Goal: Task Accomplishment & Management: Manage account settings

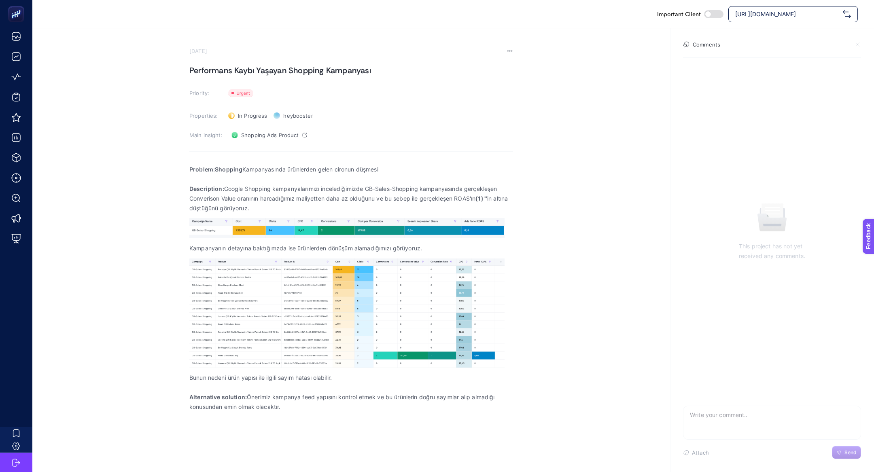
click at [808, 8] on div "https://greenblack.com.tr" at bounding box center [794, 14] width 130 height 16
type input "suwen"
click at [809, 30] on div "https://www.suwen.com.tr/" at bounding box center [793, 34] width 129 height 16
checkbox input "true"
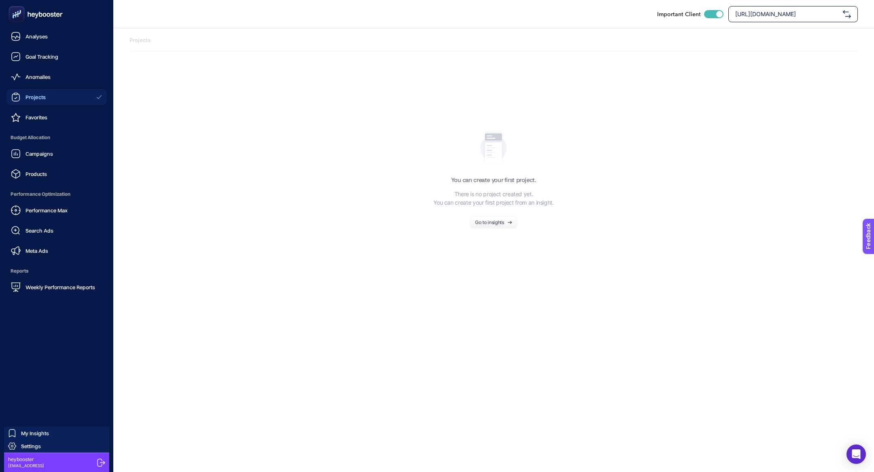
click at [23, 106] on ul "Analyses Goal Tracking Anomalies Projects Favorites Budget Allocation Campaigns…" at bounding box center [56, 161] width 100 height 267
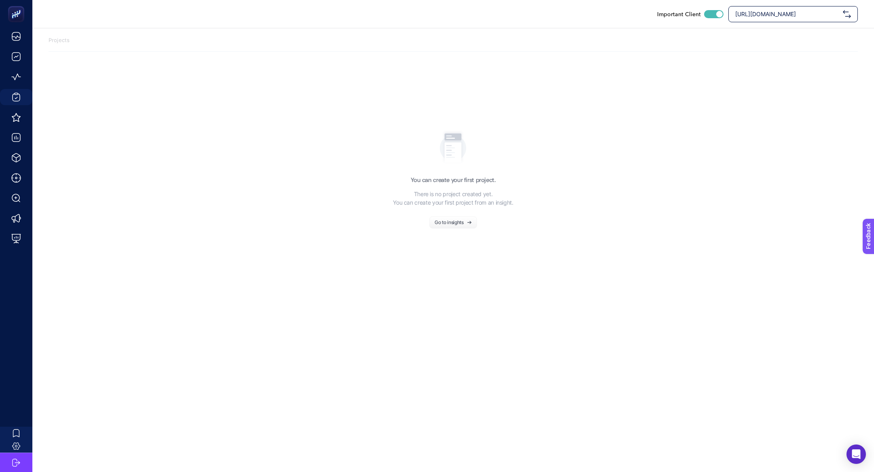
click at [805, 8] on div "https://www.suwen.com.tr/" at bounding box center [794, 14] width 130 height 16
type input "suw"
click at [803, 52] on div "[DOMAIN_NAME]" at bounding box center [793, 50] width 129 height 16
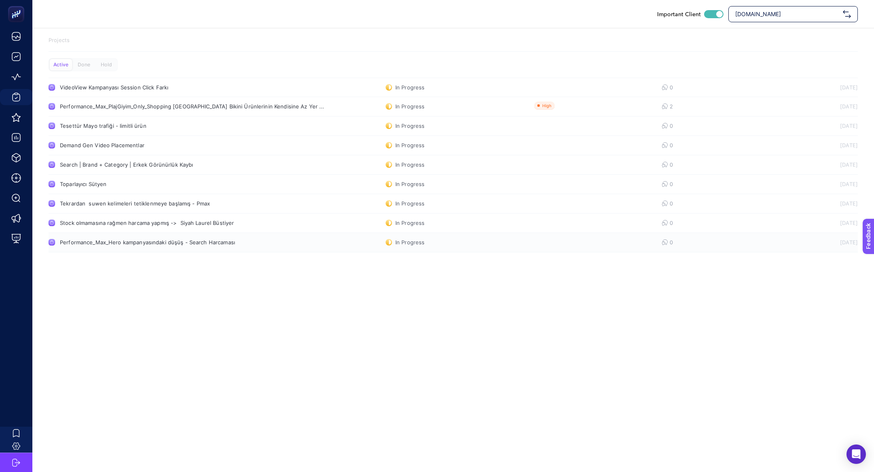
click at [117, 249] on link "Performance_Max_Hero kampanyasındaki düşüş - Search Harcaması In Progress 0 03.…" at bounding box center [454, 242] width 810 height 19
click at [162, 185] on div "Toparlayıcı Sütyen" at bounding box center [153, 184] width 187 height 6
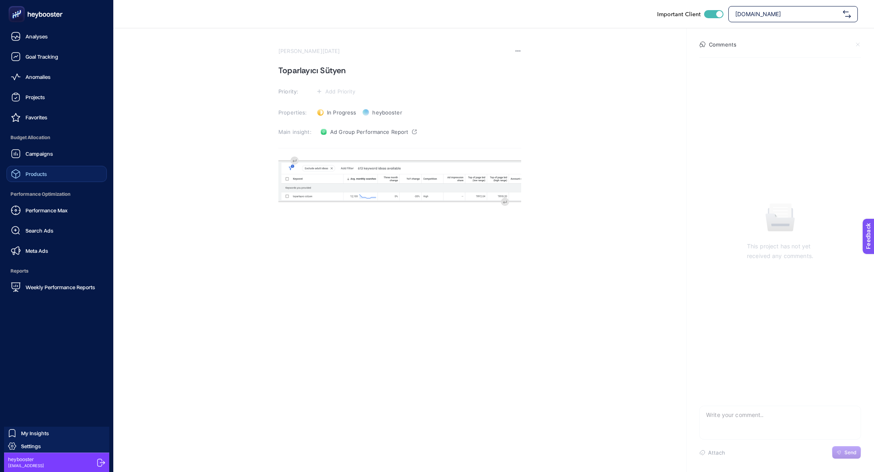
click at [45, 180] on link "Products" at bounding box center [56, 174] width 100 height 16
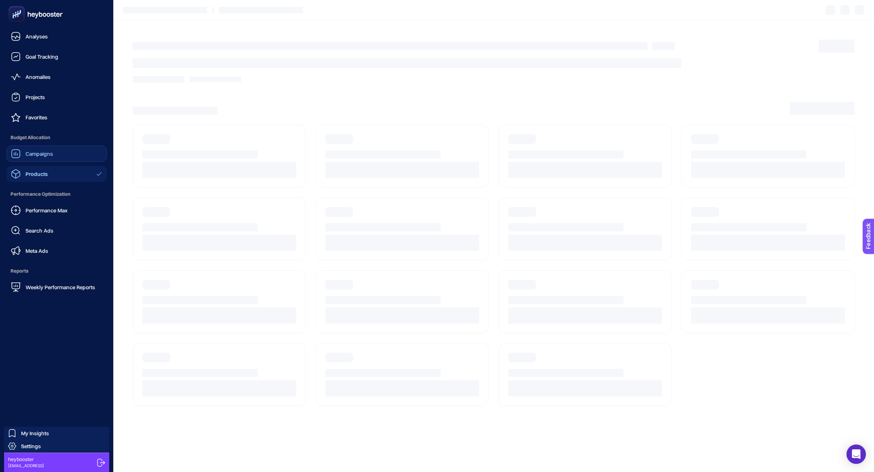
click at [49, 149] on div "Campaigns" at bounding box center [32, 154] width 42 height 10
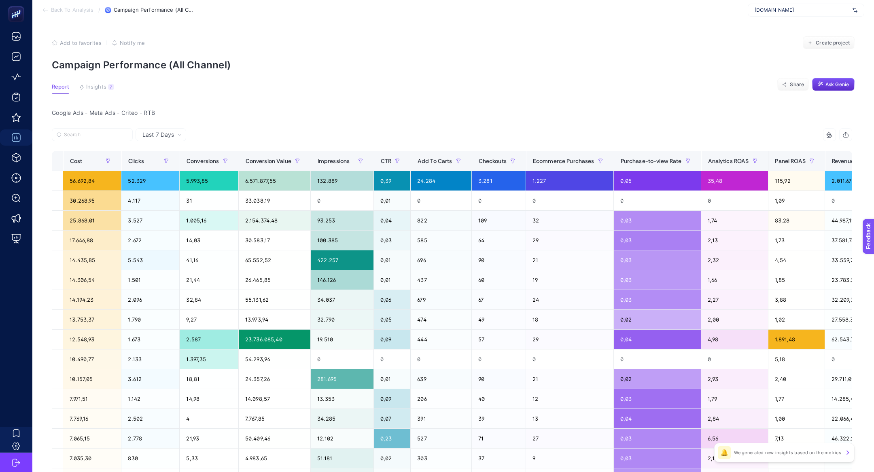
scroll to position [0, 294]
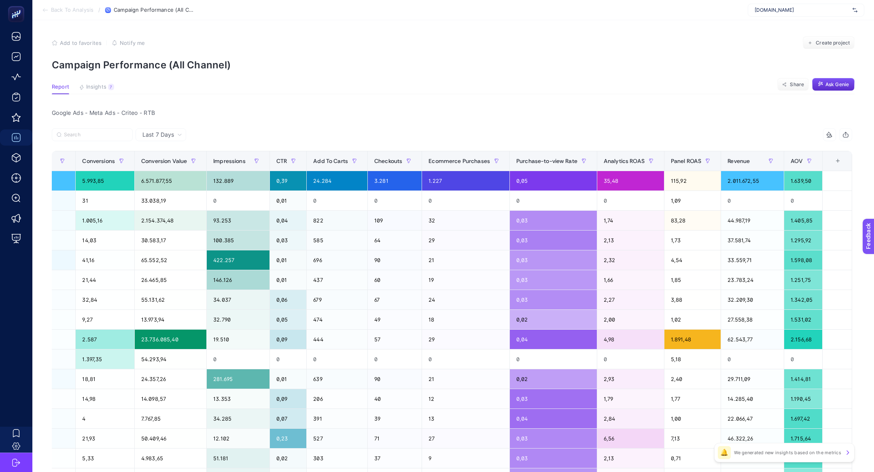
click at [840, 160] on div "+" at bounding box center [838, 161] width 15 height 6
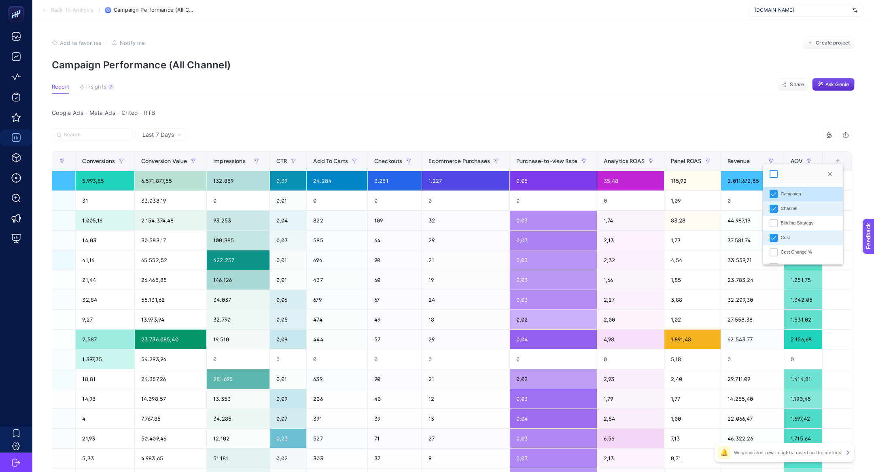
click at [774, 174] on div at bounding box center [774, 174] width 8 height 8
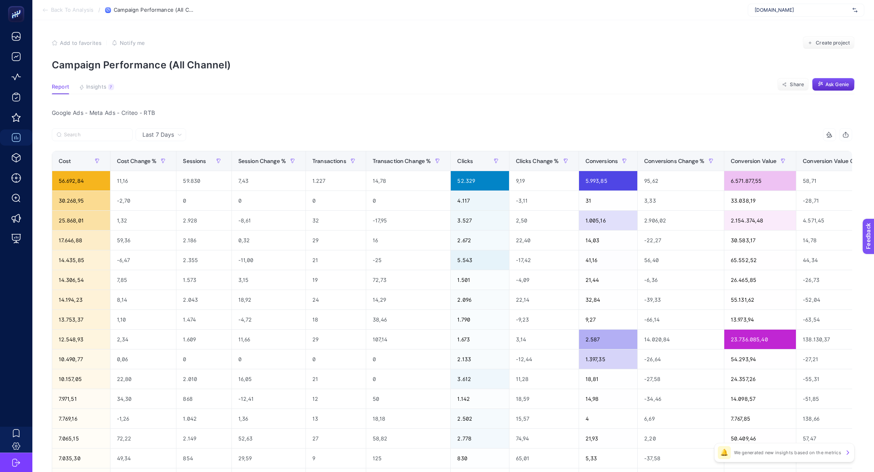
click at [828, 132] on icon at bounding box center [830, 135] width 6 height 6
click at [765, 151] on div at bounding box center [764, 151] width 8 height 8
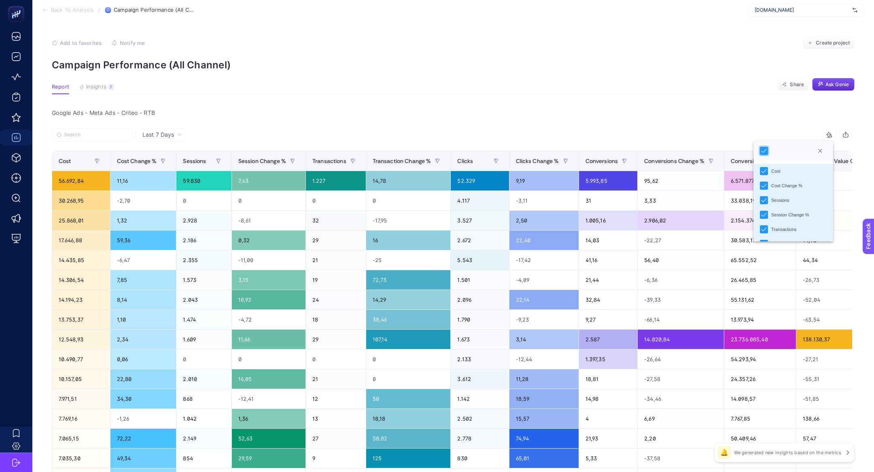
click at [520, 71] on article "Add to favorites false Notify me Create project Campaign Performance (All Chann…" at bounding box center [453, 347] width 842 height 654
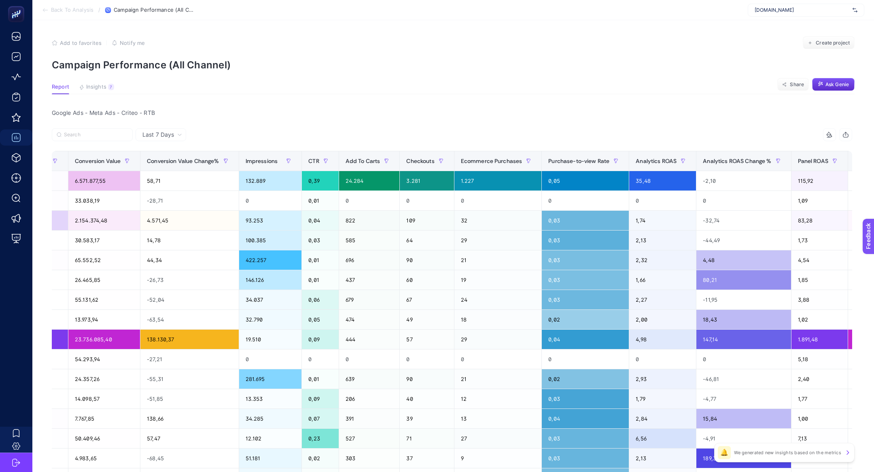
scroll to position [0, 972]
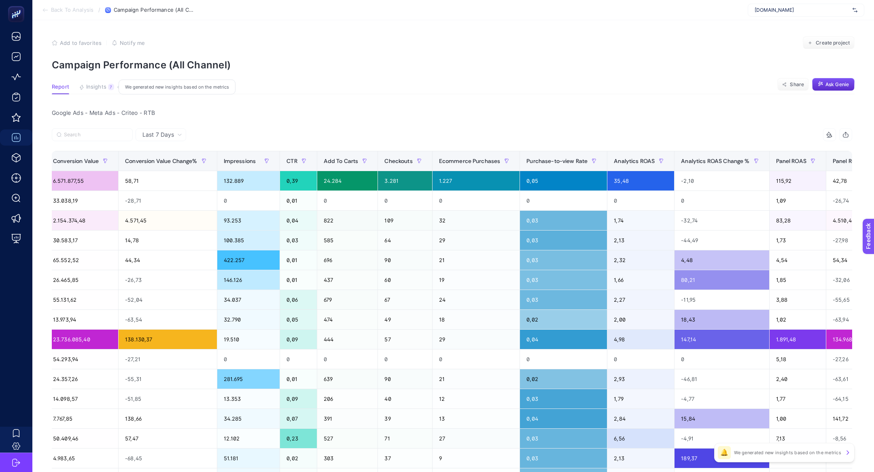
click at [108, 85] on div "7" at bounding box center [111, 87] width 6 height 6
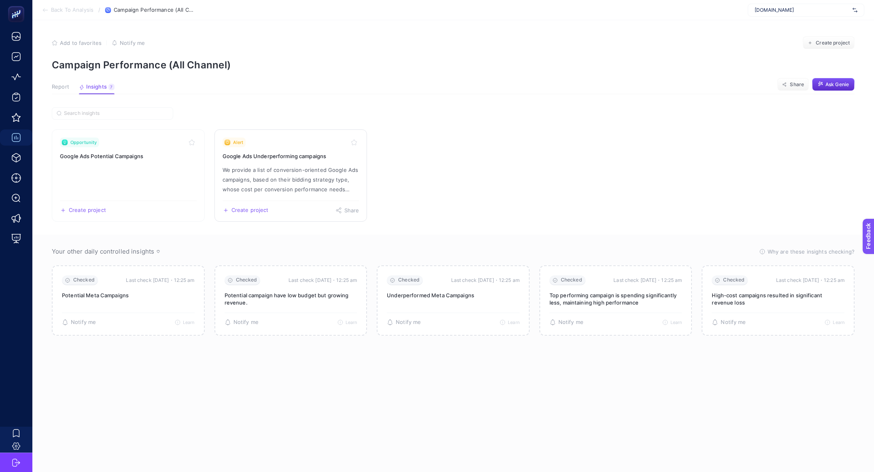
click at [282, 171] on p "We provide a list of conversion-oriented Google Ads campaigns, based on their b…" at bounding box center [291, 179] width 137 height 29
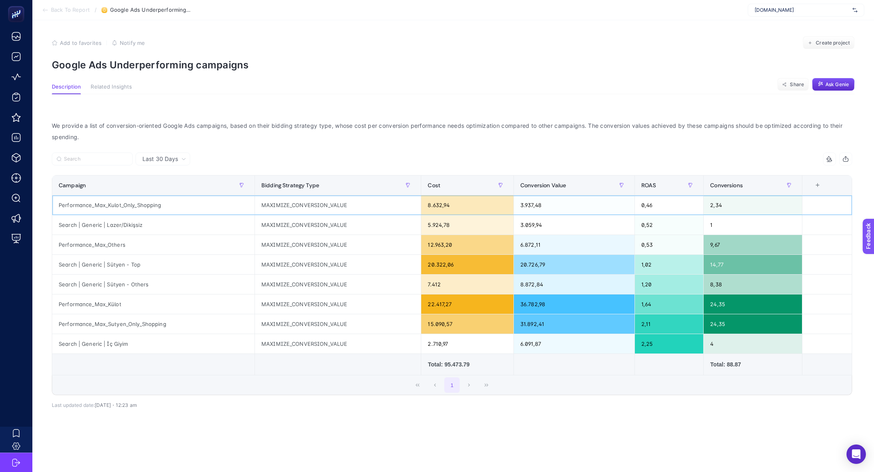
click at [109, 206] on div "Performance_Max_Kulot_Only_Shopping" at bounding box center [153, 205] width 202 height 19
click at [120, 224] on div "Search | Generic | Lazer/Dikişsiz" at bounding box center [153, 224] width 202 height 19
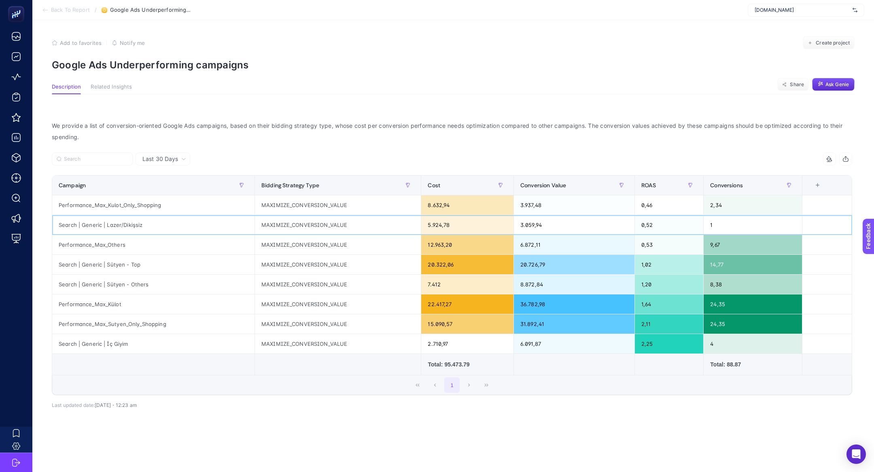
click at [120, 224] on div "Search | Generic | Lazer/Dikişsiz" at bounding box center [153, 224] width 202 height 19
click at [142, 398] on div "4 items selected Campaign Bidding Strategy Type Cost Conversion Value ROAS Conv…" at bounding box center [452, 287] width 801 height 243
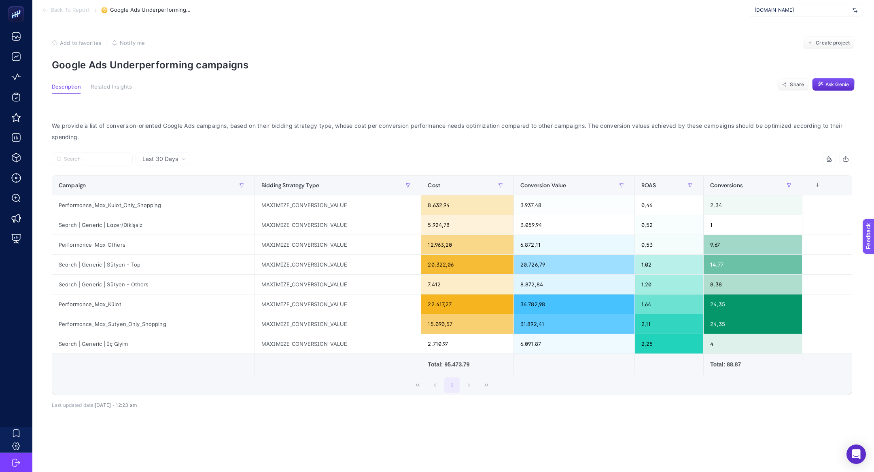
click at [455, 173] on div "4 items selected Campaign Bidding Strategy Type Cost Conversion Value ROAS Conv…" at bounding box center [452, 274] width 801 height 243
click at [455, 179] on div "Cost" at bounding box center [467, 185] width 79 height 13
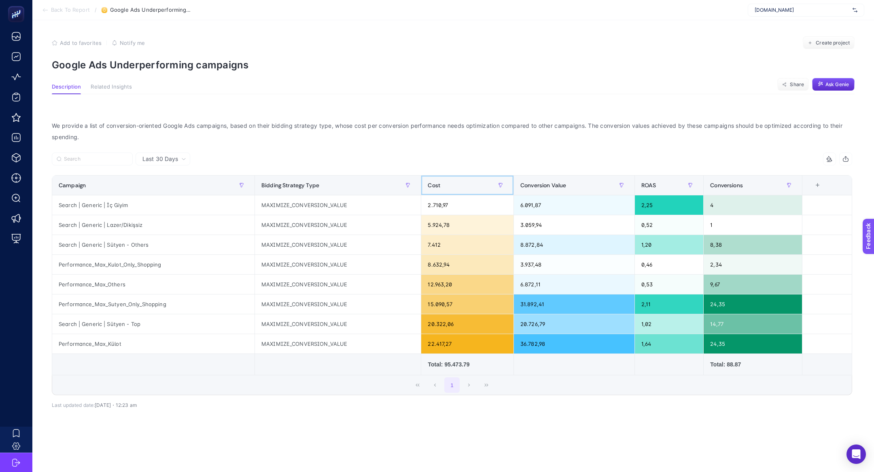
click at [455, 179] on div "Cost" at bounding box center [467, 185] width 79 height 13
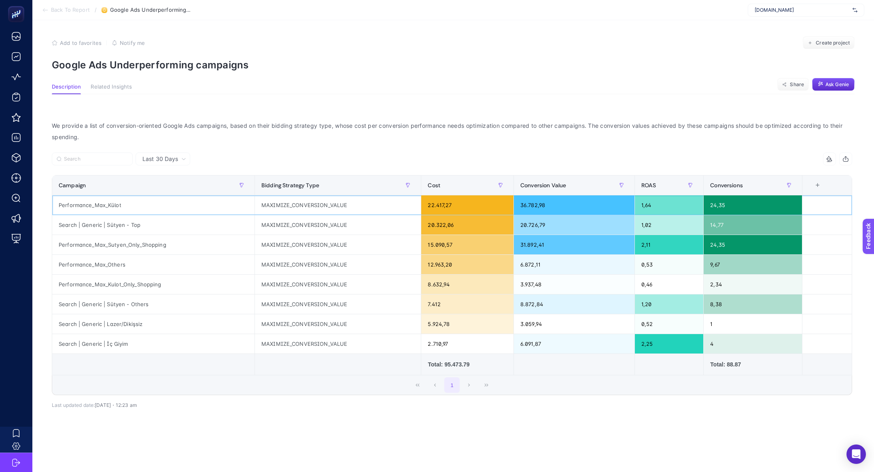
click at [113, 202] on div "Performance_Max_Külot" at bounding box center [153, 205] width 202 height 19
copy tr "Performance_Max_Külot"
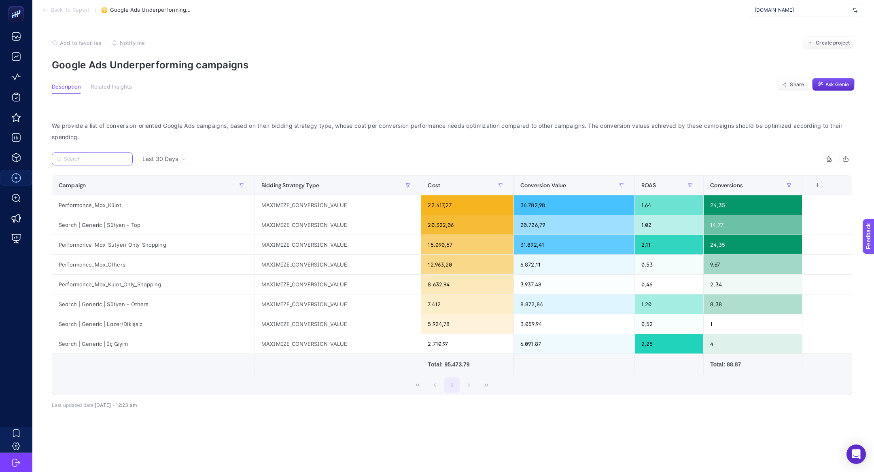
click at [110, 157] on input "Search" at bounding box center [96, 159] width 64 height 6
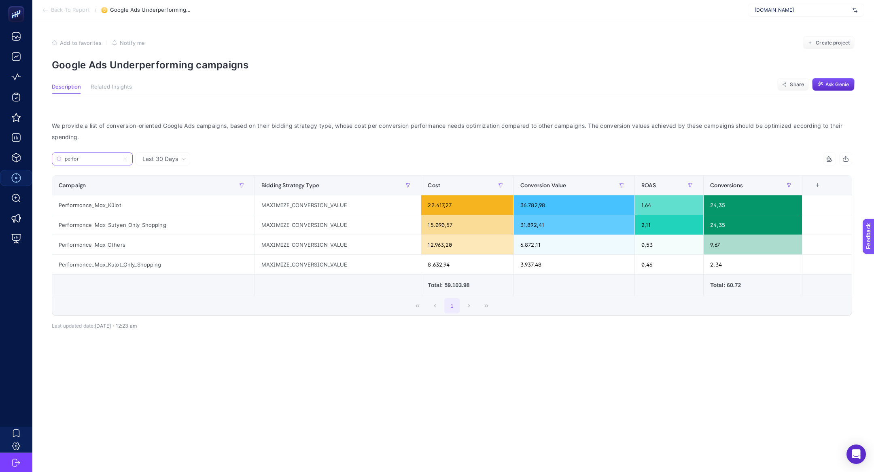
type input "perfor"
click at [49, 10] on li "Back To Report" at bounding box center [66, 10] width 48 height 6
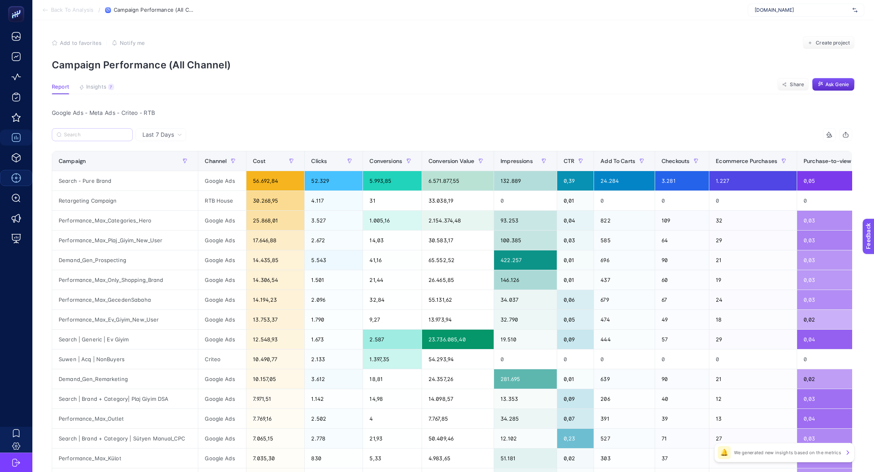
click at [94, 131] on label at bounding box center [92, 134] width 81 height 13
click at [94, 132] on input "Search" at bounding box center [96, 135] width 64 height 6
paste input "Performance_Max_Ev_Giyim_New_User"
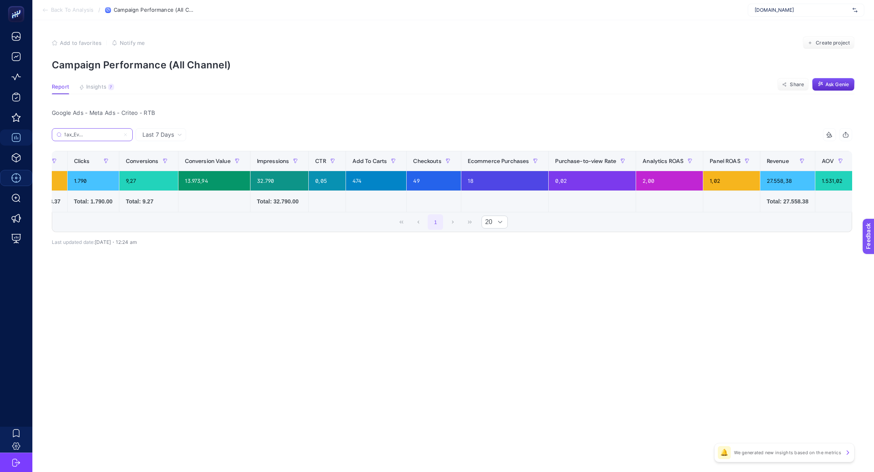
scroll to position [0, 233]
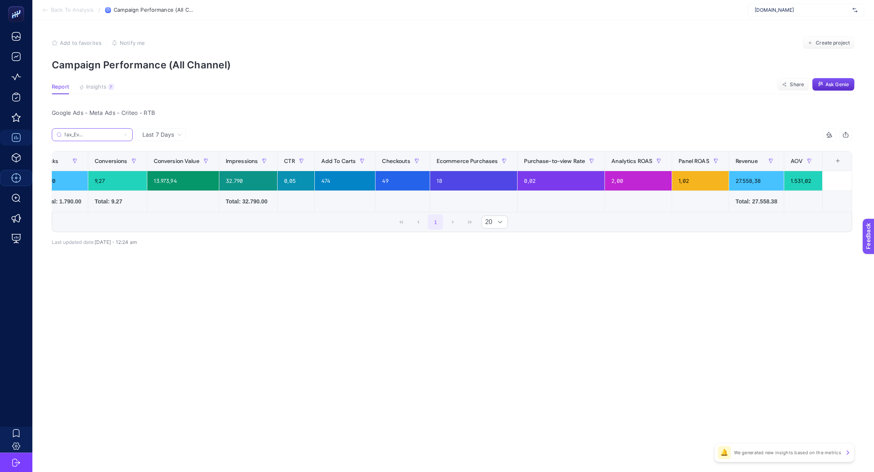
type input "Performance_Max_Ev_Giyim_New_User"
click at [838, 158] on div "+" at bounding box center [838, 161] width 15 height 6
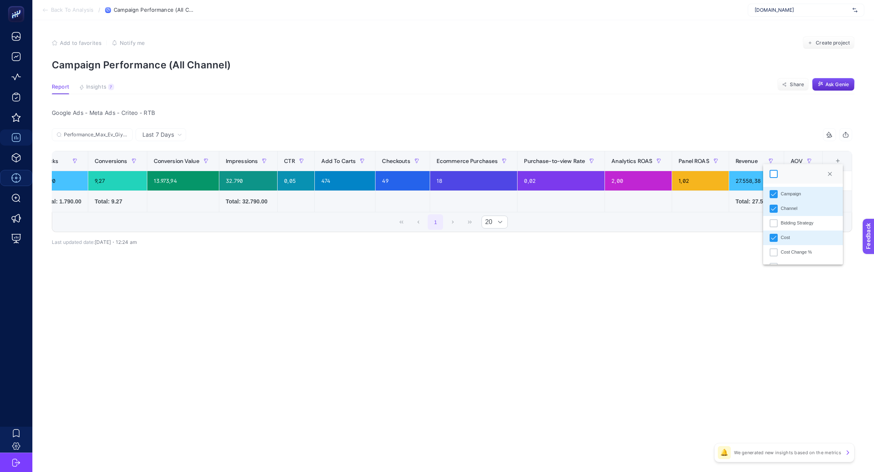
click at [774, 171] on div at bounding box center [774, 174] width 8 height 8
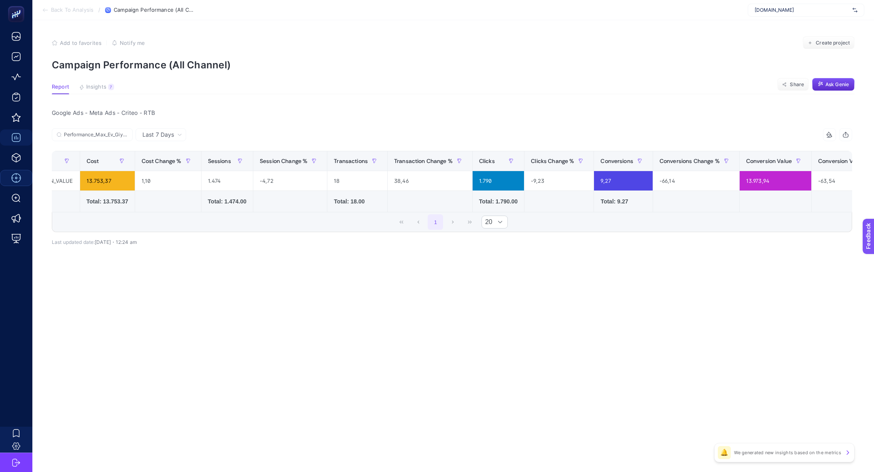
click at [830, 139] on div "14 items selected" at bounding box center [829, 134] width 13 height 13
click at [763, 155] on div at bounding box center [794, 150] width 80 height 19
click at [763, 152] on div at bounding box center [764, 151] width 8 height 8
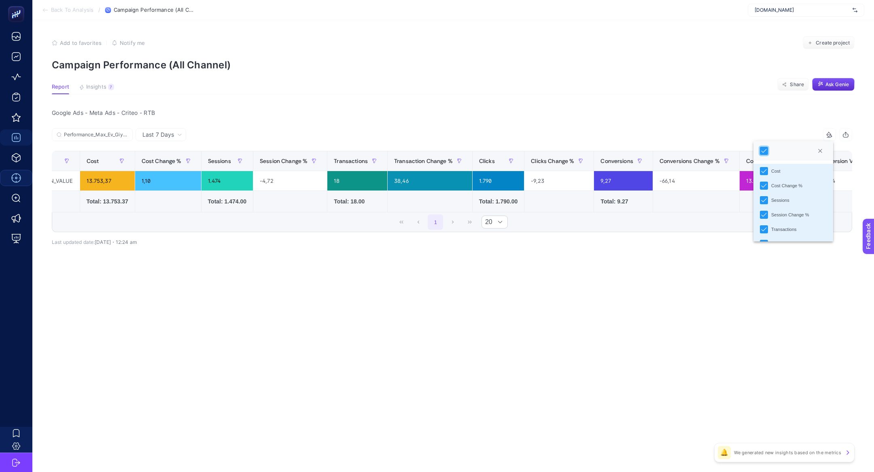
click at [703, 117] on div "Google Ads - Meta Ads - Criteo - RTB" at bounding box center [452, 112] width 814 height 11
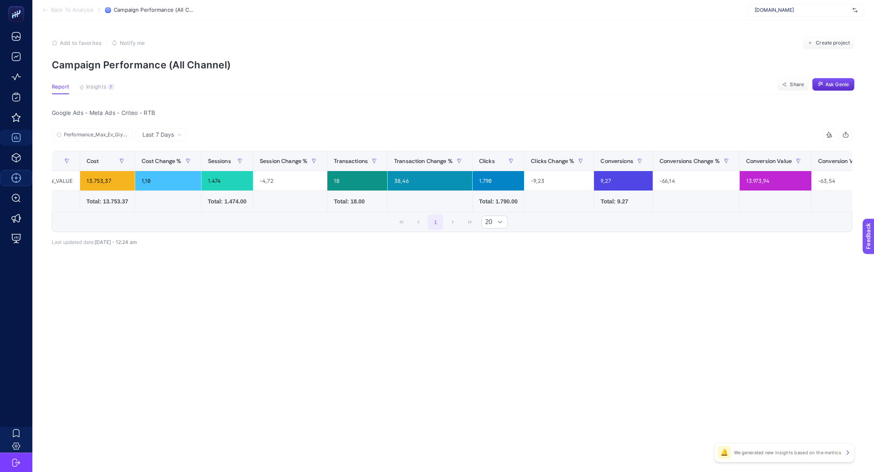
click at [822, 134] on div at bounding box center [829, 135] width 15 height 6
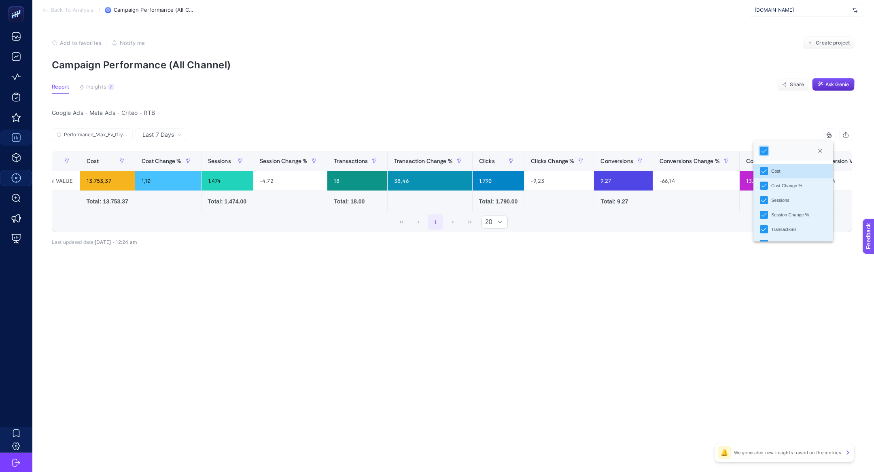
click at [827, 134] on icon at bounding box center [829, 134] width 4 height 4
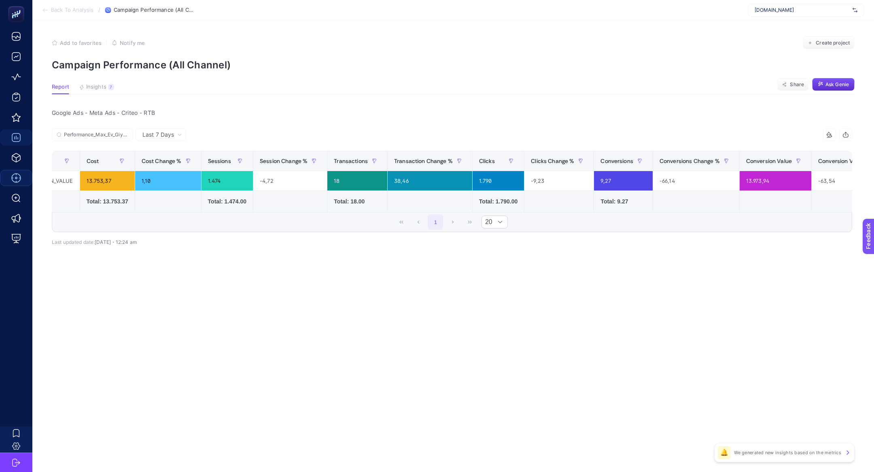
click at [827, 139] on div "27 items selected" at bounding box center [829, 134] width 13 height 13
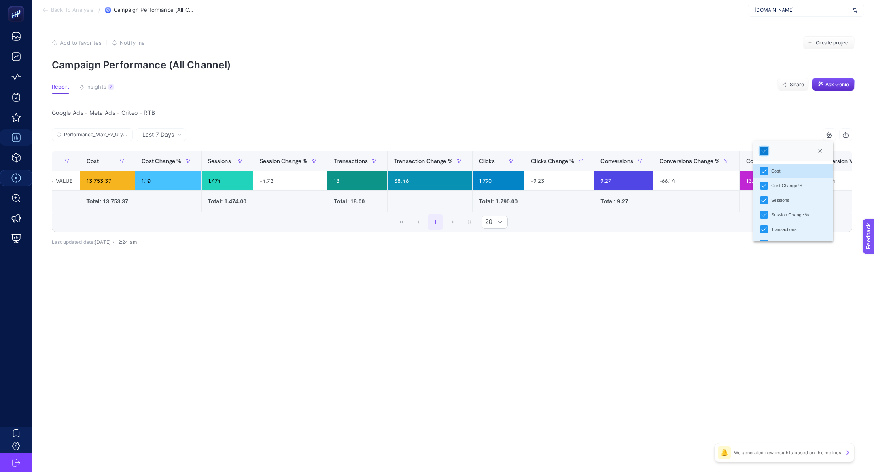
click at [763, 147] on div at bounding box center [764, 151] width 8 height 8
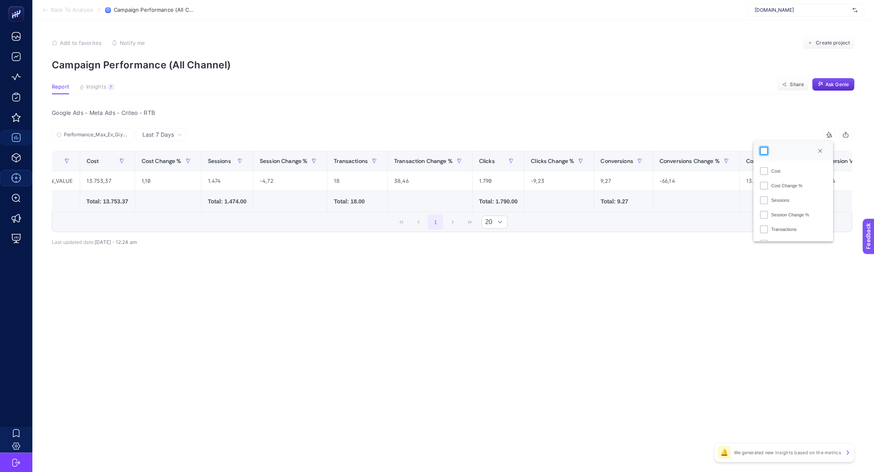
click at [767, 152] on div at bounding box center [764, 151] width 8 height 8
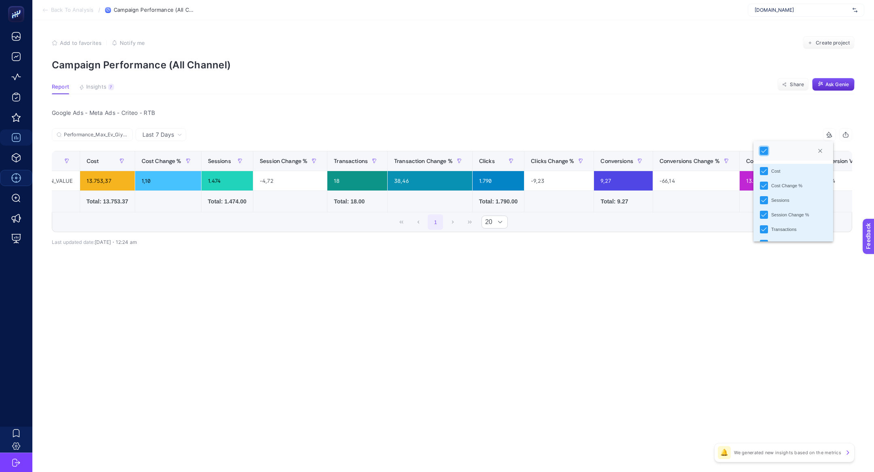
click at [703, 119] on div "Google Ads - Meta Ads - Criteo - RTB Last 7 Days Performance_Max_Ev_Giyim_New_U…" at bounding box center [452, 194] width 814 height 174
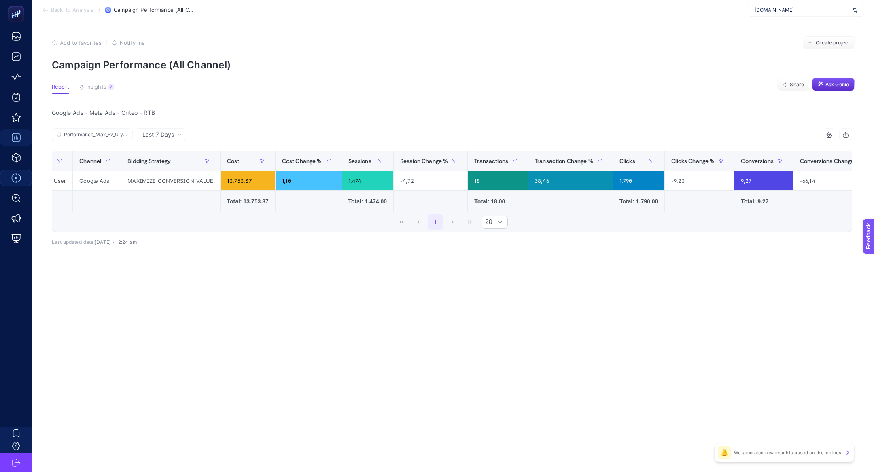
scroll to position [0, 0]
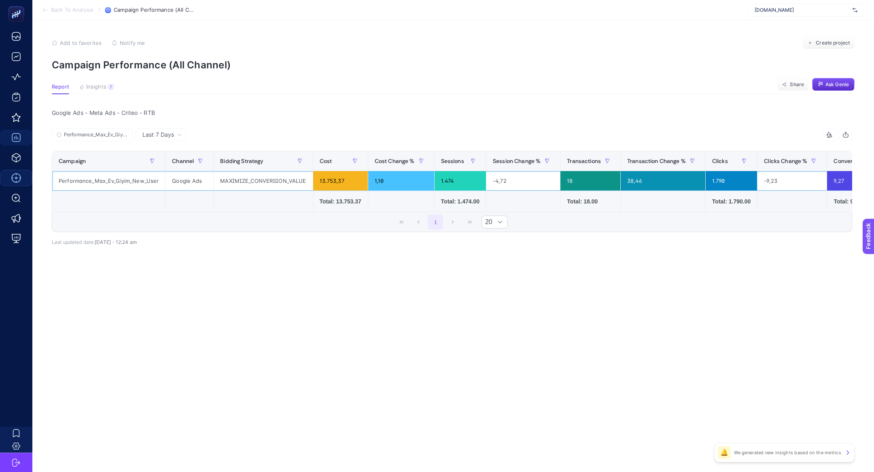
click at [131, 185] on div "Performance_Max_Ev_Giyim_New_User" at bounding box center [108, 180] width 113 height 19
click at [110, 88] on div "7" at bounding box center [111, 87] width 6 height 6
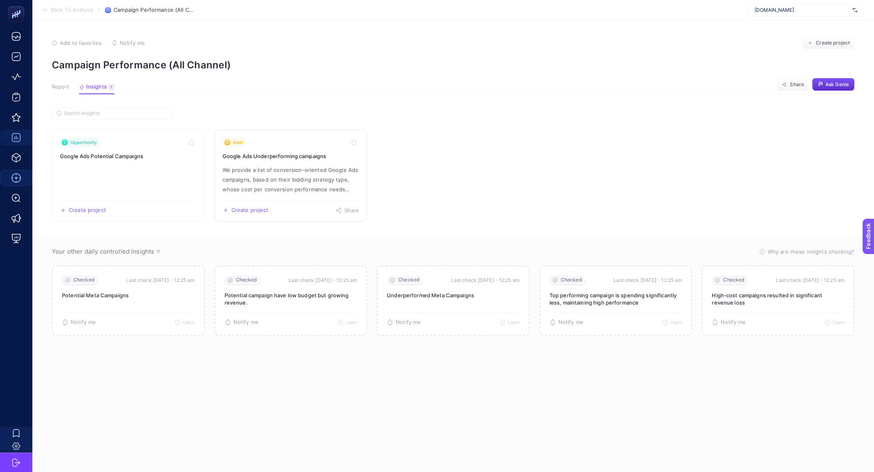
click at [271, 182] on p "We provide a list of conversion-oriented Google Ads campaigns, based on their b…" at bounding box center [291, 179] width 137 height 29
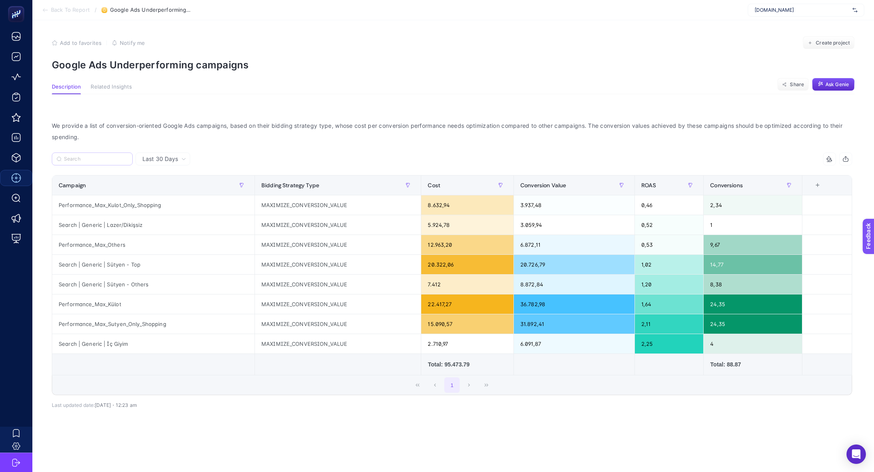
click at [82, 155] on label at bounding box center [92, 159] width 81 height 13
click at [82, 156] on input "Search" at bounding box center [96, 159] width 64 height 6
type input "m"
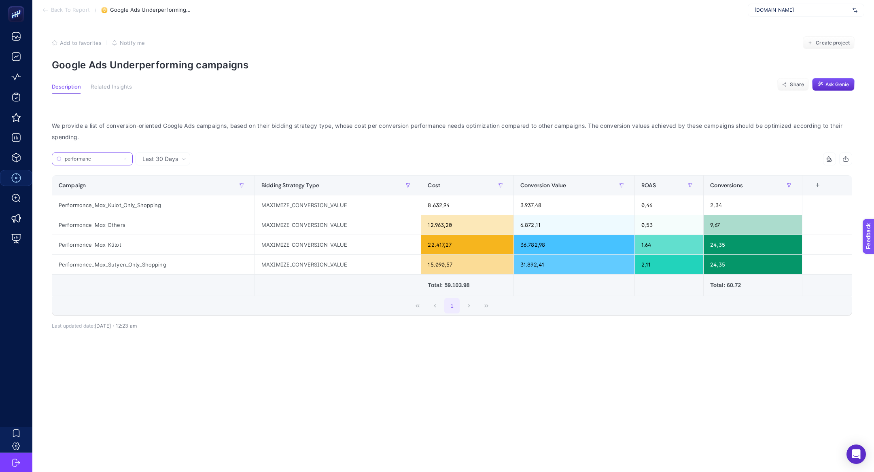
type input "performanc"
click at [655, 185] on span "ROAS" at bounding box center [649, 185] width 15 height 6
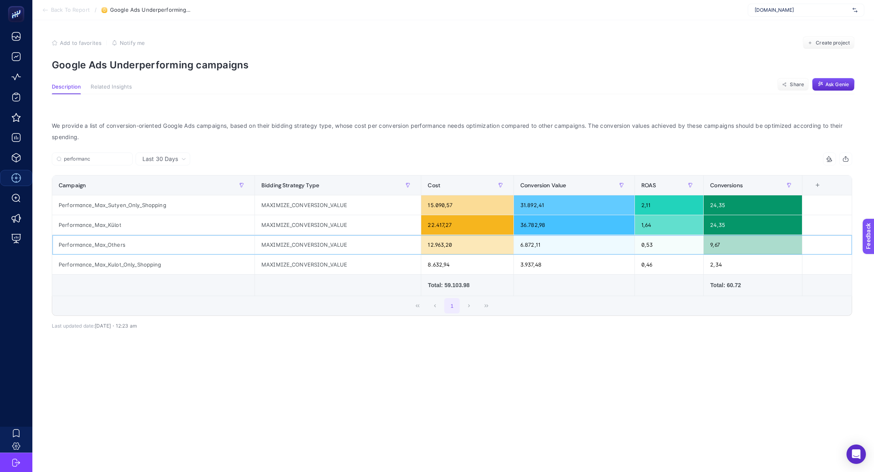
click at [73, 251] on div "Performance_Max_Others" at bounding box center [153, 244] width 202 height 19
copy tr "Performance_Max_Others"
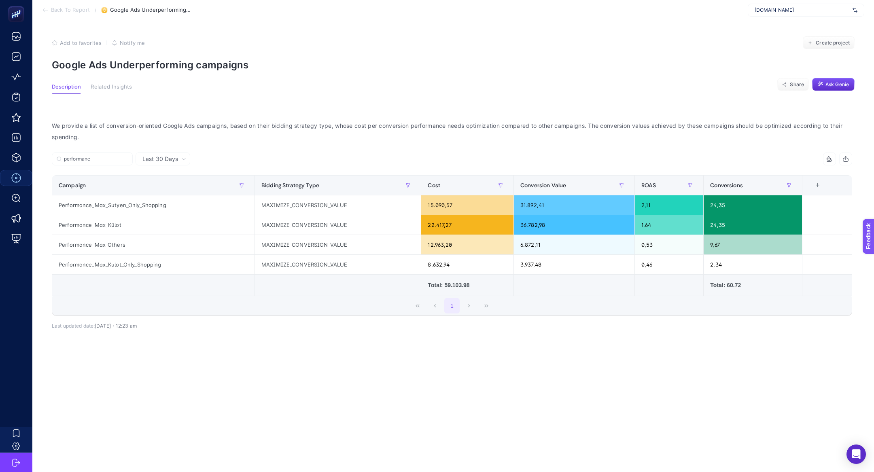
click at [245, 342] on div "Last 30 Days performanc 4 items selected Campaign Bidding Strategy Type Cost Co…" at bounding box center [452, 262] width 814 height 219
click at [258, 307] on div "1" at bounding box center [452, 305] width 800 height 19
click at [147, 182] on div "Campaign" at bounding box center [153, 185] width 189 height 13
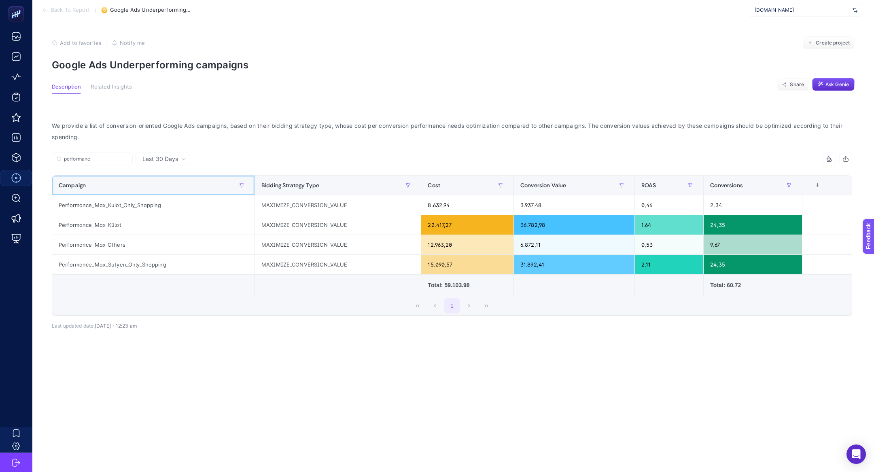
click at [147, 182] on div "Campaign" at bounding box center [153, 185] width 189 height 13
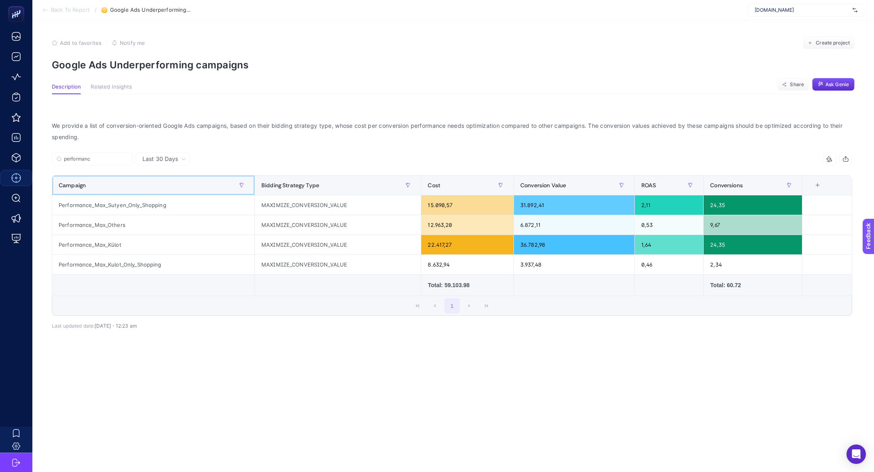
click at [147, 182] on div "Campaign" at bounding box center [153, 185] width 189 height 13
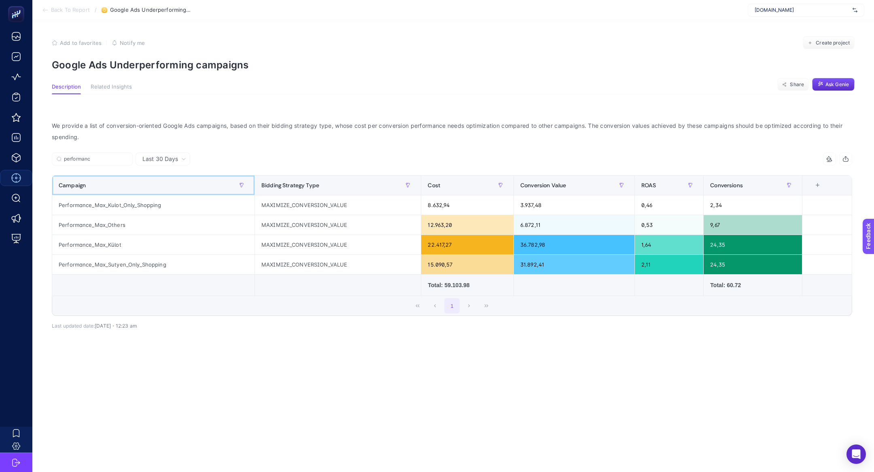
click at [147, 182] on div "Campaign" at bounding box center [153, 185] width 189 height 13
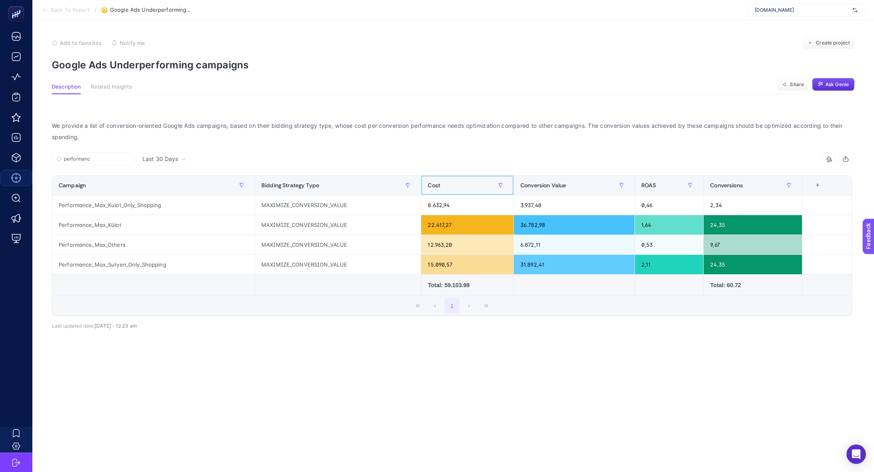
click at [434, 179] on div "Cost" at bounding box center [467, 185] width 79 height 13
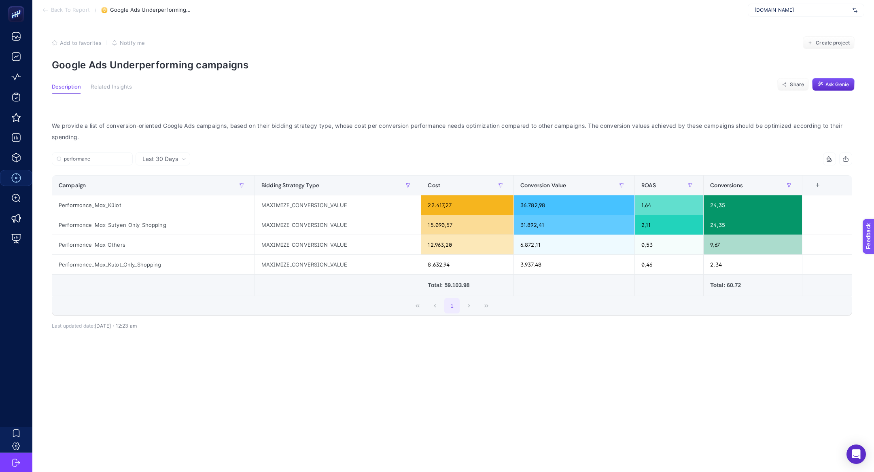
click at [426, 406] on article "Add to favorites false Notify me Create project Google Ads Underperforming camp…" at bounding box center [453, 246] width 842 height 452
click at [823, 42] on span "Create project" at bounding box center [833, 43] width 34 height 6
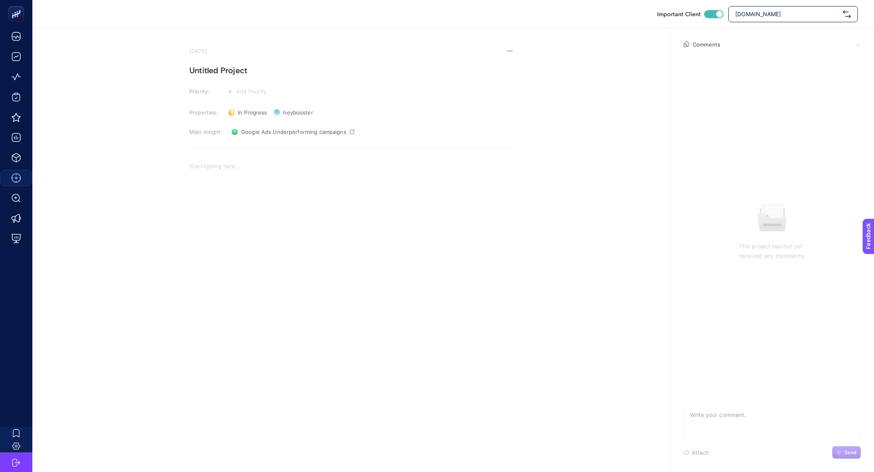
click at [283, 176] on div "Rich Text Editor. Editing area: main" at bounding box center [351, 237] width 324 height 162
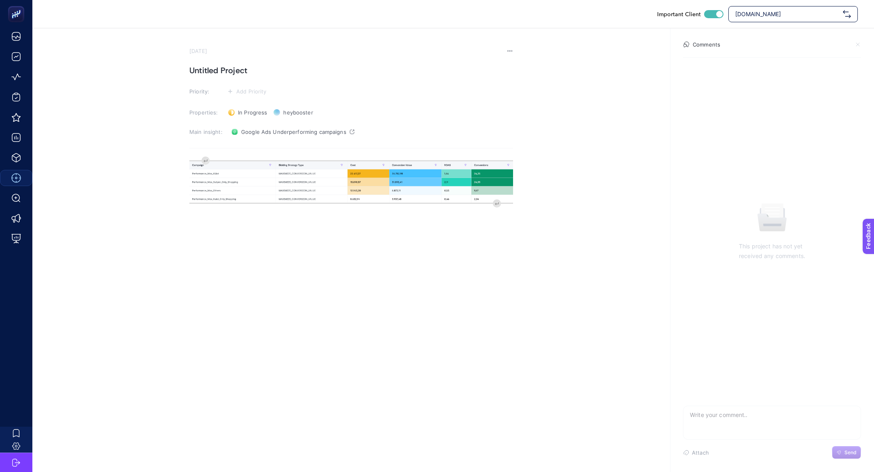
click at [206, 76] on h1 "Untitled Project" at bounding box center [351, 70] width 324 height 13
click at [253, 94] on span "Add Priority" at bounding box center [251, 91] width 30 height 6
click at [256, 108] on rect at bounding box center [244, 107] width 25 height 8
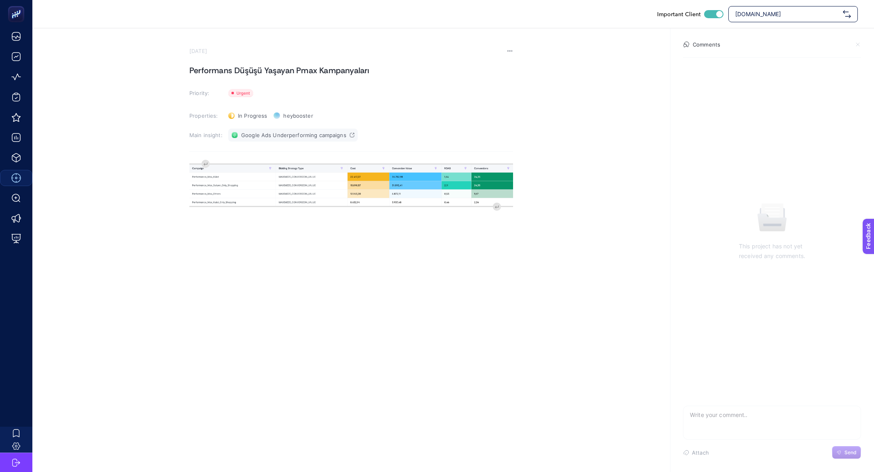
click at [289, 136] on span "Google Ads Underperforming campaigns" at bounding box center [293, 135] width 105 height 6
click at [207, 162] on div "image widget. Press Enter to type after or press Shift + Enter to type before t…" at bounding box center [351, 240] width 324 height 162
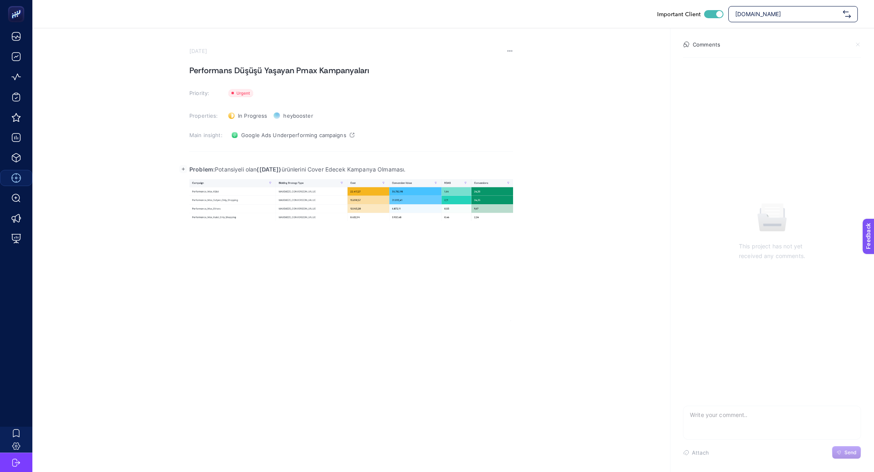
click at [244, 70] on h1 "Performans Düşüşü Yaşayan Pmax Kampanyaları" at bounding box center [351, 70] width 324 height 13
drag, startPoint x: 235, startPoint y: 70, endPoint x: 454, endPoint y: 81, distance: 219.2
click at [454, 81] on section "September 17, 2025 Performans Düşüşü Yaşayan Pmax Kampanyaları Priority: Priori…" at bounding box center [351, 185] width 324 height 274
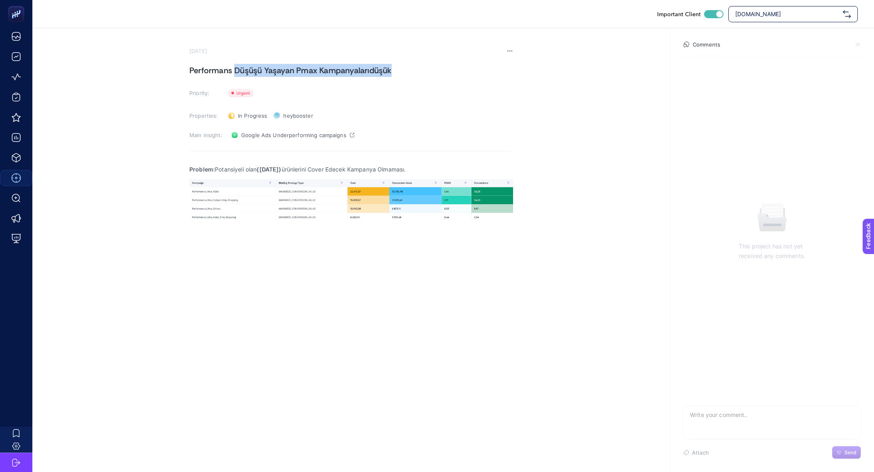
drag, startPoint x: 236, startPoint y: 69, endPoint x: 409, endPoint y: 75, distance: 172.9
click at [409, 75] on h1 "Performans Düşüşü Yaşayan Pmax Kampanyalarıdüşük" at bounding box center [351, 70] width 324 height 13
drag, startPoint x: 216, startPoint y: 168, endPoint x: 533, endPoint y: 169, distance: 316.9
click at [533, 169] on section "September 17, 2025 Performans Düşük PMAX Kampan Priority: Priority Properties: …" at bounding box center [453, 174] width 842 height 293
click at [328, 76] on h1 "Performans Düşük PMAX Kampan" at bounding box center [351, 70] width 324 height 13
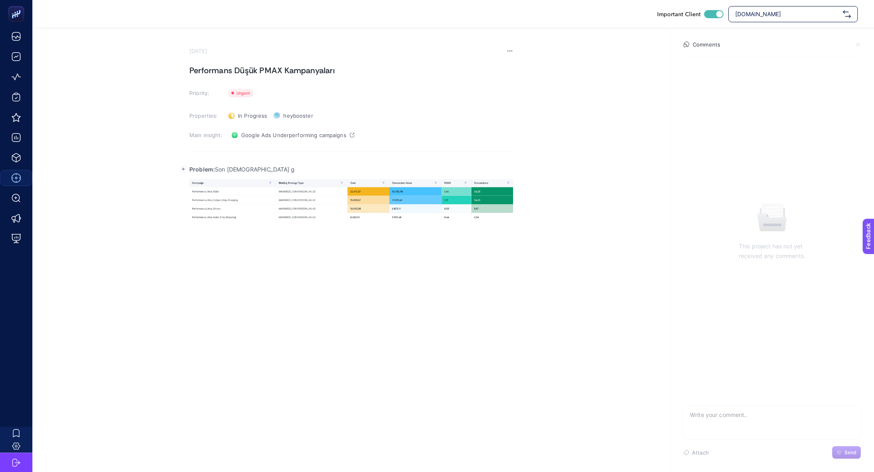
click at [250, 168] on p "Problem: Son 30 g" at bounding box center [351, 170] width 324 height 10
click at [281, 166] on p "Problem: Son 30 günde ROAS'ları düşük olan Pmax kampanyalarının dönüşümle" at bounding box center [351, 170] width 324 height 10
drag, startPoint x: 474, startPoint y: 172, endPoint x: 420, endPoint y: 169, distance: 53.9
click at [420, 169] on p "Problem: Son 30 günde ROAS'ları ve dönüşümleri düşük olan Pmax kampanyalarının …" at bounding box center [351, 170] width 324 height 10
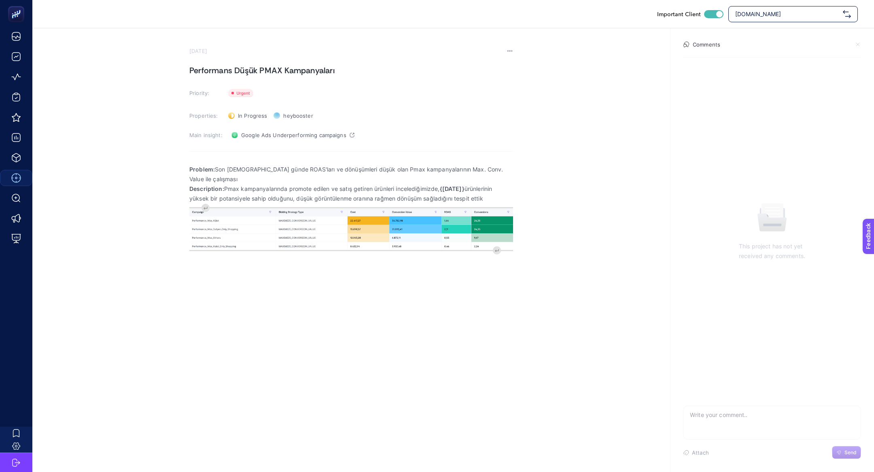
click at [513, 166] on section "September 17, 2025 Performans Düşük PMAX Kampanyaları Priority: Priority Proper…" at bounding box center [453, 174] width 842 height 293
click at [504, 168] on p "Problem: Son 30 günde ROAS'ları ve dönüşümleri düşük olan Pmax kampanyalarının …" at bounding box center [351, 174] width 324 height 19
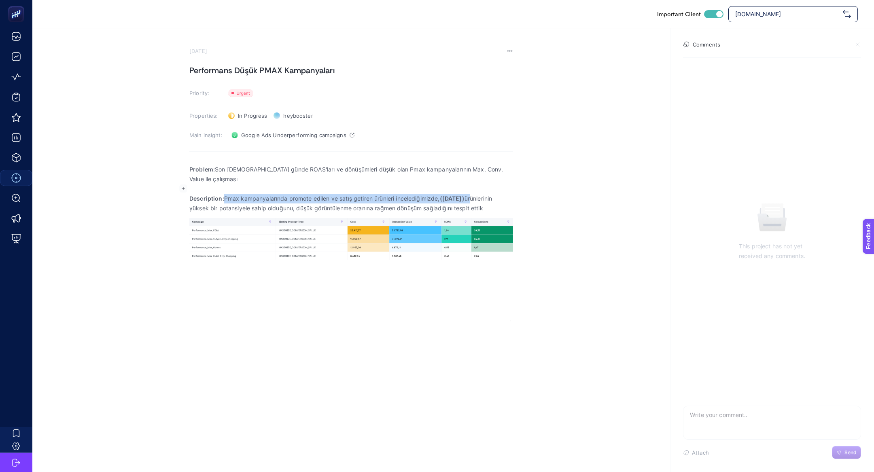
drag, startPoint x: 225, startPoint y: 187, endPoint x: 474, endPoint y: 191, distance: 249.0
click at [474, 194] on p "Description: Pmax kampanyalarında promote edilen ve satış getiren ürünleri ince…" at bounding box center [351, 203] width 324 height 19
drag, startPoint x: 489, startPoint y: 199, endPoint x: 282, endPoint y: 191, distance: 207.4
click at [282, 194] on p "Description: Pmax kampanyalarında promote edilen ve satış getiren ürünleri ince…" at bounding box center [351, 203] width 324 height 19
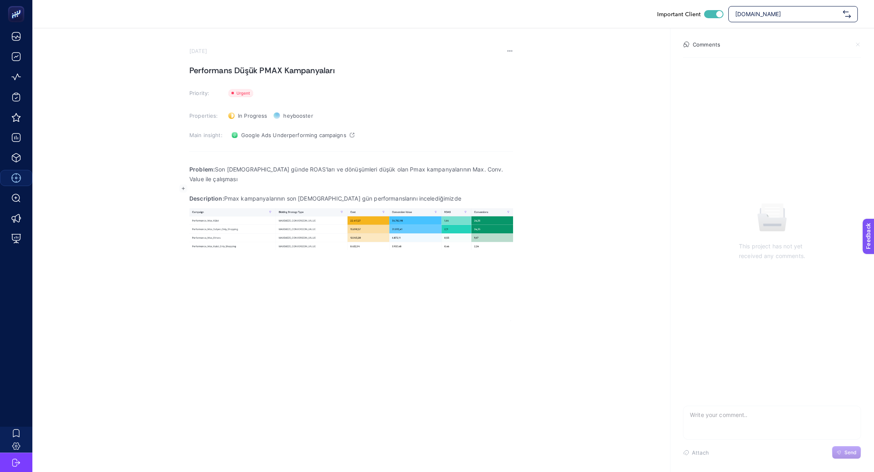
click at [228, 194] on p "Description: Pmax kampanyalarının son 30 gün performanslarını incelediğimizde" at bounding box center [351, 199] width 324 height 10
click at [444, 194] on p "Description: Google kampanyalarının son 30 gün performanslarını incelediğimizde" at bounding box center [351, 199] width 324 height 10
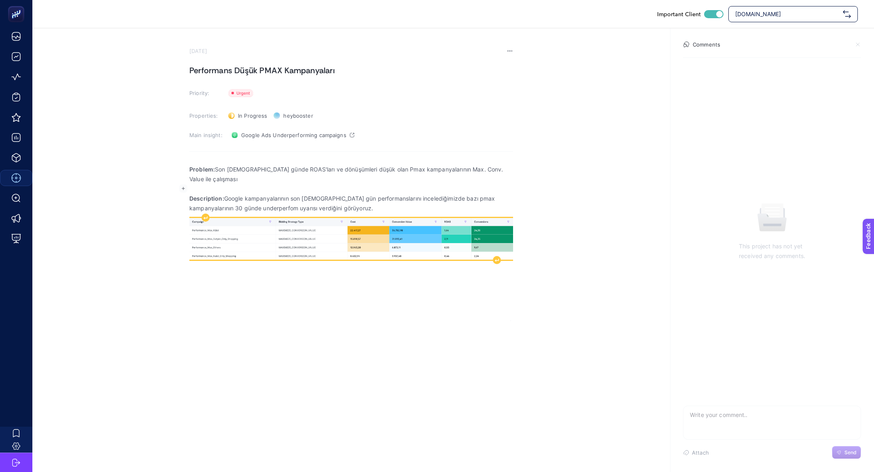
click at [292, 236] on img "Rich Text Editor. Editing area: main" at bounding box center [351, 239] width 324 height 42
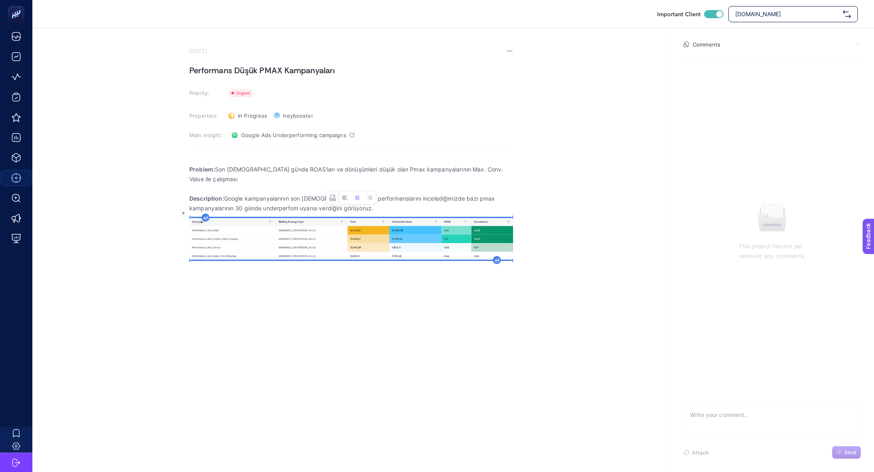
click at [350, 201] on button "Left aligned image" at bounding box center [345, 198] width 12 height 12
click at [491, 255] on div "Rich Text Editor. Editing area: main" at bounding box center [489, 259] width 8 height 8
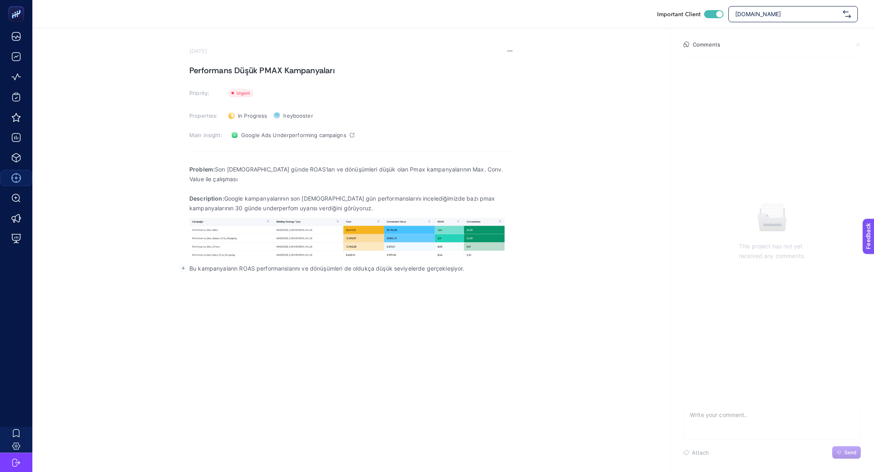
click at [448, 300] on div "Problem: Son 30 günde ROAS'ları ve dönüşümleri düşük olan Pmax kampanyalarının …" at bounding box center [351, 240] width 324 height 162
click at [476, 264] on p "Bu kampanyaların ROAS performanslarını ve dönüşümleri de oldukça düşük seviyele…" at bounding box center [351, 269] width 324 height 10
click at [309, 274] on p "Kampanyaların ürünlere yaptığı yatırı" at bounding box center [351, 279] width 324 height 10
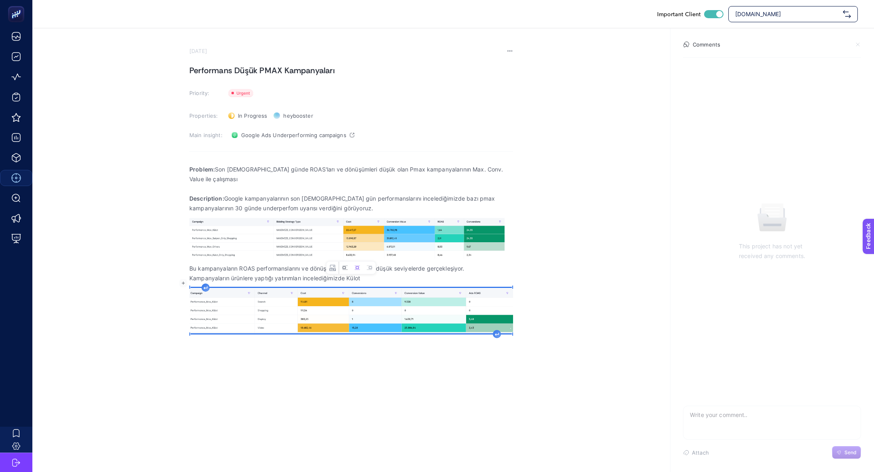
click at [344, 269] on icon "Image toolbar" at bounding box center [343, 268] width 3 height 2
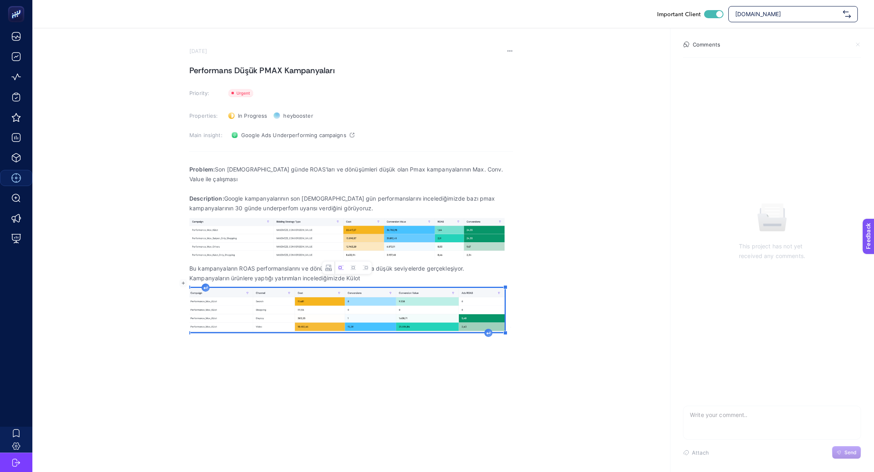
click at [490, 332] on icon "Rich Text Editor. Editing area: main" at bounding box center [489, 333] width 4 height 3
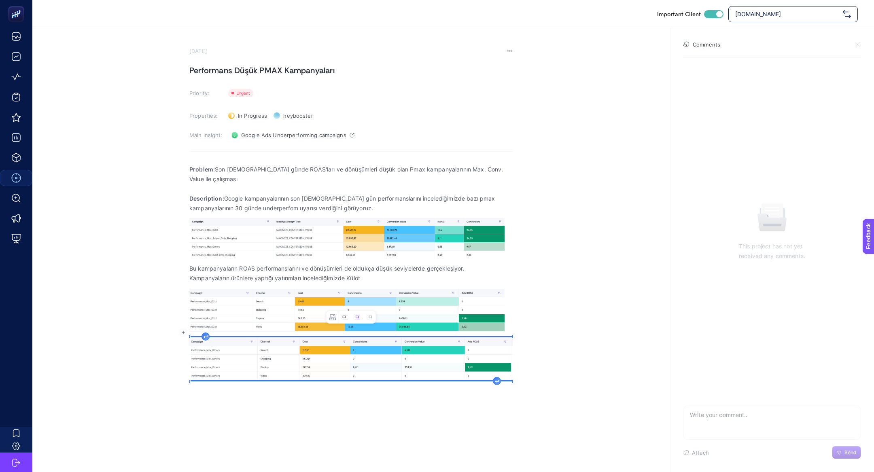
click at [346, 313] on button "Left aligned image" at bounding box center [345, 317] width 12 height 12
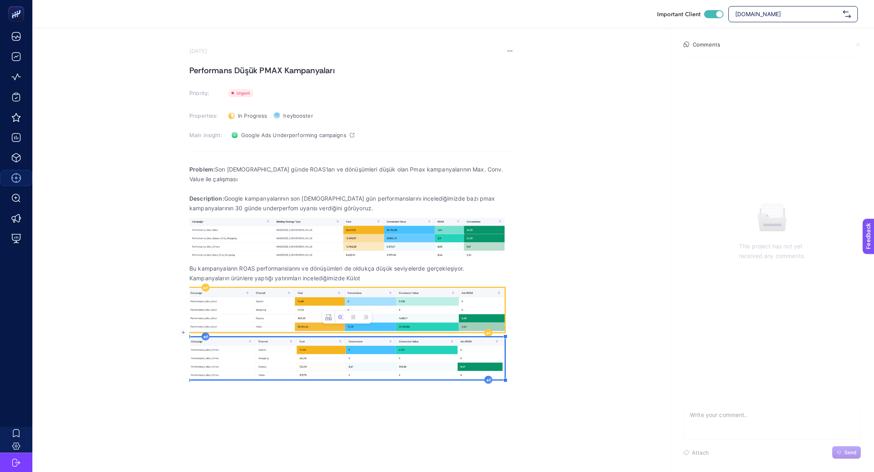
click at [342, 297] on img "Rich Text Editor. Editing area: main" at bounding box center [346, 310] width 315 height 44
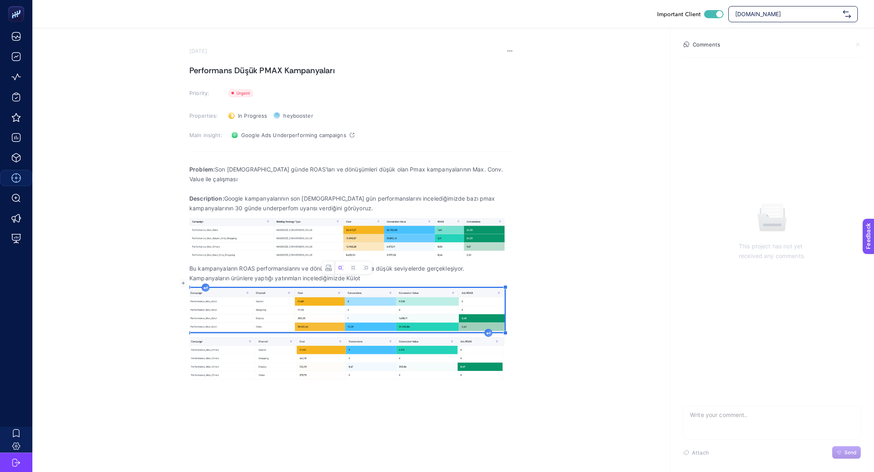
click at [426, 274] on p "Kampanyaların ürünlere yaptığı yatırımları incelediğimizde Külot" at bounding box center [351, 279] width 324 height 10
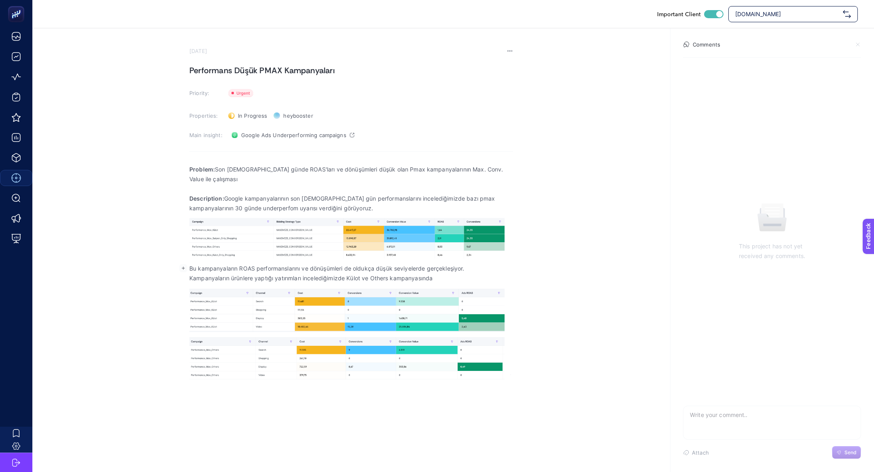
click at [237, 274] on p "Kampanyaların ürünlere yaptığı yatırımları incelediğimizde Külot ve Others kamp…" at bounding box center [351, 279] width 324 height 10
click at [462, 274] on p "Kampanyaların kanallara yaptığı yatırımları incelediğimizde Külot ve Others kam…" at bounding box center [351, 279] width 324 height 10
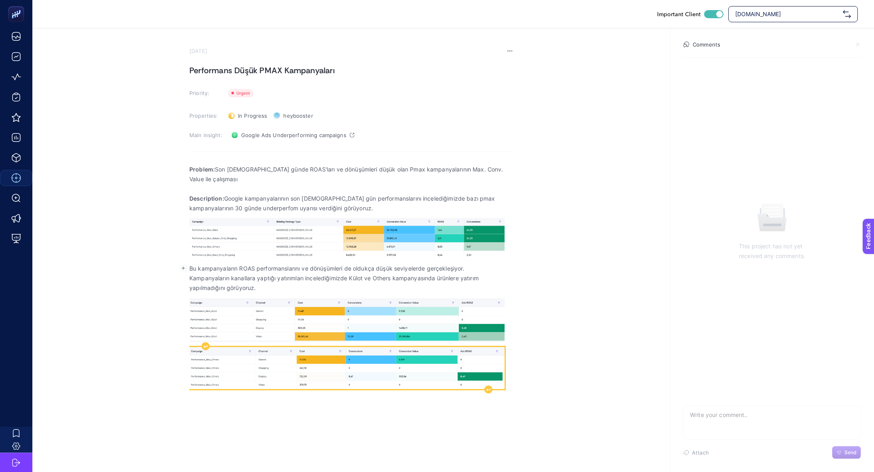
click at [384, 358] on img "Rich Text Editor. Editing area: main" at bounding box center [346, 368] width 315 height 42
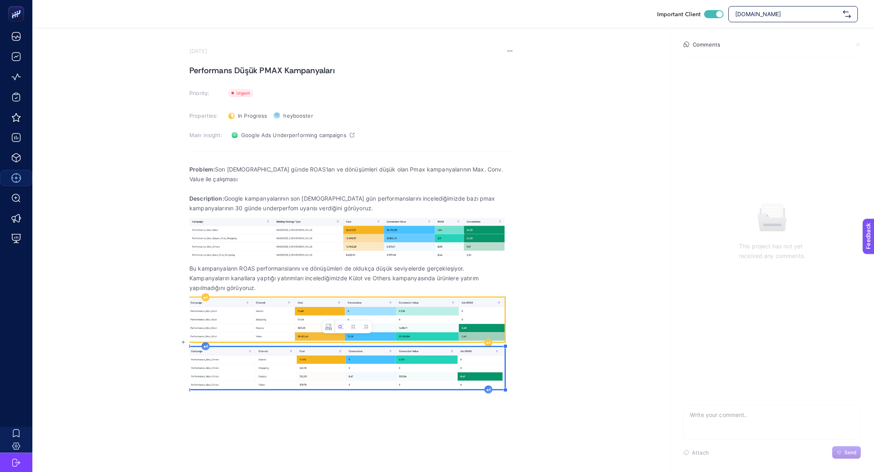
click at [333, 302] on img "Rich Text Editor. Editing area: main" at bounding box center [346, 320] width 315 height 44
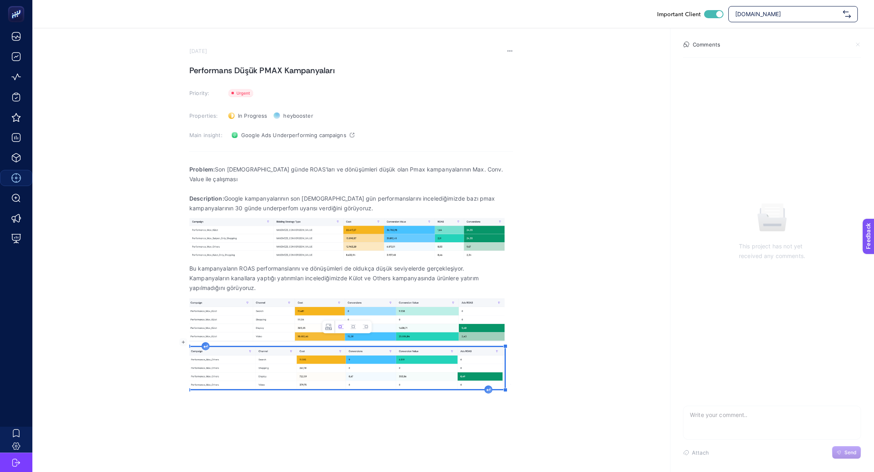
click at [486, 373] on img "Rich Text Editor. Editing area: main" at bounding box center [346, 368] width 315 height 42
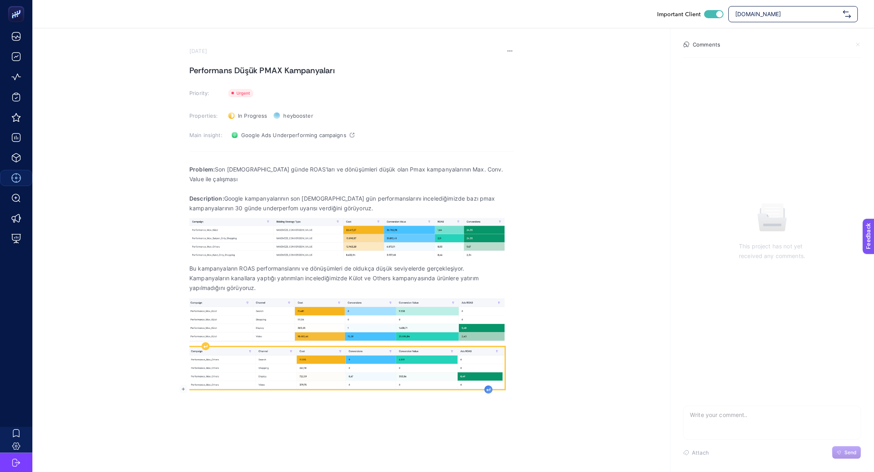
click at [488, 389] on icon "Rich Text Editor. Editing area: main" at bounding box center [489, 390] width 4 height 3
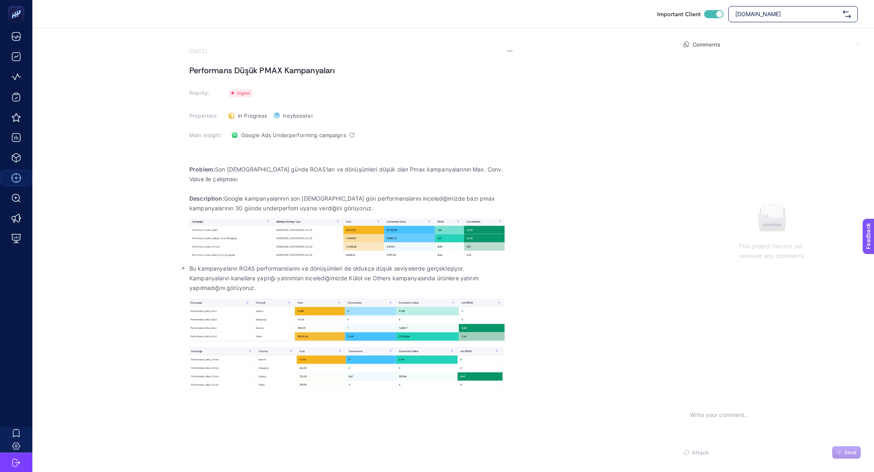
click at [282, 274] on p "Kampanyaların kanallara yaptığı yatırımları incelediğimizde Külot ve Others kam…" at bounding box center [351, 283] width 324 height 19
copy p "Kampanyaların kanallara yaptığı yatırımları incelediğimizde Külot ve Others kam…"
click at [276, 394] on p "Rich Text Editor. Editing area: main" at bounding box center [351, 399] width 324 height 10
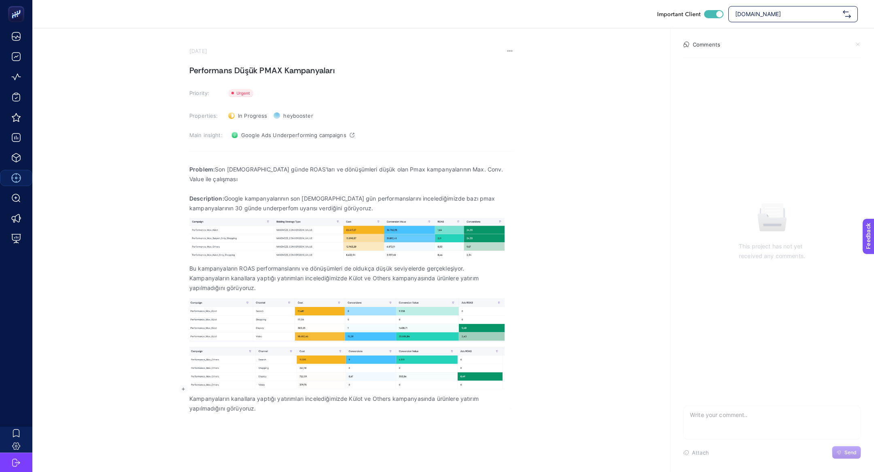
click at [258, 274] on p "Kampanyaların kanallara yaptığı yatırımları incelediğimizde Külot ve Others kam…" at bounding box center [351, 283] width 324 height 19
click at [224, 274] on p "Kampanyaların kanallara yaptığı yatırımları incelediğimizde Külot ve Others kam…" at bounding box center [351, 283] width 324 height 19
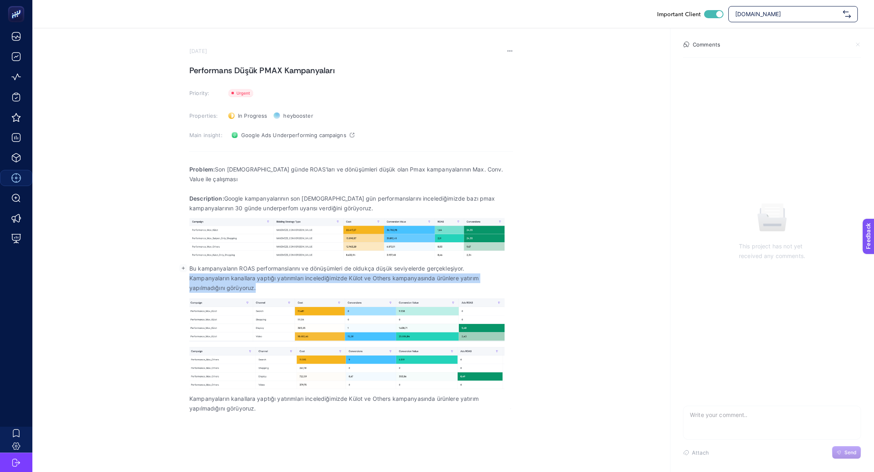
click at [224, 274] on p "Kampanyaların kanallara yaptığı yatırımları incelediğimizde Külot ve Others kam…" at bounding box center [351, 283] width 324 height 19
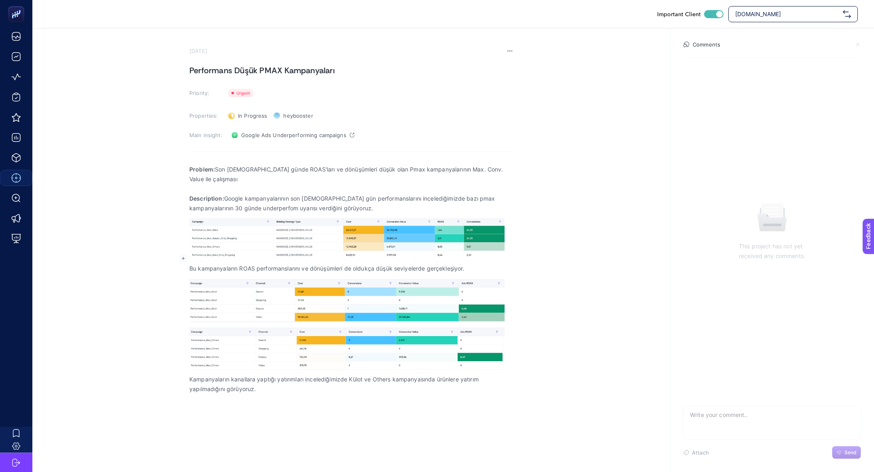
click at [283, 387] on div "Problem: Son 30 günde ROAS'ları ve dönüşümleri düşük olan Pmax kampanyalarının …" at bounding box center [351, 279] width 324 height 240
click at [346, 383] on p "Kampanyaların kanallara yaptığı yatırımları incelediğimizde Külot ve Others kam…" at bounding box center [351, 384] width 324 height 19
click at [370, 395] on div "Problem: Son 30 günde ROAS'ları ve dönüşümleri düşük olan Pmax kampanyalarının …" at bounding box center [351, 284] width 324 height 250
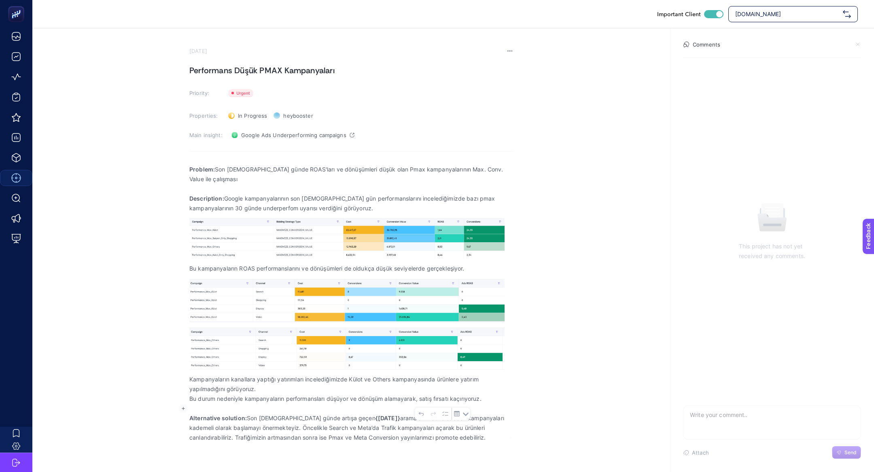
drag, startPoint x: 246, startPoint y: 409, endPoint x: 519, endPoint y: 437, distance: 274.2
click at [519, 437] on section "September 17, 2025 Performans Düşük PMAX Kampanyaları Priority: Priority Proper…" at bounding box center [453, 238] width 842 height 420
click at [383, 375] on p "Kampanyaların kanallara yaptığı yatırımları incelediğimizde Külot ve Others kam…" at bounding box center [351, 384] width 324 height 19
click at [489, 394] on p "Bu durum nedeniyle kampanyaların performansları düşüyor ve dönüşüm alamayarak, …" at bounding box center [351, 399] width 324 height 10
click at [397, 380] on p "Kampanyaların kanallara yaptığı yatırımları incelediğimizde Külot ve Others kam…" at bounding box center [351, 384] width 324 height 19
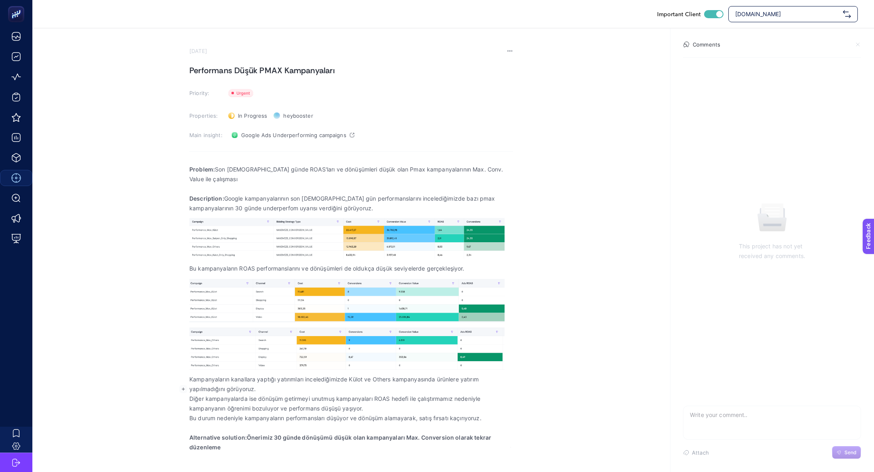
click at [393, 434] on p "Alternative solution:Önerimiz 30 günde dönüşümü düşük olan kampanyaları Max. Co…" at bounding box center [351, 442] width 324 height 19
click at [247, 433] on p "Alternative solution:Önerimiz 30 günde dönüşümü düşük olan kampanyaları Max. Co…" at bounding box center [351, 442] width 324 height 19
drag, startPoint x: 247, startPoint y: 431, endPoint x: 256, endPoint y: 441, distance: 14.0
click at [256, 441] on p "Alternative solution: Önerimiz 30 günde dönüşümü düşük olan kampanyaları Max. C…" at bounding box center [351, 442] width 324 height 19
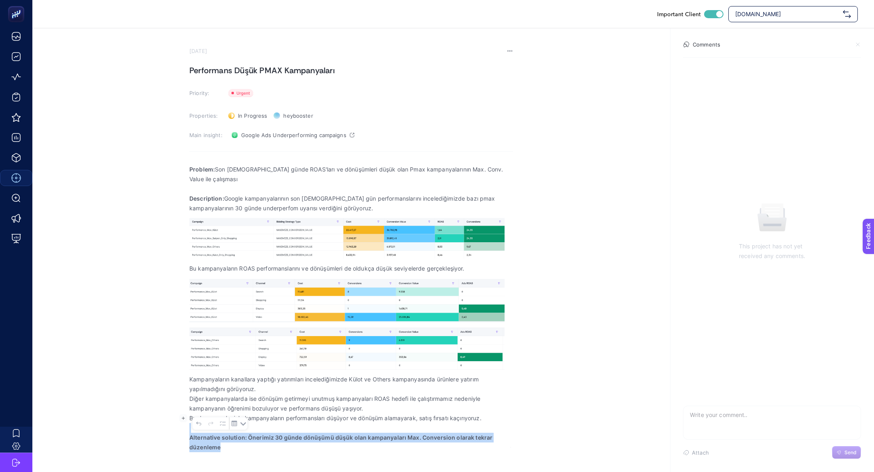
drag, startPoint x: 248, startPoint y: 423, endPoint x: 258, endPoint y: 444, distance: 23.4
click at [258, 444] on div "Problem: Son 30 günde ROAS'ları ve dönüşümleri düşük olan Pmax kampanyalarının …" at bounding box center [351, 308] width 324 height 298
drag, startPoint x: 247, startPoint y: 430, endPoint x: 261, endPoint y: 441, distance: 17.9
click at [261, 441] on p "Alternative solution: Önerimiz 30 günde dönüşümü düşük olan kampanyaları Max. C…" at bounding box center [351, 442] width 324 height 19
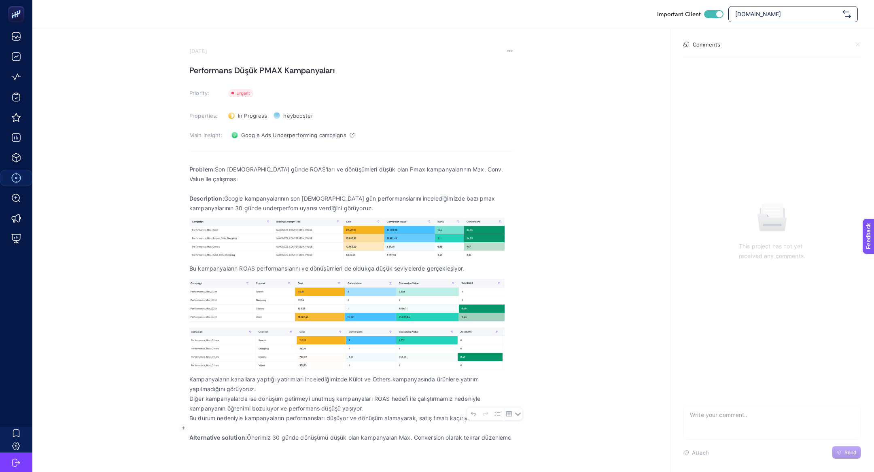
click at [275, 433] on p "Alternative solution: Önerimiz 30 günde dönüşümü düşük olan kampanyaları Max. C…" at bounding box center [351, 438] width 324 height 10
click at [256, 438] on p "Alternative solution: Önerimiz öncelikle 30 günde dönüşümü düşük olan kampanyal…" at bounding box center [351, 442] width 324 height 19
click at [209, 449] on p "Alternative solution: Önerimiz öncelikle 30 günde dönüşümü düşük olan kampanyal…" at bounding box center [351, 447] width 324 height 29
click at [257, 450] on p "Alternative solution: Önerimiz öncelikle 30 günde dönüşümü düşük olan kampanyal…" at bounding box center [351, 447] width 324 height 29
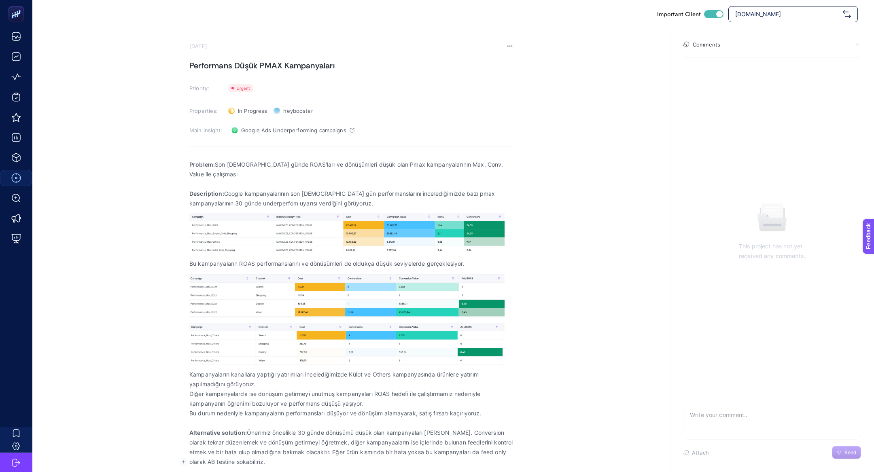
scroll to position [4, 0]
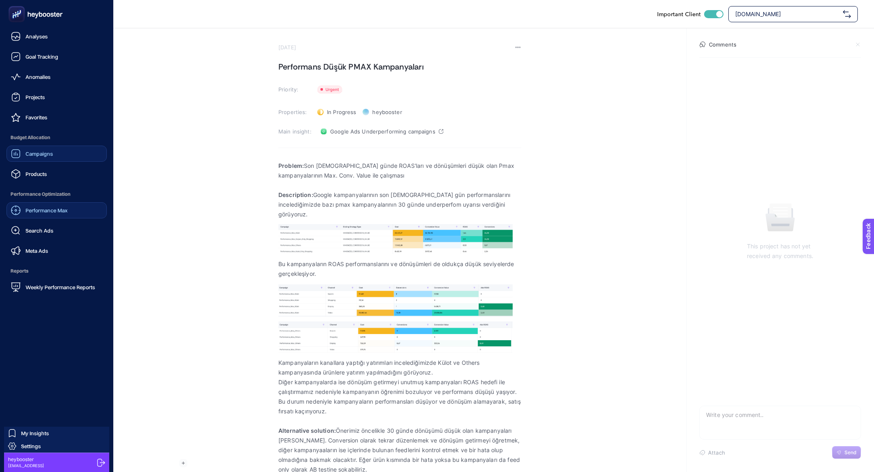
click at [40, 159] on link "Campaigns" at bounding box center [56, 154] width 100 height 16
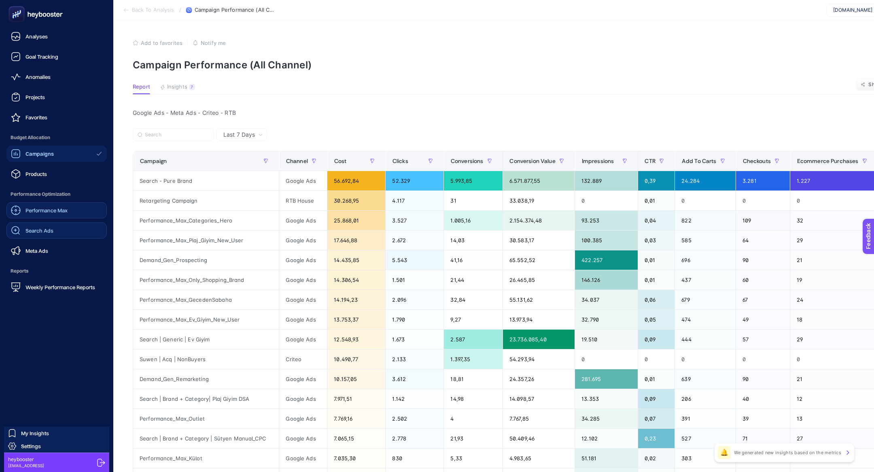
click at [32, 230] on span "Search Ads" at bounding box center [40, 230] width 28 height 6
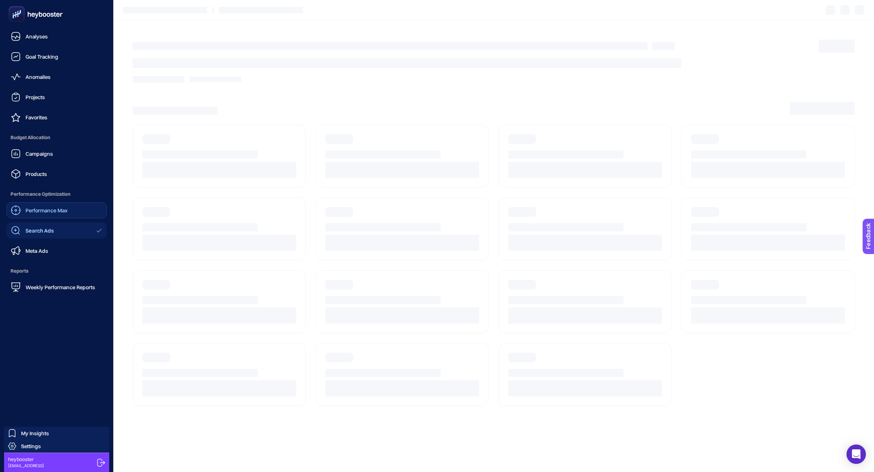
click at [52, 206] on div "Performance Max" at bounding box center [39, 211] width 57 height 10
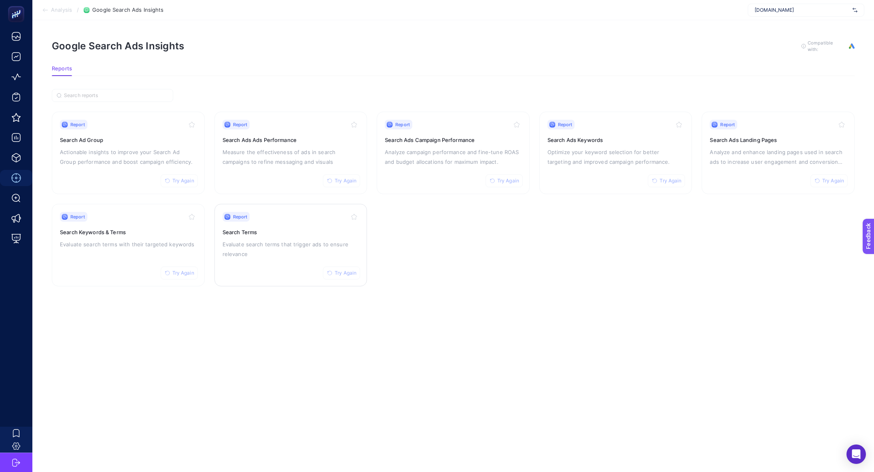
click at [321, 247] on p "Evaluate search terms that trigger ads to ensure relevance" at bounding box center [291, 249] width 137 height 19
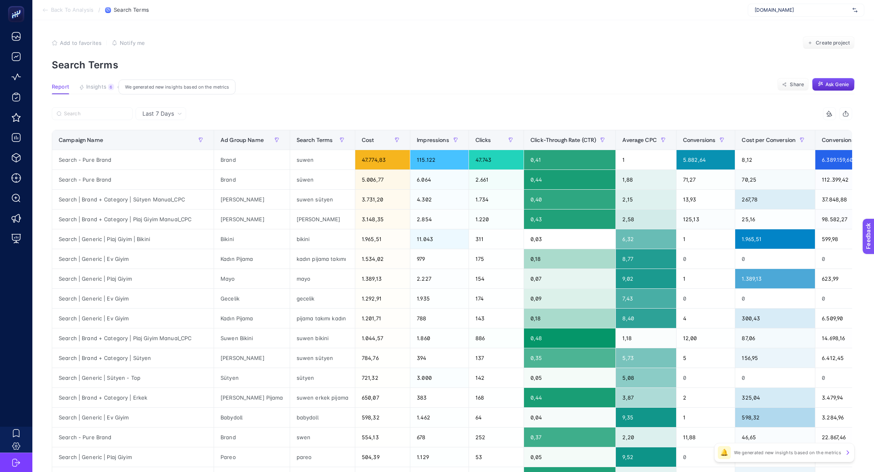
click at [106, 84] on button "Insights 6 We generated new insights based on the metrics" at bounding box center [96, 89] width 35 height 11
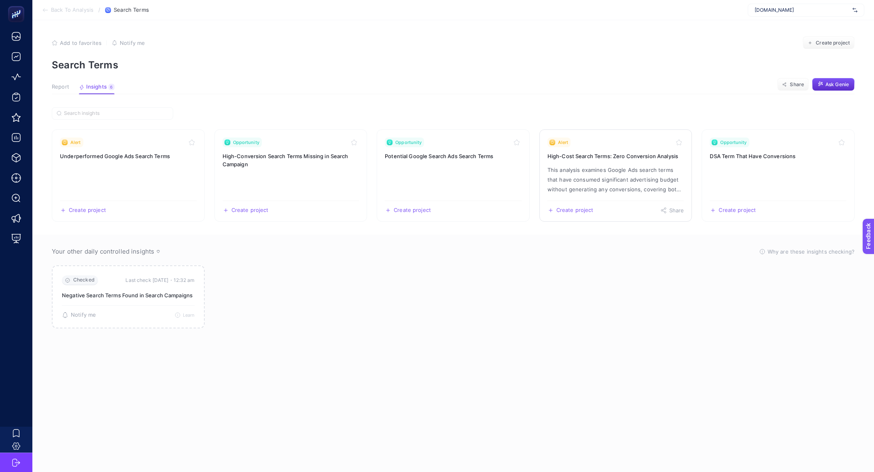
click at [623, 135] on link "Alert High-Cost Search Terms: Zero Conversion Analysis This analysis examines G…" at bounding box center [616, 176] width 153 height 92
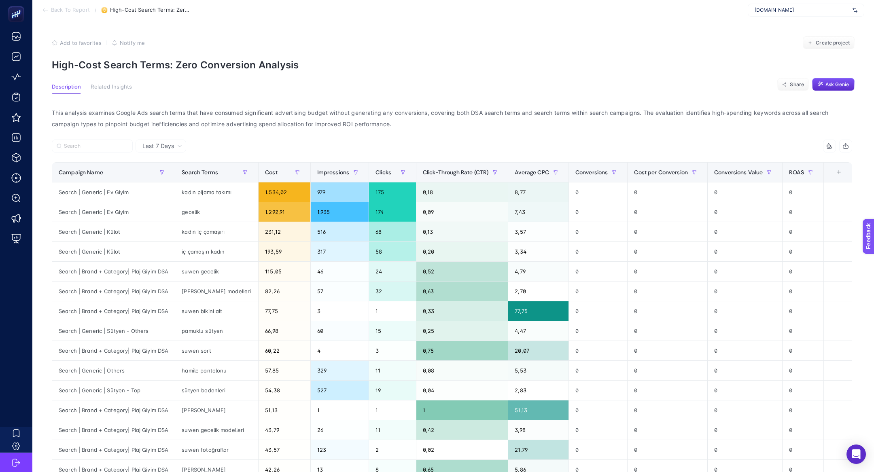
click at [162, 150] on div "Last 7 Days" at bounding box center [161, 146] width 51 height 13
click at [162, 176] on li "Last 30 Days" at bounding box center [161, 177] width 46 height 15
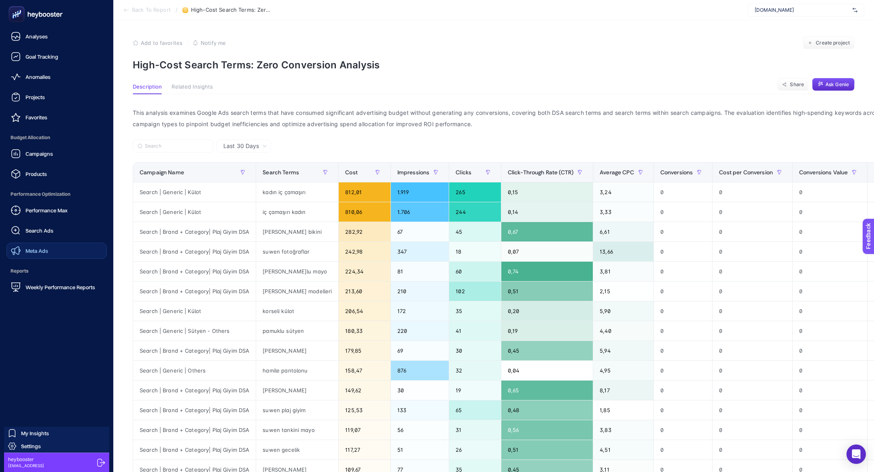
click at [53, 258] on link "Meta Ads" at bounding box center [56, 251] width 100 height 16
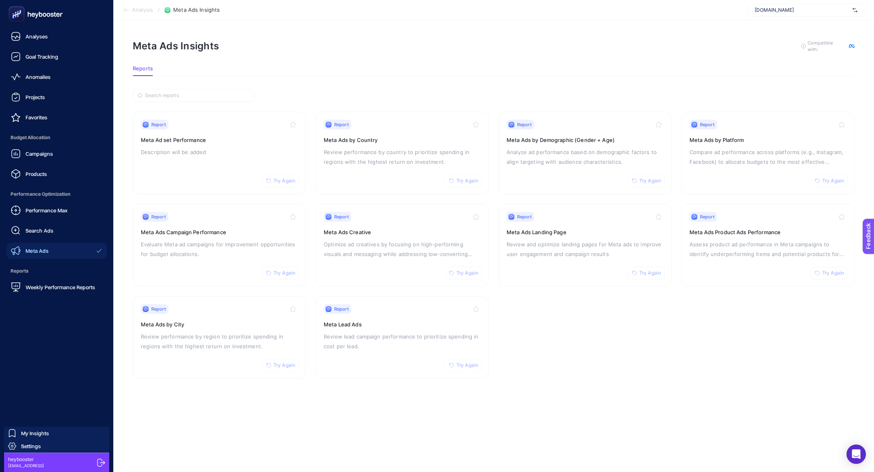
click at [51, 187] on span "Performance Optimization" at bounding box center [56, 194] width 100 height 16
click at [51, 175] on link "Products" at bounding box center [56, 174] width 100 height 16
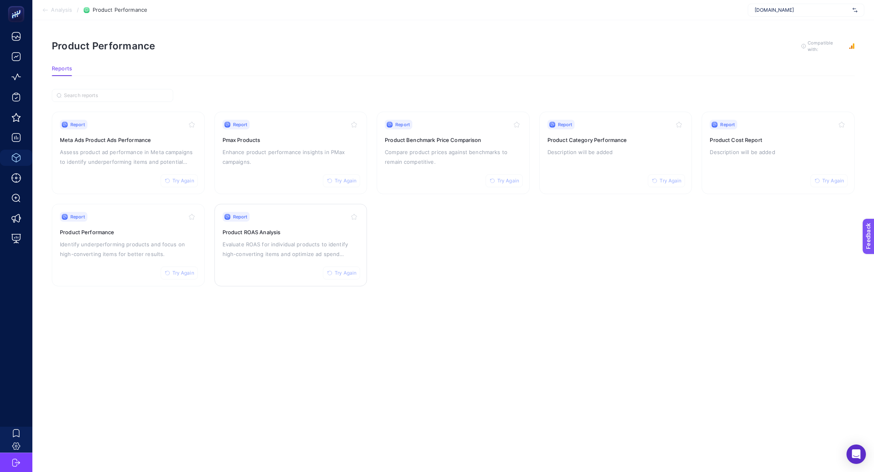
click at [312, 229] on h3 "Product ROAS Analysis" at bounding box center [291, 232] width 137 height 8
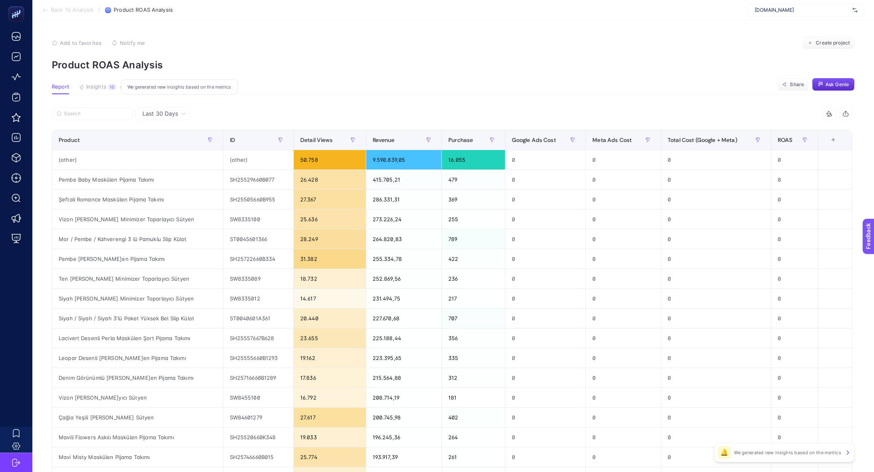
click at [106, 88] on span "Insights" at bounding box center [96, 87] width 20 height 6
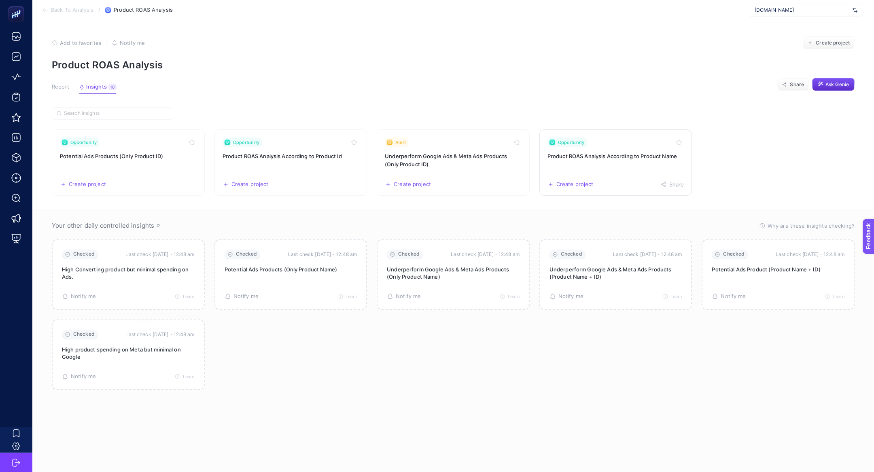
click at [584, 161] on link "Opportunity Product ROAS Analysis According to Product Name Create project Share" at bounding box center [616, 163] width 153 height 66
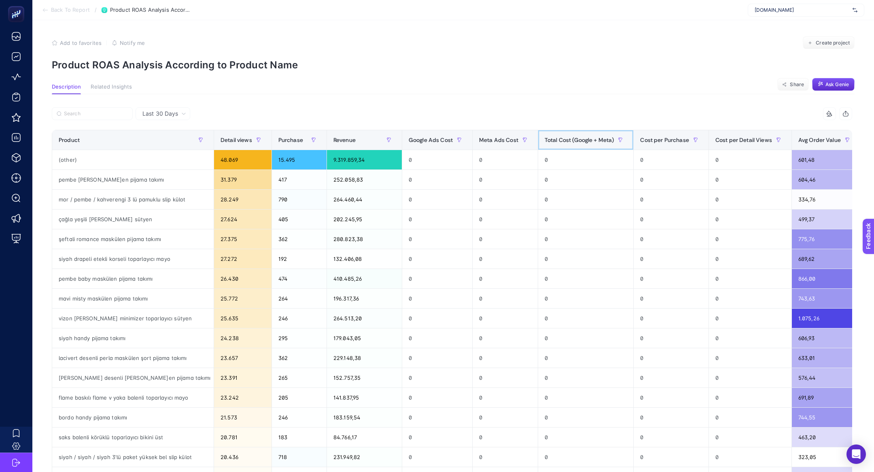
click at [584, 142] on span "Total Cost (Google + Meta)" at bounding box center [580, 140] width 70 height 6
click at [584, 143] on div "Total Cost (Google + Meta)" at bounding box center [586, 140] width 83 height 13
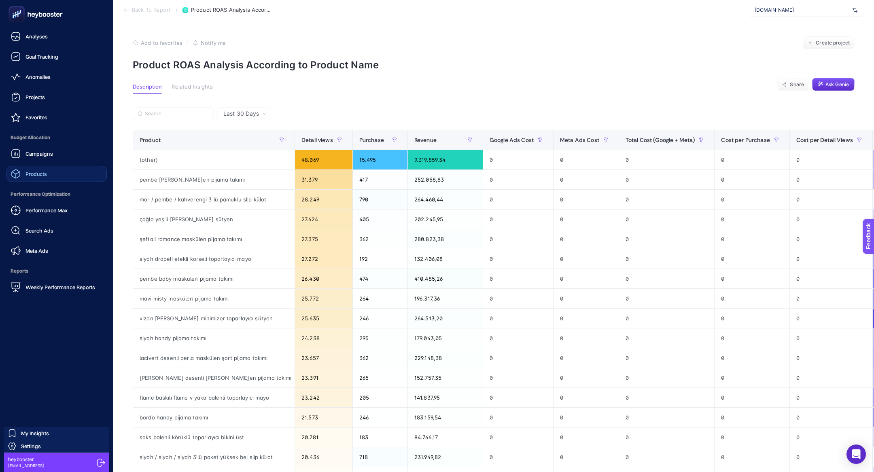
click at [27, 171] on span "Products" at bounding box center [36, 174] width 21 height 6
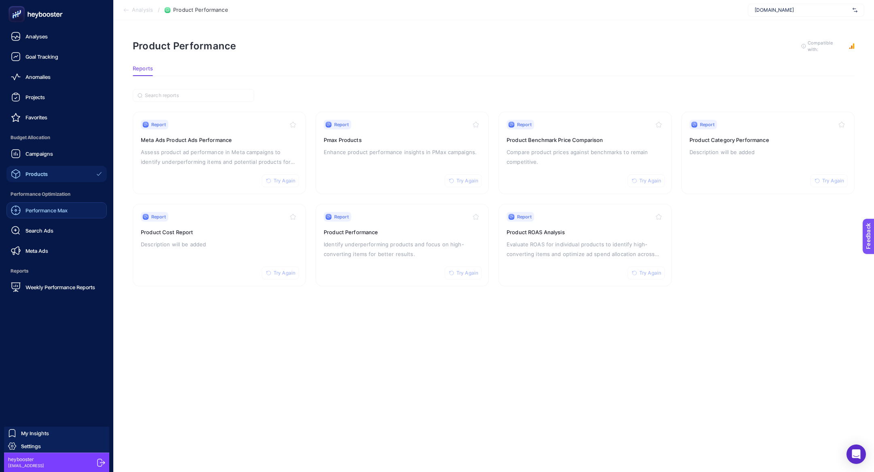
click at [67, 210] on span "Performance Max" at bounding box center [47, 210] width 42 height 6
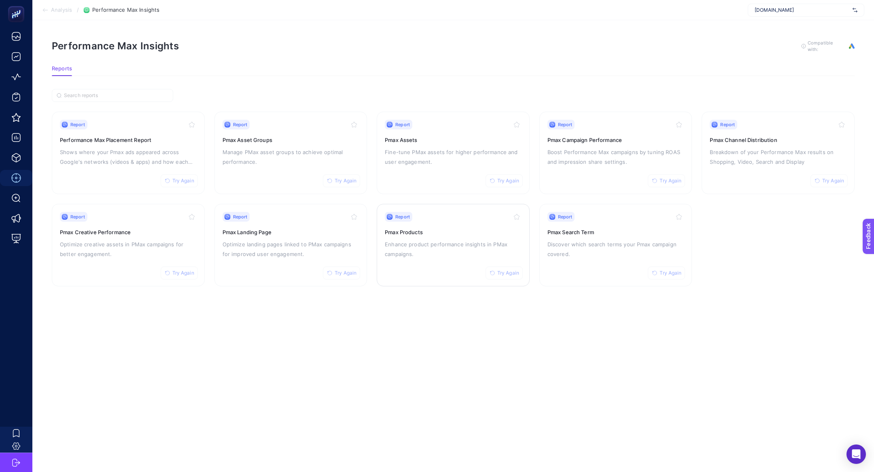
click at [442, 243] on p "Enhance product performance insights in PMax campaigns." at bounding box center [453, 249] width 137 height 19
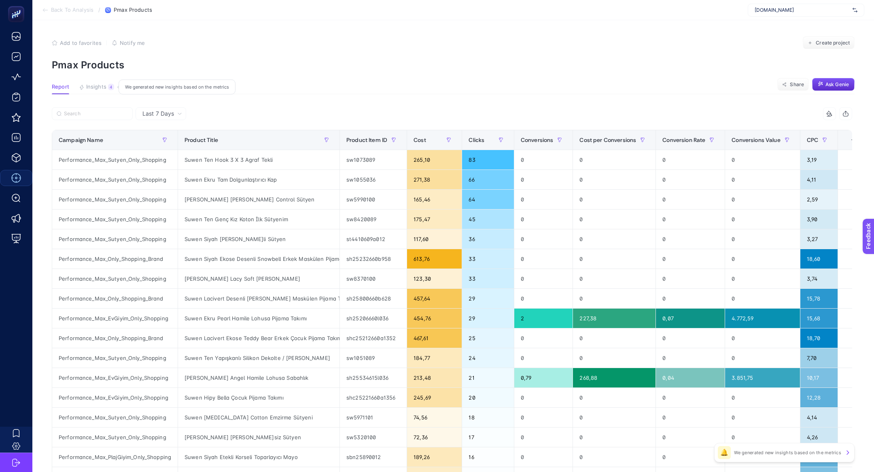
click at [101, 88] on span "Insights" at bounding box center [96, 87] width 20 height 6
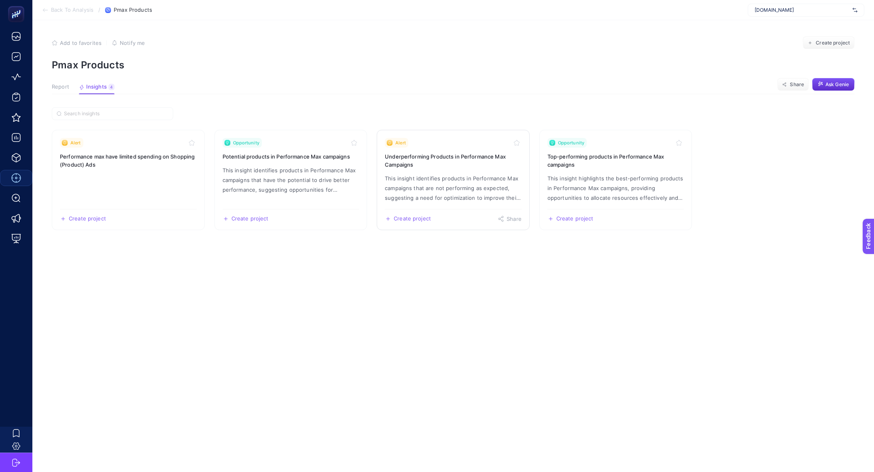
click at [463, 170] on link "Alert Underperforming Products in Performance Max Campaigns This insight identi…" at bounding box center [453, 180] width 153 height 100
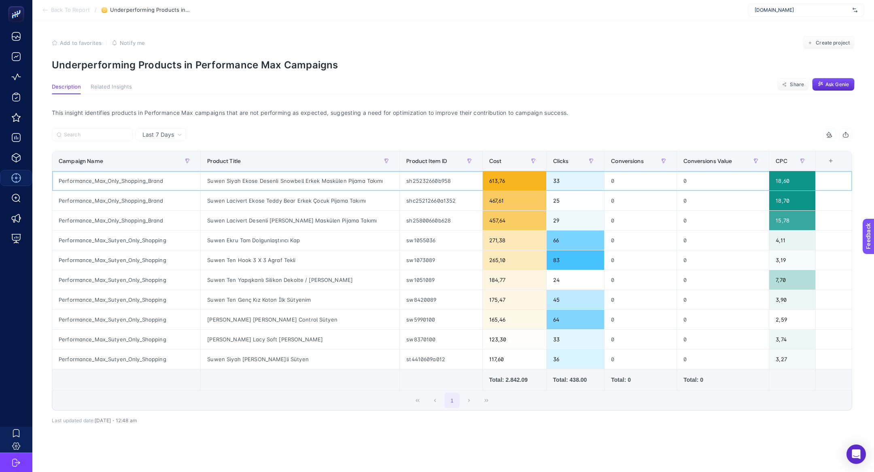
click at [424, 180] on div "sh25232660b958" at bounding box center [441, 180] width 82 height 19
copy tr "sh25232660b958"
click at [121, 176] on div "Performance_Max_Only_Shopping_Brand" at bounding box center [126, 180] width 148 height 19
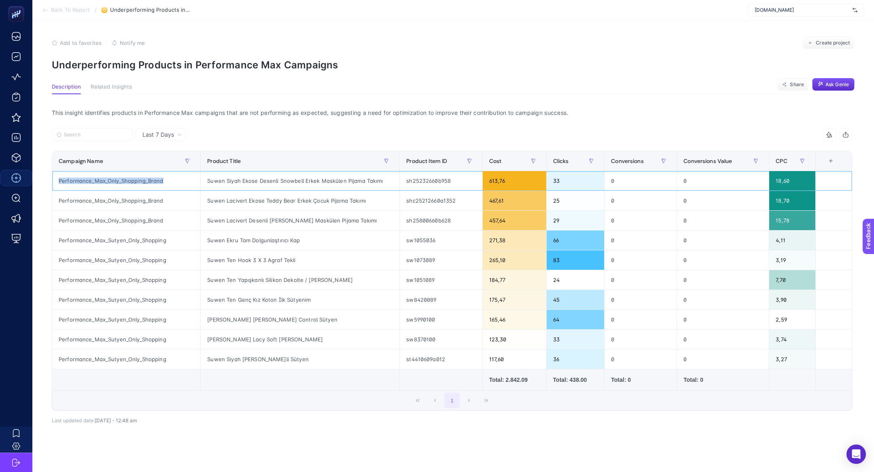
click at [121, 176] on div "Performance_Max_Only_Shopping_Brand" at bounding box center [126, 180] width 148 height 19
click at [322, 197] on div "Suwen Lacivert Ekose Teddy Bear Erkek Çocuk Pijama Takımı" at bounding box center [300, 200] width 199 height 19
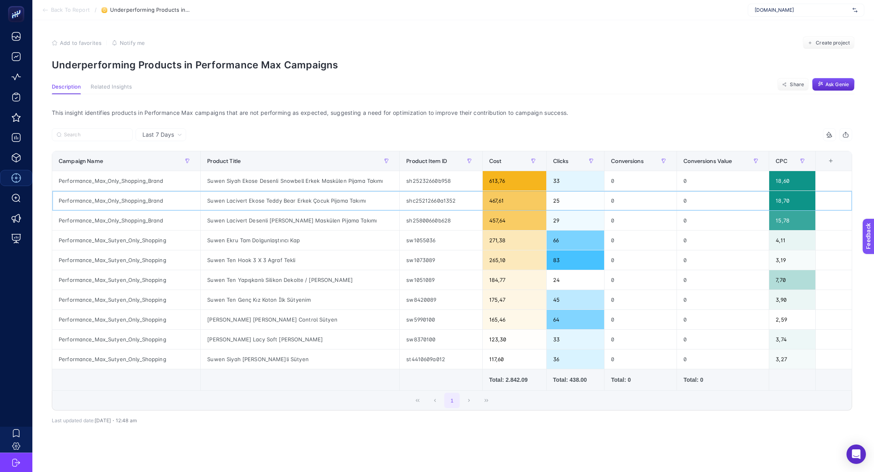
click at [450, 203] on div "shc25212660a1352" at bounding box center [441, 200] width 82 height 19
copy div "shc25212660a1352"
click at [440, 217] on div "sh25800660b628" at bounding box center [441, 220] width 82 height 19
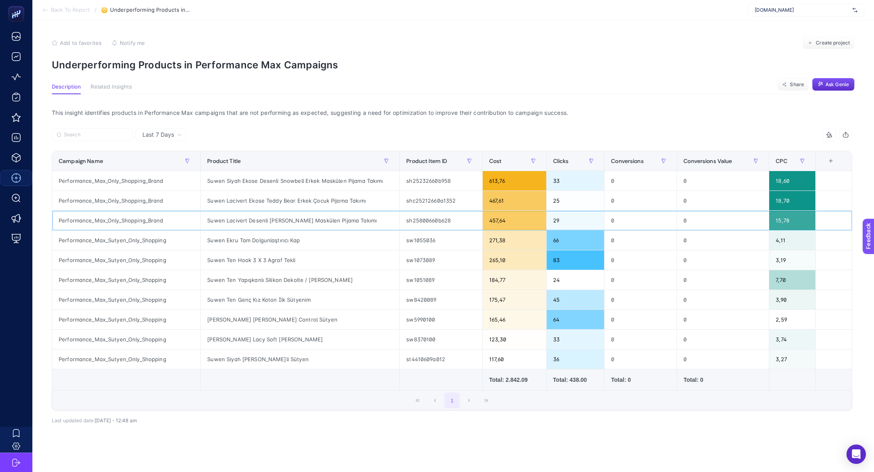
click at [440, 217] on div "sh25800660b628" at bounding box center [441, 220] width 82 height 19
copy tr "sh25800660b628"
click at [438, 87] on section "Description Related Insights Share Ask Genie" at bounding box center [453, 89] width 803 height 11
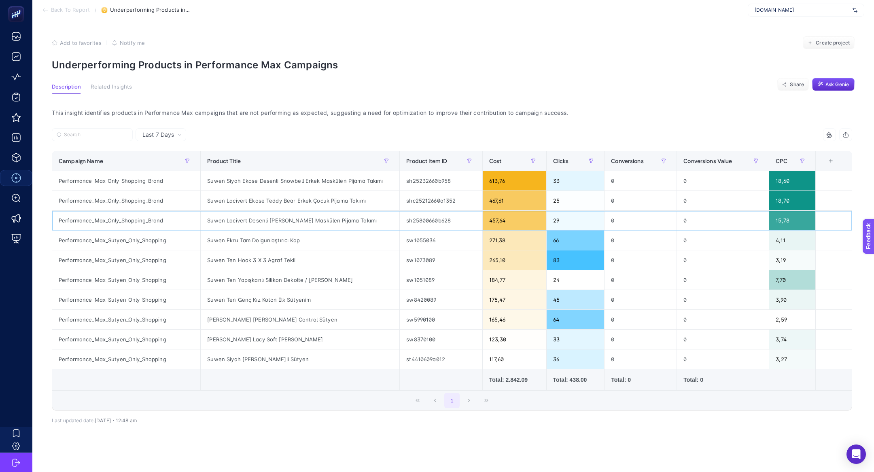
click at [129, 218] on div "Performance_Max_Only_Shopping_Brand" at bounding box center [126, 220] width 148 height 19
copy tr "Performance_Max_Only_Shopping_Brand"
click at [90, 133] on input "Search" at bounding box center [96, 135] width 64 height 6
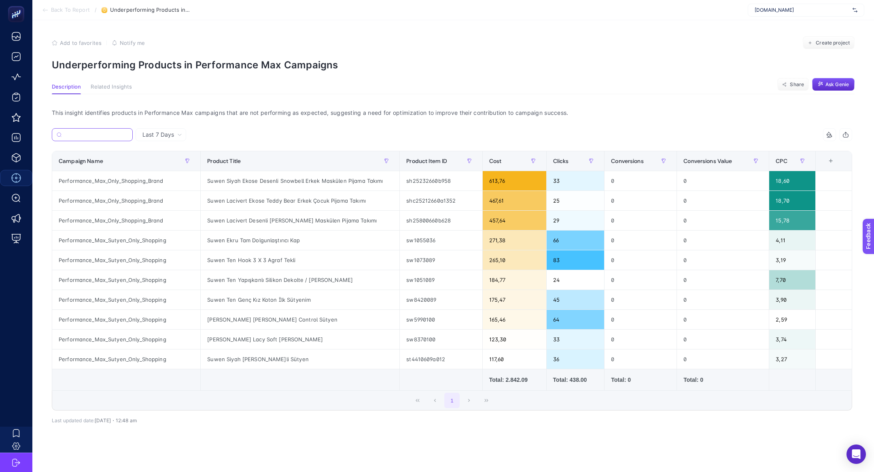
paste input "Performance_Max_Only_Shopping_Brand"
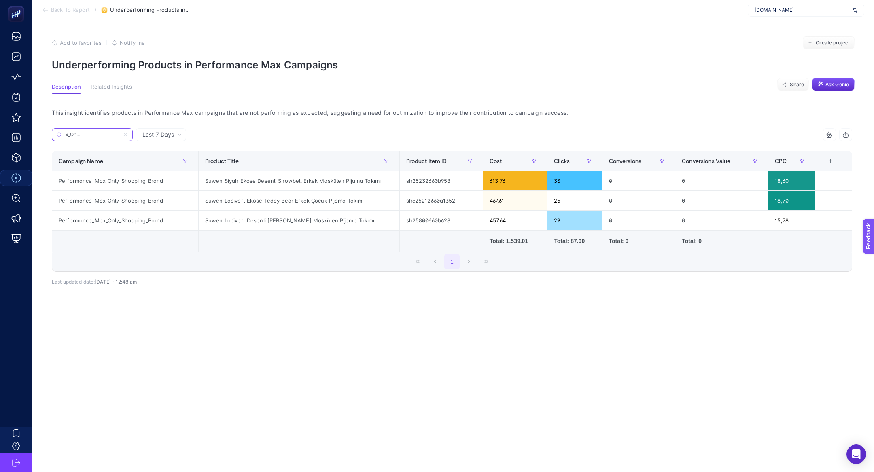
type input "Performance_Max_Only_Shopping_Brand"
click at [388, 100] on div "This insight identifies products in Performance Max campaigns that are not perf…" at bounding box center [452, 210] width 814 height 233
click at [830, 45] on span "Create project" at bounding box center [833, 43] width 34 height 6
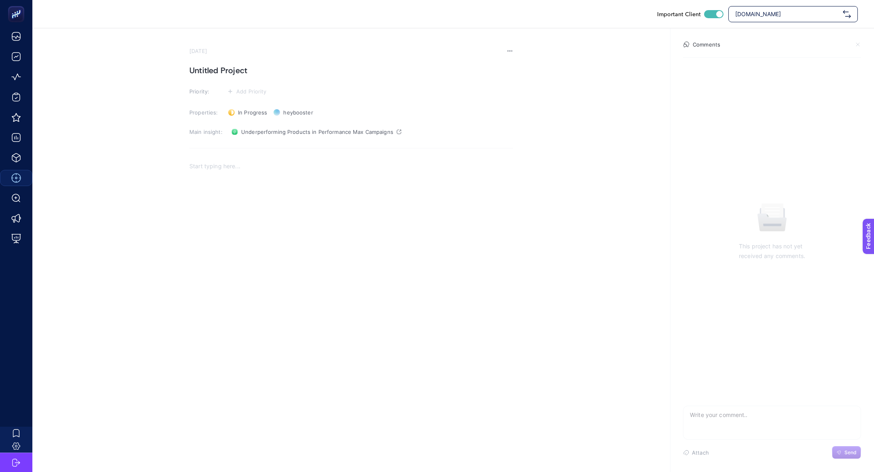
click at [236, 65] on h1 "Untitled Project" at bounding box center [351, 70] width 324 height 13
paste h1
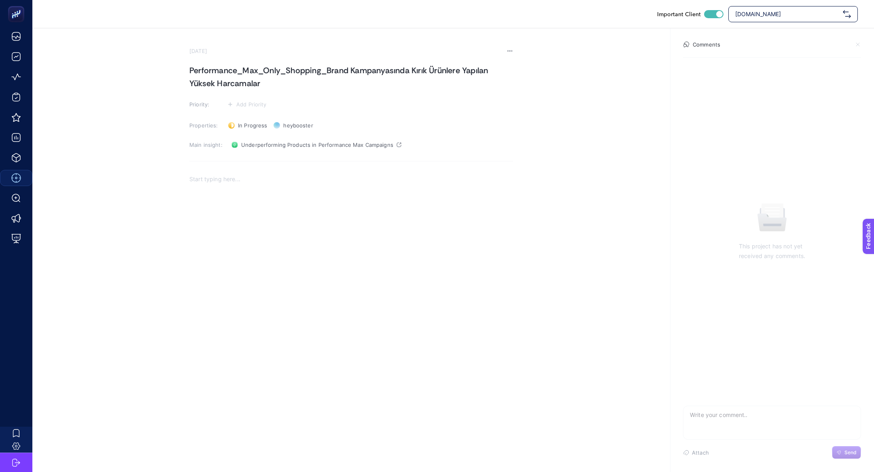
click at [240, 198] on div "Rich Text Editor. Editing area: main" at bounding box center [351, 250] width 324 height 162
click at [238, 105] on span "Add Priority" at bounding box center [251, 104] width 30 height 6
click at [246, 137] on rect at bounding box center [242, 135] width 21 height 8
click at [296, 181] on p "Problem: Bedenleri kırılan ürünlerin Meta'da bütçe harcamaya devam etmesi ve dö…" at bounding box center [351, 187] width 324 height 19
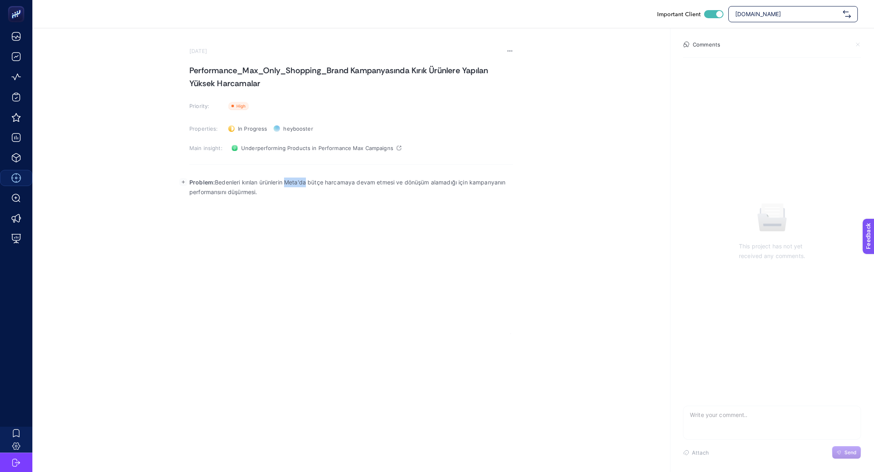
click at [296, 181] on p "Problem: Bedenleri kırılan ürünlerin Meta'da bütçe harcamaya devam etmesi ve dö…" at bounding box center [351, 187] width 324 height 19
click at [327, 215] on div "Problem: Bedenleri kırılan ürünlerin Pmax'de bütçe harcamaya devam etmesi ve dö…" at bounding box center [351, 253] width 324 height 162
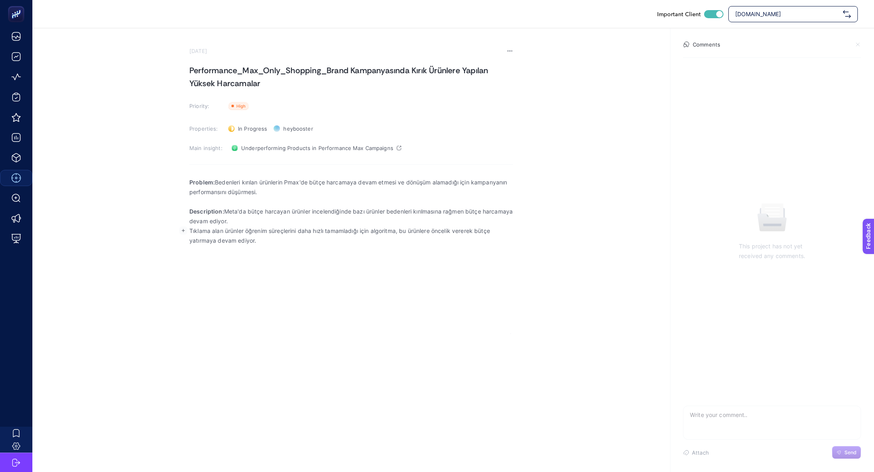
click at [229, 209] on p "Description: Meta'da bütçe harcayan ürünler incelendiğinde bazı ürünler bedenle…" at bounding box center [351, 216] width 324 height 19
click at [308, 243] on p "Tıklama alan ürünler öğrenim süreçlerini daha hızlı tamamladığı için algoritma,…" at bounding box center [351, 235] width 324 height 19
click at [184, 253] on rect "button" at bounding box center [183, 250] width 8 height 8
click at [179, 265] on icon "Editor block content toolbar" at bounding box center [181, 267] width 6 height 6
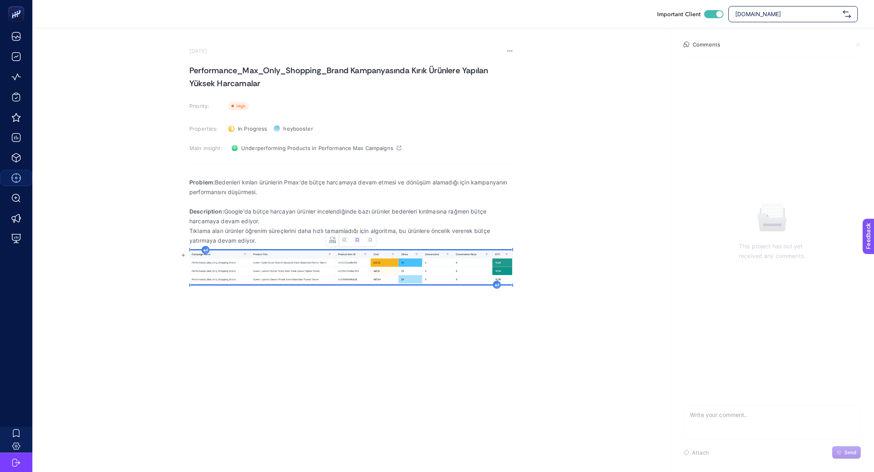
click at [499, 283] on div "Rich Text Editor. Editing area: main" at bounding box center [497, 285] width 8 height 8
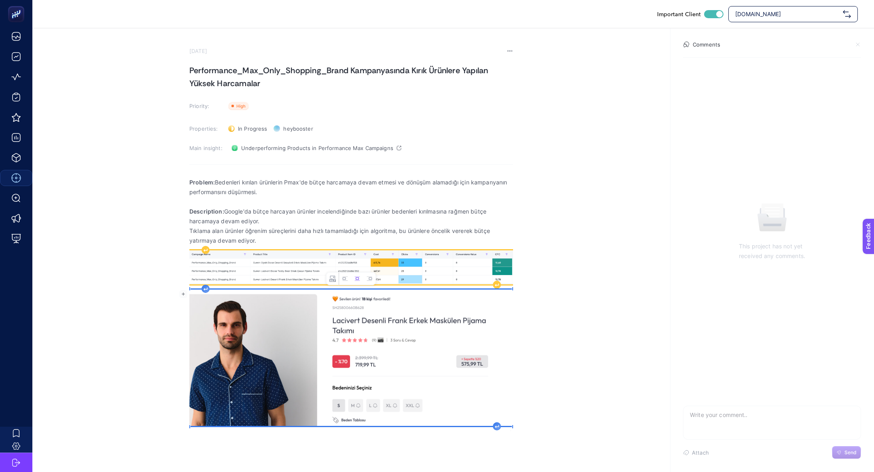
click at [329, 267] on img "Rich Text Editor. Editing area: main" at bounding box center [351, 268] width 324 height 34
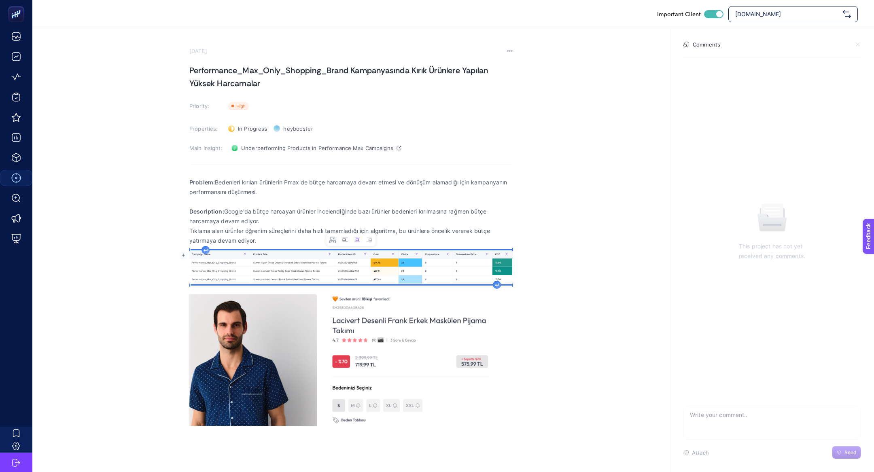
click at [339, 239] on button "Left aligned image" at bounding box center [345, 240] width 12 height 12
click at [488, 284] on icon "Rich Text Editor. Editing area: main" at bounding box center [488, 284] width 3 height 2
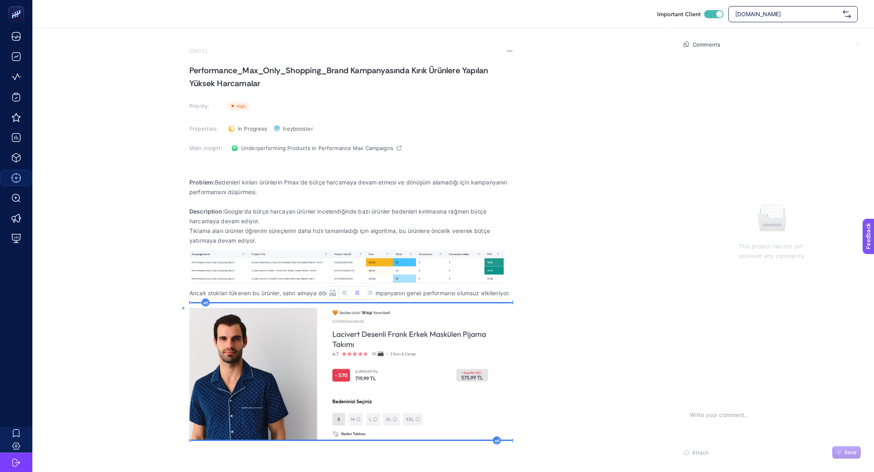
click at [383, 405] on img "Rich Text Editor. Editing area: main" at bounding box center [351, 372] width 324 height 136
click at [343, 292] on icon "Image toolbar" at bounding box center [345, 293] width 6 height 6
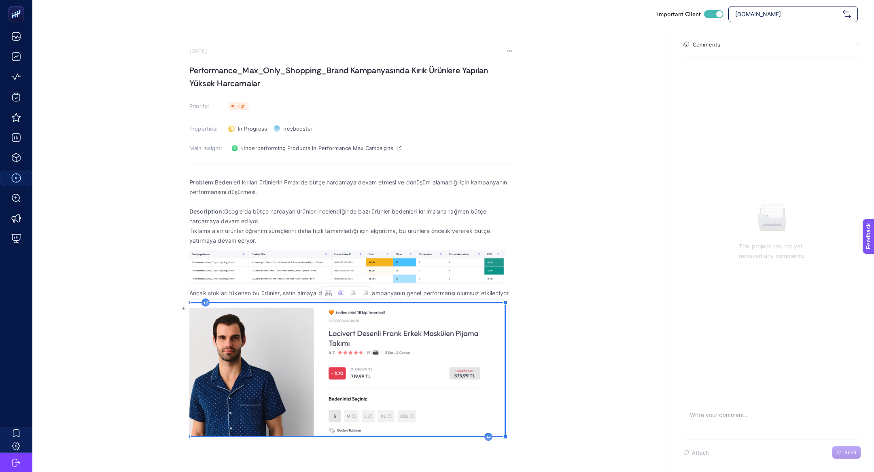
click at [491, 441] on div "Problem: Bedenleri kırılan ürünlerin Pmax'de bütçe harcamaya devam etmesi ve dö…" at bounding box center [351, 306] width 324 height 269
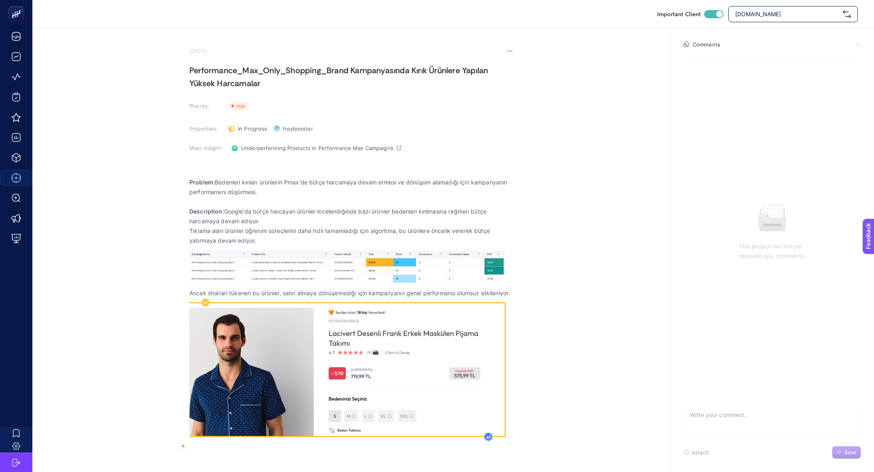
click at [490, 438] on icon "Rich Text Editor. Editing area: main" at bounding box center [489, 437] width 4 height 3
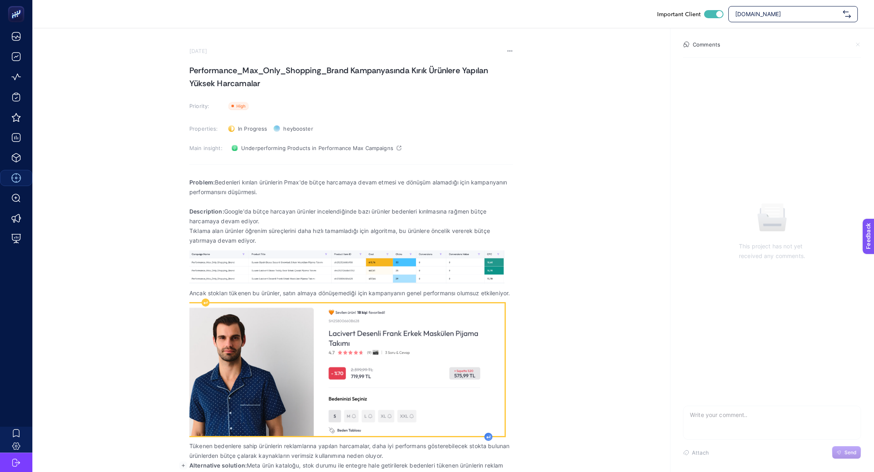
scroll to position [13, 0]
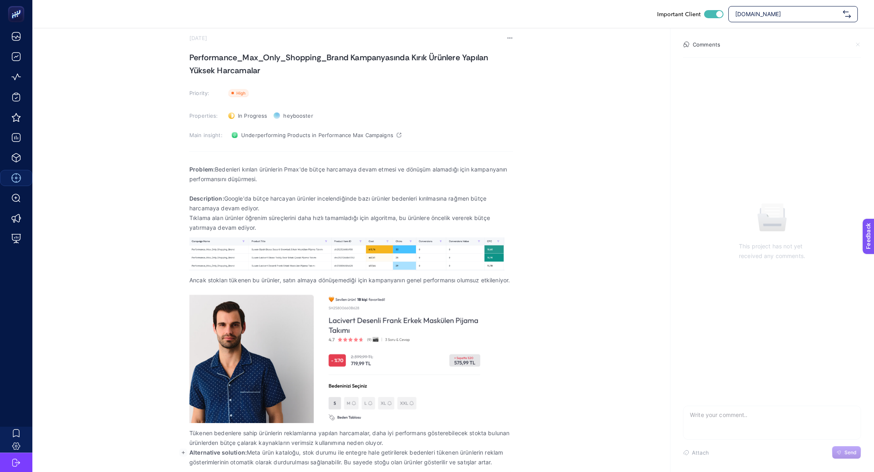
click at [395, 438] on p "Tükenen bedenlere sahip ürünlerin reklamlarına yapılan harcamalar, daha iyi per…" at bounding box center [351, 438] width 324 height 19
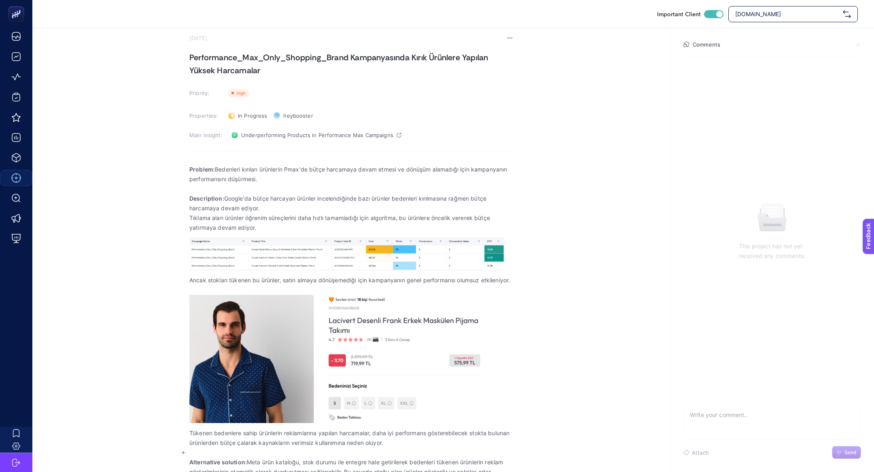
scroll to position [23, 0]
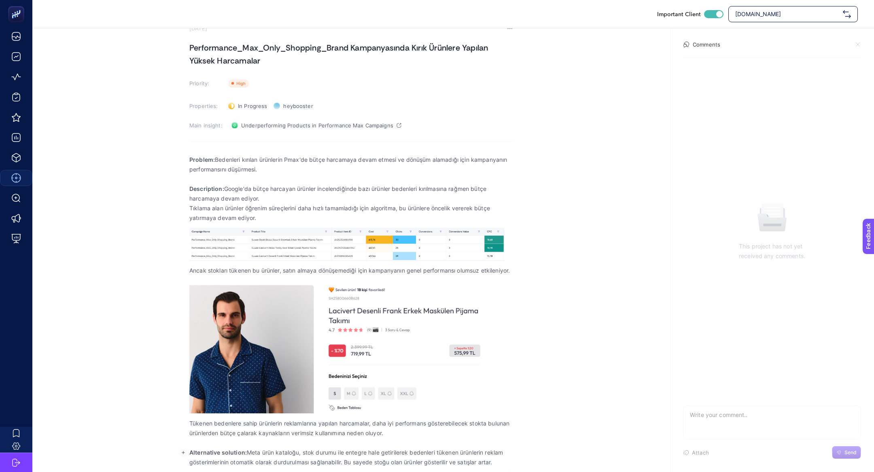
click at [252, 454] on p "Alternative solution: Meta ürün kataloğu, stok durumu ile entegre hale getirile…" at bounding box center [351, 457] width 324 height 19
click at [247, 451] on strong "Alternative solution:" at bounding box center [217, 452] width 57 height 7
click at [253, 452] on p "Alternative solution: Meta ürün kataloğu, stok durumu ile entegre hale getirile…" at bounding box center [351, 457] width 324 height 19
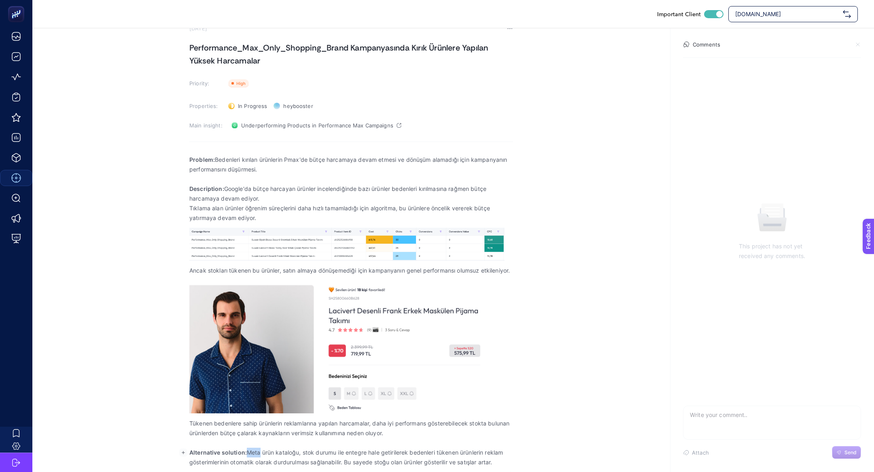
click at [253, 452] on p "Alternative solution: Meta ürün kataloğu, stok durumu ile entegre hale getirile…" at bounding box center [351, 457] width 324 height 19
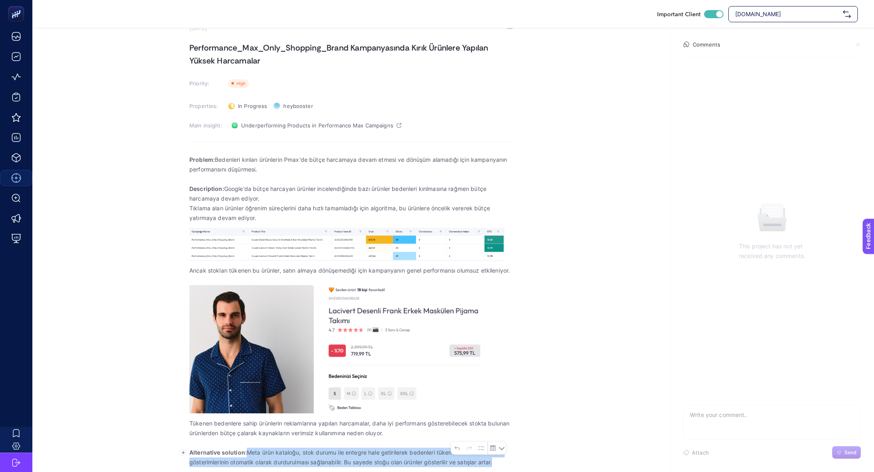
drag, startPoint x: 248, startPoint y: 451, endPoint x: 502, endPoint y: 470, distance: 254.9
click at [502, 470] on div "Problem: Bedenleri kırılan ürünlerin Pmax'de bütçe harcamaya devam etmesi ve dö…" at bounding box center [351, 311] width 324 height 323
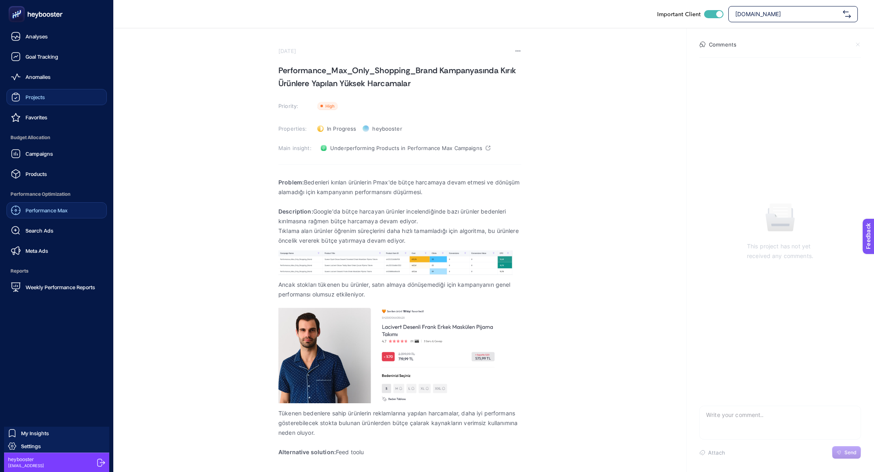
scroll to position [0, 0]
click at [36, 101] on div "Projects" at bounding box center [28, 97] width 34 height 10
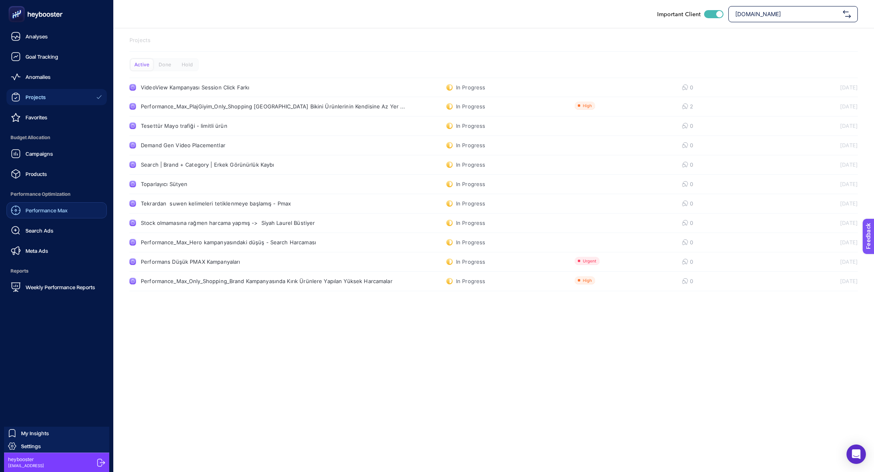
click at [65, 213] on span "Performance Max" at bounding box center [47, 210] width 42 height 6
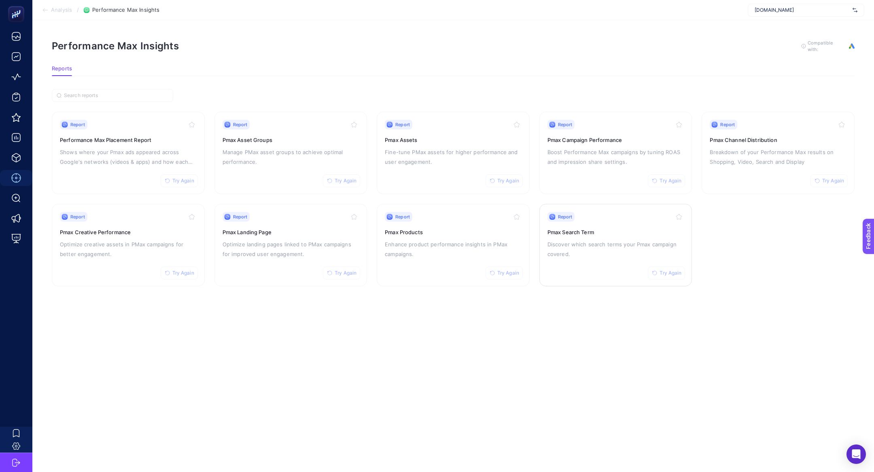
click at [609, 244] on p "Discover which search terms your Pmax campaign covered." at bounding box center [616, 249] width 137 height 19
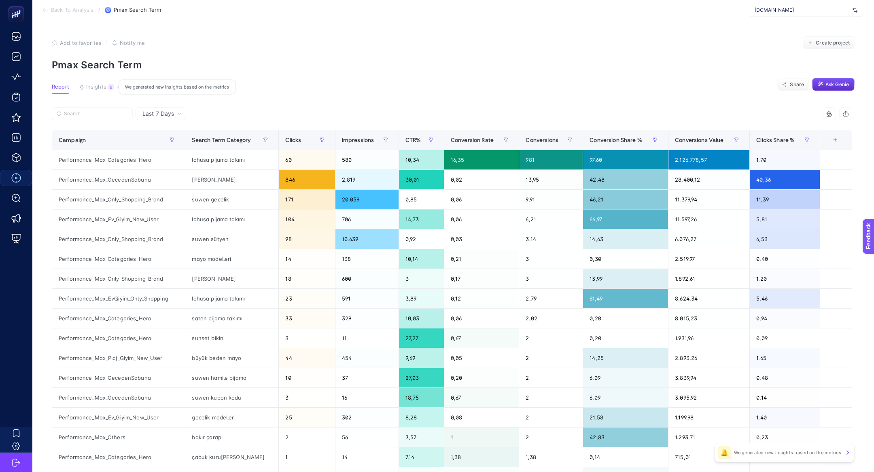
click at [93, 90] on button "Insights 6 We generated new insights based on the metrics" at bounding box center [96, 89] width 35 height 11
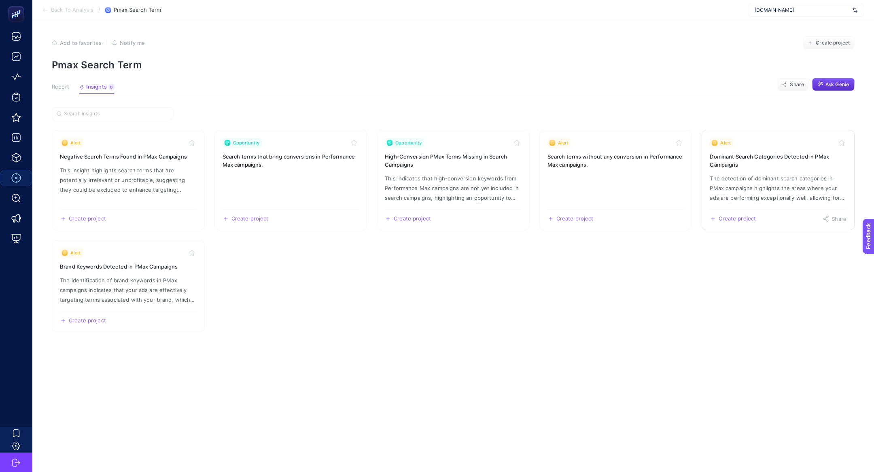
click at [778, 156] on h3 "Dominant Search Categories Detected in PMax Campaigns" at bounding box center [778, 161] width 137 height 16
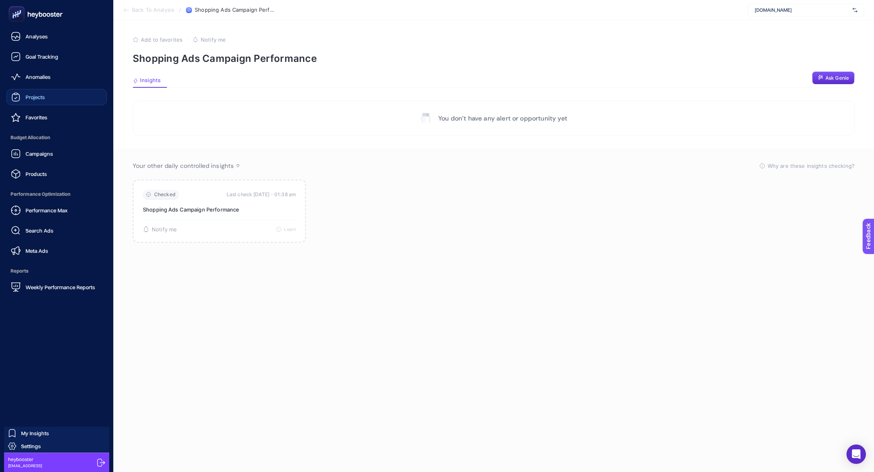
click at [57, 95] on link "Projects" at bounding box center [56, 97] width 100 height 16
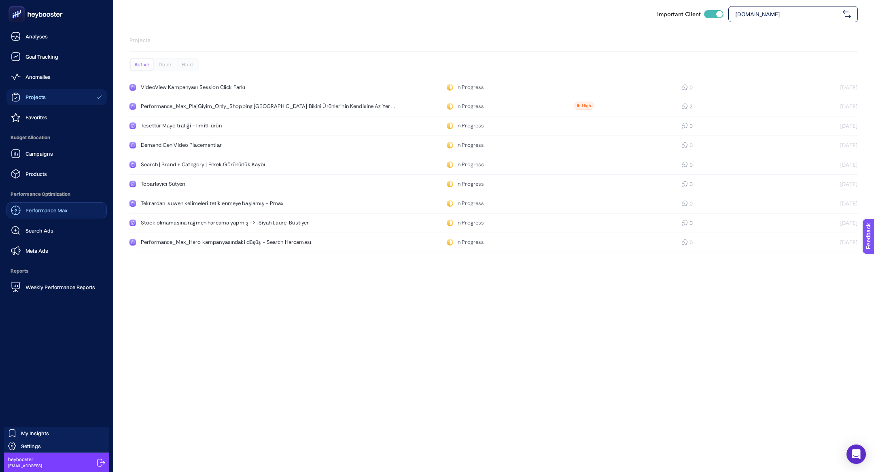
click at [39, 212] on span "Performance Max" at bounding box center [47, 210] width 42 height 6
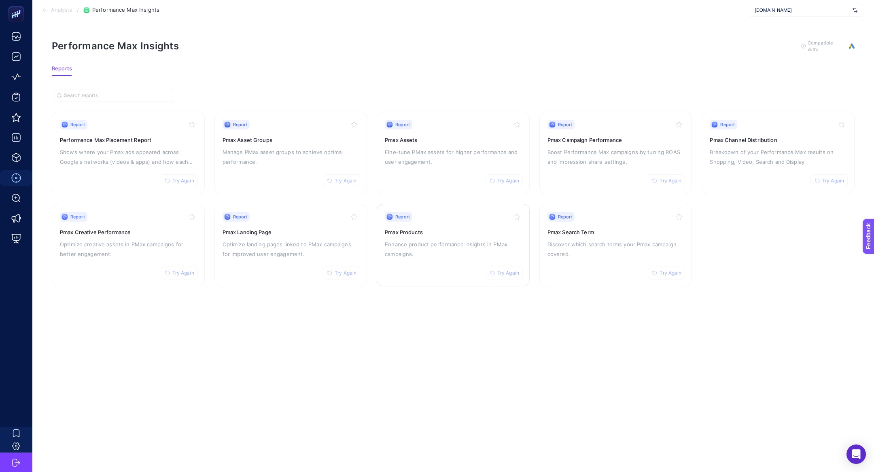
click at [416, 252] on p "Enhance product performance insights in PMax campaigns." at bounding box center [453, 249] width 137 height 19
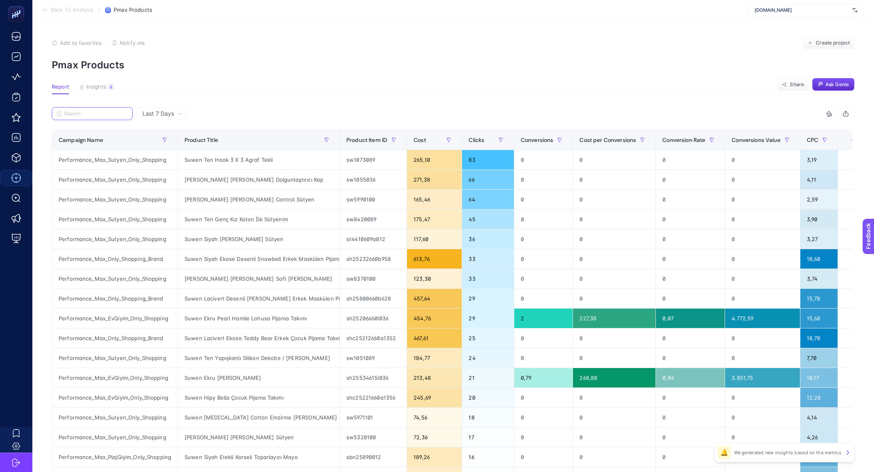
click at [89, 111] on input "Search" at bounding box center [96, 114] width 64 height 6
paste input "Performance_Max_Ev_Giyim_New_User"
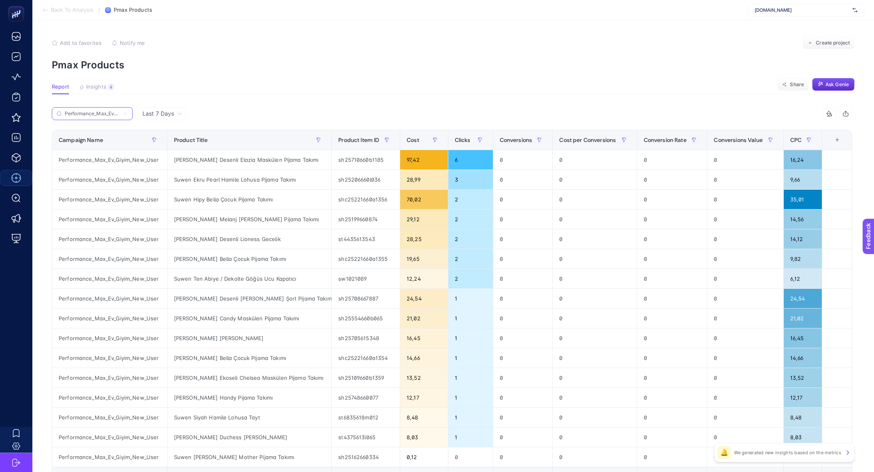
scroll to position [0, 35]
type input "Performance_Max_Ev_Giyim_New_User"
click at [418, 135] on div "Cost" at bounding box center [424, 140] width 35 height 13
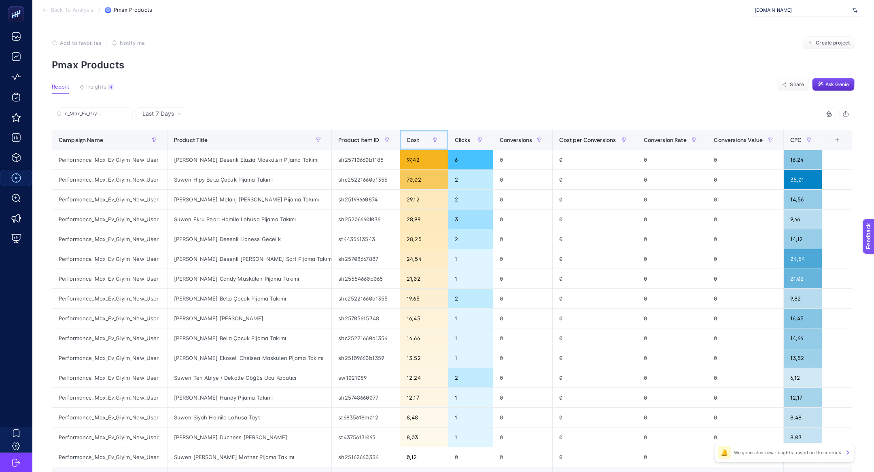
scroll to position [0, 0]
click at [533, 141] on div at bounding box center [539, 140] width 13 height 13
click at [521, 142] on span "Conversions" at bounding box center [516, 140] width 33 height 6
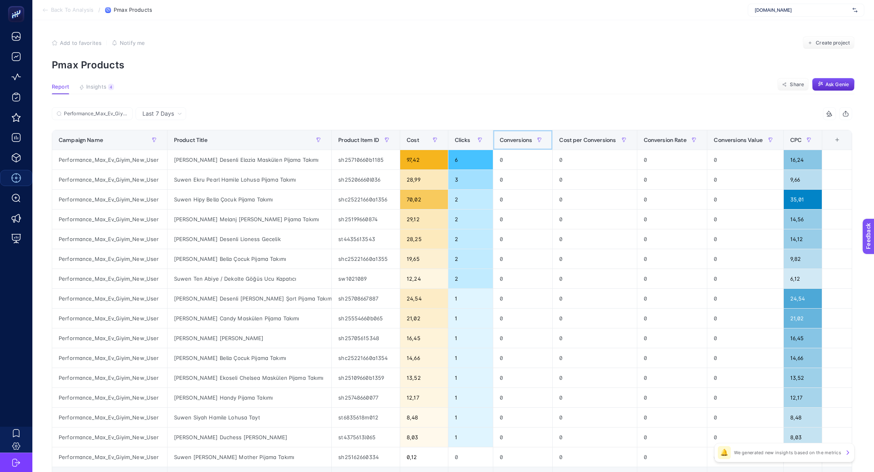
click at [521, 142] on span "Conversions" at bounding box center [516, 140] width 33 height 6
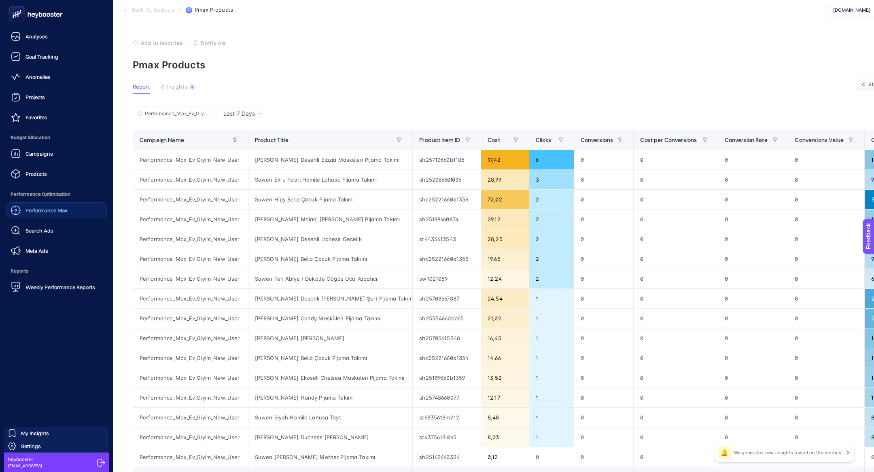
click at [45, 213] on span "Performance Max" at bounding box center [47, 210] width 42 height 6
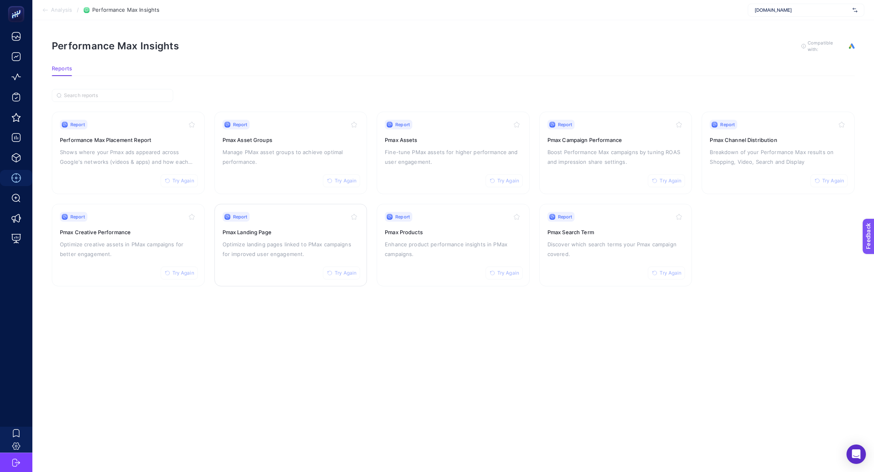
click at [278, 275] on div "Report Try Again Pmax Landing Page Optimize landing pages linked to PMax campai…" at bounding box center [291, 245] width 137 height 66
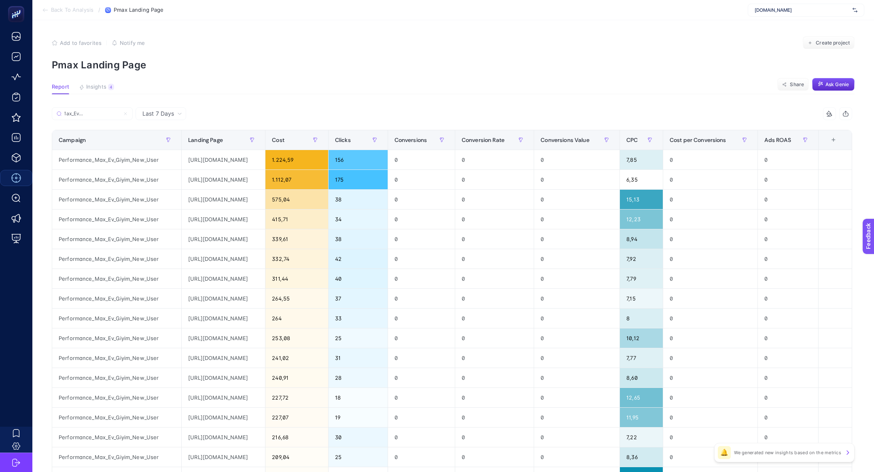
scroll to position [0, 306]
type input "Performance_Max_Ev_Giyim_New_User"
click at [127, 113] on icon at bounding box center [125, 113] width 5 height 5
click at [120, 113] on input "Performance_Max_Ev_Giyim_New_User" at bounding box center [92, 114] width 55 height 6
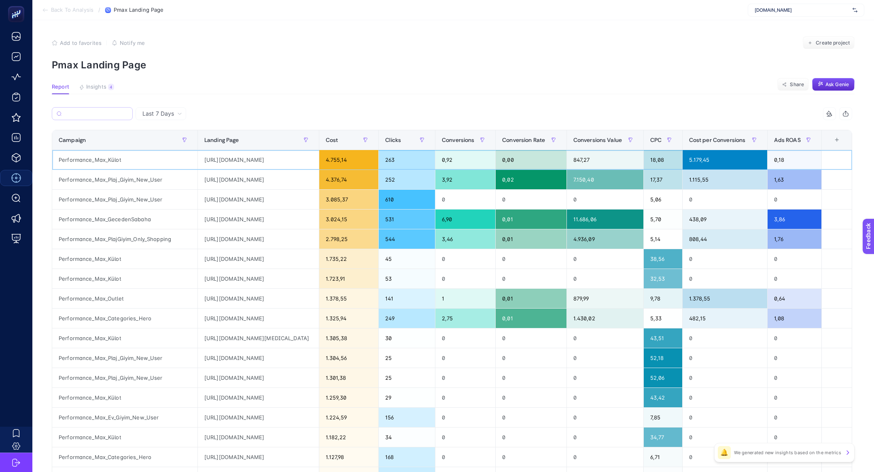
click at [113, 157] on div "Performance_Max_Külot" at bounding box center [124, 159] width 145 height 19
click at [102, 89] on span "Insights" at bounding box center [96, 87] width 20 height 6
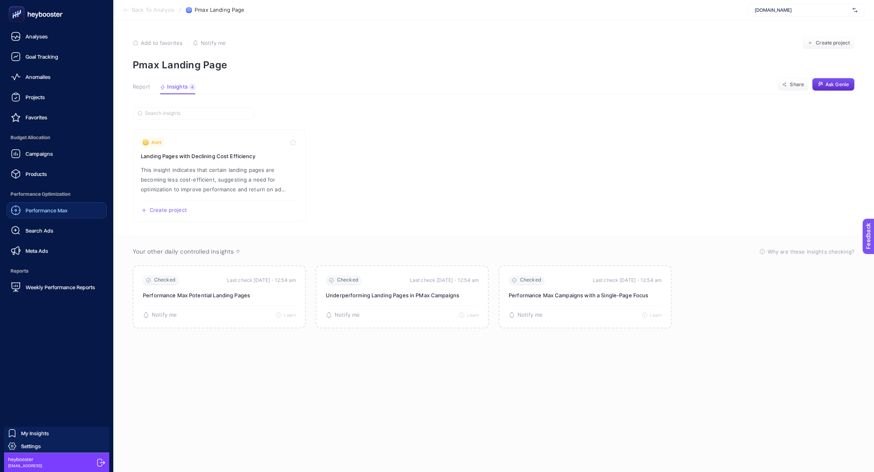
click at [44, 207] on span "Performance Max" at bounding box center [47, 210] width 42 height 6
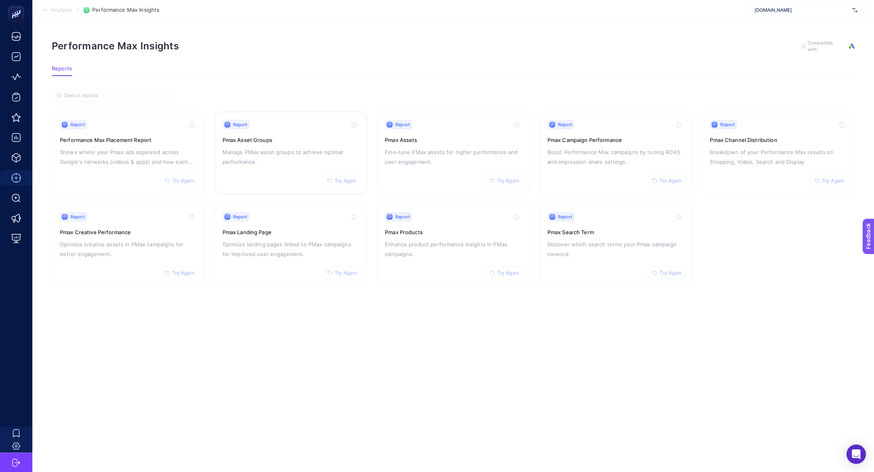
click at [249, 125] on div "Report" at bounding box center [237, 125] width 28 height 10
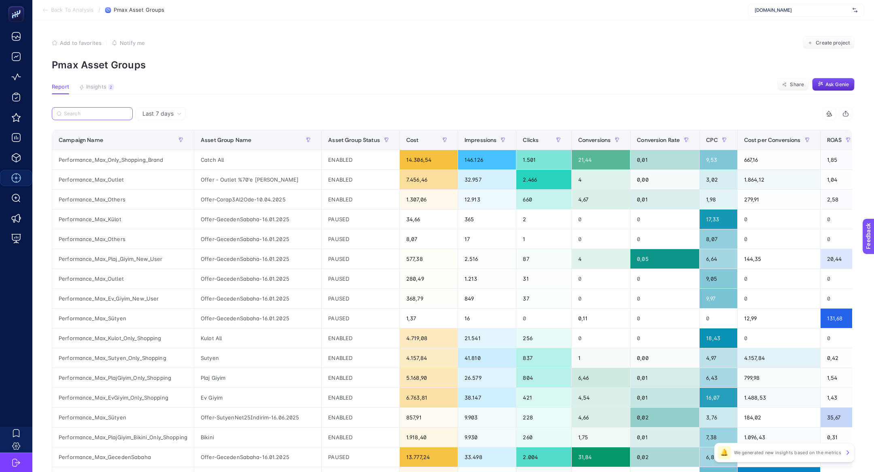
click at [76, 114] on input "Search" at bounding box center [96, 114] width 64 height 6
paste input "Performance_Max_Others"
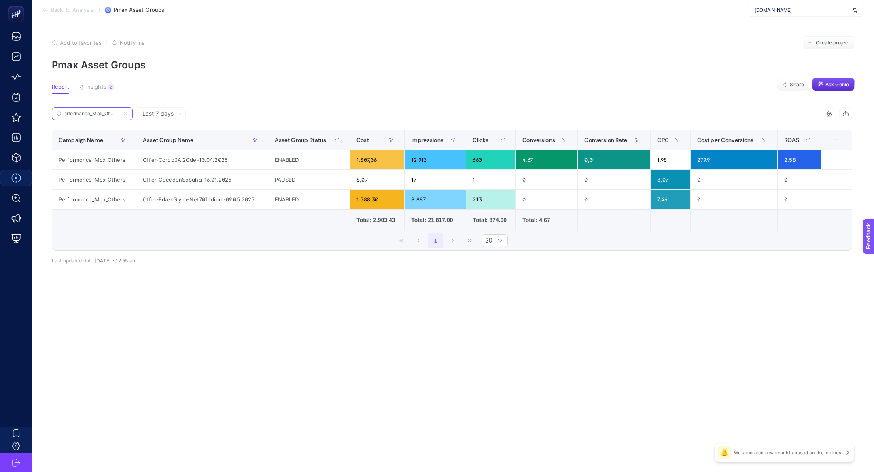
type input "Performance_Max_Others"
click at [126, 113] on icon at bounding box center [125, 113] width 5 height 5
click at [120, 113] on input "Performance_Max_Others" at bounding box center [92, 114] width 55 height 6
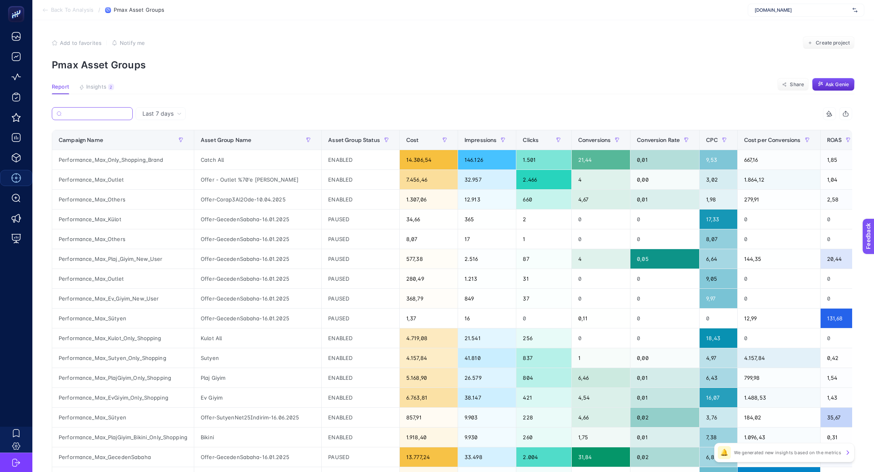
paste input "Performance_Max_Külot"
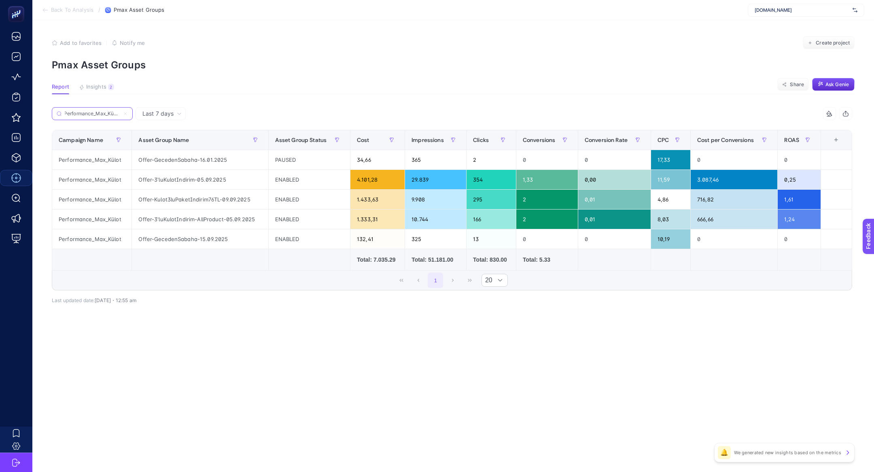
type input "Performance_Max_Külot"
click at [128, 113] on icon at bounding box center [125, 113] width 5 height 5
click at [120, 113] on input "Performance_Max_Külot" at bounding box center [92, 114] width 55 height 6
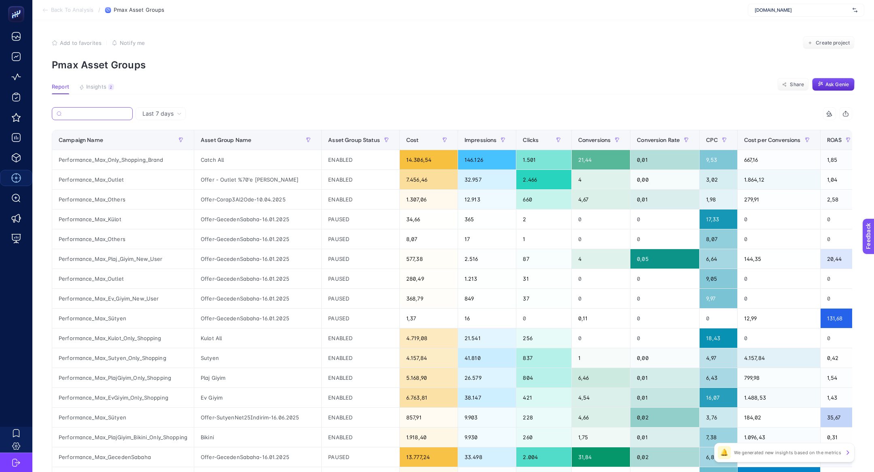
paste input "Performance_Max_Sutyen_Only_Shopping"
type input "Performance_Max_Sutyen_Only_Shopping"
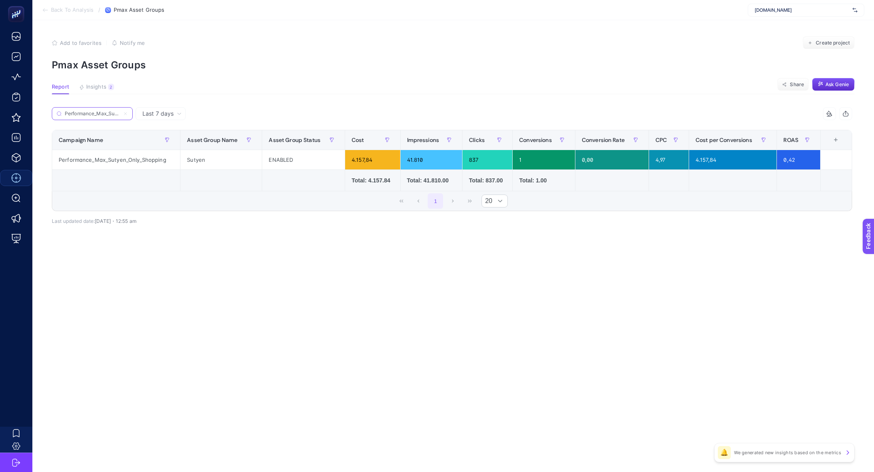
scroll to position [0, 42]
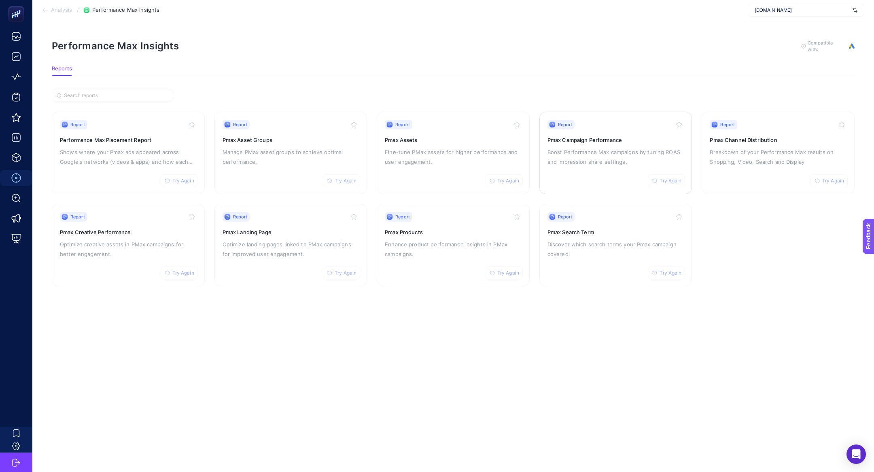
click at [608, 159] on p "Boost Performance Max campaigns by tuning ROAS and impression share settings." at bounding box center [616, 156] width 137 height 19
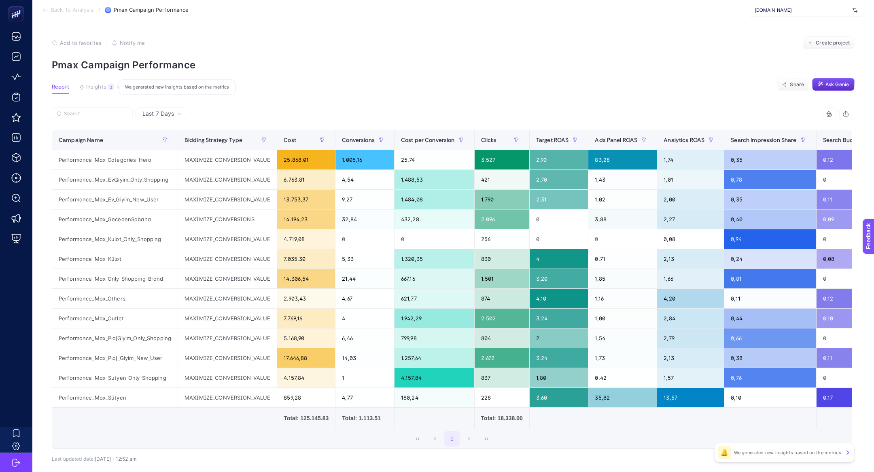
click at [106, 91] on button "Insights 3 We generated new insights based on the metrics" at bounding box center [96, 89] width 35 height 11
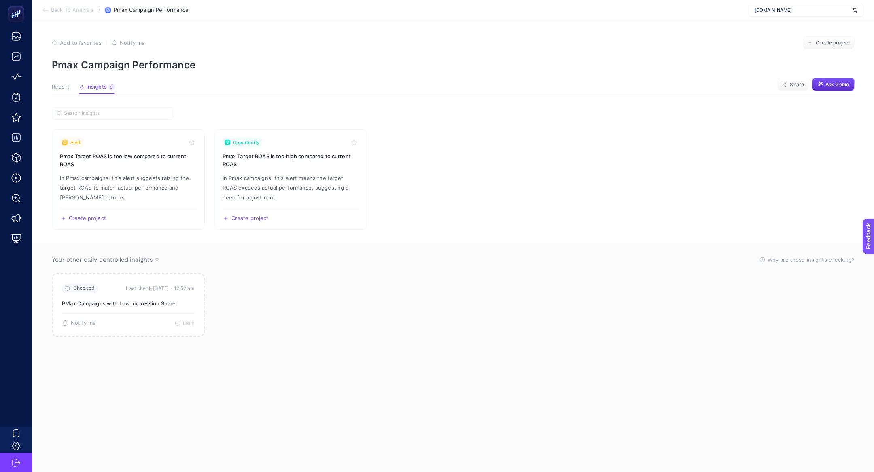
click at [55, 89] on span "Report" at bounding box center [60, 87] width 17 height 6
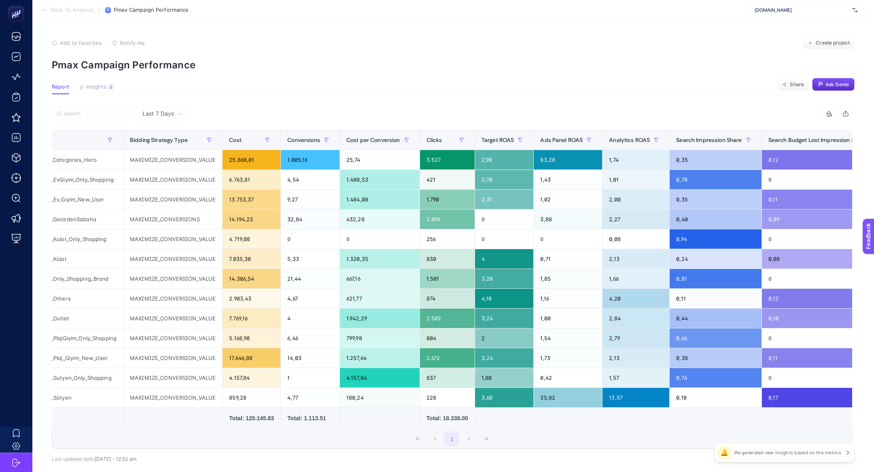
scroll to position [0, 55]
click at [557, 146] on th "Ads Panel ROAS" at bounding box center [567, 140] width 69 height 20
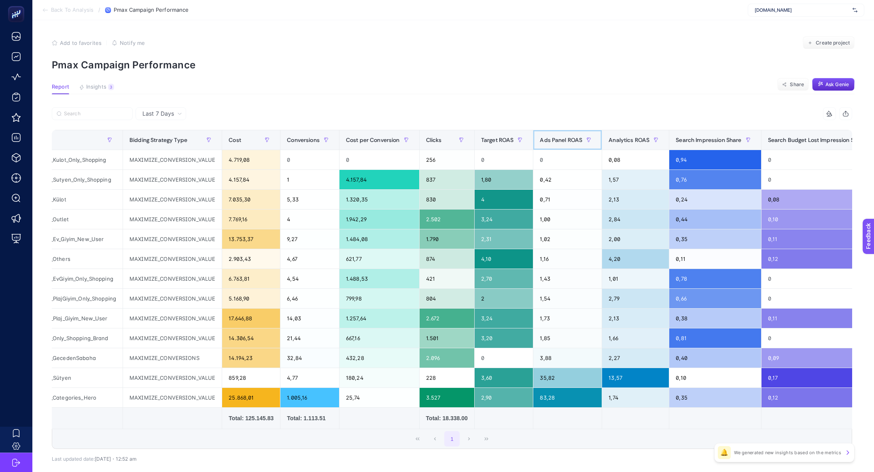
click at [557, 146] on th "Ads Panel ROAS" at bounding box center [567, 140] width 69 height 20
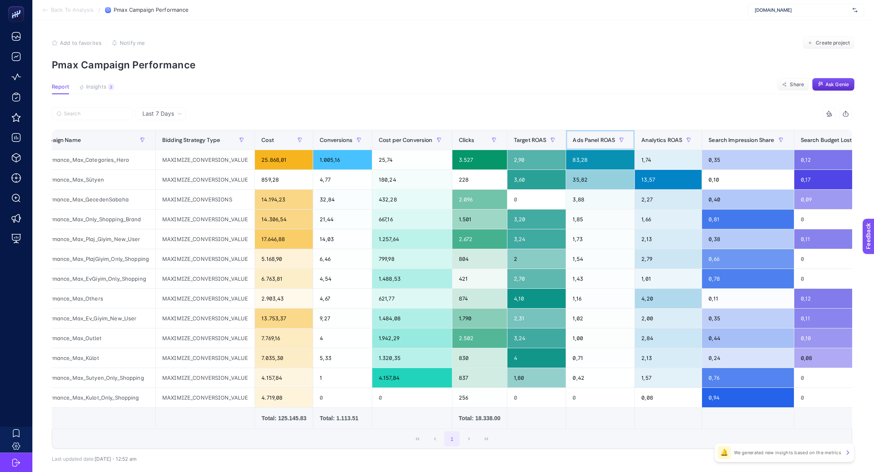
scroll to position [0, 0]
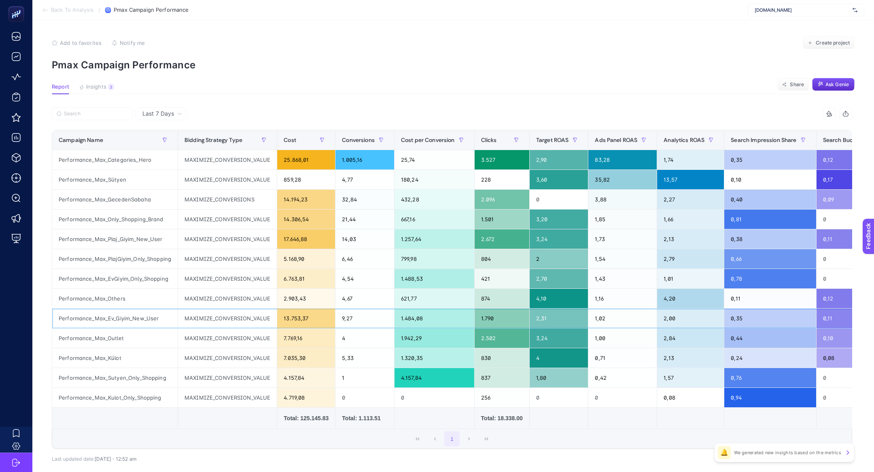
click at [305, 326] on div "13.753,37" at bounding box center [306, 318] width 58 height 19
click at [171, 109] on div "Last 7 Days" at bounding box center [161, 113] width 51 height 13
click at [280, 84] on section "Report Insights 3 We generated new insights based on the metrics Share Ask Genie" at bounding box center [453, 89] width 803 height 11
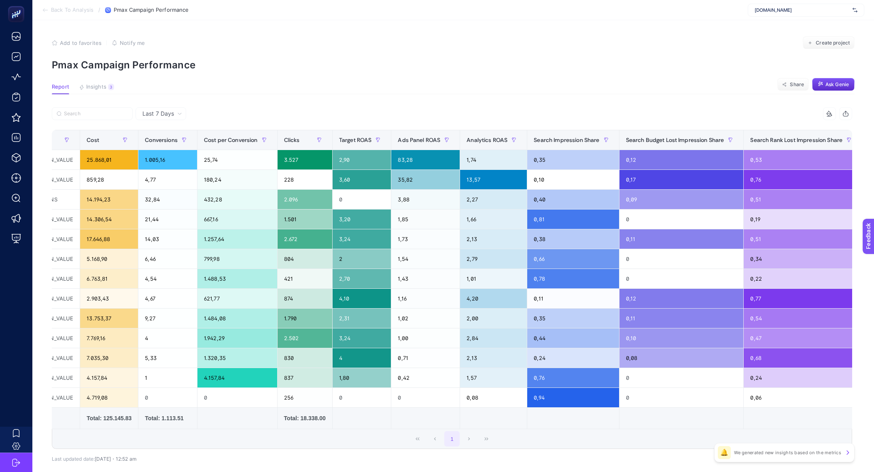
scroll to position [0, 277]
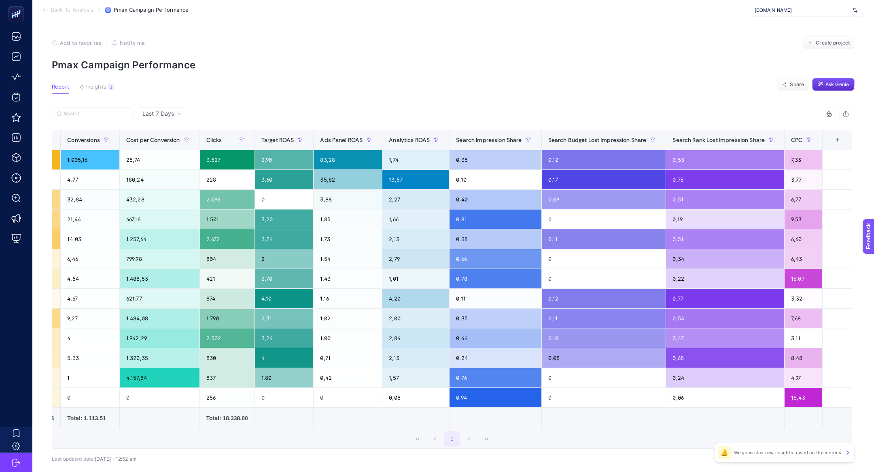
click at [838, 139] on div "+" at bounding box center [837, 140] width 15 height 6
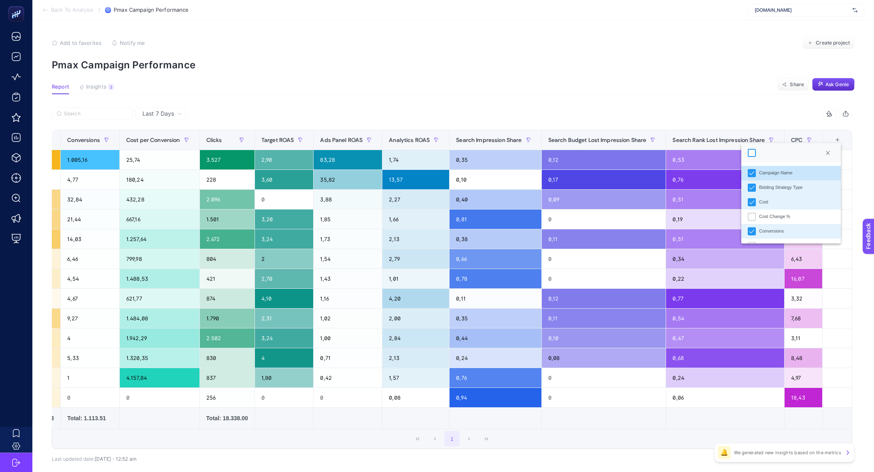
click at [750, 152] on div at bounding box center [752, 153] width 8 height 8
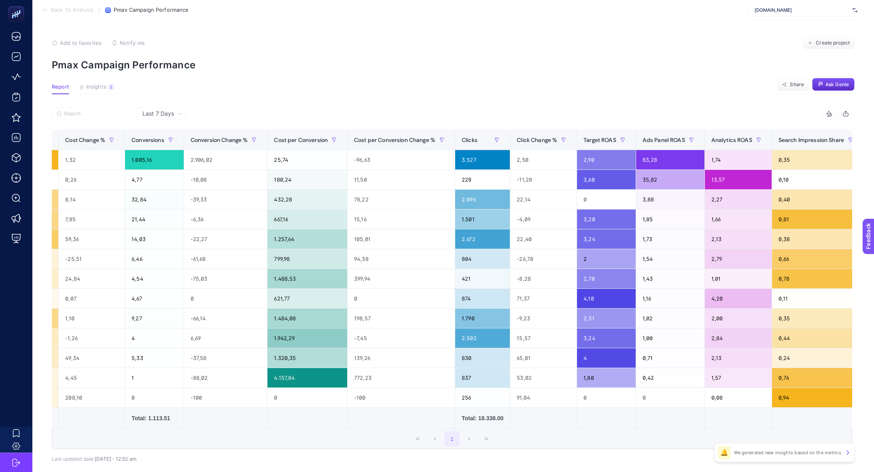
click at [829, 119] on div "11 items selected" at bounding box center [829, 113] width 13 height 13
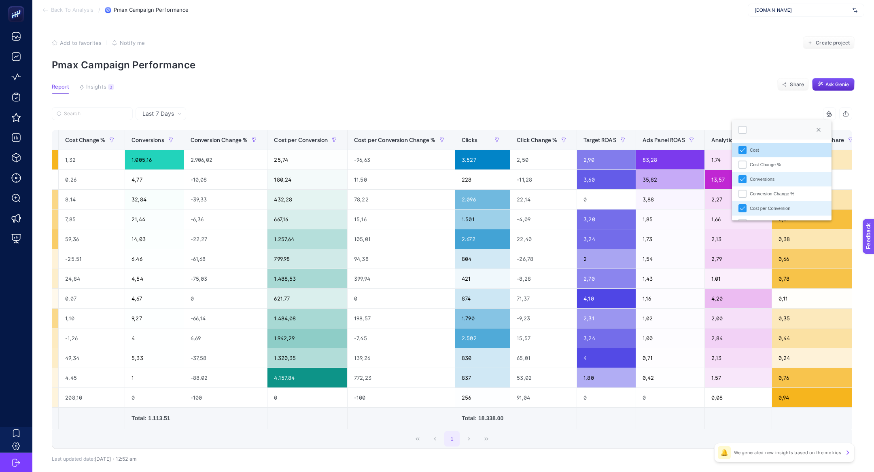
scroll to position [4, 35]
click at [746, 127] on div at bounding box center [743, 130] width 8 height 8
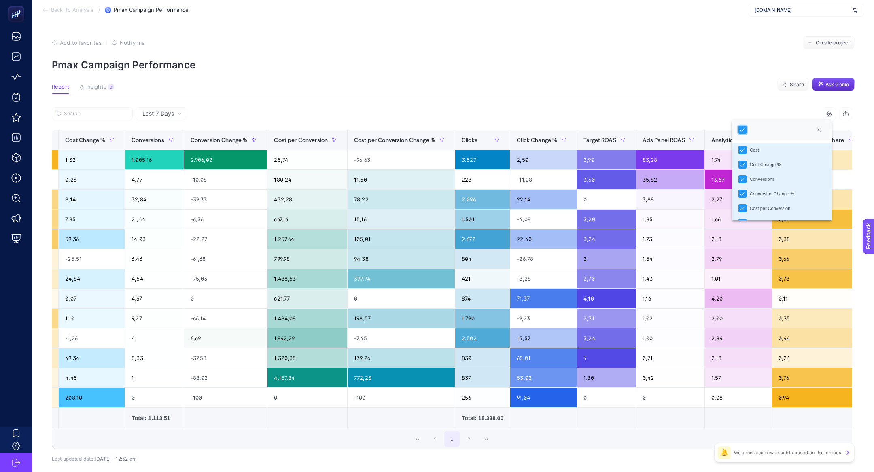
click at [652, 111] on div "23 items selected" at bounding box center [652, 113] width 400 height 13
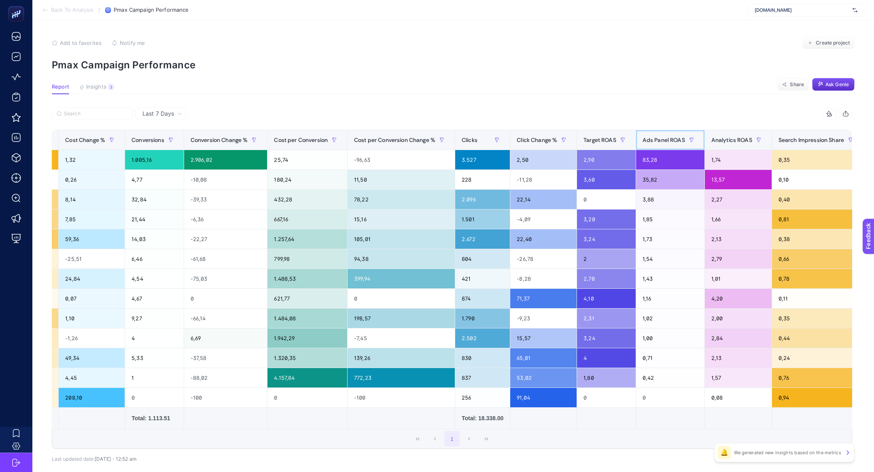
click at [665, 142] on span "Ads Panel ROAS" at bounding box center [664, 140] width 43 height 6
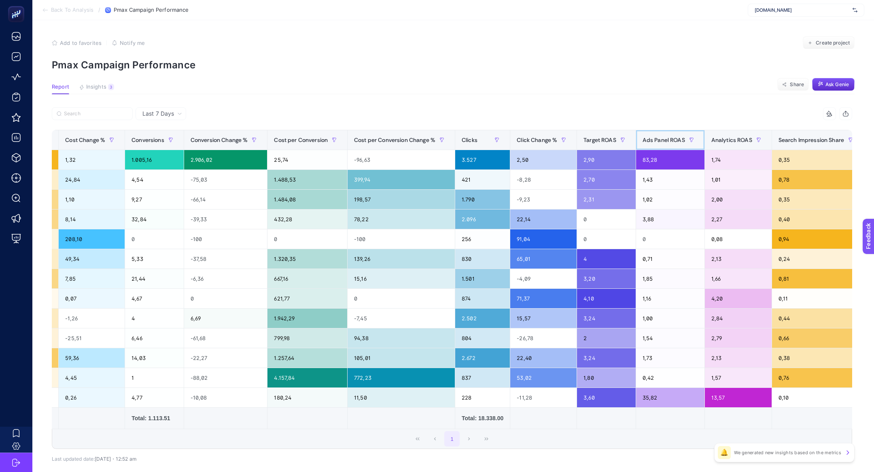
click at [665, 142] on span "Ads Panel ROAS" at bounding box center [664, 140] width 43 height 6
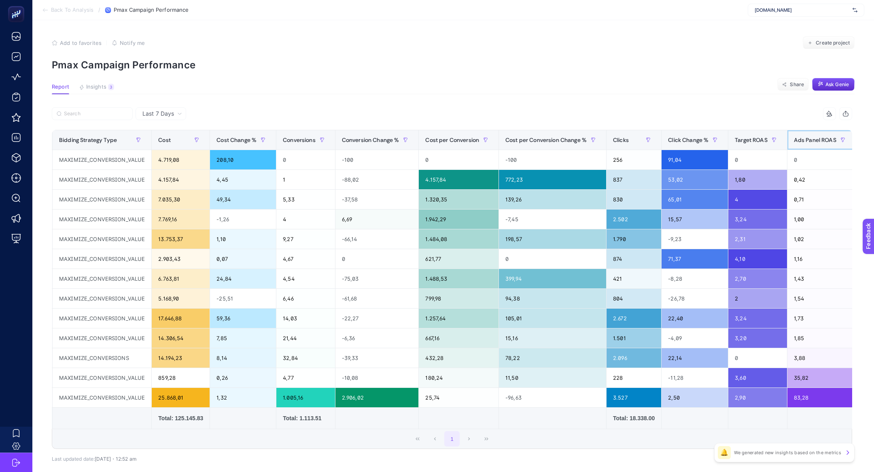
scroll to position [0, 0]
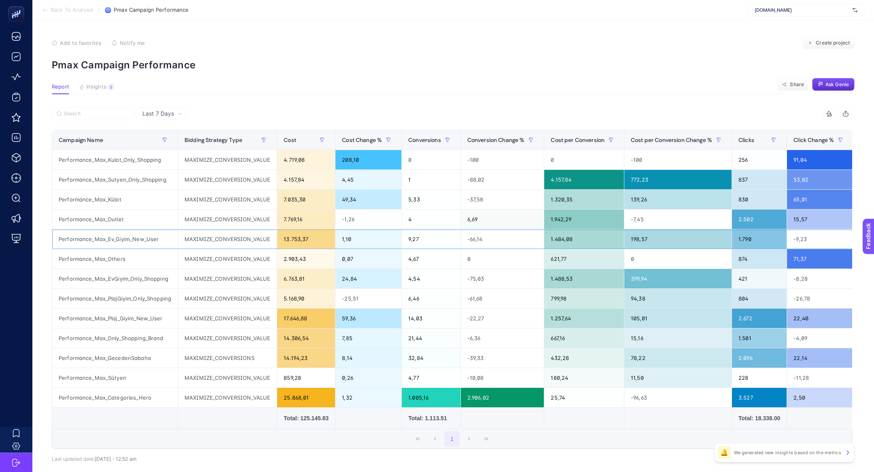
click at [157, 236] on div "Performance_Max_Ev_Giyim_New_User" at bounding box center [114, 239] width 125 height 19
copy tr "Performance_Max_Ev_Giyim_New_User"
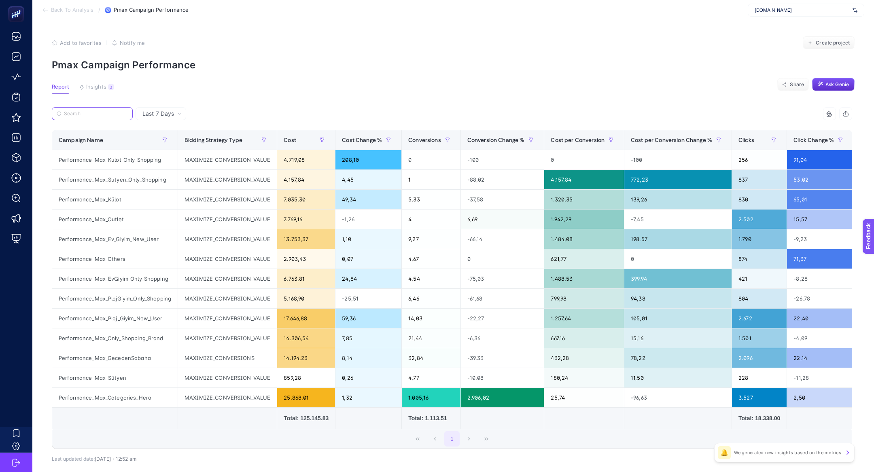
click at [111, 114] on input "Search" at bounding box center [96, 114] width 64 height 6
paste input "Performance_Max_Ev_Giyim_New_User"
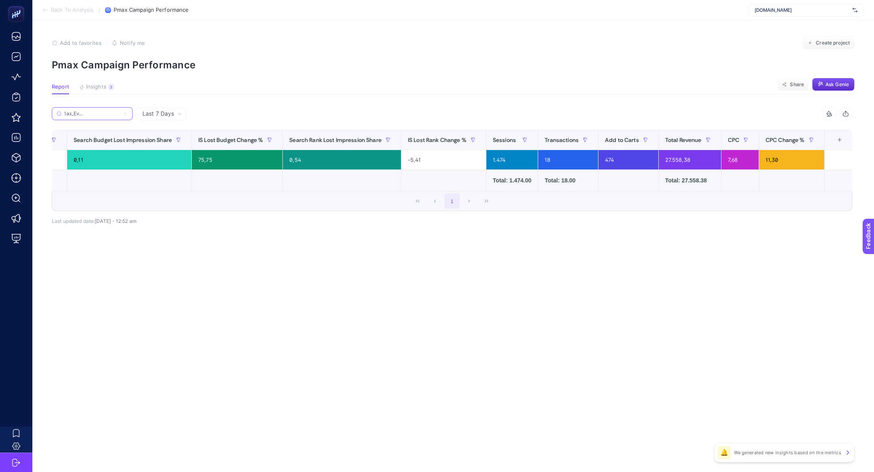
scroll to position [0, 1119]
type input "Performance_Max_Ev_Giyim_New_User"
click at [128, 115] on icon at bounding box center [125, 113] width 5 height 5
click at [120, 115] on input "Performance_Max_Ev_Giyim_New_User" at bounding box center [92, 114] width 55 height 6
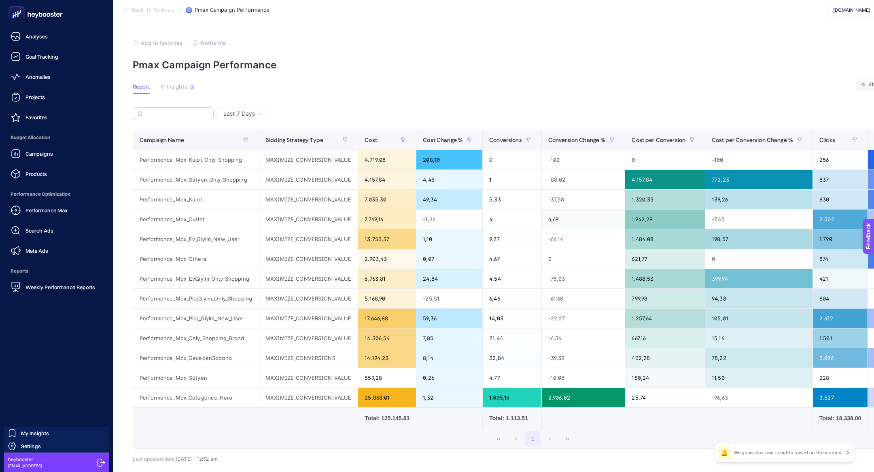
click at [43, 221] on div "Performance Max Search Ads Meta Ads" at bounding box center [56, 230] width 100 height 57
click at [43, 211] on span "Performance Max" at bounding box center [47, 210] width 42 height 6
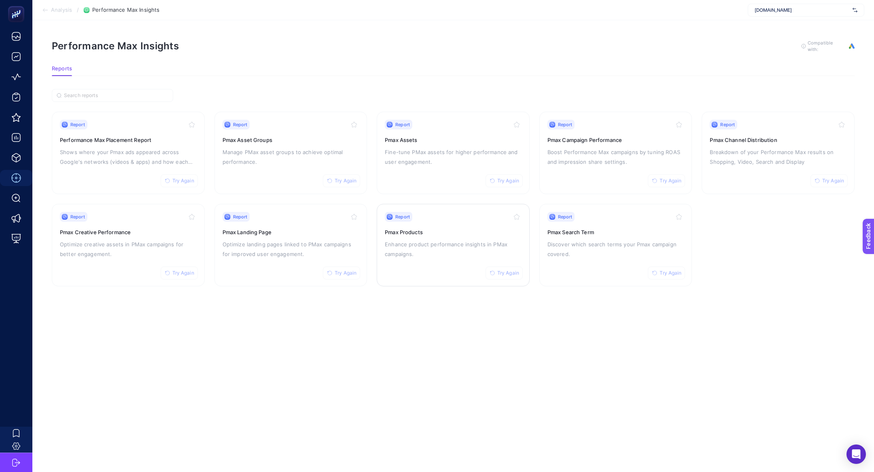
click at [406, 249] on p "Enhance product performance insights in PMax campaigns." at bounding box center [453, 249] width 137 height 19
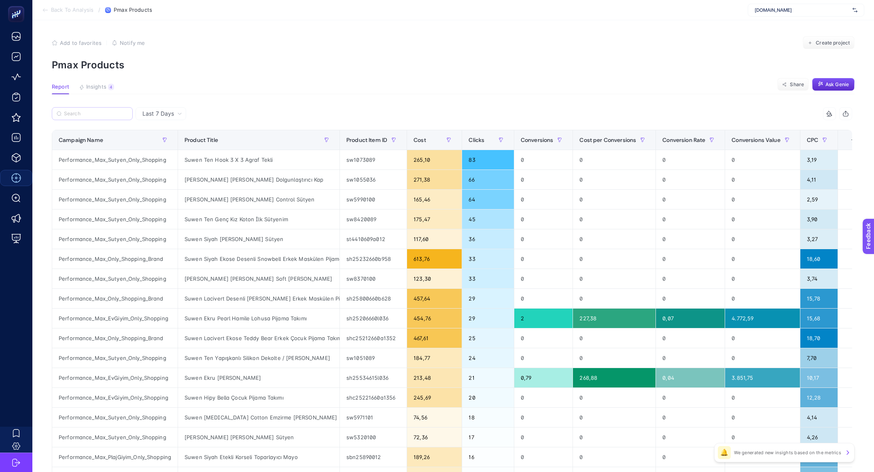
click at [95, 110] on label at bounding box center [92, 113] width 81 height 13
click at [95, 111] on input "Search" at bounding box center [96, 114] width 64 height 6
paste input "Performance_Max_Kulot_Only_Shopping"
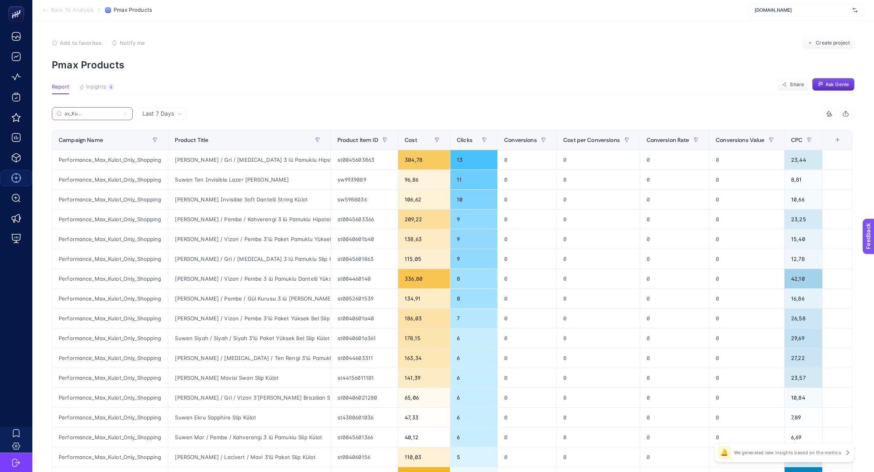
type input "Performance_Max_Kulot_Only_Shopping"
click at [224, 159] on div "Suwen Siyah / Gri / Beyaz 3 lü Pamuklu Hipster Külot" at bounding box center [249, 159] width 162 height 19
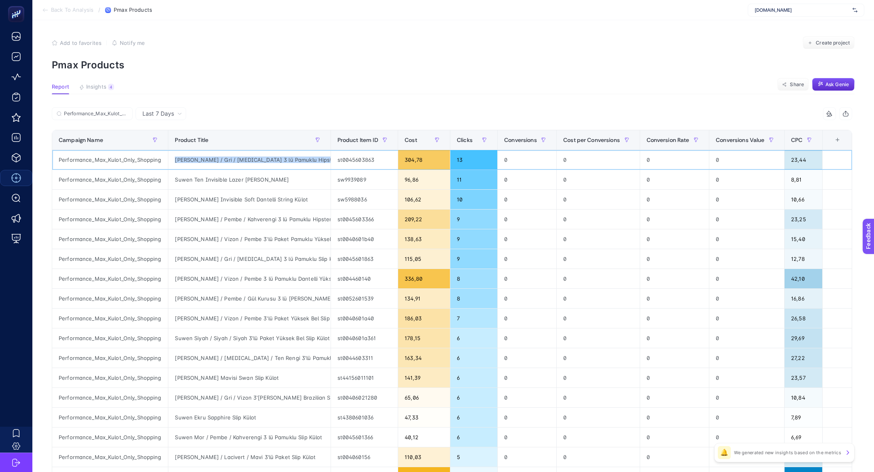
click at [224, 159] on div "Suwen Siyah / Gri / Beyaz 3 lü Pamuklu Hipster Külot" at bounding box center [249, 159] width 162 height 19
copy tr "Suwen Siyah / Gri / Beyaz 3 lü Pamuklu Hipster Külot"
click at [423, 138] on div "Cost" at bounding box center [424, 140] width 39 height 13
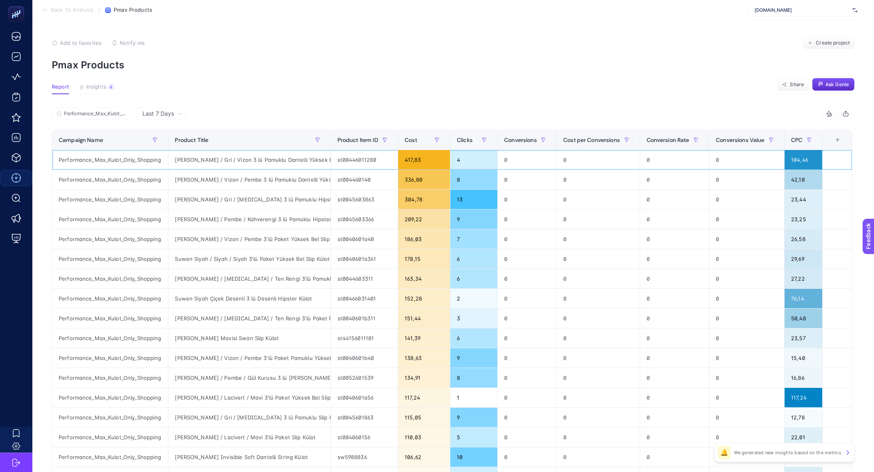
click at [233, 162] on div "Suwen Çağla Yeşili / Gri / Vizon 3 lü Pamuklu Dantelli Yüksek Bel Slip Külot" at bounding box center [249, 159] width 162 height 19
copy tr "Suwen Çağla Yeşili / Gri / Vizon 3 lü Pamuklu Dantelli Yüksek Bel Slip Külot"
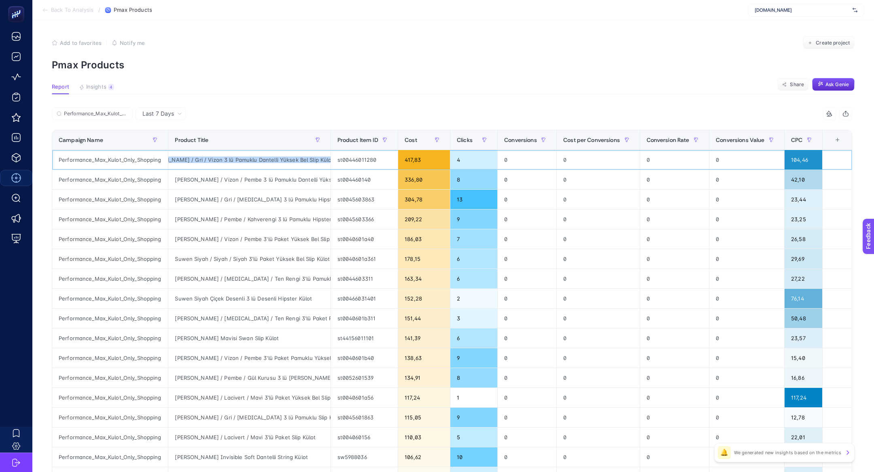
scroll to position [0, 41]
click at [360, 165] on div "st00446011280" at bounding box center [364, 159] width 67 height 19
click at [360, 164] on div "st00446011280" at bounding box center [364, 159] width 67 height 19
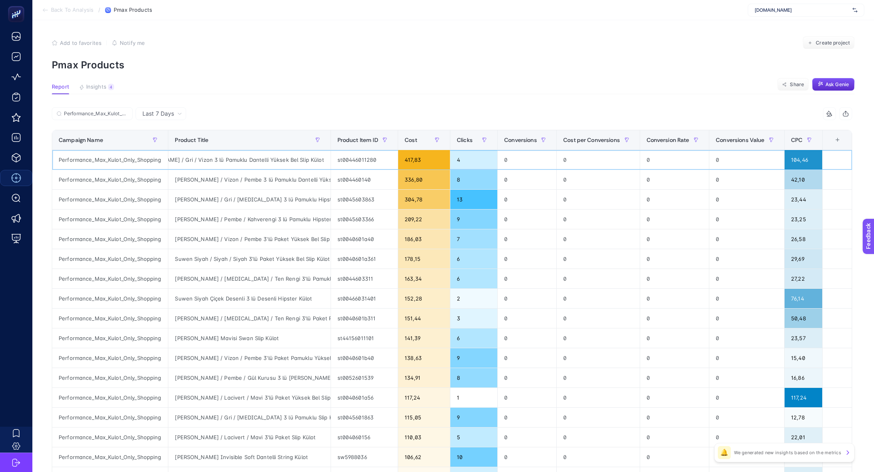
click at [360, 164] on div "st00446011280" at bounding box center [364, 159] width 67 height 19
copy tr "st00446011280"
click at [358, 178] on div "st004460140" at bounding box center [364, 179] width 67 height 19
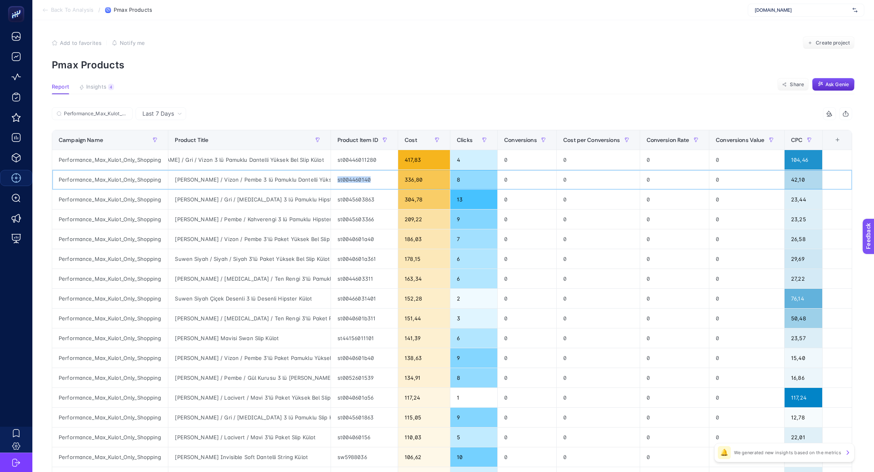
click at [358, 178] on div "st004460140" at bounding box center [364, 179] width 67 height 19
copy tr "st004460140"
click at [119, 111] on input "Performance_Max_Kulot_Only_Shopping" at bounding box center [96, 114] width 64 height 6
click at [127, 113] on icon at bounding box center [125, 113] width 5 height 5
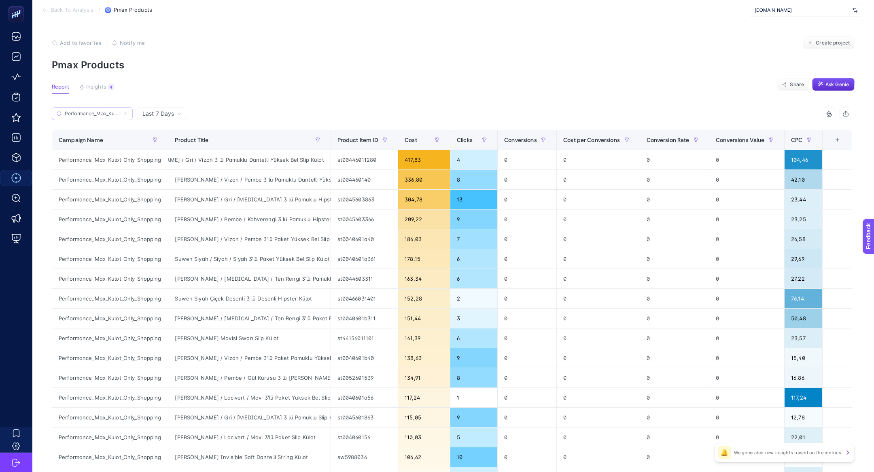
click at [120, 113] on input "Performance_Max_Kulot_Only_Shopping" at bounding box center [92, 114] width 55 height 6
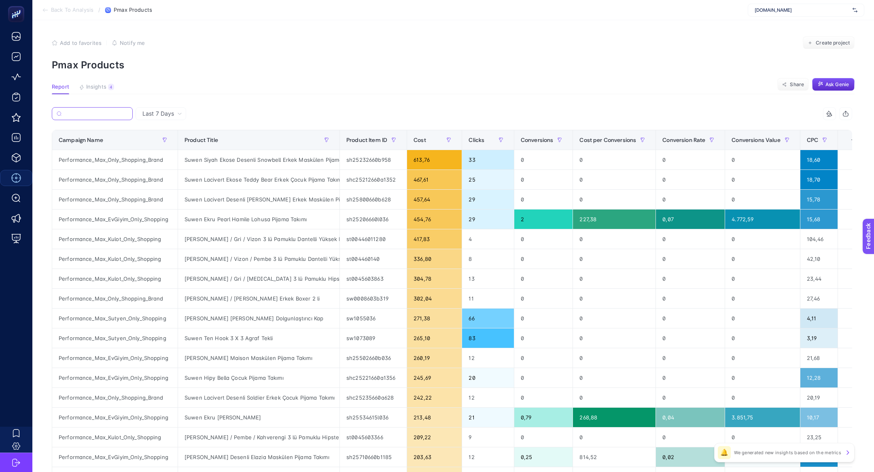
paste input "Performance_Max_Others"
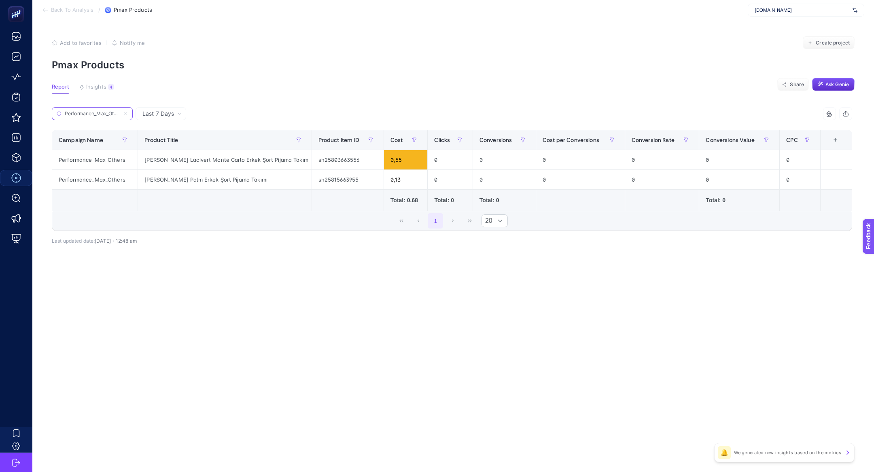
scroll to position [0, 4]
type input "Performance_Max_Others"
click at [125, 113] on icon at bounding box center [125, 113] width 5 height 5
click at [120, 113] on input "Performance_Max_Others" at bounding box center [92, 114] width 55 height 6
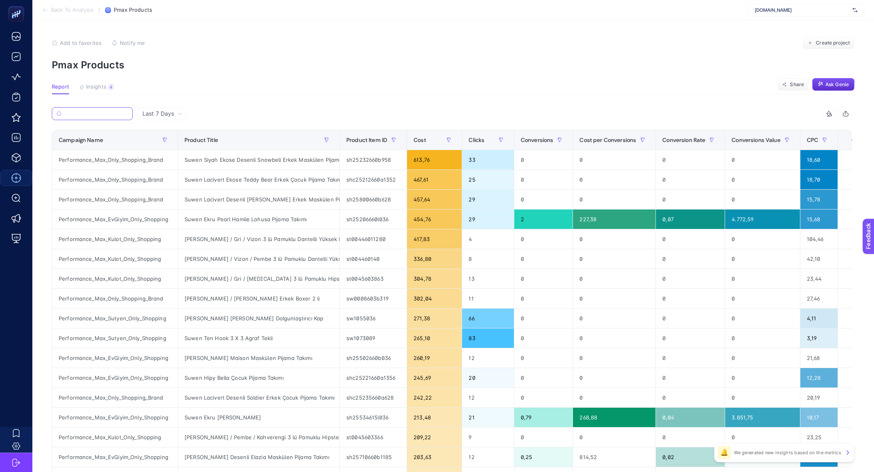
paste input "Performance_Max_Külot"
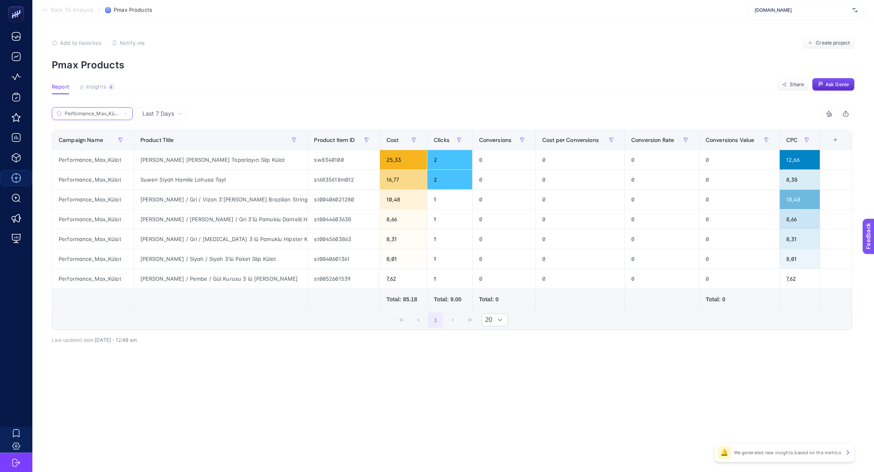
scroll to position [0, 1]
type input "Performance_Max_Külot"
click at [164, 116] on span "Last 7 Days" at bounding box center [158, 114] width 32 height 8
click at [169, 146] on li "Last 30 Days" at bounding box center [161, 145] width 46 height 15
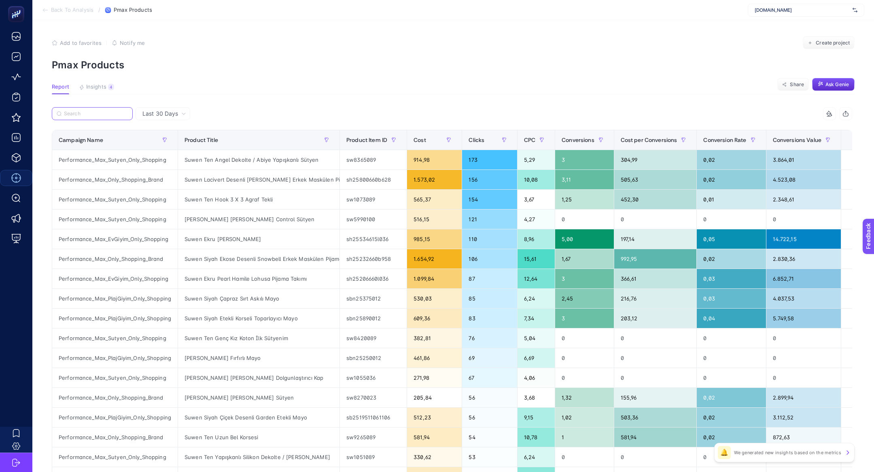
click at [86, 115] on input "Search" at bounding box center [96, 114] width 64 height 6
paste input "Performance_Max_Külot"
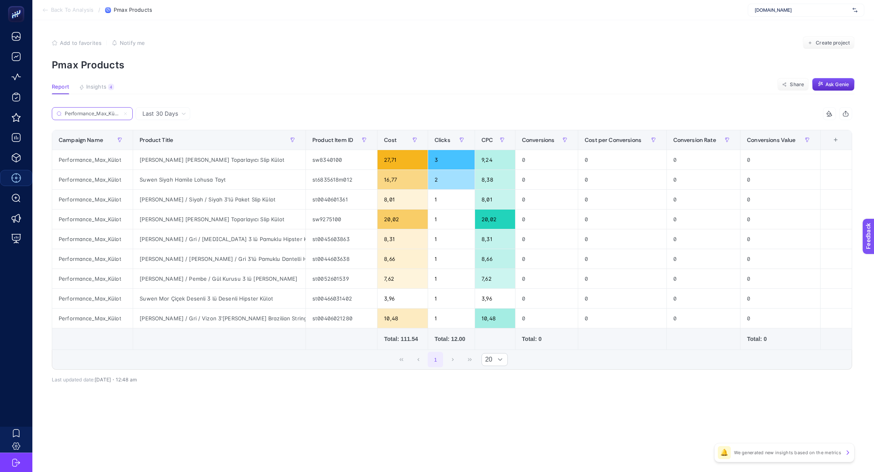
scroll to position [0, 1]
type input "Performance_Max_Külot"
click at [397, 138] on div "Cost" at bounding box center [402, 140] width 37 height 13
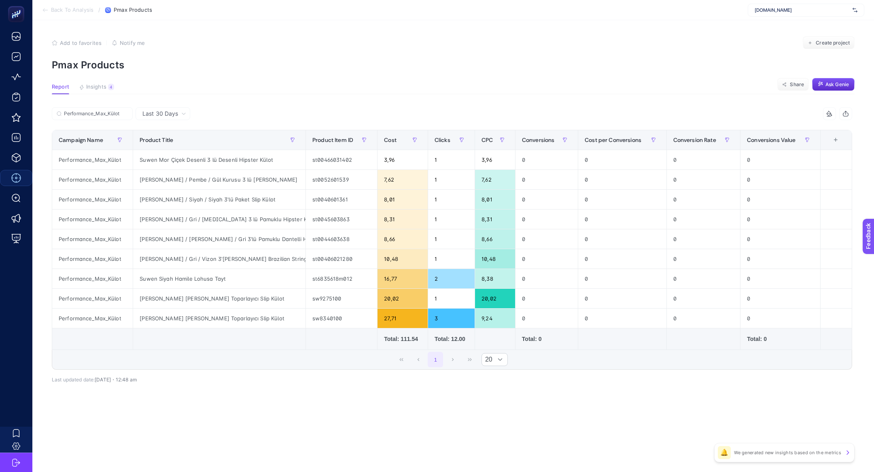
click at [164, 107] on article "Add to favorites false Notify me Create project Pmax Products Report Insights 4…" at bounding box center [453, 246] width 842 height 452
click at [172, 125] on div "Performance_Max_Külot 7 items selected Campaign Name Product Title Product Item…" at bounding box center [452, 238] width 801 height 263
click at [171, 120] on div "Last 30 Days" at bounding box center [163, 113] width 55 height 13
click at [169, 133] on li "Last 7 Days" at bounding box center [163, 130] width 50 height 15
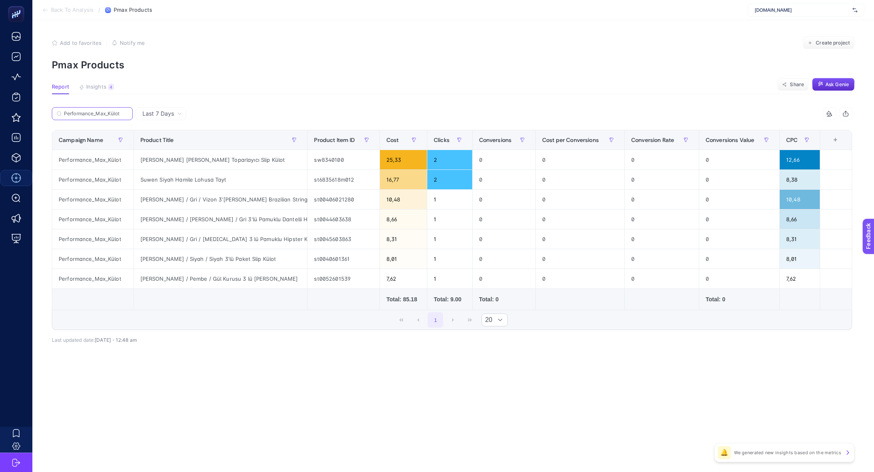
click at [100, 115] on input "Performance_Max_Külot" at bounding box center [96, 114] width 64 height 6
click at [180, 163] on div "Suwen Vizon Rosa Toparlayıcı Slip Külot" at bounding box center [221, 159] width 174 height 19
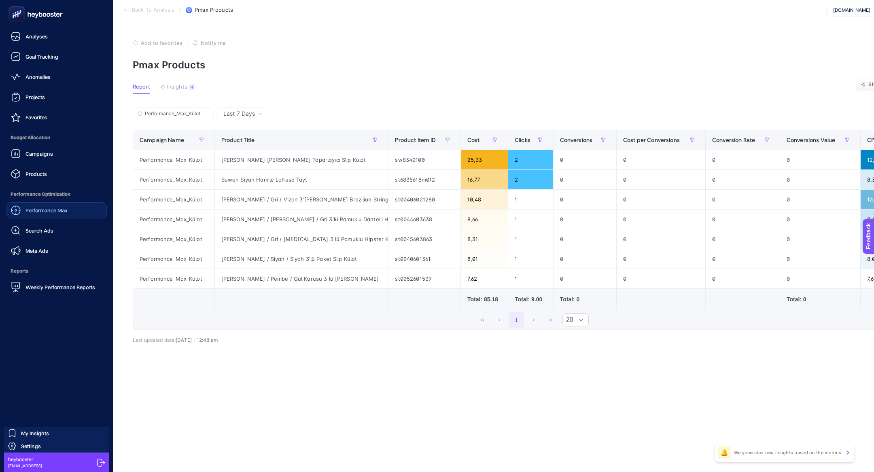
click at [44, 212] on span "Performance Max" at bounding box center [47, 210] width 42 height 6
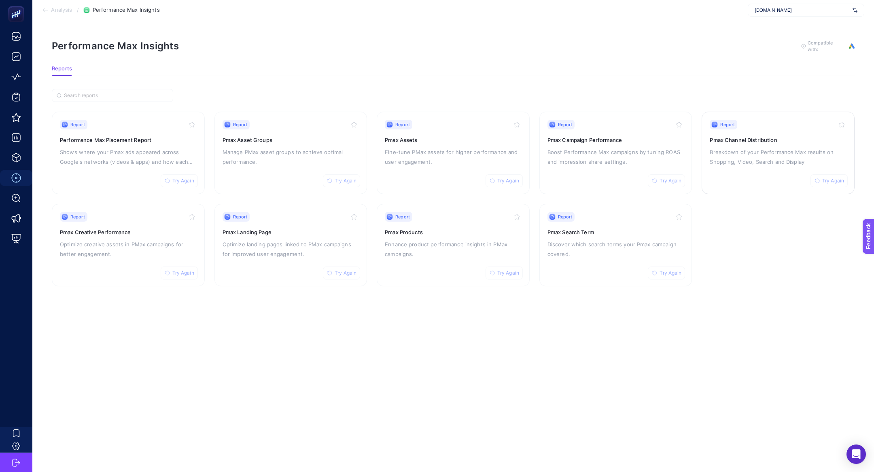
click at [750, 152] on p "Breakdown of your Performance Max results on Shopping, Video, Search and Display" at bounding box center [778, 156] width 137 height 19
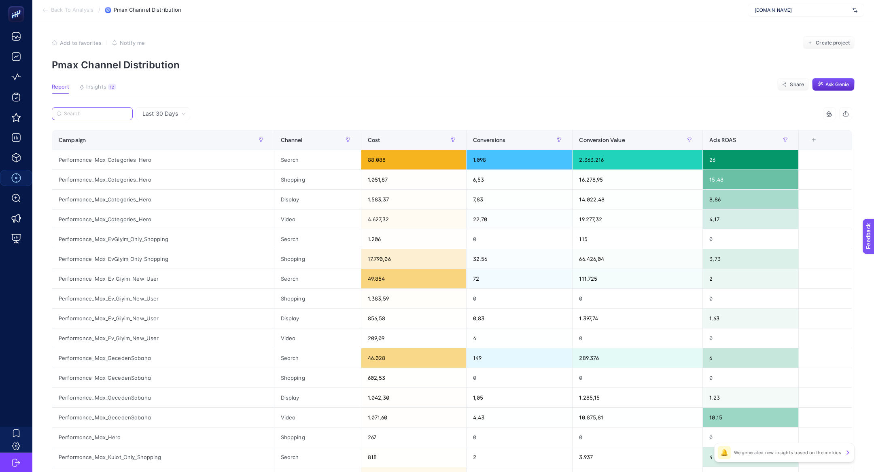
click at [113, 115] on input "Search" at bounding box center [96, 114] width 64 height 6
paste input "Performance_Max_Külot"
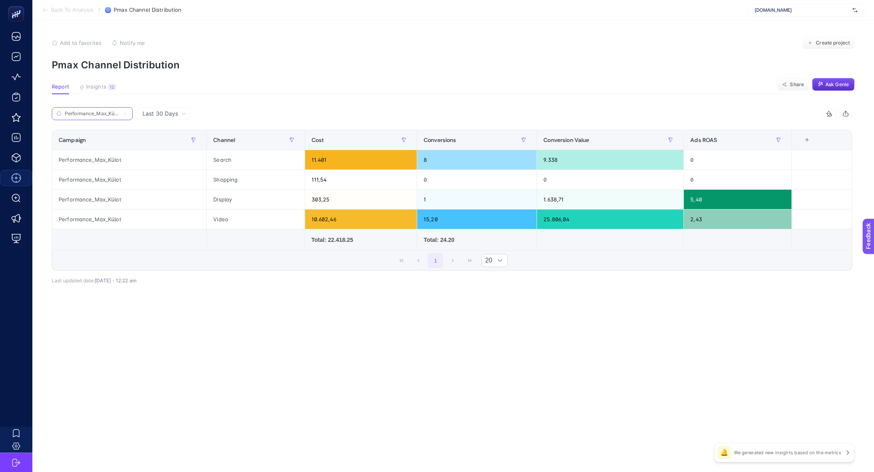
scroll to position [0, 1]
type input "Performance_Max_Külot"
click at [125, 113] on icon at bounding box center [125, 114] width 2 height 2
click at [120, 113] on input "Performance_Max_Külot" at bounding box center [92, 114] width 55 height 6
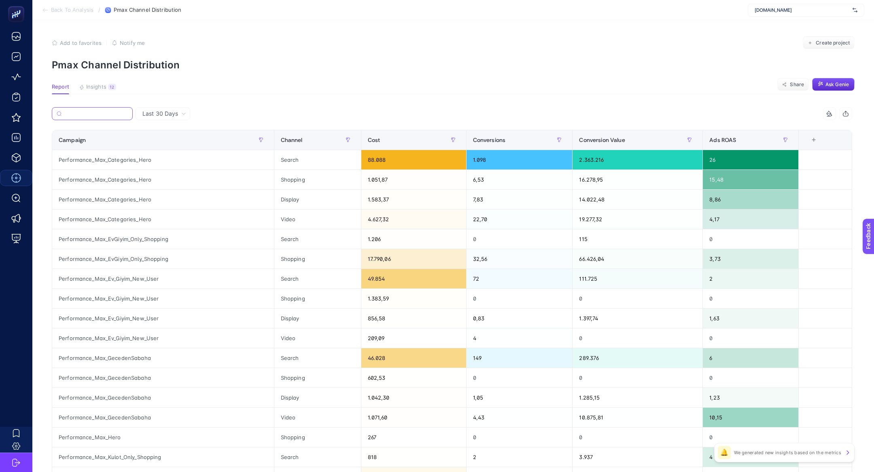
paste input "Performance_Max_Sutyen_Only_Shopping"
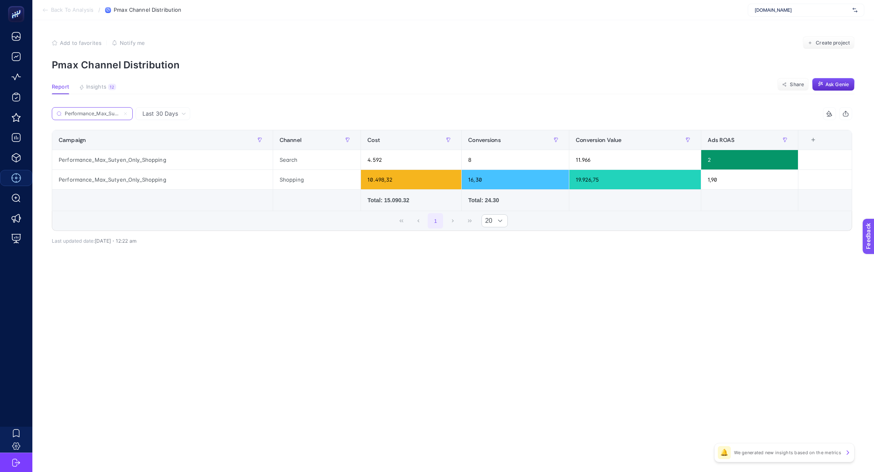
scroll to position [0, 42]
type input "Performance_Max_Sutyen_Only_Shopping"
click at [124, 113] on icon at bounding box center [125, 113] width 5 height 5
click at [120, 113] on input "Performance_Max_Sutyen_Only_Shopping" at bounding box center [92, 114] width 55 height 6
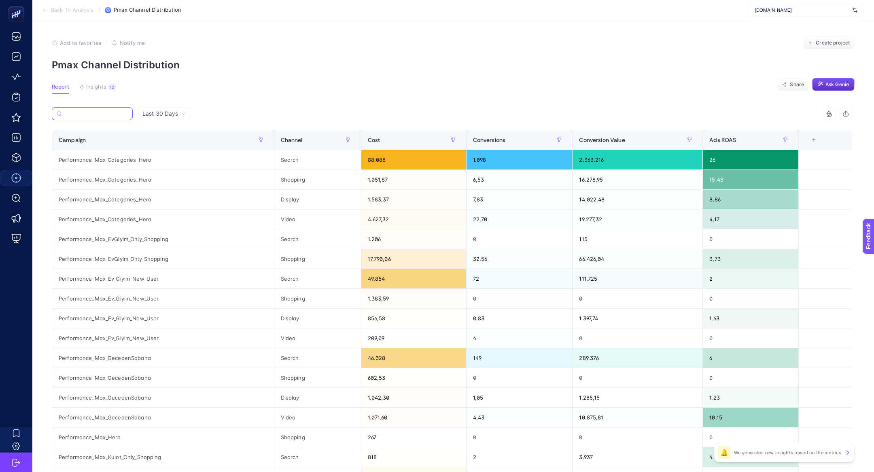
paste input "Performance_Max_Others"
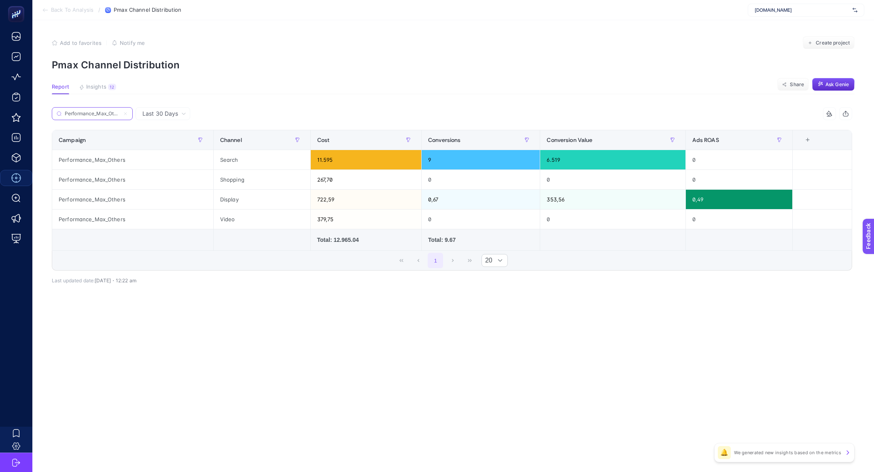
scroll to position [0, 4]
type input "Performance_Max_Others"
click at [125, 115] on icon at bounding box center [125, 113] width 5 height 5
click at [120, 115] on input "Performance_Max_Others" at bounding box center [92, 114] width 55 height 6
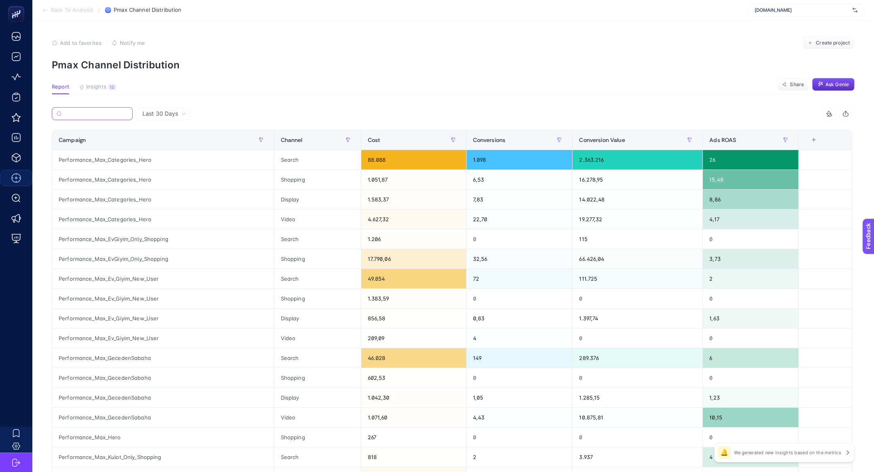
paste input "Performance_Max_Kulot_Only_Shopping"
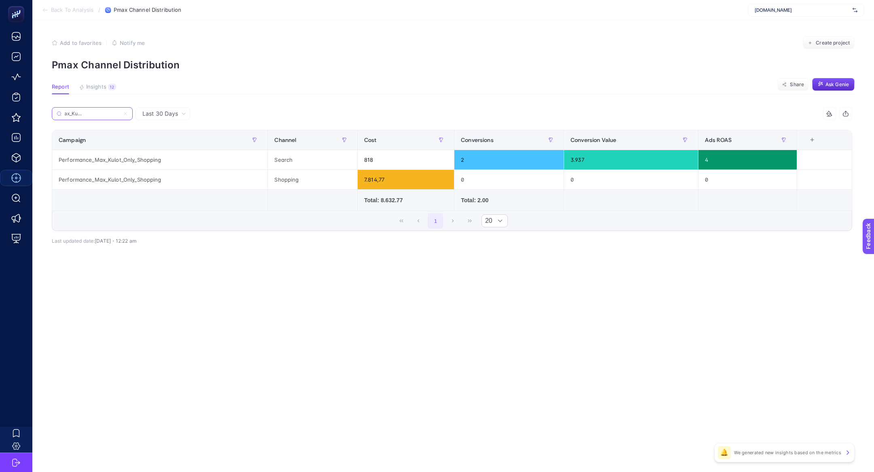
type input "Performance_Max_Kulot_Only_Shopping"
click at [130, 115] on label "Performance_Max_Kulot_Only_Shopping" at bounding box center [92, 113] width 81 height 13
click at [120, 115] on input "Performance_Max_Kulot_Only_Shopping" at bounding box center [92, 114] width 55 height 6
click at [124, 113] on icon at bounding box center [125, 113] width 5 height 5
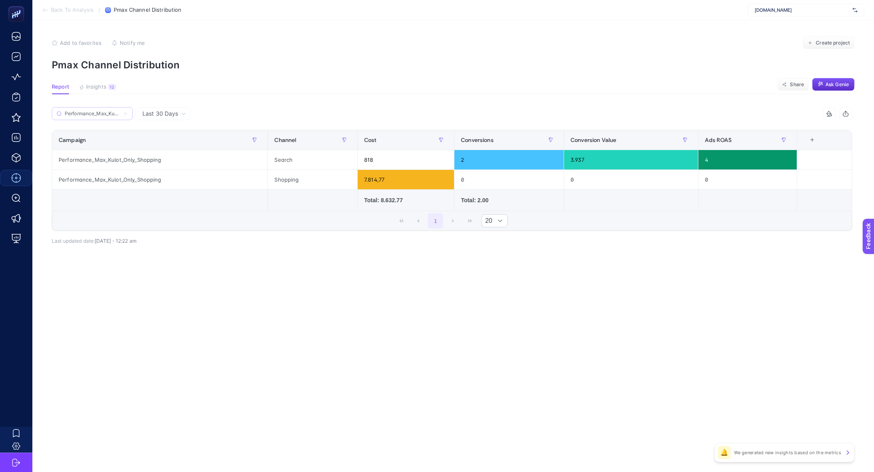
click at [120, 113] on input "Performance_Max_Kulot_Only_Shopping" at bounding box center [92, 114] width 55 height 6
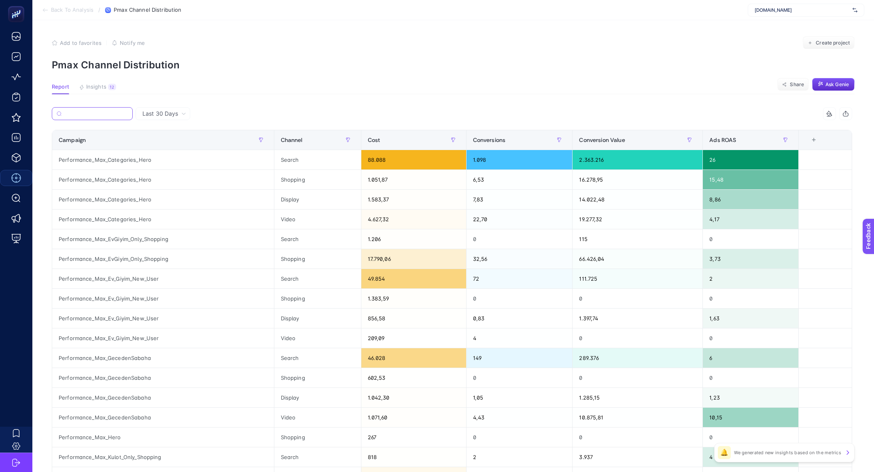
paste input "Performance_Max_Külot"
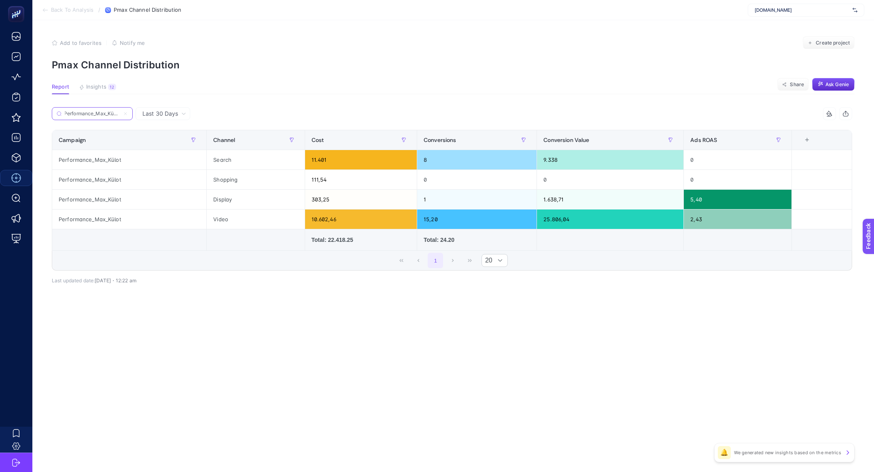
type input "Performance_Max_Külot"
click at [127, 115] on icon at bounding box center [125, 113] width 5 height 5
click at [120, 115] on input "Performance_Max_Külot" at bounding box center [92, 114] width 55 height 6
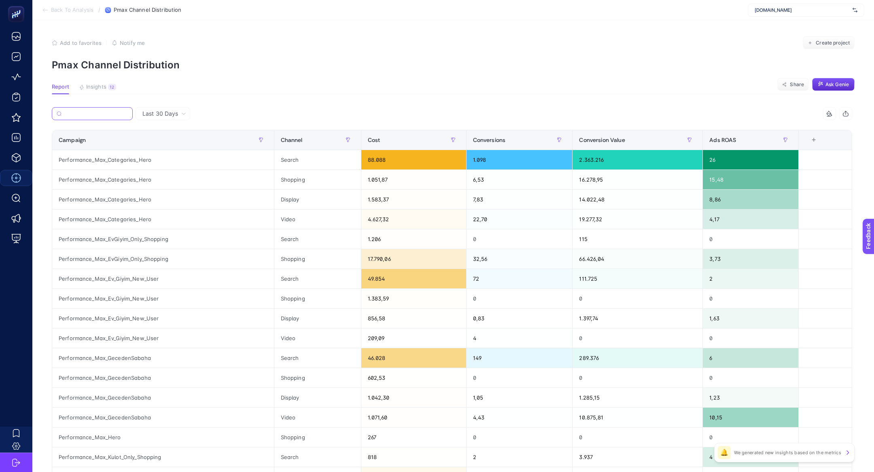
paste input "Performance_Max_Others"
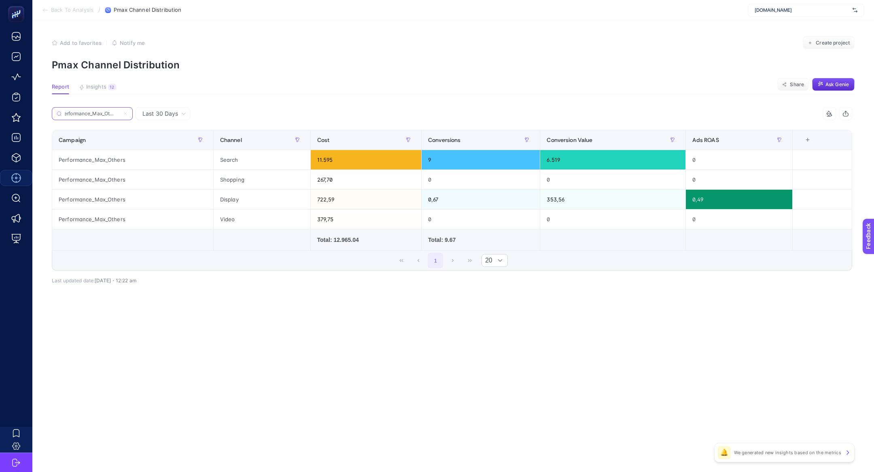
type input "Performance_Max_Others"
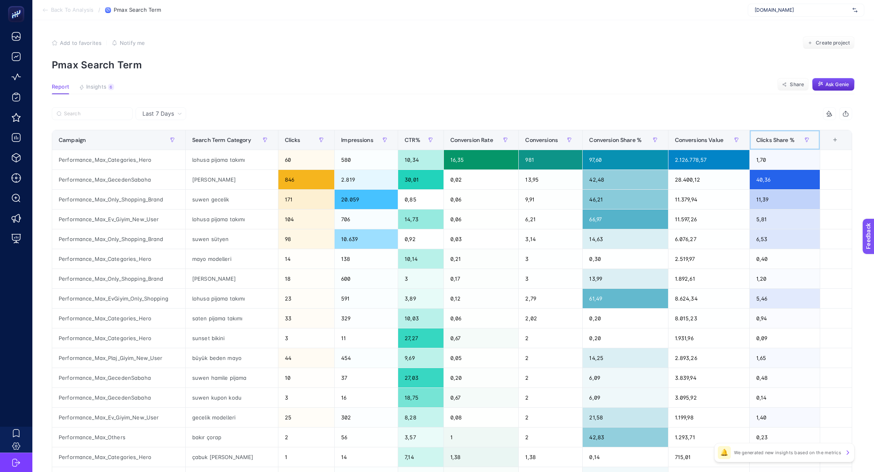
click at [760, 145] on div "Clicks Share %" at bounding box center [785, 140] width 57 height 13
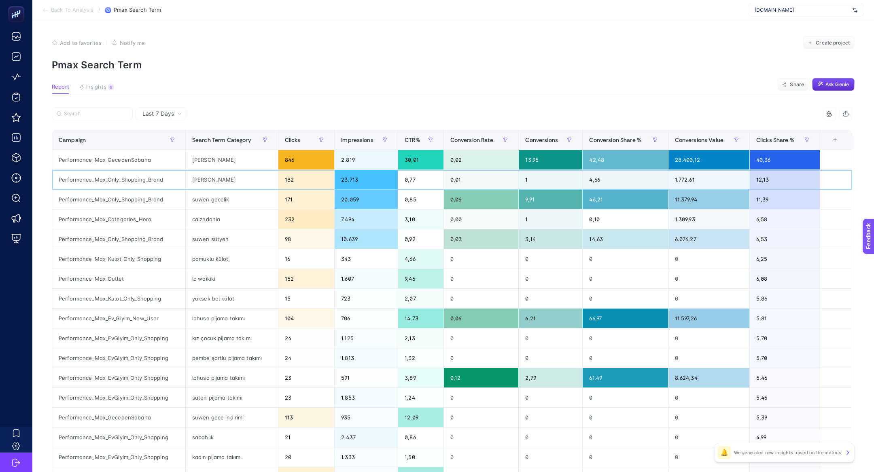
click at [166, 179] on div "Performance_Max_Only_Shopping_Brand" at bounding box center [118, 179] width 133 height 19
click at [163, 179] on div "Performance_Max_Only_Shopping_Brand" at bounding box center [118, 179] width 133 height 19
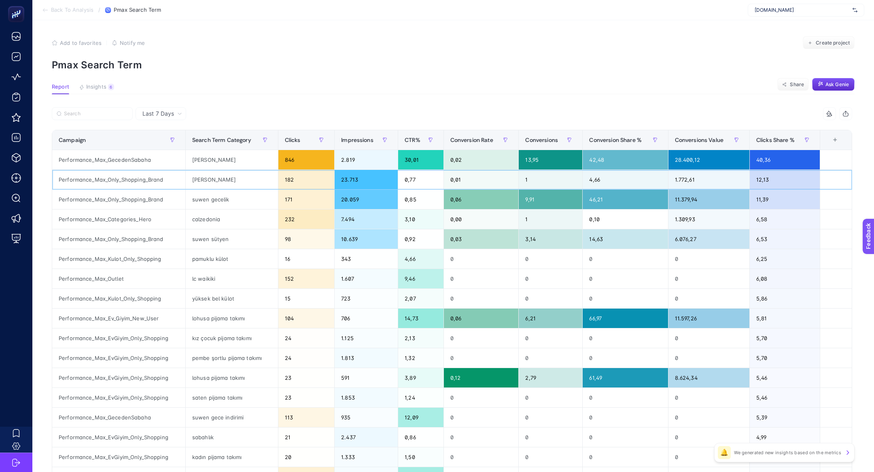
click at [163, 179] on div "Performance_Max_Only_Shopping_Brand" at bounding box center [118, 179] width 133 height 19
click at [149, 177] on div "Performance_Max_Only_Shopping_Brand" at bounding box center [118, 179] width 133 height 19
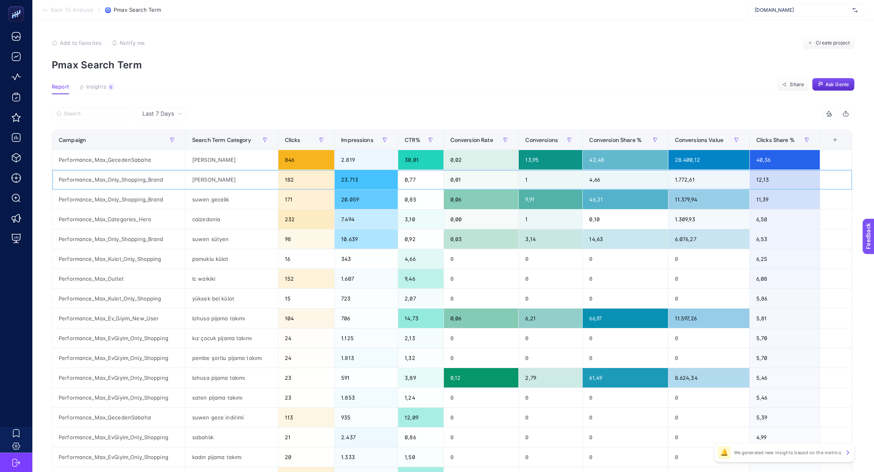
click at [149, 177] on div "Performance_Max_Only_Shopping_Brand" at bounding box center [118, 179] width 133 height 19
click at [140, 319] on div "Performance_Max_Ev_Giyim_New_User" at bounding box center [118, 318] width 133 height 19
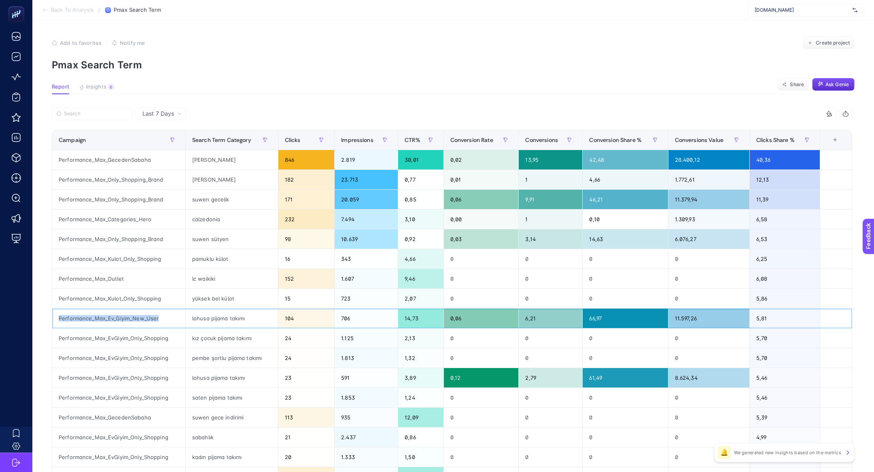
click at [140, 319] on div "Performance_Max_Ev_Giyim_New_User" at bounding box center [118, 318] width 133 height 19
click at [107, 83] on article "Add to favorites false Notify me Create project Pmax Search Term Report Insight…" at bounding box center [453, 336] width 842 height 633
click at [100, 84] on span "Insights" at bounding box center [96, 87] width 20 height 6
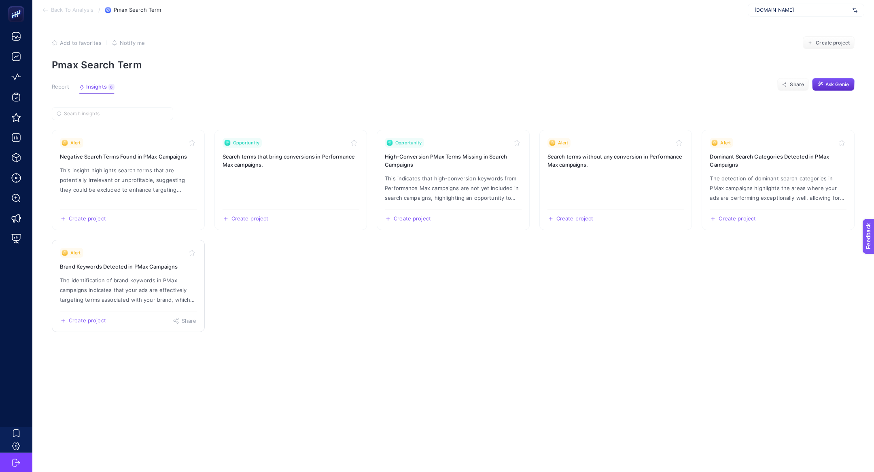
click at [91, 278] on p "The identification of brand keywords in PMax campaigns indicates that your ads …" at bounding box center [128, 290] width 137 height 29
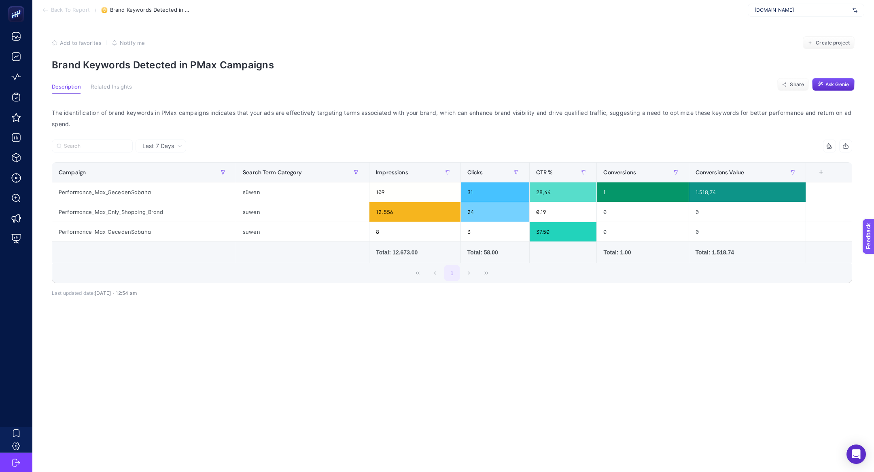
click at [188, 340] on article "Add to favorites false Notify me Create project Brand Keywords Detected in PMax…" at bounding box center [453, 246] width 842 height 452
click at [829, 45] on span "Create project" at bounding box center [833, 43] width 34 height 6
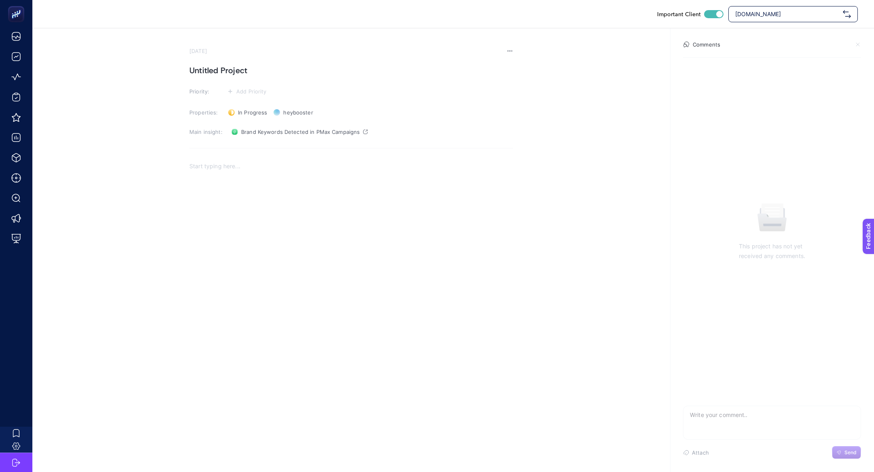
click at [208, 74] on h1 "Untitled Project" at bounding box center [351, 70] width 324 height 13
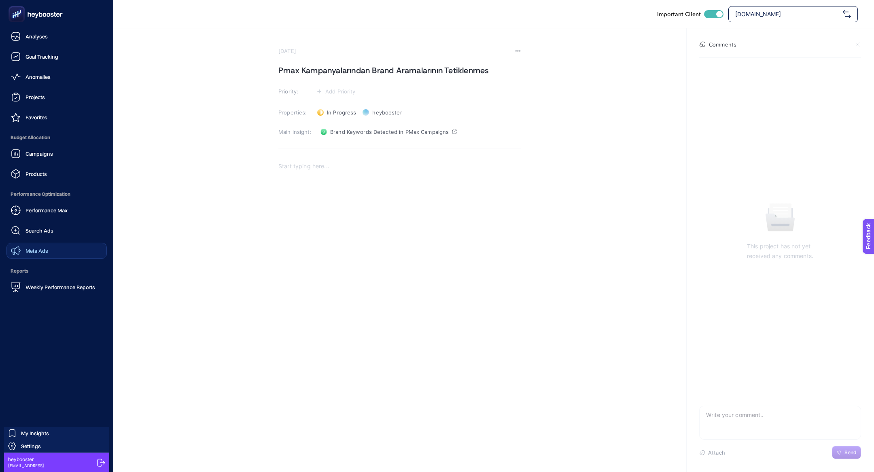
click at [60, 249] on link "Meta Ads" at bounding box center [56, 251] width 100 height 16
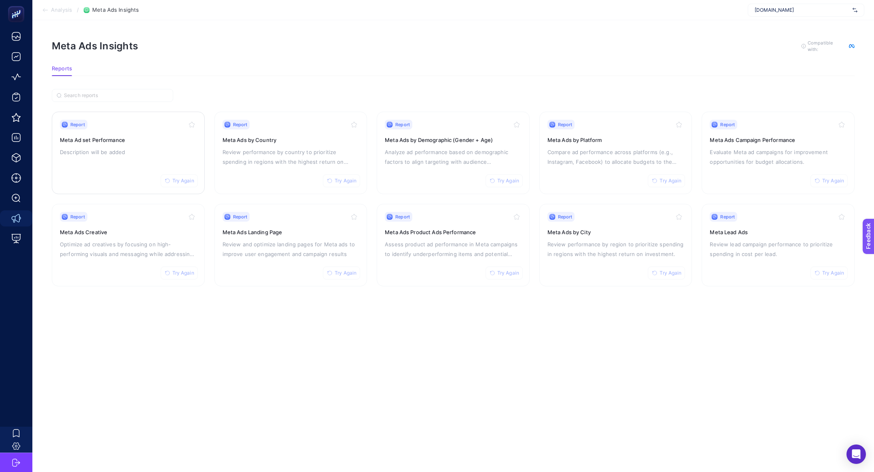
click at [119, 141] on h3 "Meta Ad set Performance" at bounding box center [128, 140] width 137 height 8
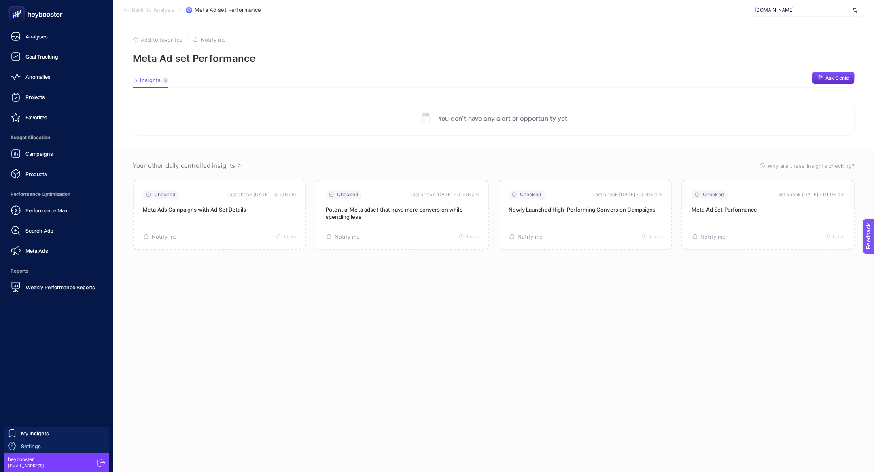
click at [38, 448] on span "Settings" at bounding box center [31, 446] width 20 height 6
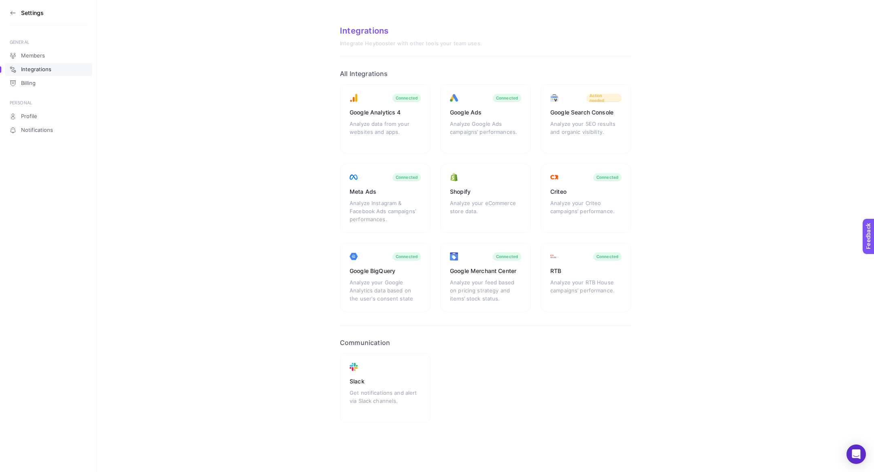
click at [17, 15] on section "Settings" at bounding box center [49, 13] width 78 height 26
click at [11, 15] on icon at bounding box center [13, 13] width 6 height 6
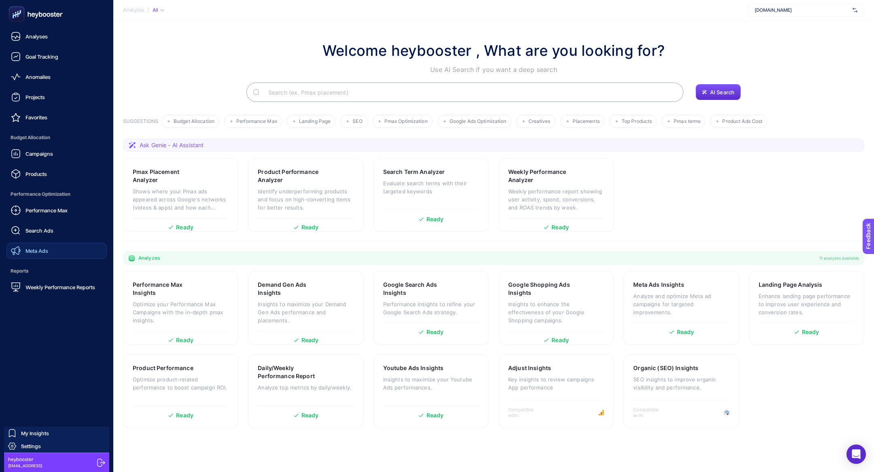
click at [48, 256] on link "Meta Ads" at bounding box center [56, 251] width 100 height 16
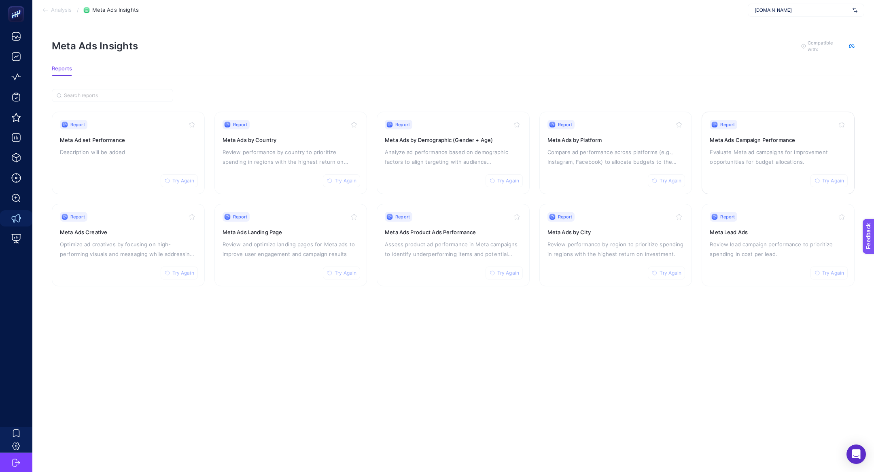
click at [746, 157] on p "Evaluate Meta ad campaigns for improvement opportunities for budget allocations." at bounding box center [778, 156] width 137 height 19
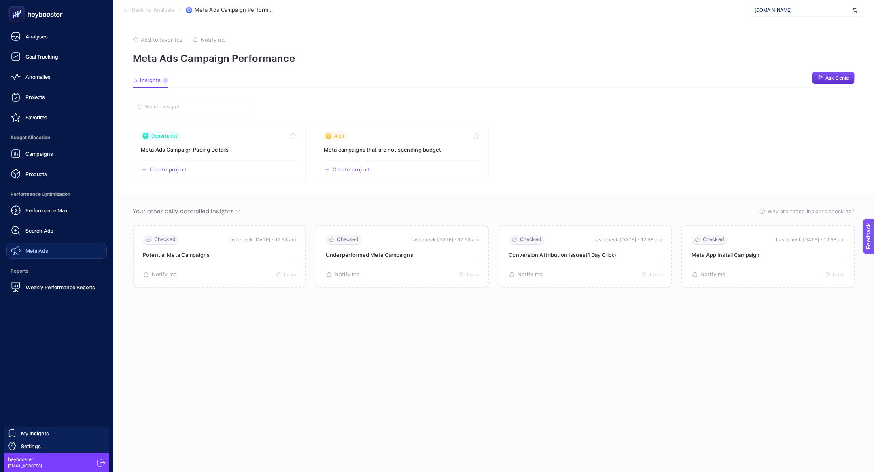
click at [40, 257] on link "Meta Ads" at bounding box center [56, 251] width 100 height 16
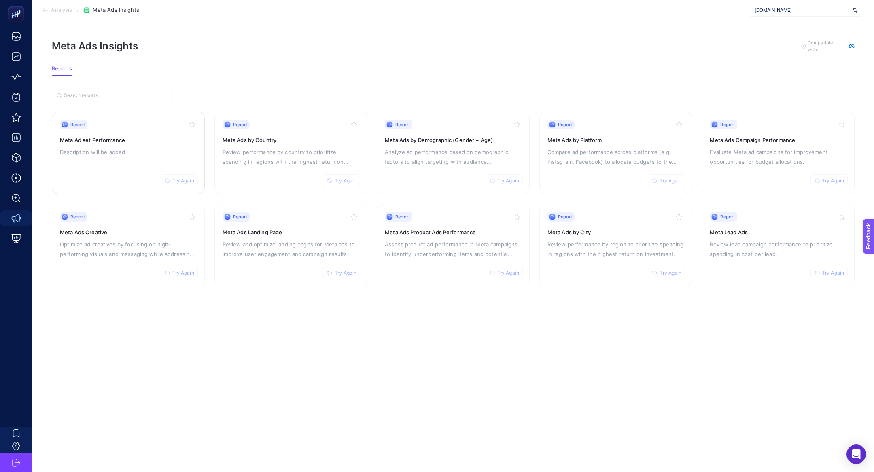
click at [179, 178] on span "Try Again" at bounding box center [183, 181] width 22 height 6
click at [352, 183] on span "Try Again" at bounding box center [346, 181] width 22 height 6
click at [494, 180] on icon "button" at bounding box center [492, 181] width 5 height 5
click at [504, 274] on span "Try Again" at bounding box center [508, 273] width 22 height 6
click at [338, 274] on span "Try Again" at bounding box center [346, 273] width 22 height 6
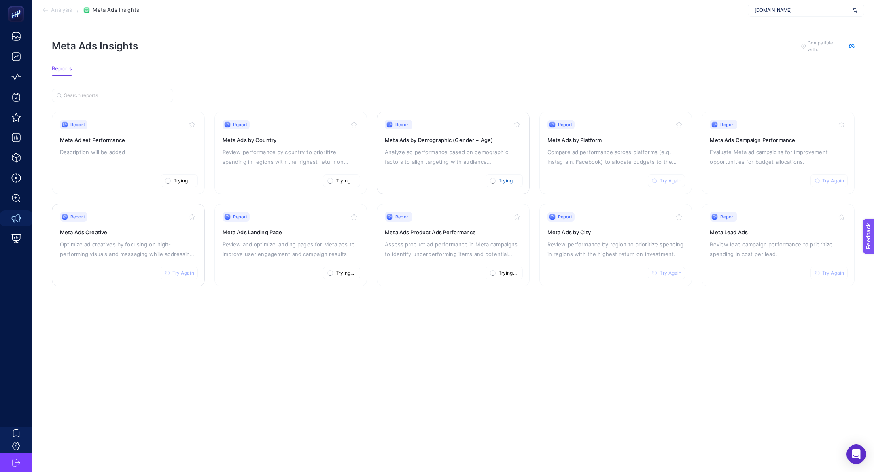
click at [170, 276] on button "Try Again" at bounding box center [179, 273] width 37 height 13
click at [655, 271] on icon "button" at bounding box center [655, 273] width 4 height 4
click at [663, 186] on link "Report Try Again Meta Ads by Platform Compare ad performance across platforms (…" at bounding box center [616, 153] width 153 height 83
click at [664, 188] on link "Report Try Again Meta Ads by Platform Compare ad performance across platforms (…" at bounding box center [616, 153] width 153 height 83
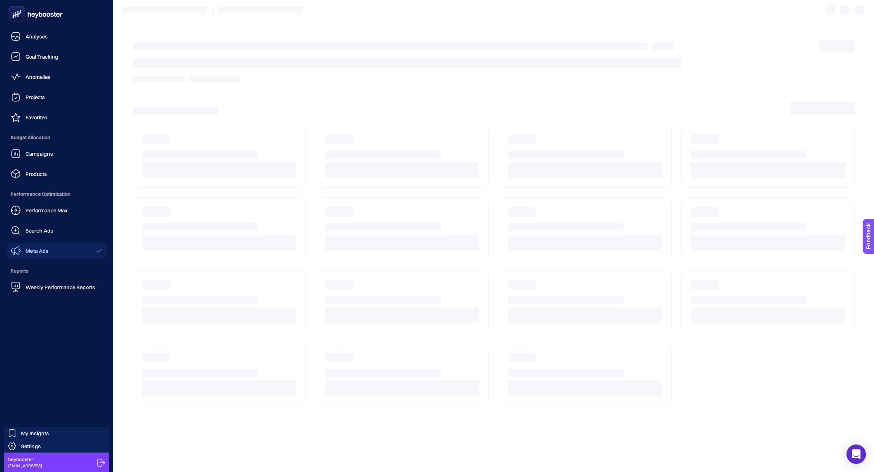
click at [28, 253] on span "Meta Ads" at bounding box center [37, 251] width 23 height 6
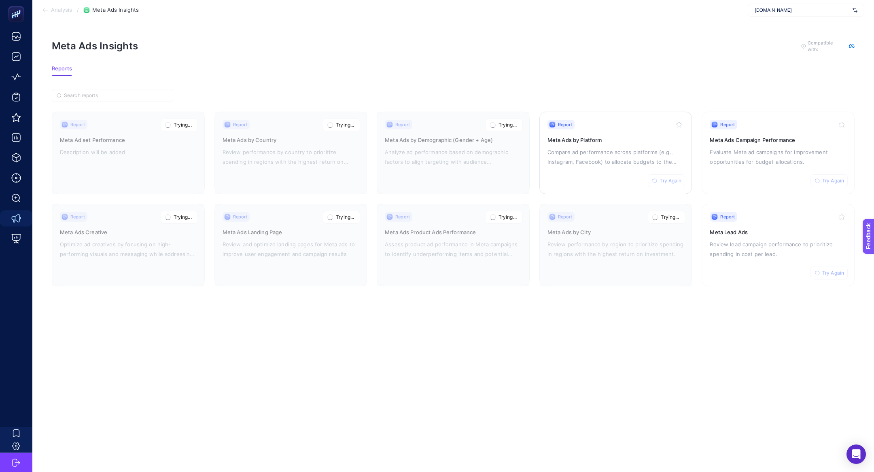
click at [676, 180] on span "Try Again" at bounding box center [671, 181] width 22 height 6
click at [831, 182] on span "Try Again" at bounding box center [833, 181] width 22 height 6
click at [829, 270] on span "Try Again" at bounding box center [833, 273] width 22 height 6
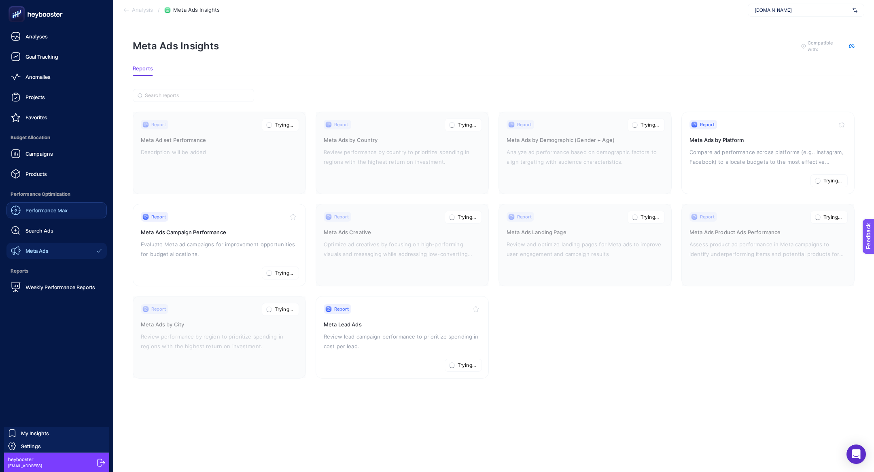
click at [43, 208] on span "Performance Max" at bounding box center [47, 210] width 42 height 6
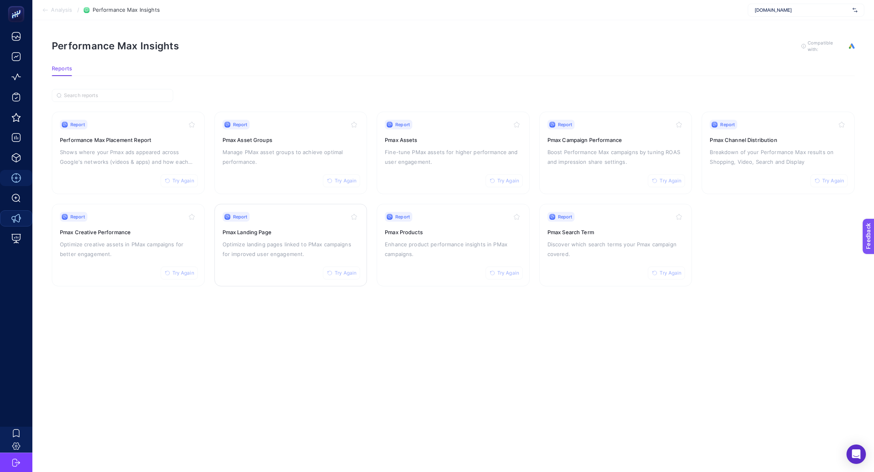
click at [308, 261] on div "Report Try Again Pmax Landing Page Optimize landing pages linked to PMax campai…" at bounding box center [291, 245] width 137 height 66
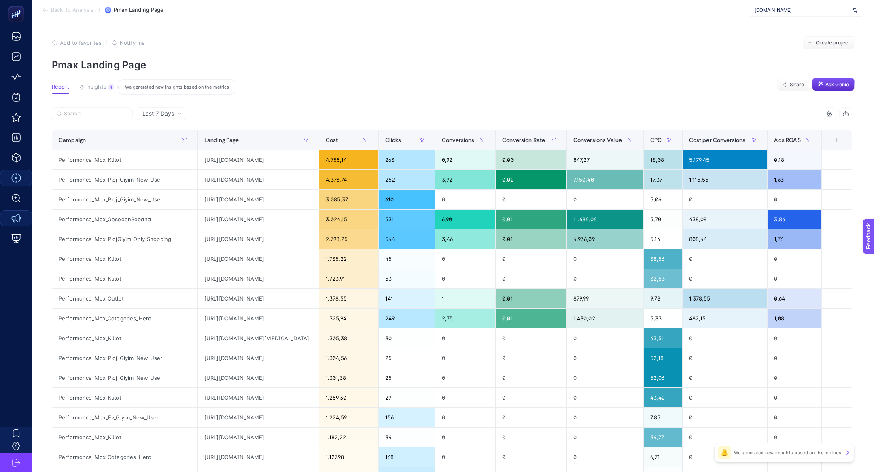
click at [94, 87] on span "Insights" at bounding box center [96, 87] width 20 height 6
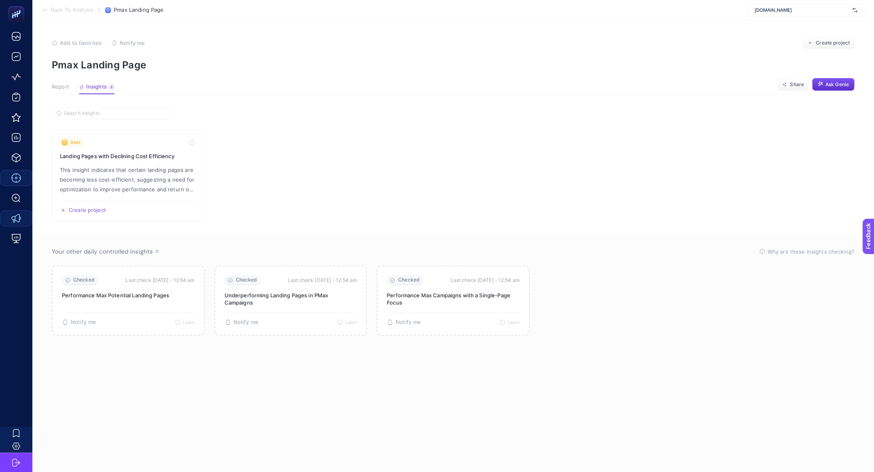
click at [54, 92] on button "Report" at bounding box center [60, 89] width 17 height 11
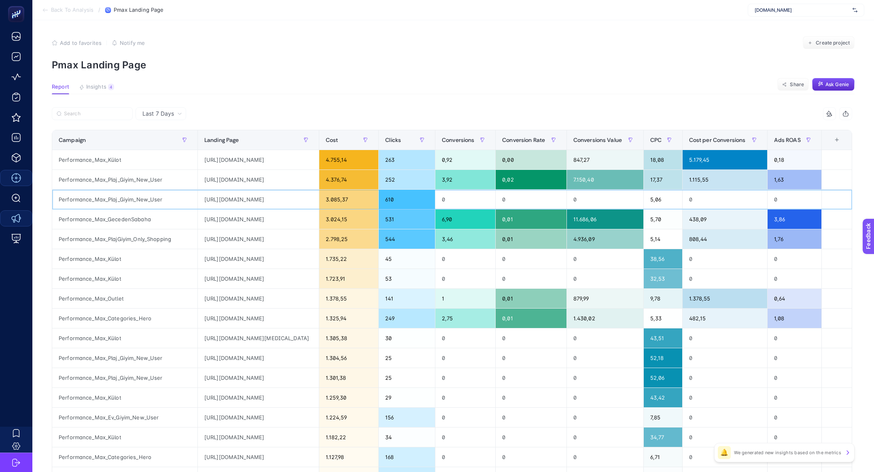
click at [319, 199] on div "https://www.suwen.com.tr/c/plaj?utm_source=google&utm_medium=cpc&utm_campaign=2…" at bounding box center [258, 199] width 121 height 19
click at [609, 147] on th "Conversions Value" at bounding box center [605, 140] width 77 height 20
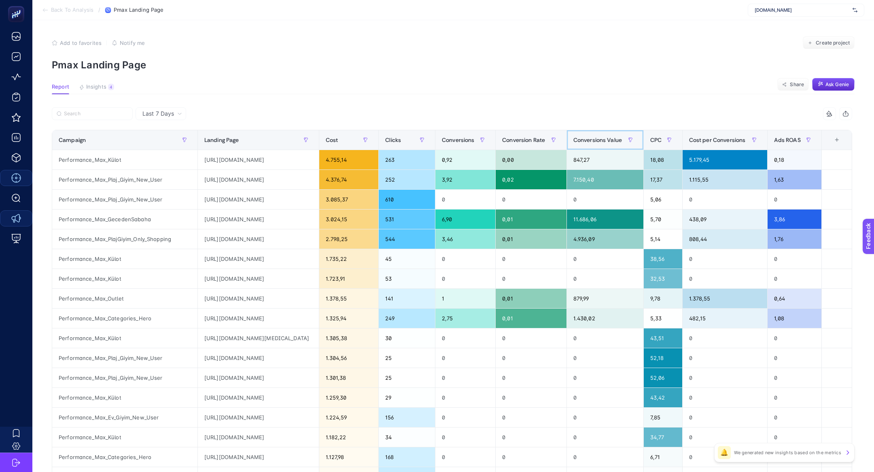
click at [609, 147] on th "Conversions Value" at bounding box center [605, 140] width 77 height 20
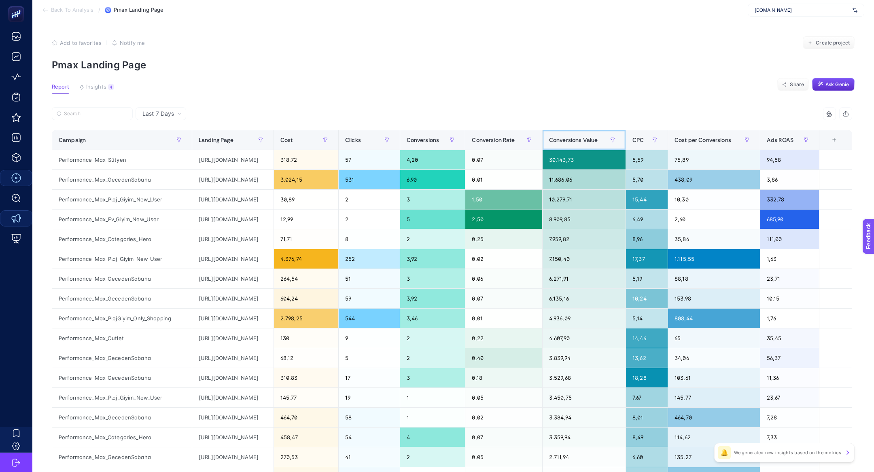
scroll to position [0, 0]
drag, startPoint x: 325, startPoint y: 279, endPoint x: 257, endPoint y: 279, distance: 68.0
click at [257, 279] on div "https://www.suwen.com.tr/c/geceden-sabaha-firsatlari?utm_source=google&utm_medi…" at bounding box center [232, 278] width 81 height 19
copy div "geceden-sabaha-firsatlari"
click at [267, 141] on button "button" at bounding box center [260, 140] width 13 height 13
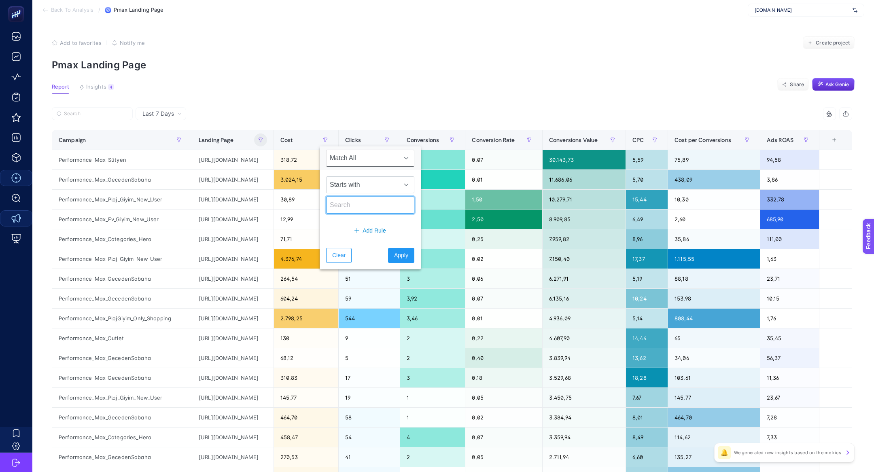
click at [349, 207] on input "text" at bounding box center [370, 205] width 88 height 17
paste input "geceden-sabaha-firsatlari"
type input "geceden-sabaha-firsatlari"
click at [357, 187] on span "Starts with" at bounding box center [363, 185] width 72 height 16
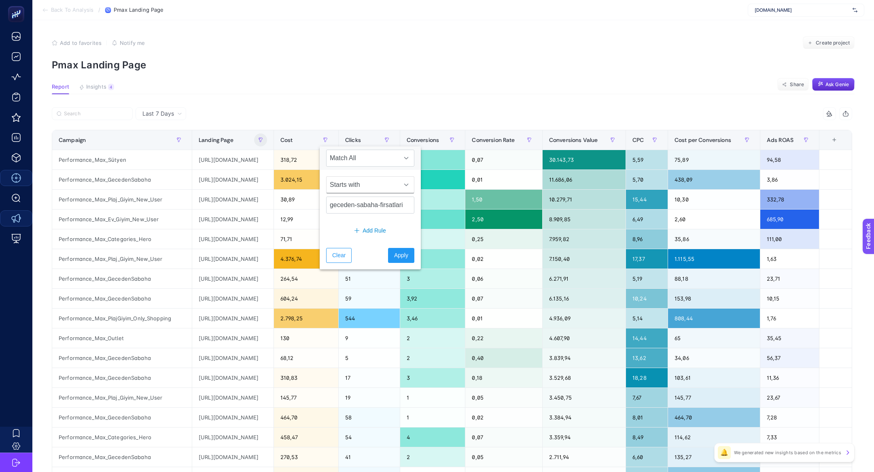
scroll to position [0, 0]
click at [362, 222] on li "Contains" at bounding box center [365, 220] width 78 height 16
click at [394, 254] on span "Apply" at bounding box center [401, 255] width 14 height 9
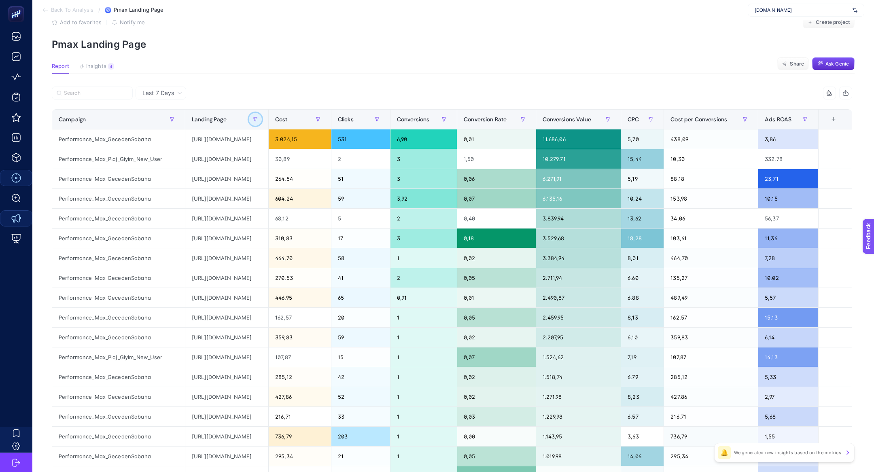
scroll to position [18, 0]
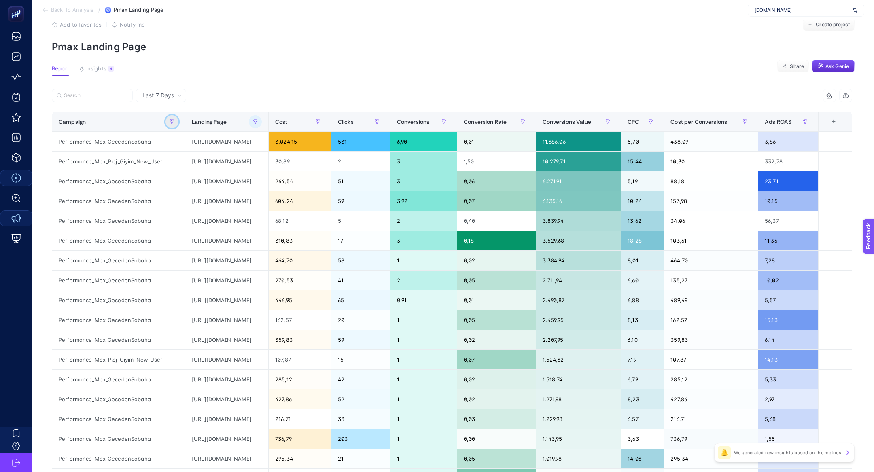
click at [166, 123] on button "button" at bounding box center [172, 121] width 13 height 13
click at [210, 164] on span "Starts with" at bounding box center [192, 167] width 72 height 16
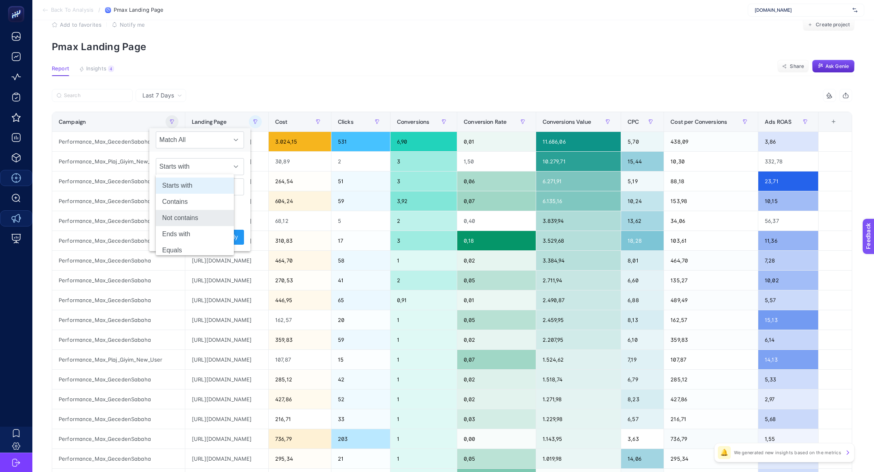
click at [204, 217] on li "Not contains" at bounding box center [195, 218] width 78 height 16
click at [191, 176] on div "Not contains" at bounding box center [199, 177] width 101 height 50
click at [193, 183] on input "text" at bounding box center [200, 187] width 88 height 17
type input "gece"
click at [230, 240] on button "Apply" at bounding box center [231, 237] width 26 height 15
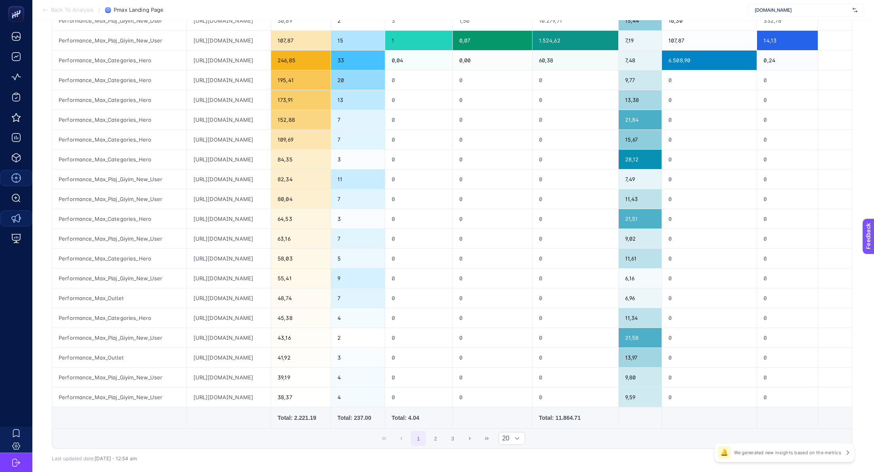
scroll to position [0, 0]
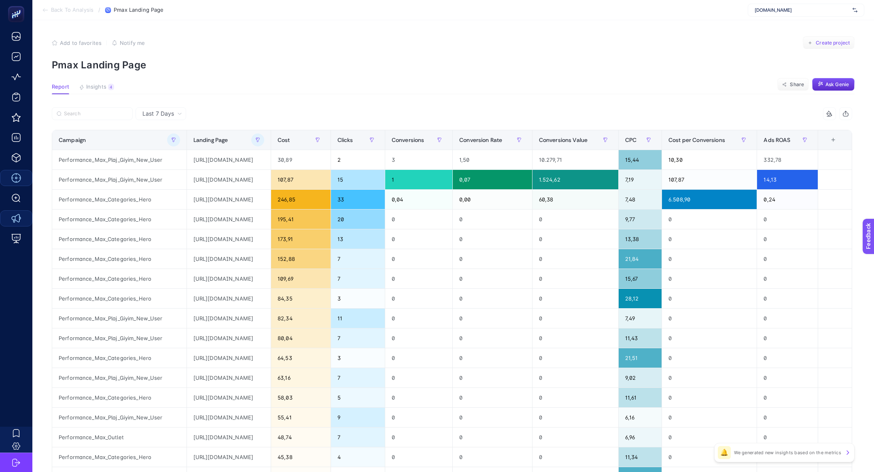
click at [823, 45] on span "Create project" at bounding box center [833, 43] width 34 height 6
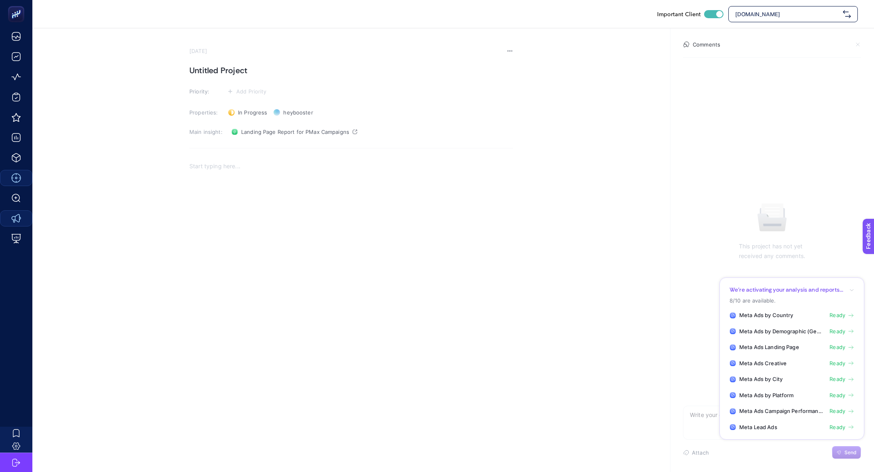
click at [275, 186] on div "Rich Text Editor. Editing area: main" at bounding box center [351, 237] width 324 height 162
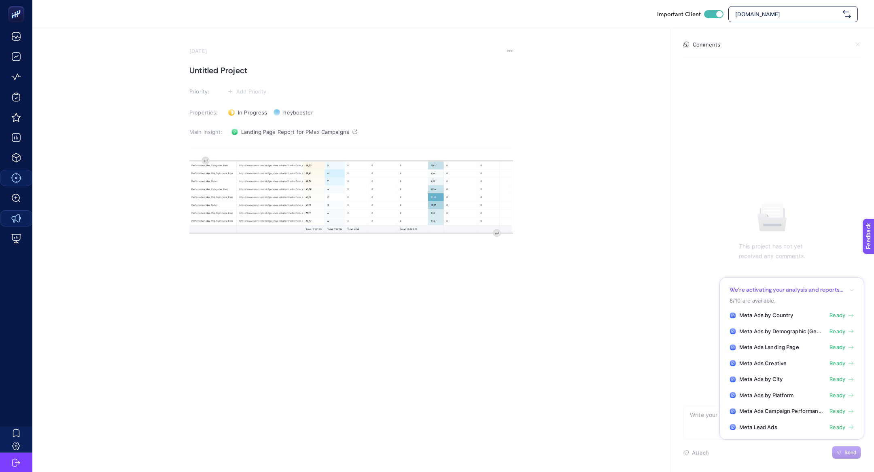
click at [221, 71] on h1 "Untitled Project" at bounding box center [351, 70] width 324 height 13
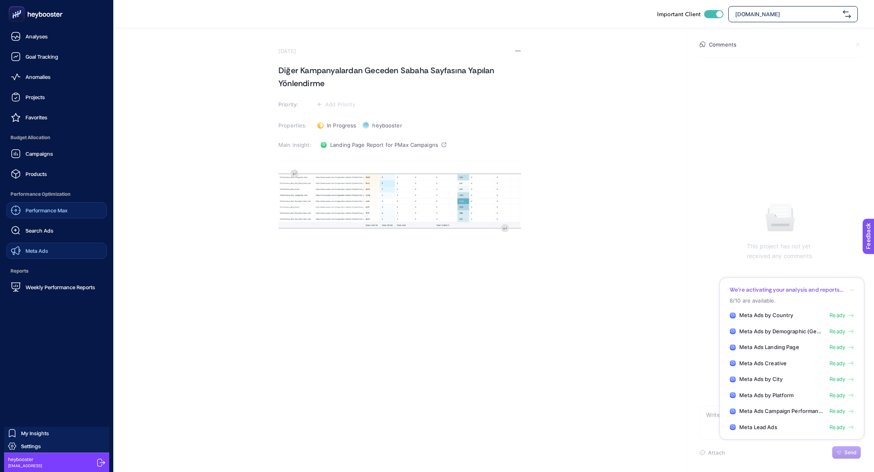
click at [75, 246] on link "Meta Ads" at bounding box center [56, 251] width 100 height 16
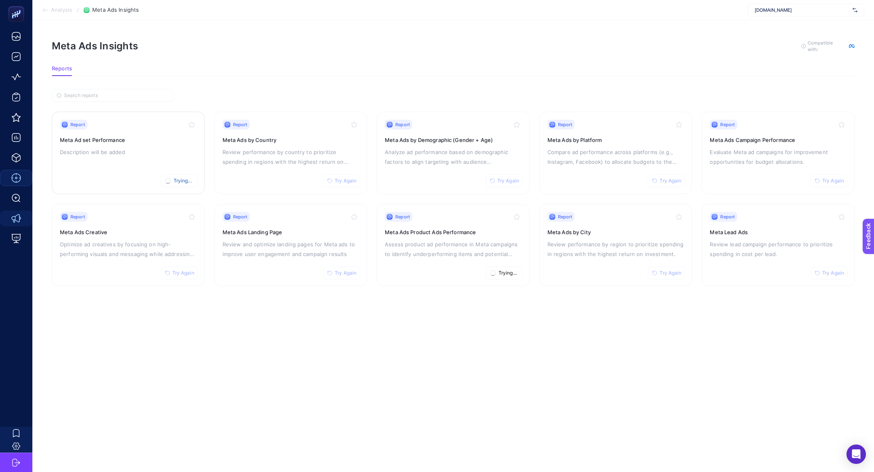
click at [126, 147] on p "Description will be added" at bounding box center [128, 152] width 137 height 10
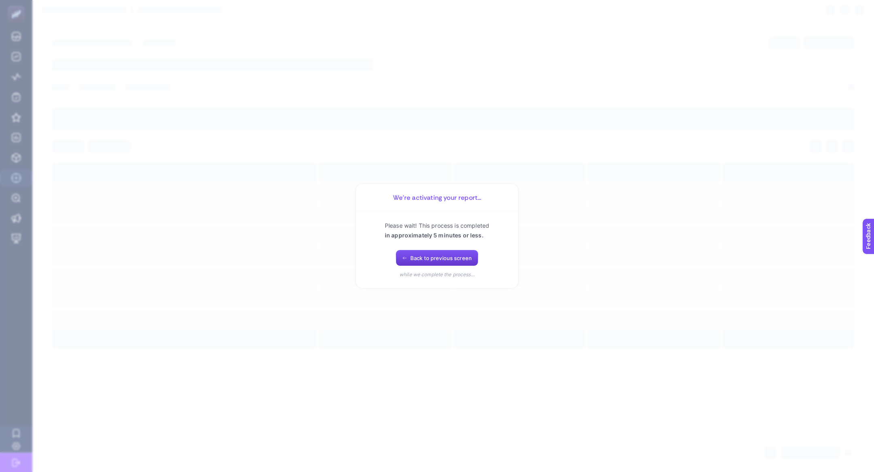
click at [412, 264] on button "Back to previous screen" at bounding box center [437, 258] width 83 height 16
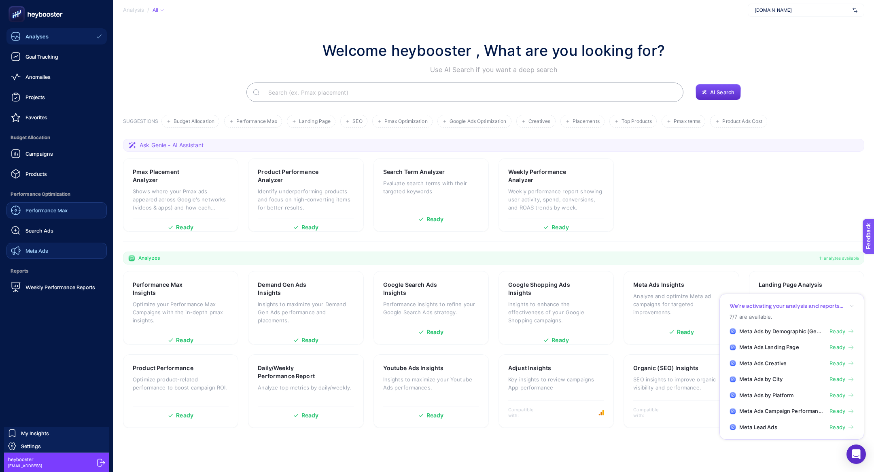
click at [30, 245] on link "Meta Ads" at bounding box center [56, 251] width 100 height 16
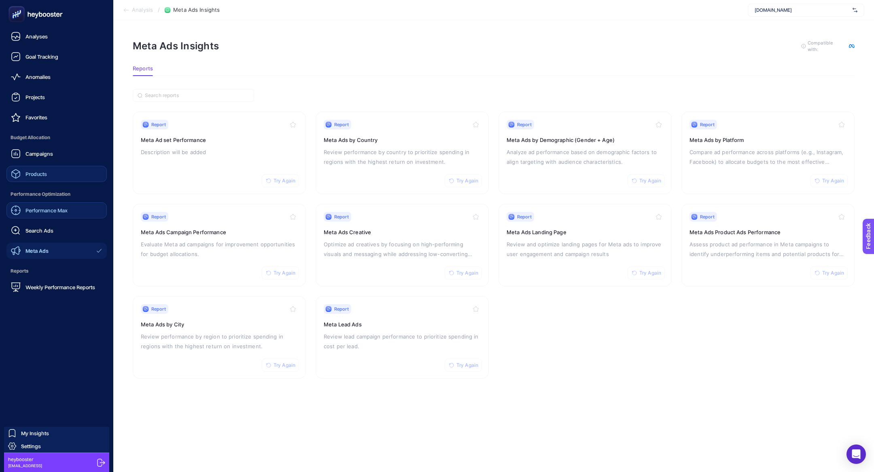
click at [31, 173] on span "Products" at bounding box center [36, 174] width 21 height 6
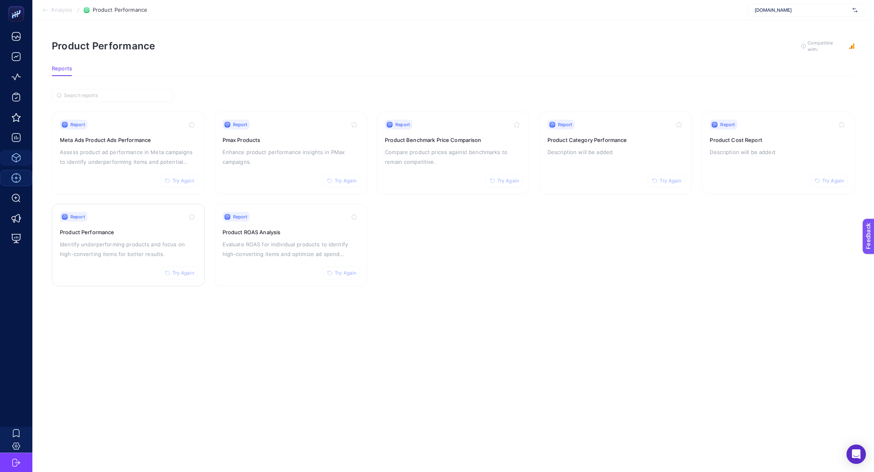
click at [117, 214] on div "Report Try Again" at bounding box center [128, 217] width 137 height 10
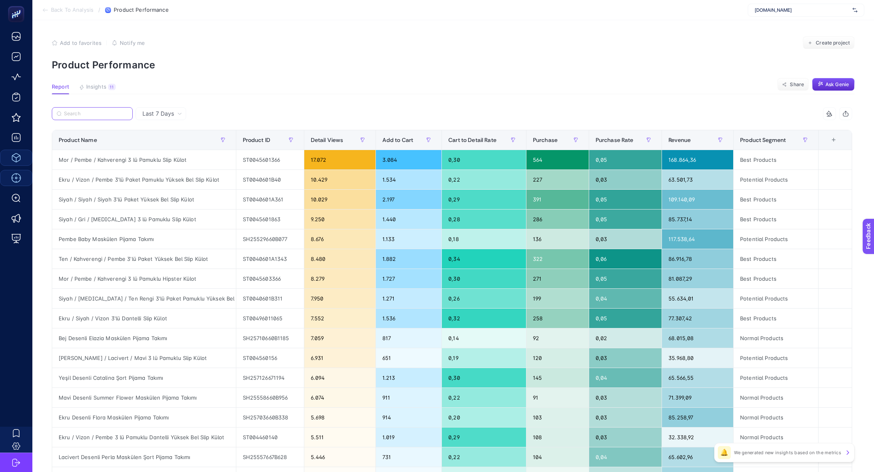
click at [89, 114] on input "Search" at bounding box center [96, 114] width 64 height 6
paste input "Yeşili Duchess Kısa Gecelik"
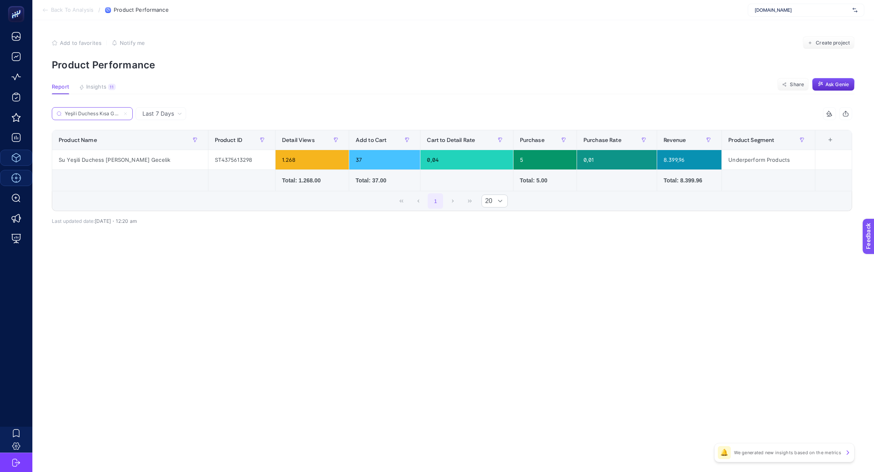
scroll to position [0, 8]
type input "Yeşili Duchess Kısa Gecelik"
click at [125, 113] on icon at bounding box center [125, 113] width 5 height 5
click at [120, 113] on input "Yeşili Duchess Kısa Gecelik" at bounding box center [92, 114] width 55 height 6
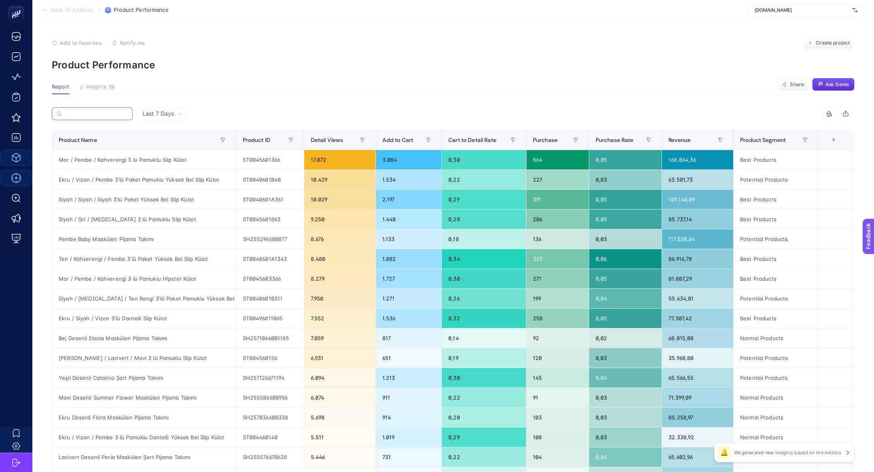
paste input "Siyah Duchess Uzun Gecelik"
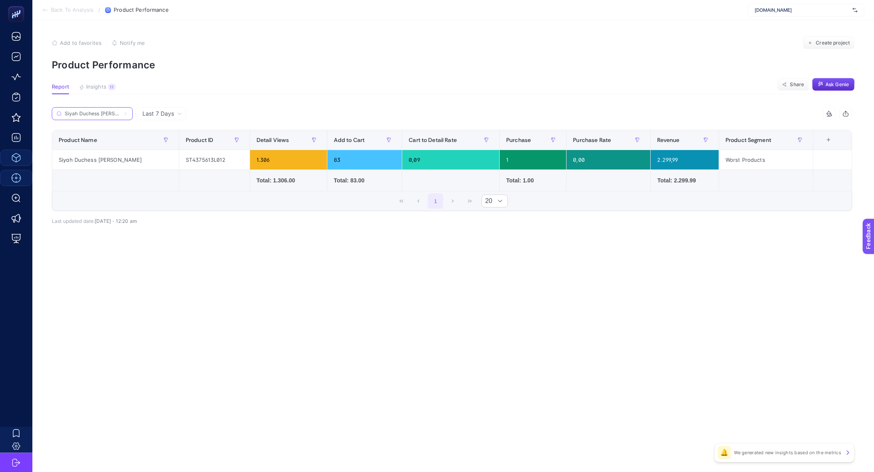
scroll to position [0, 11]
type input "Siyah Duchess Uzun Gecelik"
click at [125, 113] on icon at bounding box center [125, 113] width 5 height 5
click at [120, 113] on input "Siyah Duchess Uzun Gecelik" at bounding box center [92, 114] width 55 height 6
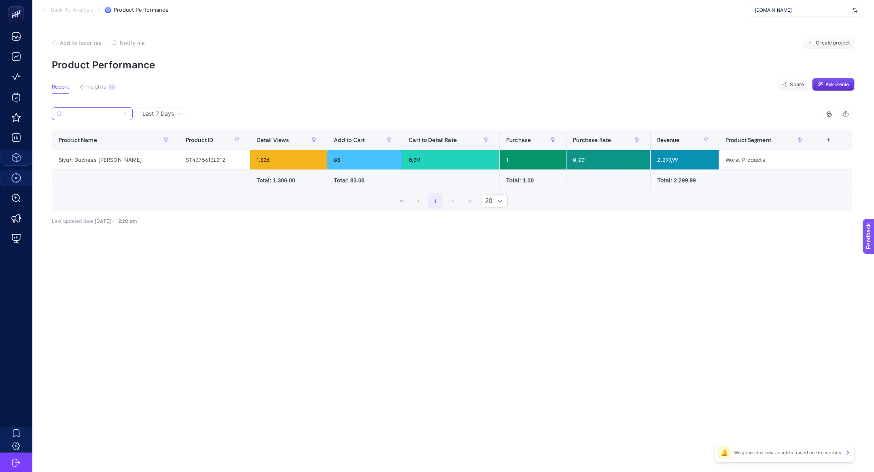
paste input "Suwen Mor / Pembe / Kahverengi 3 lü Pamuklu Slip Külot"
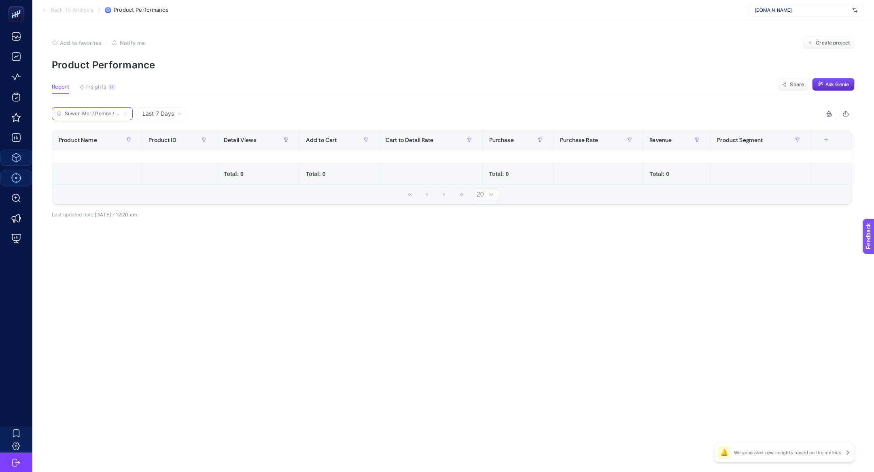
scroll to position [0, 77]
click at [68, 114] on input "Suwen Mor / Pembe / Kahverengi 3 lü Pamuklu Slip Külot" at bounding box center [92, 114] width 55 height 6
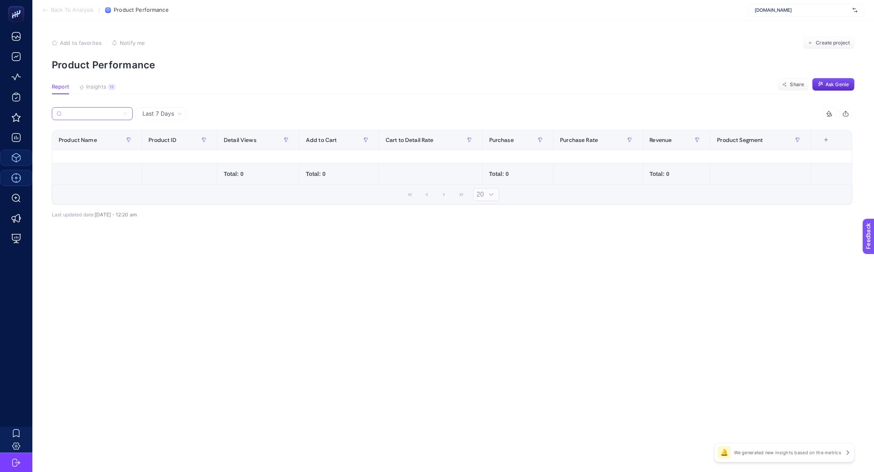
click at [68, 114] on input "Suwen Mor / Pembe / Kahverengi 3 lü Pamuklu Slip Külot" at bounding box center [92, 114] width 55 height 6
type input "Suwen Mor / Pembe / Kahverengi 3 lü Pamuklu Slip Külot"
click at [128, 112] on label "Suwen Mor / Pembe / Kahverengi 3 lü Pamuklu Slip Külot" at bounding box center [92, 113] width 81 height 13
click at [120, 112] on input "Suwen Mor / Pembe / Kahverengi 3 lü Pamuklu Slip Külot" at bounding box center [92, 114] width 55 height 6
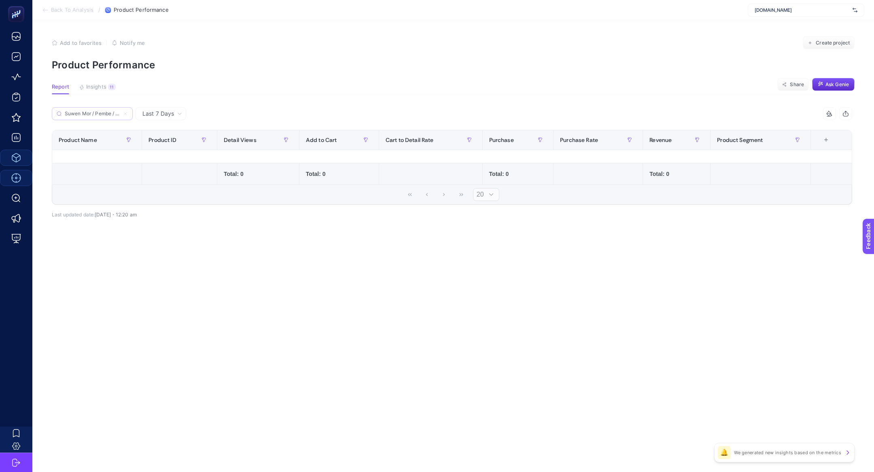
click at [128, 112] on label "Suwen Mor / Pembe / Kahverengi 3 lü Pamuklu Slip Külot" at bounding box center [92, 113] width 81 height 13
click at [120, 112] on input "Suwen Mor / Pembe / Kahverengi 3 lü Pamuklu Slip Külot" at bounding box center [92, 114] width 55 height 6
click at [128, 112] on label "Suwen Mor / Pembe / Kahverengi 3 lü Pamuklu Slip Külot" at bounding box center [92, 113] width 81 height 13
click at [120, 112] on input "Suwen Mor / Pembe / Kahverengi 3 lü Pamuklu Slip Külot" at bounding box center [92, 114] width 55 height 6
click at [127, 113] on icon at bounding box center [125, 113] width 5 height 5
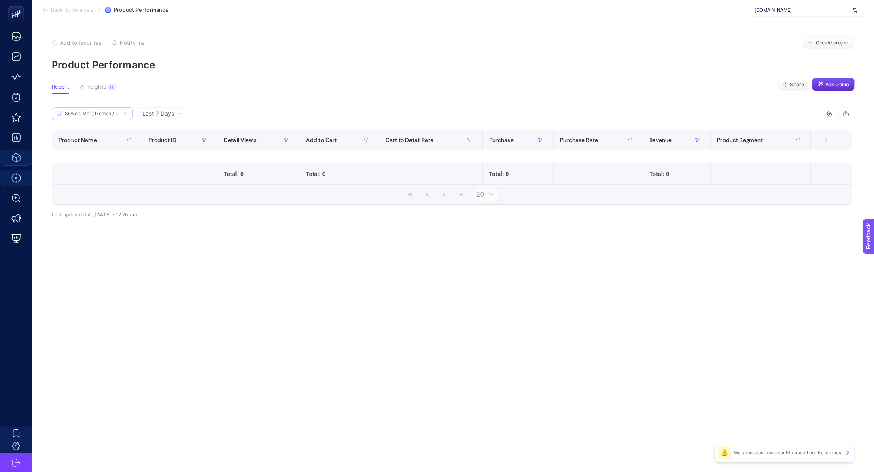
click at [120, 113] on input "Suwen Mor / Pembe / Kahverengi 3 lü Pamuklu Slip Külot" at bounding box center [92, 114] width 55 height 6
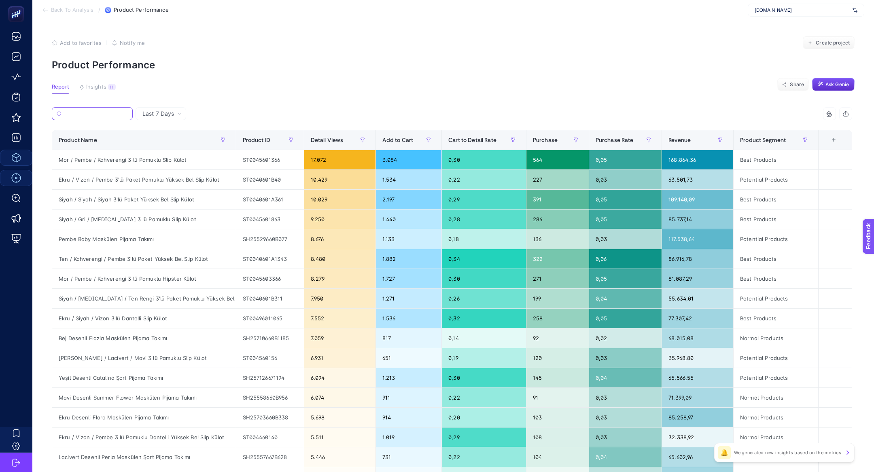
paste input "Mor / Pembe / Kahverengi 3 lü Pamuklu Slip Külot"
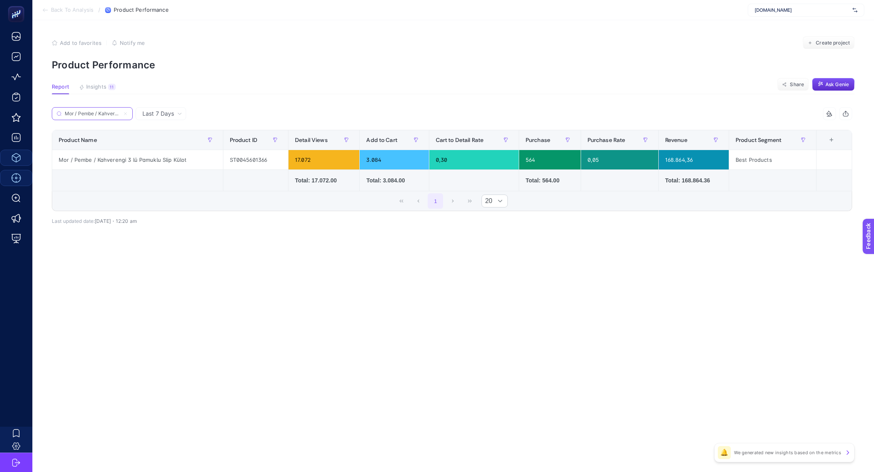
scroll to position [0, 60]
type input "Mor / Pembe / Kahverengi 3 lü Pamuklu Slip Külot"
click at [123, 111] on icon at bounding box center [125, 113] width 5 height 5
click at [120, 111] on input "Mor / Pembe / Kahverengi 3 lü Pamuklu Slip Külot" at bounding box center [92, 114] width 55 height 6
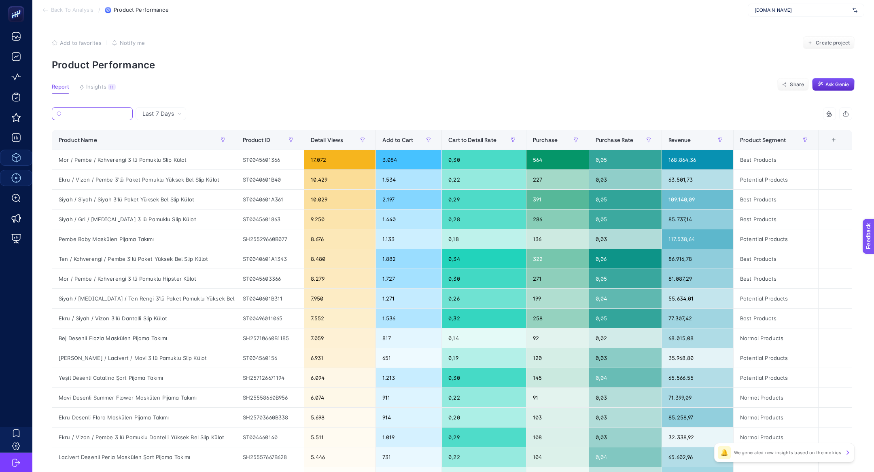
paste input "Pembe Çizgili Emily Maskülen Pijama Takımı"
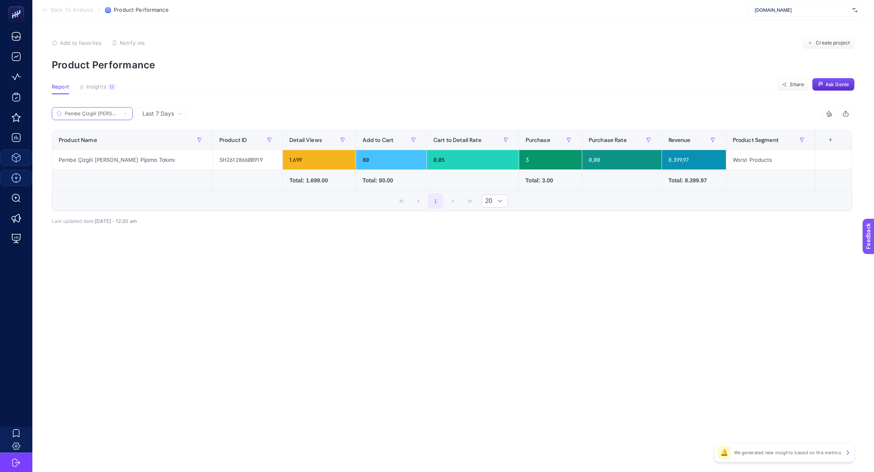
scroll to position [0, 48]
type input "Pembe Çizgili Emily Maskülen Pijama Takımı"
click at [128, 115] on icon at bounding box center [125, 113] width 5 height 5
click at [120, 115] on input "Pembe Çizgili Emily Maskülen Pijama Takımı" at bounding box center [92, 114] width 55 height 6
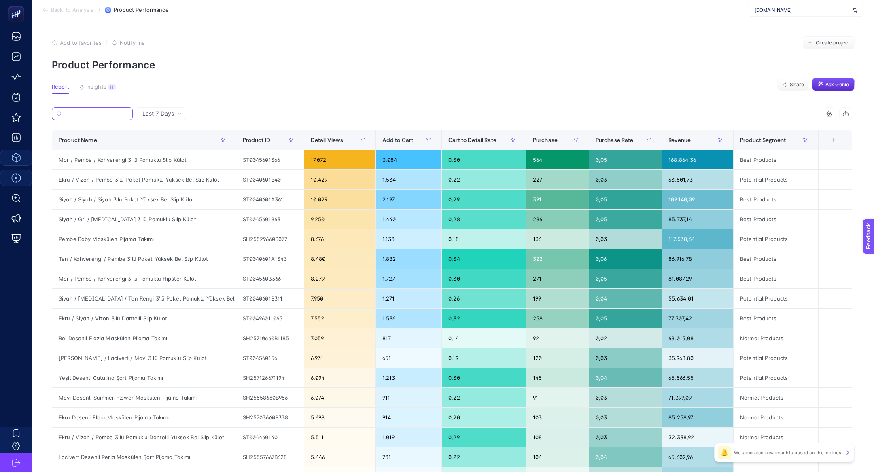
paste input "Şeftali Juliet Pijama Takımı"
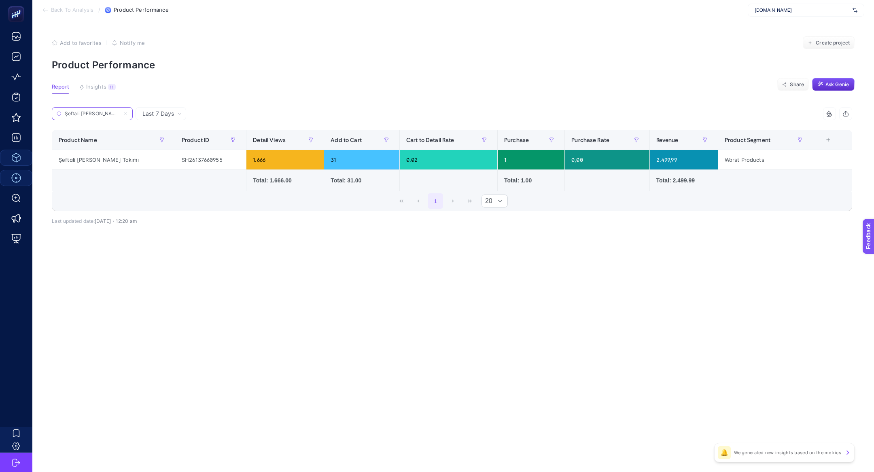
scroll to position [0, 6]
type input "Şeftali Juliet Pijama Takımı"
click at [698, 153] on div "2.499,99" at bounding box center [684, 159] width 68 height 19
click at [818, 425] on article "Add to favorites false Notify me Create project Product Performance Report Insi…" at bounding box center [453, 246] width 842 height 452
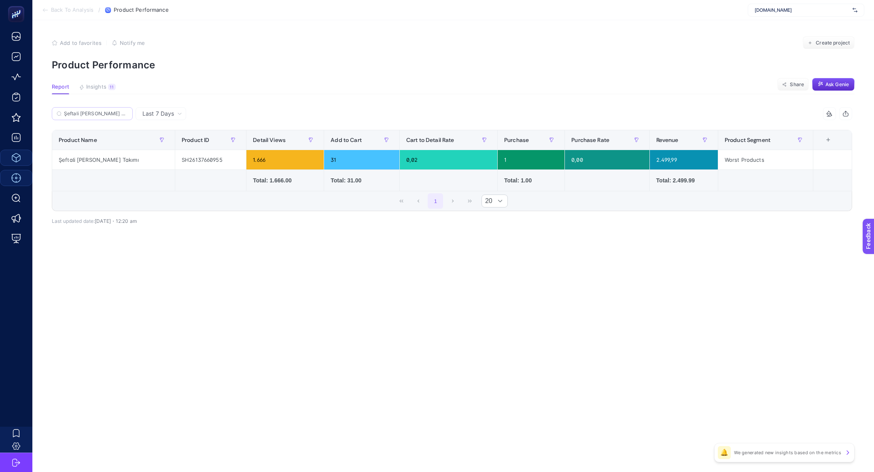
click at [618, 290] on article "Add to favorites false Notify me Create project Product Performance Report Insi…" at bounding box center [453, 246] width 842 height 452
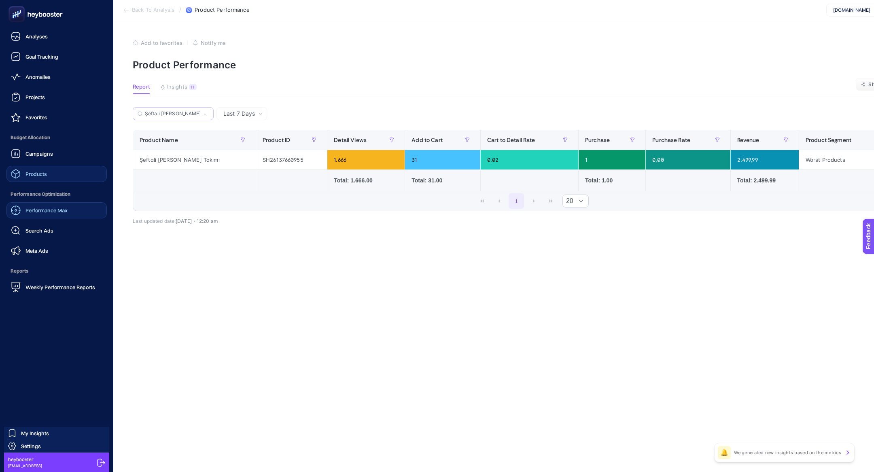
click at [40, 253] on span "Meta Ads" at bounding box center [37, 251] width 23 height 6
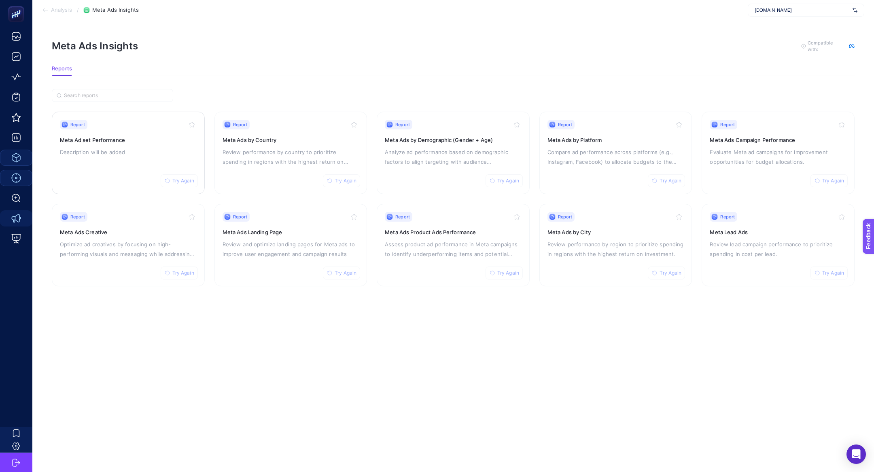
click at [114, 157] on div "Report Try Again Meta Ad set Performance Description will be added" at bounding box center [128, 153] width 137 height 66
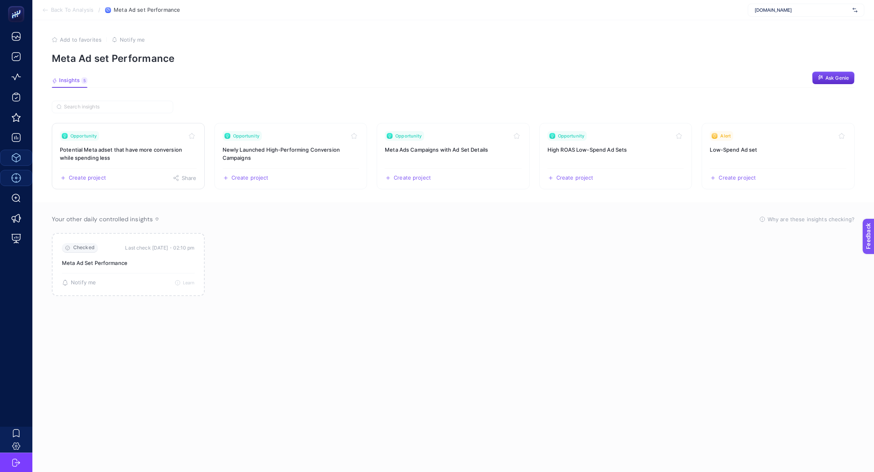
click at [108, 146] on h3 "Potential Meta adset that have more conversion while spending less" at bounding box center [128, 154] width 137 height 16
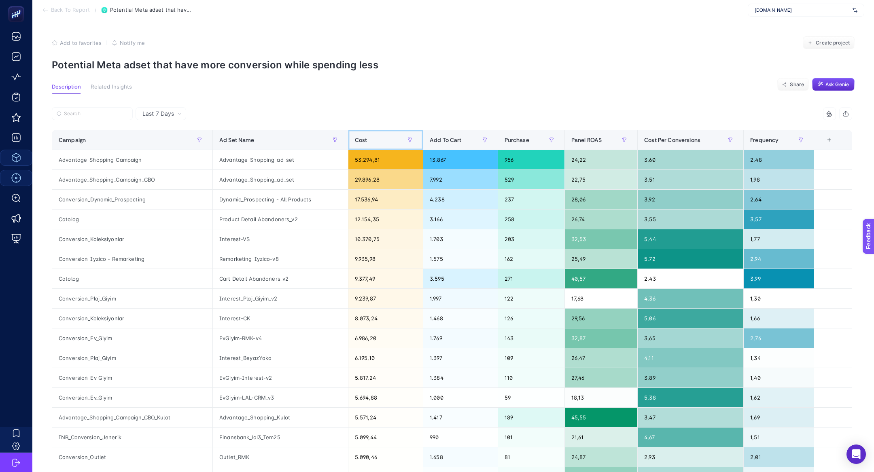
click at [366, 137] on div "Cost" at bounding box center [386, 140] width 62 height 13
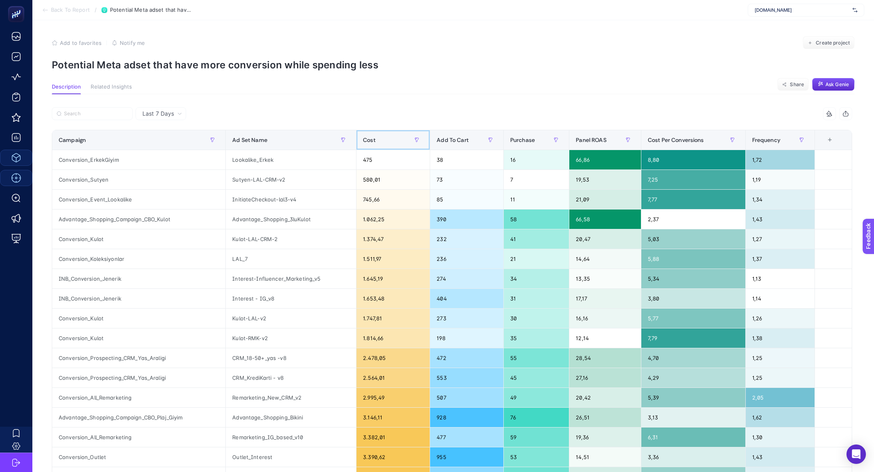
click at [366, 137] on span "Cost" at bounding box center [369, 140] width 13 height 6
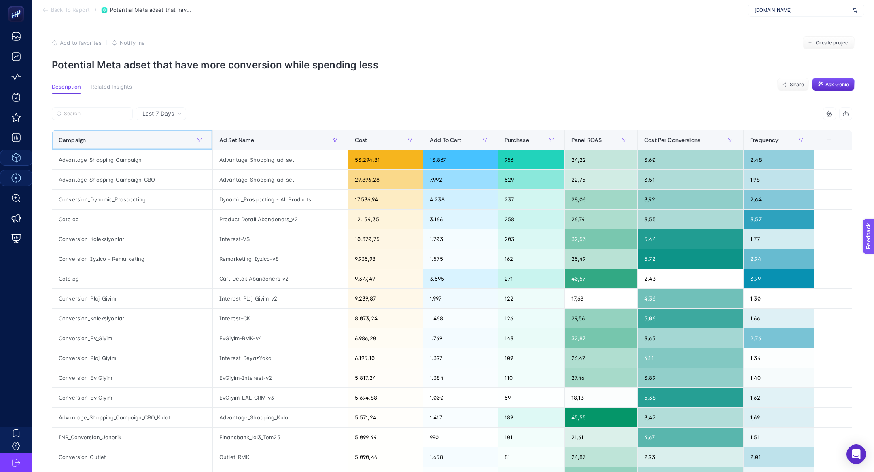
click at [151, 142] on div "Campaign" at bounding box center [132, 140] width 147 height 13
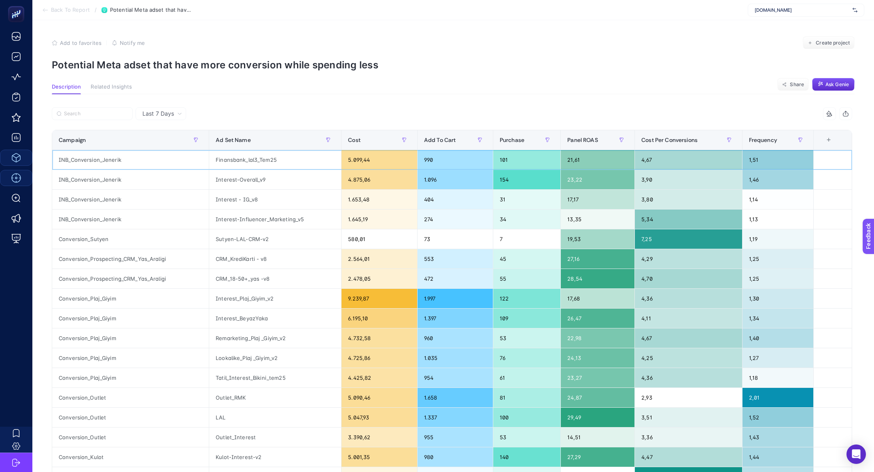
click at [101, 155] on div "INB_Conversion_Jenerik" at bounding box center [130, 159] width 157 height 19
copy div "INB_Conversion_Jenerik"
click at [86, 114] on input "Search" at bounding box center [96, 114] width 64 height 6
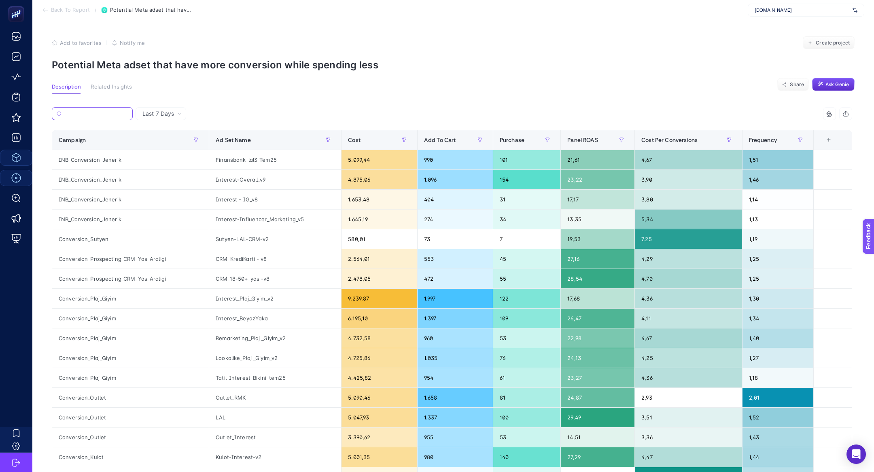
paste input "INB_Conversion_Jenerik"
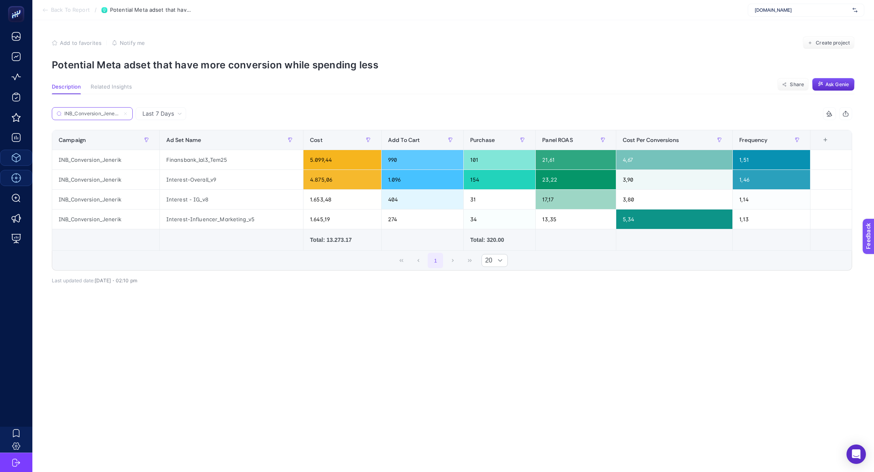
type input "INB_Conversion_Jenerik"
click at [97, 161] on div "INB_Conversion_Jenerik" at bounding box center [105, 159] width 107 height 19
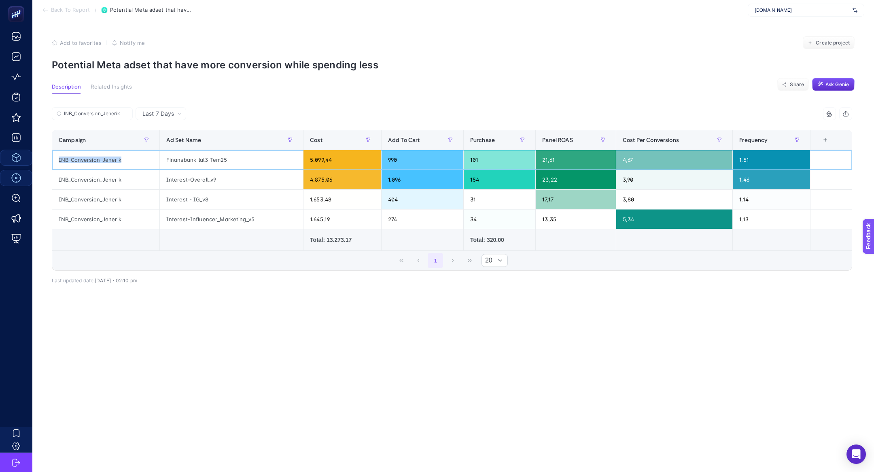
copy div "INB_Conversion_Jenerik"
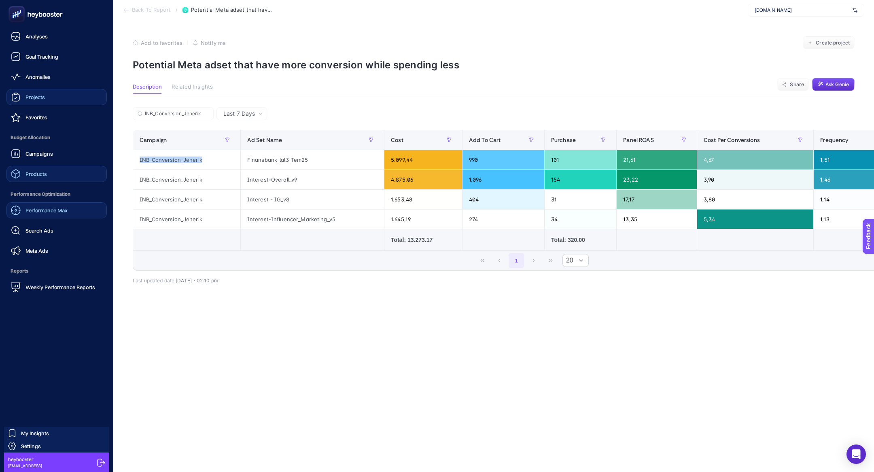
click at [35, 102] on div "Projects" at bounding box center [28, 97] width 34 height 10
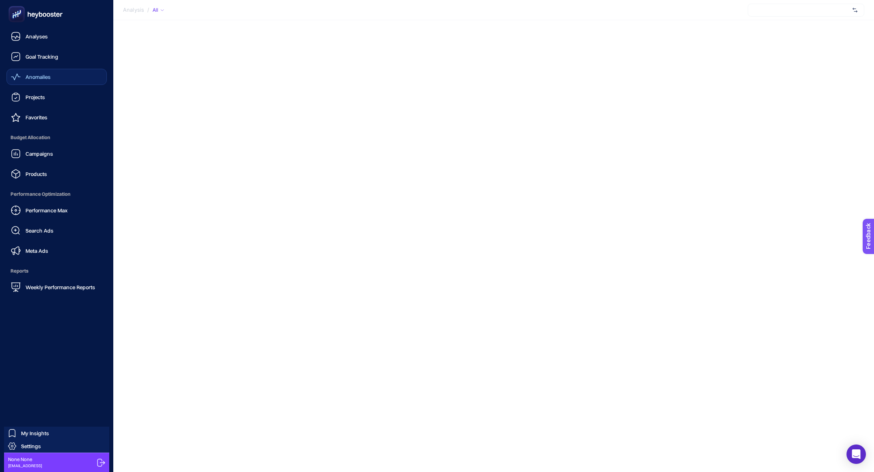
click at [41, 84] on link "Anomalies" at bounding box center [56, 77] width 100 height 16
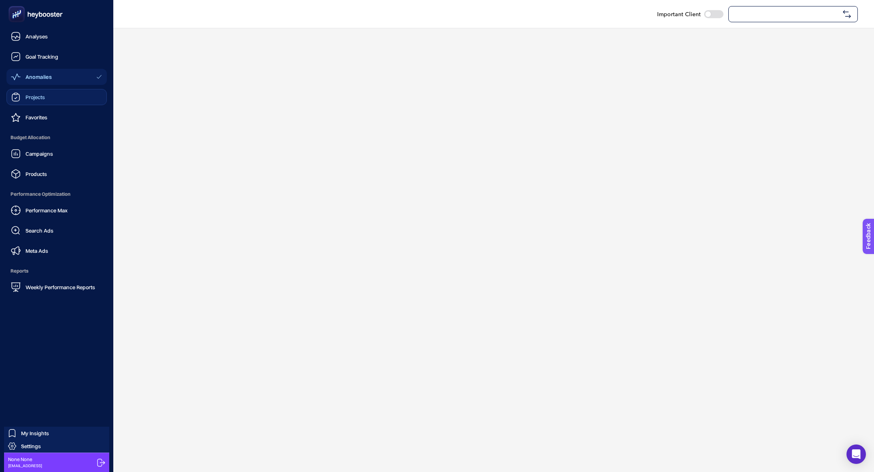
click at [43, 103] on link "Projects" at bounding box center [56, 97] width 100 height 16
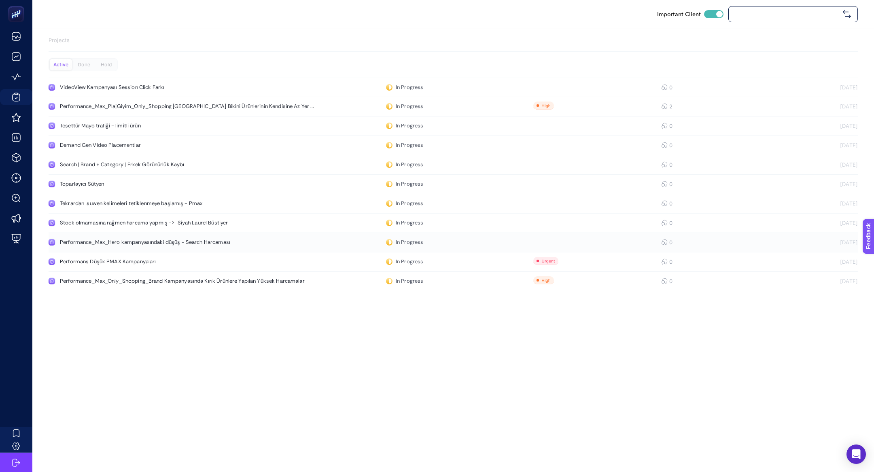
checkbox input "true"
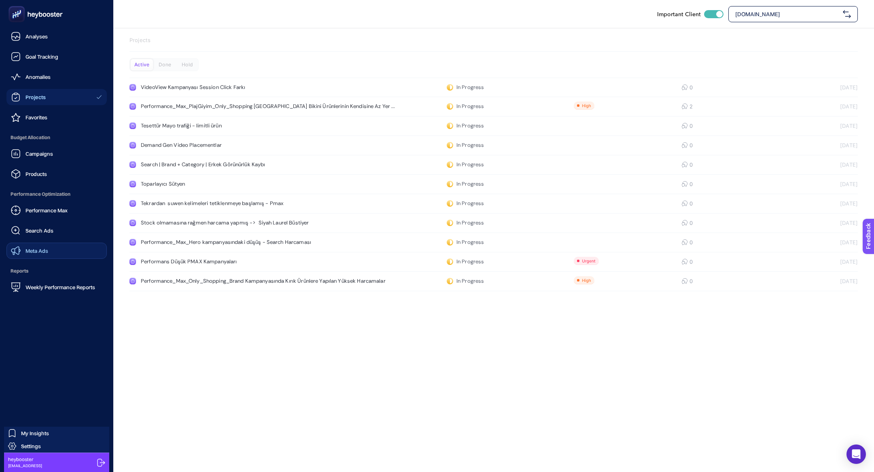
click at [39, 244] on link "Meta Ads" at bounding box center [56, 251] width 100 height 16
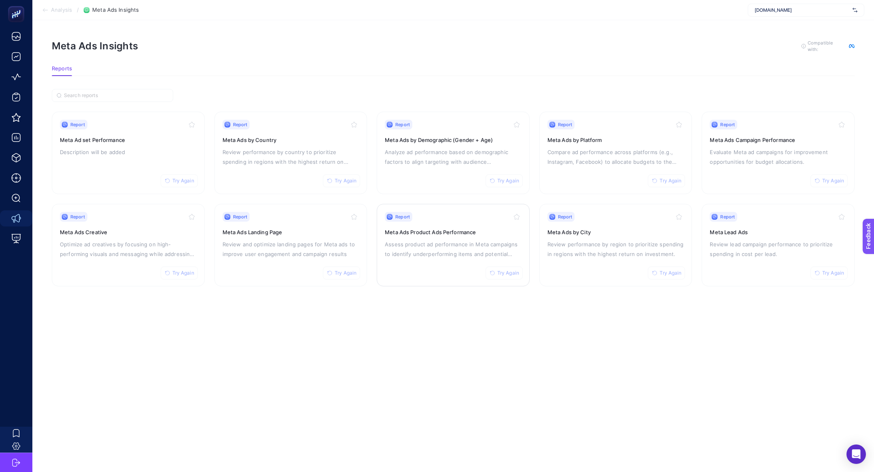
click at [417, 236] on div "Report Try Again Meta Ads Product Ads Performance Assess product ad performance…" at bounding box center [453, 245] width 137 height 66
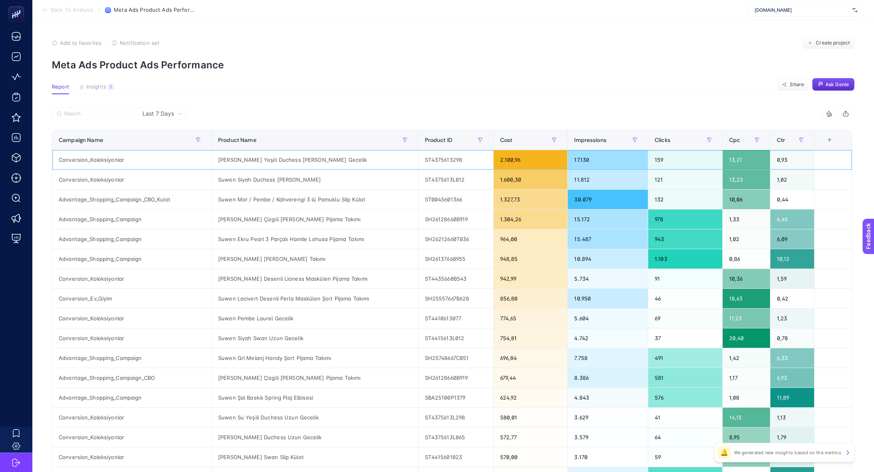
click at [247, 153] on div "[PERSON_NAME] Yeşili Duchess [PERSON_NAME] Gecelik" at bounding box center [315, 159] width 206 height 19
click at [258, 161] on div "[PERSON_NAME] Yeşili Duchess [PERSON_NAME] Gecelik" at bounding box center [315, 159] width 206 height 19
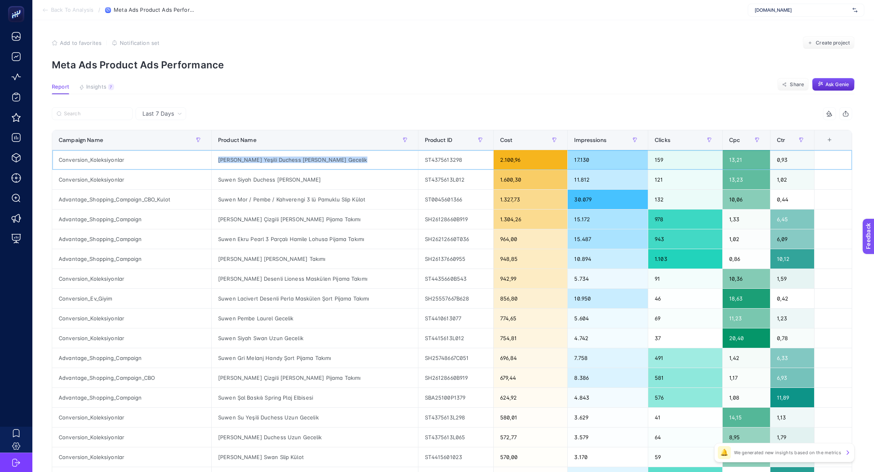
click at [258, 161] on div "[PERSON_NAME] Yeşili Duchess [PERSON_NAME] Gecelik" at bounding box center [315, 159] width 206 height 19
copy tr "[PERSON_NAME] Yeşili Duchess [PERSON_NAME] Gecelik"
click at [97, 85] on span "Insights" at bounding box center [96, 87] width 20 height 6
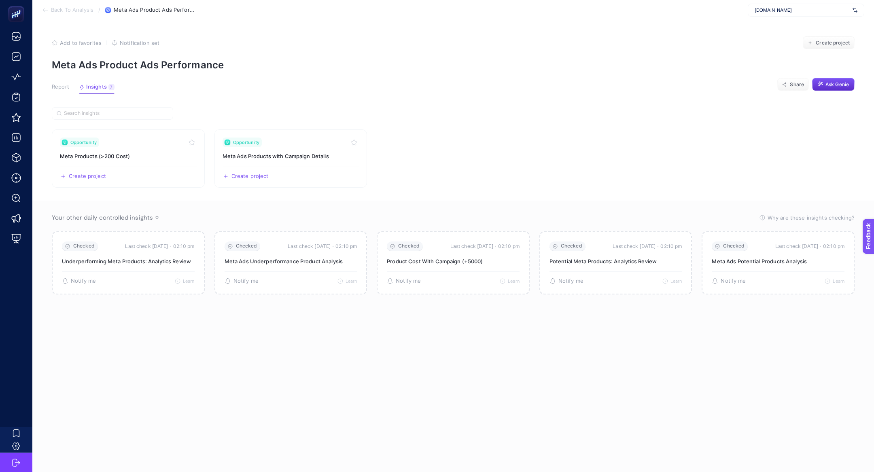
click at [66, 85] on span "Report" at bounding box center [60, 87] width 17 height 6
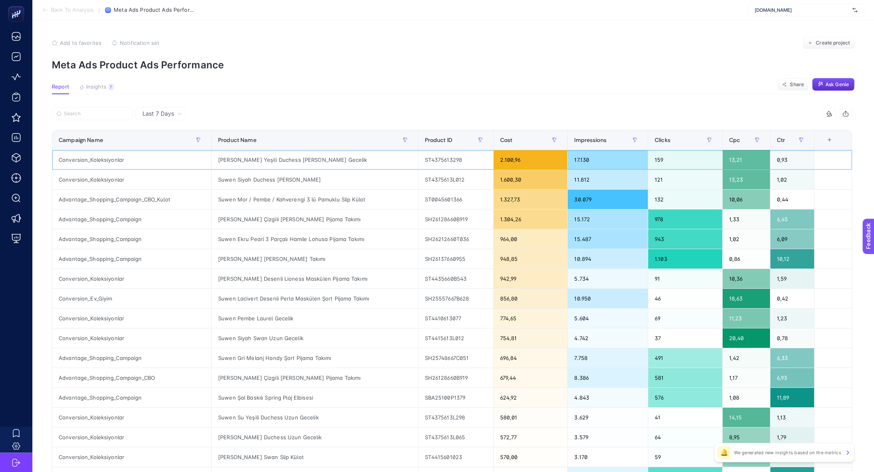
click at [253, 163] on div "[PERSON_NAME] Yeşili Duchess [PERSON_NAME] Gecelik" at bounding box center [315, 159] width 206 height 19
click at [249, 159] on div "[PERSON_NAME] Yeşili Duchess [PERSON_NAME] Gecelik" at bounding box center [315, 159] width 206 height 19
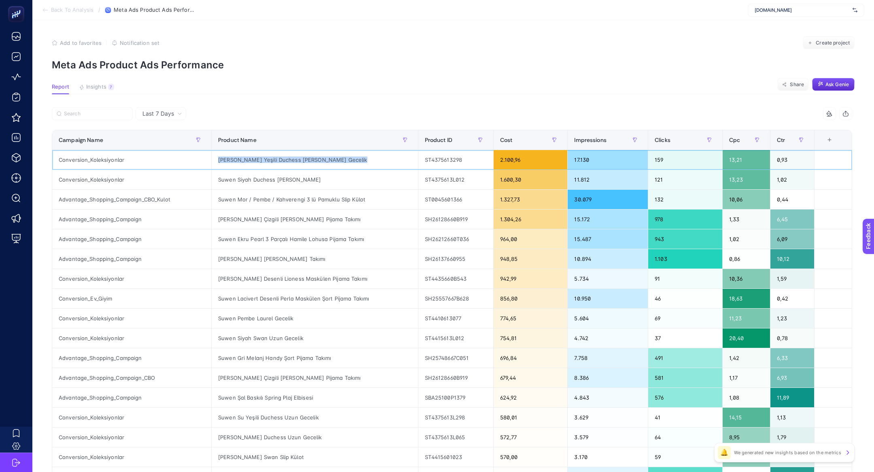
click at [249, 159] on div "[PERSON_NAME] Yeşili Duchess [PERSON_NAME] Gecelik" at bounding box center [315, 159] width 206 height 19
drag, startPoint x: 246, startPoint y: 160, endPoint x: 319, endPoint y: 163, distance: 73.3
click at [319, 163] on div "[PERSON_NAME] Yeşili Duchess [PERSON_NAME] Gecelik" at bounding box center [315, 159] width 206 height 19
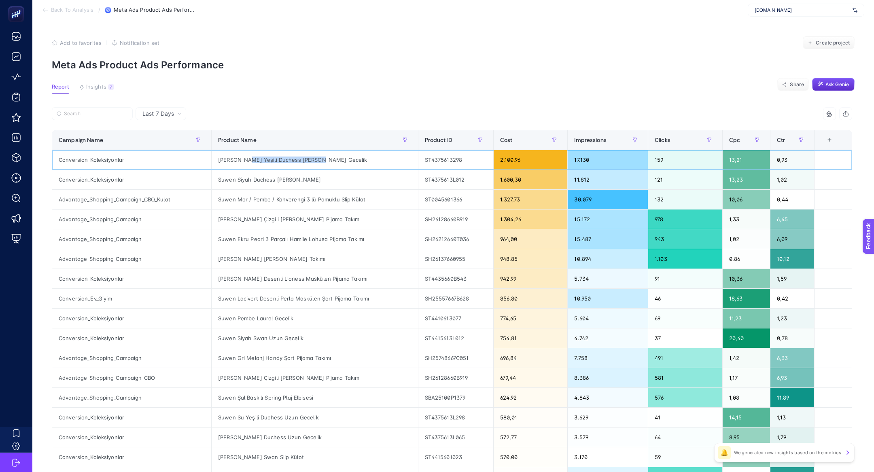
click at [319, 163] on div "[PERSON_NAME] Yeşili Duchess [PERSON_NAME] Gecelik" at bounding box center [315, 159] width 206 height 19
drag, startPoint x: 317, startPoint y: 160, endPoint x: 243, endPoint y: 160, distance: 74.5
click at [243, 160] on div "[PERSON_NAME] Yeşili Duchess [PERSON_NAME] Gecelik" at bounding box center [315, 159] width 206 height 19
copy div "Yeşili Duchess Kısa Gecelik"
click at [86, 112] on input "Search" at bounding box center [96, 114] width 64 height 6
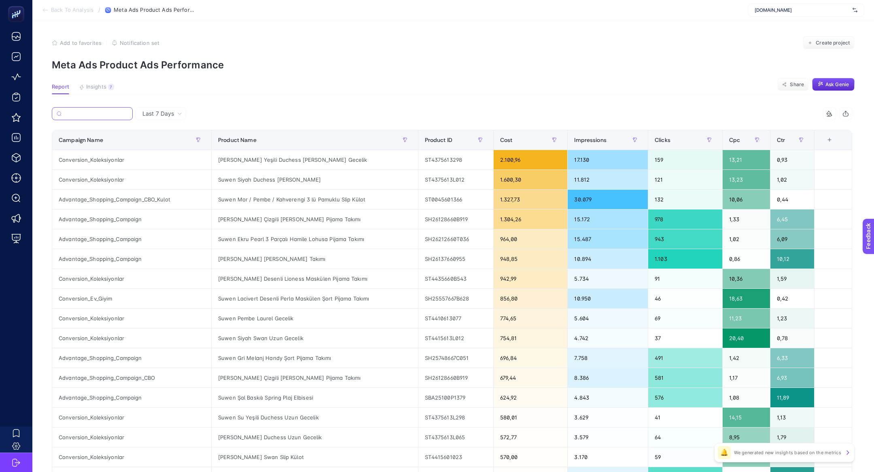
paste input "Yeşili Duchess Kısa Gecelik"
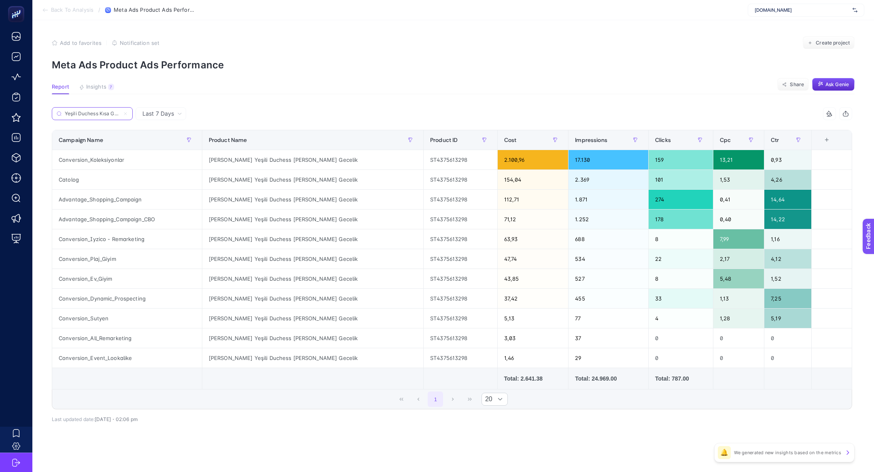
scroll to position [0, 8]
type input "Yeşili Duchess Kısa Gecelik"
click at [126, 112] on icon at bounding box center [125, 113] width 5 height 5
click at [120, 112] on input "Yeşili Duchess Kısa Gecelik" at bounding box center [92, 114] width 55 height 6
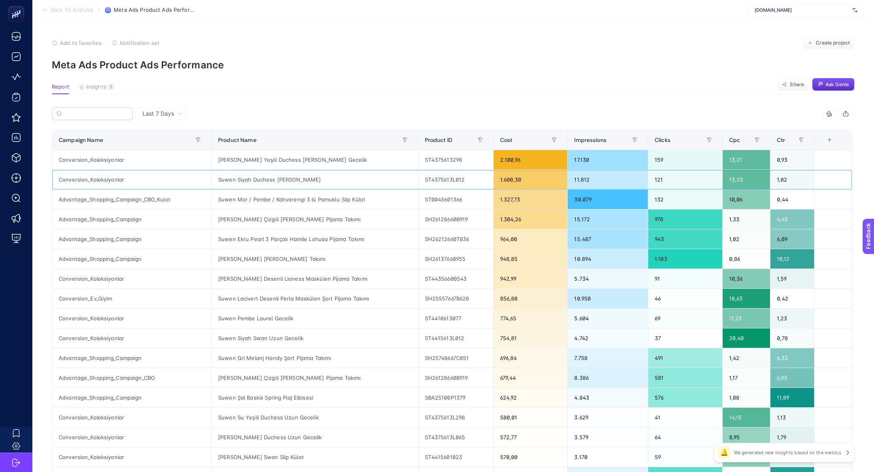
click at [269, 180] on div "Suwen Siyah Duchess [PERSON_NAME]" at bounding box center [315, 179] width 206 height 19
copy tr "Suwen Siyah Duchess [PERSON_NAME]"
click at [259, 183] on div "Suwen Siyah Duchess [PERSON_NAME]" at bounding box center [315, 179] width 206 height 19
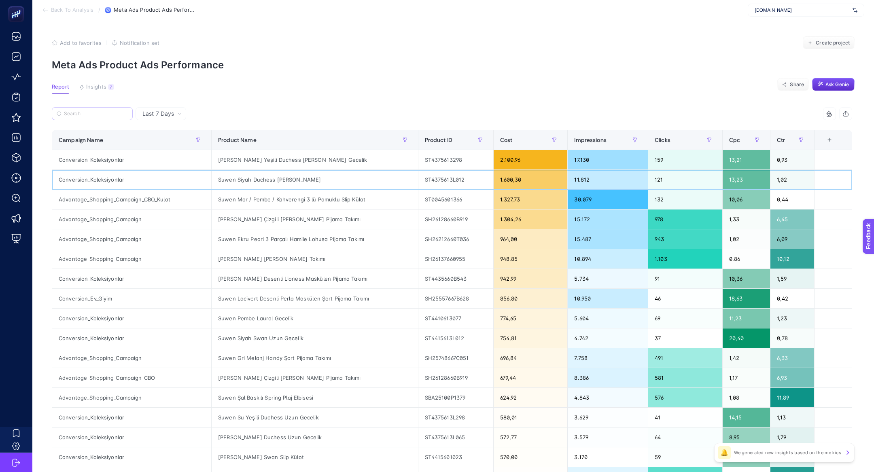
click at [251, 179] on div "Suwen Siyah Duchess [PERSON_NAME]" at bounding box center [315, 179] width 206 height 19
drag, startPoint x: 234, startPoint y: 179, endPoint x: 325, endPoint y: 190, distance: 92.1
click at [326, 190] on tbody "Conversion_Koleksiyonlar [PERSON_NAME] Yeşili Duchess Kısa Gecelik ST4375613298…" at bounding box center [452, 348] width 800 height 397
copy tbody "Siyah Duchess Uzun Gecelik ST4375613L012 1.600,30 11.812 121 13,23 1,02 Advanta…"
click at [291, 183] on div "Suwen Siyah Duchess [PERSON_NAME]" at bounding box center [315, 179] width 206 height 19
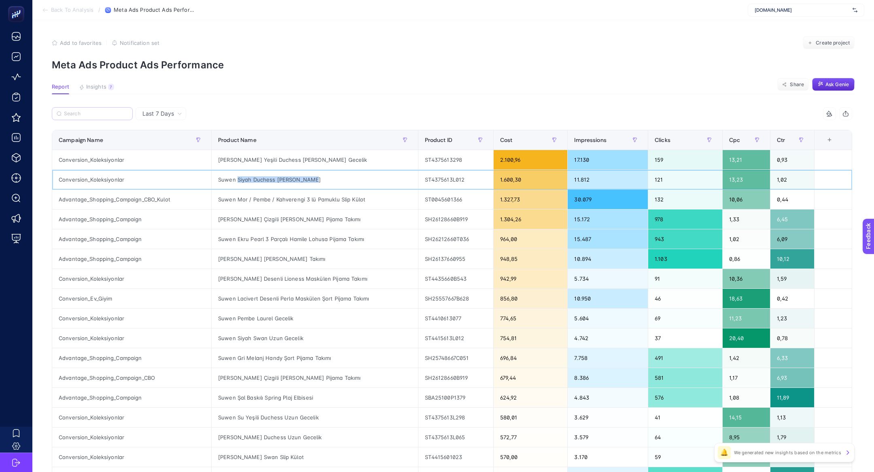
drag, startPoint x: 312, startPoint y: 182, endPoint x: 235, endPoint y: 181, distance: 76.5
click at [235, 181] on div "Suwen Siyah Duchess [PERSON_NAME]" at bounding box center [315, 179] width 206 height 19
copy div "Siyah Duchess Uzun Gecelik"
click at [85, 115] on input "Search" at bounding box center [96, 114] width 64 height 6
paste input "Siyah Duchess Uzun Gecelik"
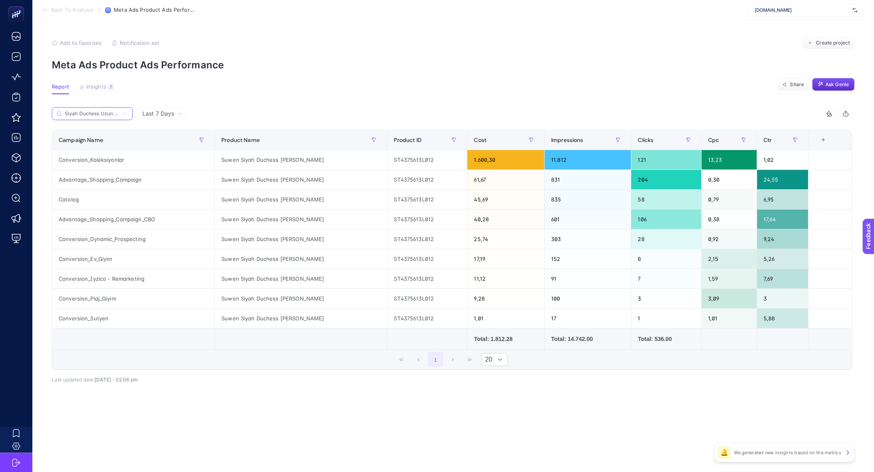
scroll to position [0, 11]
type input "Siyah Duchess Uzun Gecelik"
click at [127, 113] on icon at bounding box center [125, 113] width 5 height 5
click at [120, 113] on input "Siyah Duchess Uzun Gecelik" at bounding box center [92, 114] width 55 height 6
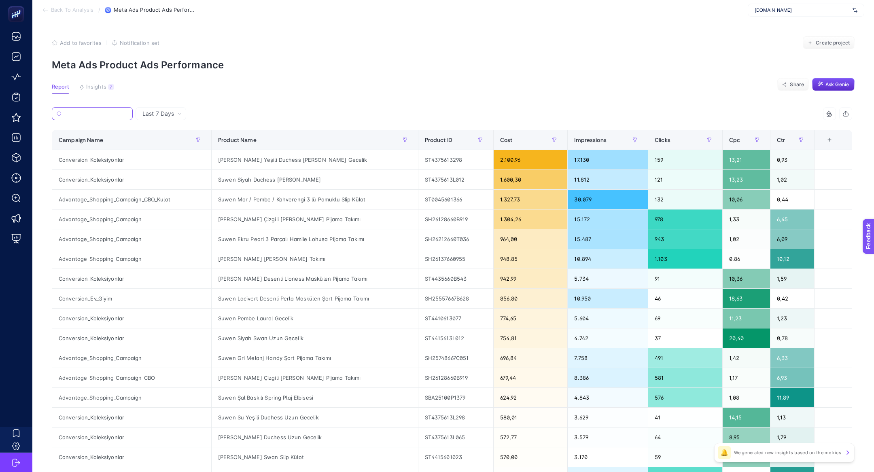
scroll to position [0, 0]
click at [514, 144] on div "Cost" at bounding box center [530, 140] width 61 height 13
click at [106, 93] on button "Insights 7 We generated new insights based on the metrics" at bounding box center [96, 89] width 35 height 11
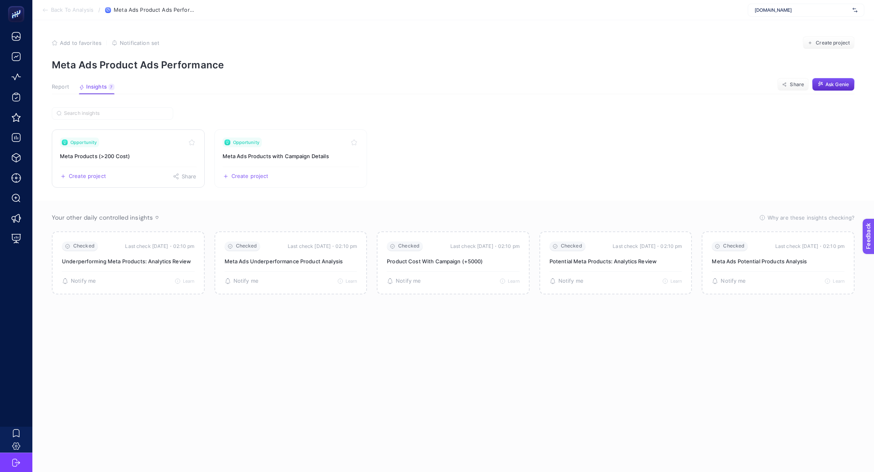
click at [115, 157] on h3 "Meta Products (>200 Cost)" at bounding box center [128, 156] width 137 height 8
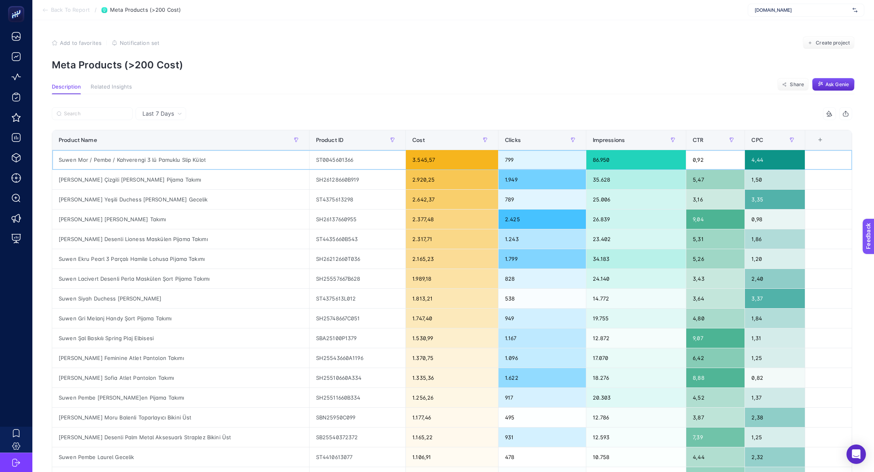
click at [172, 160] on div "Suwen Mor / Pembe / Kahverengi 3 lü Pamuklu Slip Külot" at bounding box center [180, 159] width 257 height 19
click at [164, 160] on div "Suwen Mor / Pembe / Kahverengi 3 lü Pamuklu Slip Külot" at bounding box center [180, 159] width 257 height 19
copy tr "Suwen Mor / Pembe / Kahverengi 3 lü Pamuklu Slip Külot"
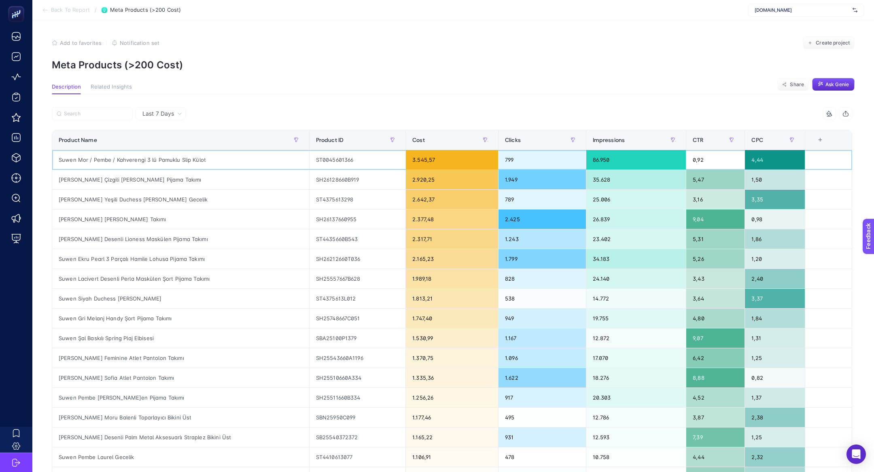
click at [77, 152] on div "Suwen Mor / Pembe / Kahverengi 3 lü Pamuklu Slip Külot" at bounding box center [180, 159] width 257 height 19
drag, startPoint x: 77, startPoint y: 159, endPoint x: 209, endPoint y: 158, distance: 132.8
click at [210, 161] on div "Suwen Mor / Pembe / Kahverengi 3 lü Pamuklu Slip Külot" at bounding box center [180, 159] width 257 height 19
copy div "Mor / Pembe / Kahverengi 3 lü Pamuklu Slip Külot"
drag, startPoint x: 76, startPoint y: 180, endPoint x: 194, endPoint y: 179, distance: 118.6
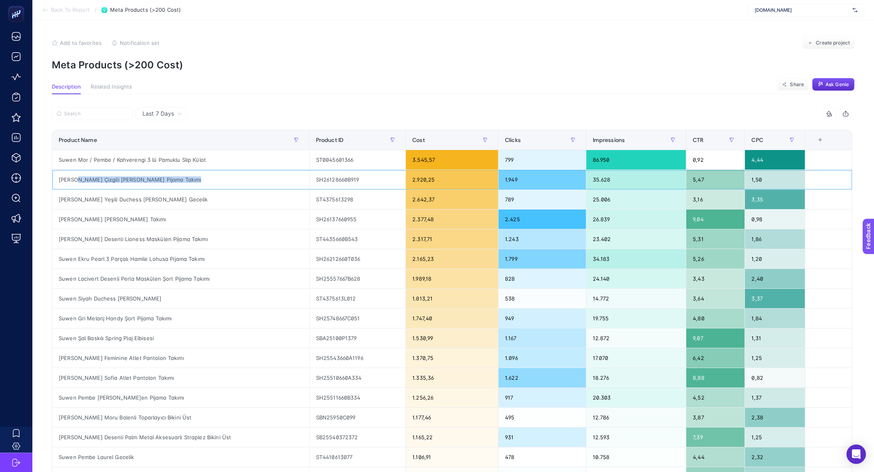
click at [194, 180] on div "[PERSON_NAME] Çizgili [PERSON_NAME] Pijama Takımı" at bounding box center [180, 179] width 257 height 19
copy div "Pembe Çizgili [PERSON_NAME]en Pijama Takımı"
drag, startPoint x: 78, startPoint y: 219, endPoint x: 145, endPoint y: 219, distance: 67.2
click at [146, 219] on div "[PERSON_NAME] [PERSON_NAME] Takımı" at bounding box center [180, 219] width 257 height 19
copy div "Şeftali [PERSON_NAME] Takımı"
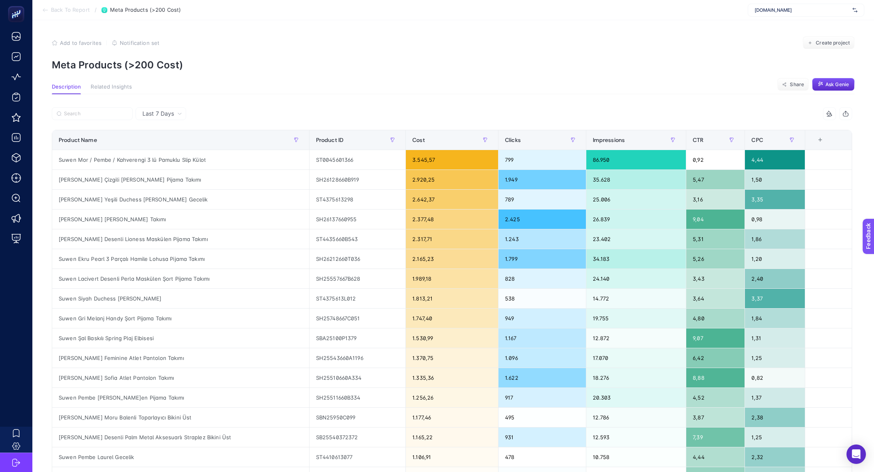
click at [87, 121] on div at bounding box center [252, 116] width 400 height 18
click at [83, 117] on label at bounding box center [92, 113] width 81 height 13
click at [83, 117] on input "Search" at bounding box center [96, 114] width 64 height 6
paste input "Şeftali [PERSON_NAME] Takımı"
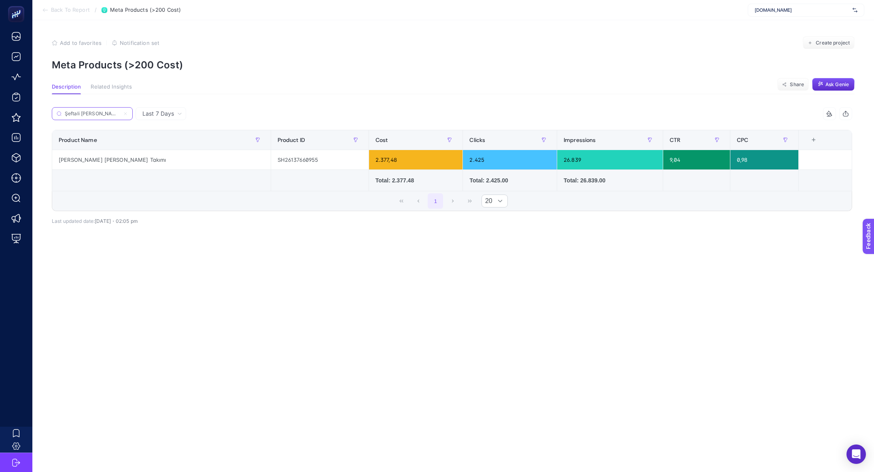
scroll to position [0, 6]
type input "Şeftali [PERSON_NAME] Takımı"
click at [839, 46] on button "Create project" at bounding box center [829, 42] width 52 height 13
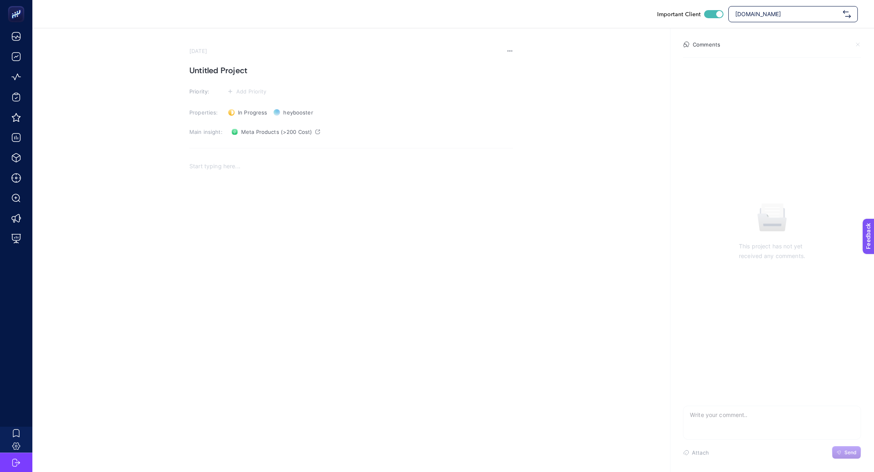
click at [247, 206] on div "Rich Text Editor. Editing area: main" at bounding box center [351, 237] width 324 height 162
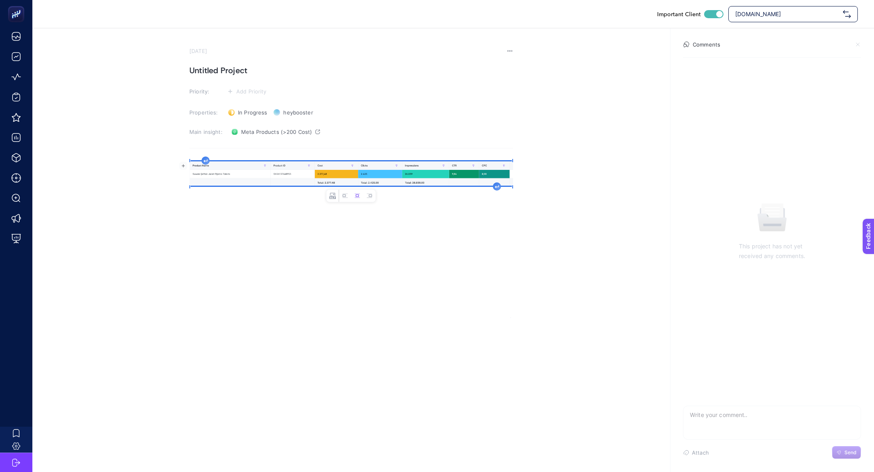
click at [218, 63] on section "[DATE] Untitled Project Priority: Add Priority Properties: In Progress Status h…" at bounding box center [351, 183] width 324 height 270
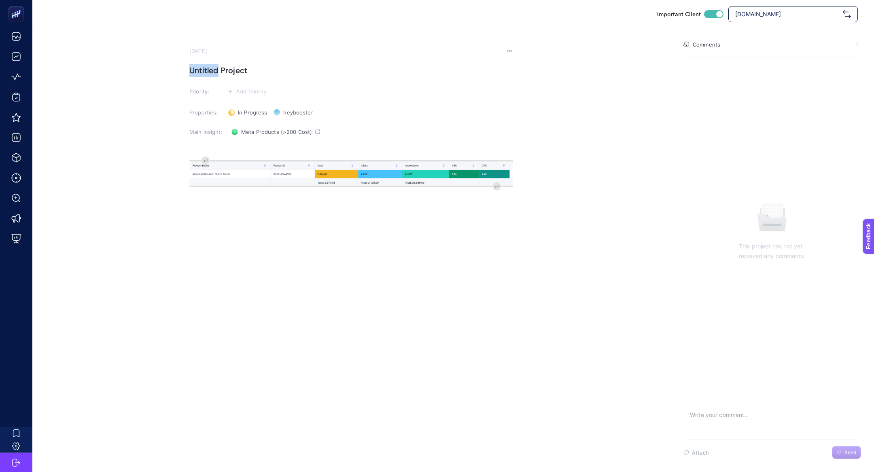
click at [218, 64] on h1 "Untitled Project" at bounding box center [351, 70] width 324 height 13
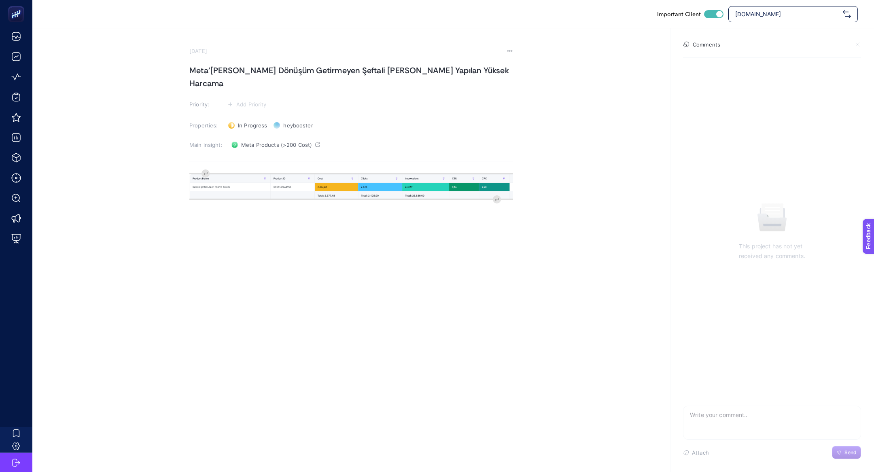
click at [494, 190] on div "image widget. Press Enter to type after or press Shift + Enter to type before t…" at bounding box center [351, 250] width 324 height 162
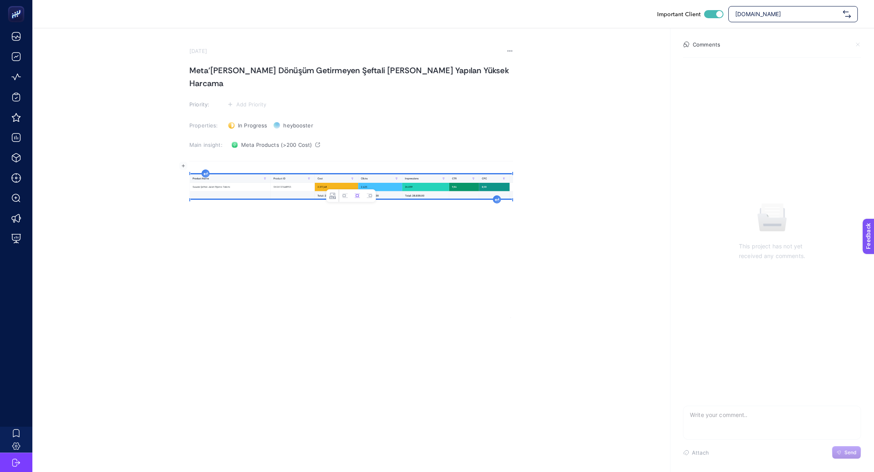
click at [494, 189] on div "image widget. Press Enter to type after or press Shift + Enter to type before t…" at bounding box center [351, 250] width 324 height 162
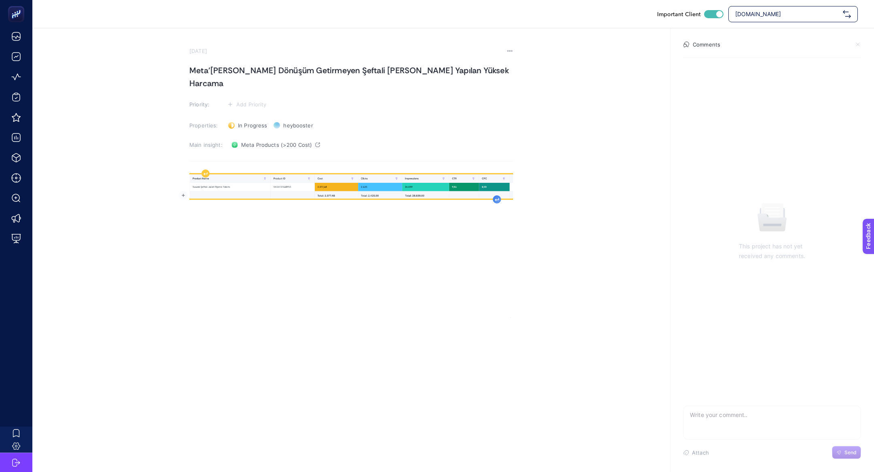
click at [497, 198] on icon "Rich Text Editor. Editing area: main" at bounding box center [497, 199] width 4 height 3
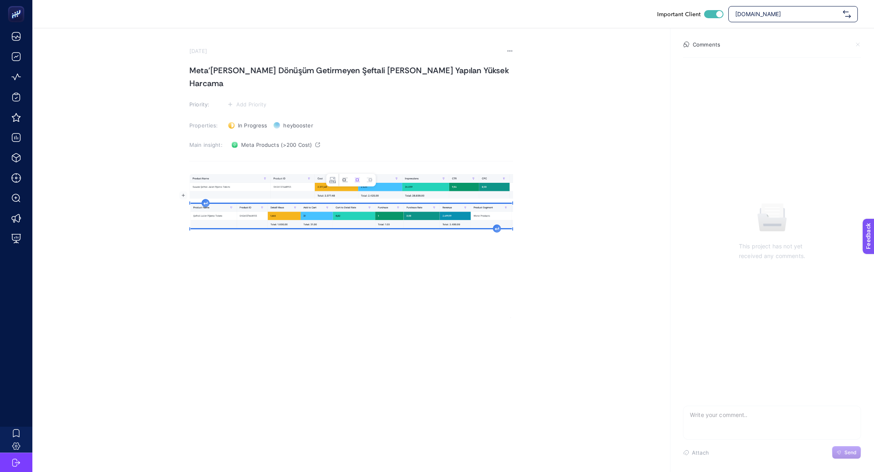
click at [345, 181] on icon "Image toolbar" at bounding box center [345, 180] width 6 height 6
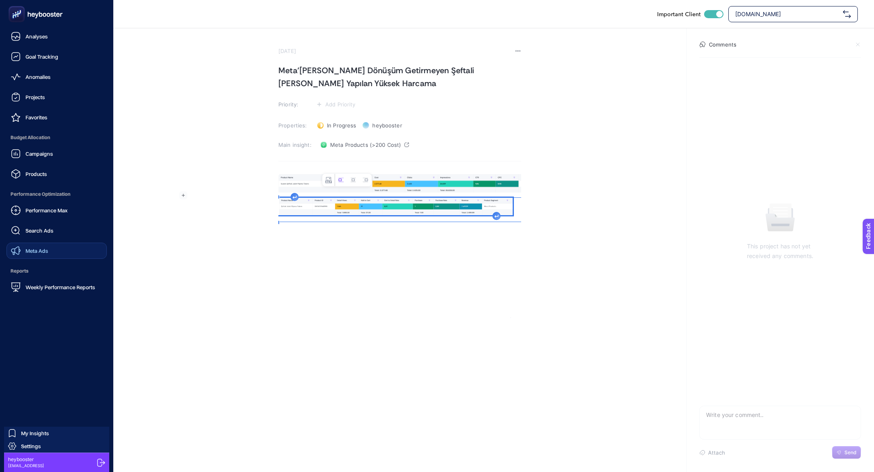
click at [56, 251] on link "Meta Ads" at bounding box center [56, 251] width 100 height 16
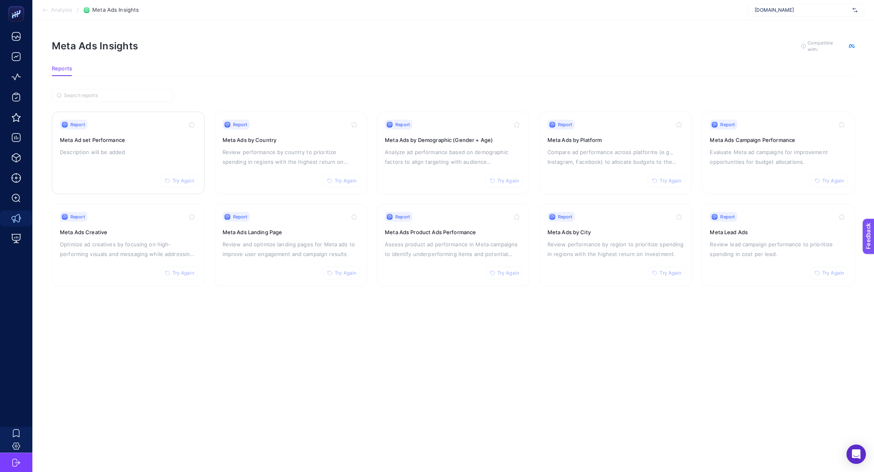
click at [94, 145] on div "Report Try Again Meta Ad set Performance Description will be added" at bounding box center [128, 153] width 137 height 66
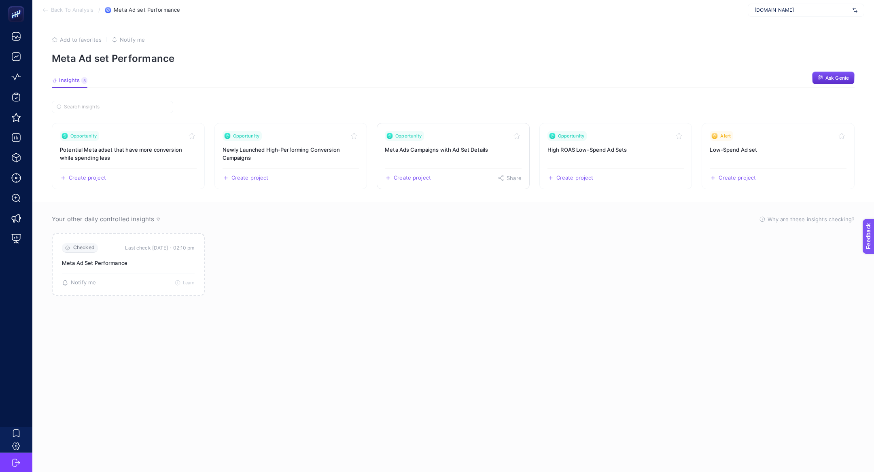
click at [453, 150] on h3 "Meta Ads Campaigns with Ad Set Details" at bounding box center [453, 150] width 137 height 8
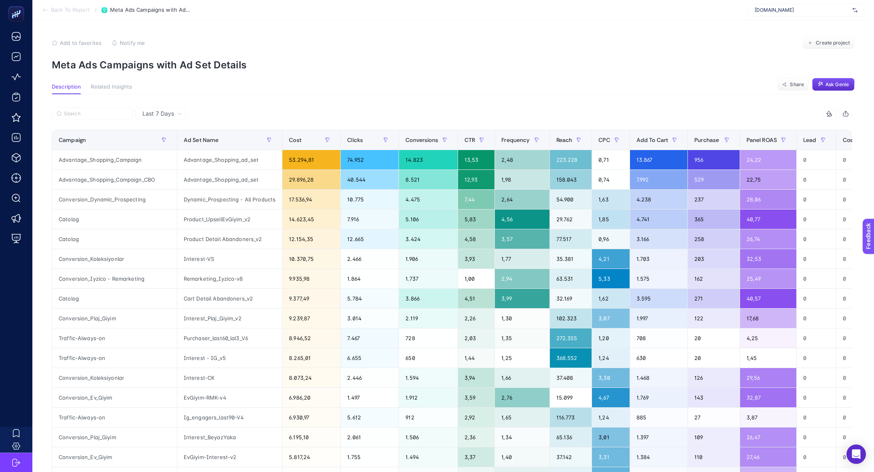
click at [118, 120] on div at bounding box center [252, 116] width 400 height 18
click at [103, 110] on label at bounding box center [92, 113] width 81 height 13
click at [103, 111] on input "Search" at bounding box center [96, 114] width 64 height 6
paste input "INB_Conversion_Jenerik"
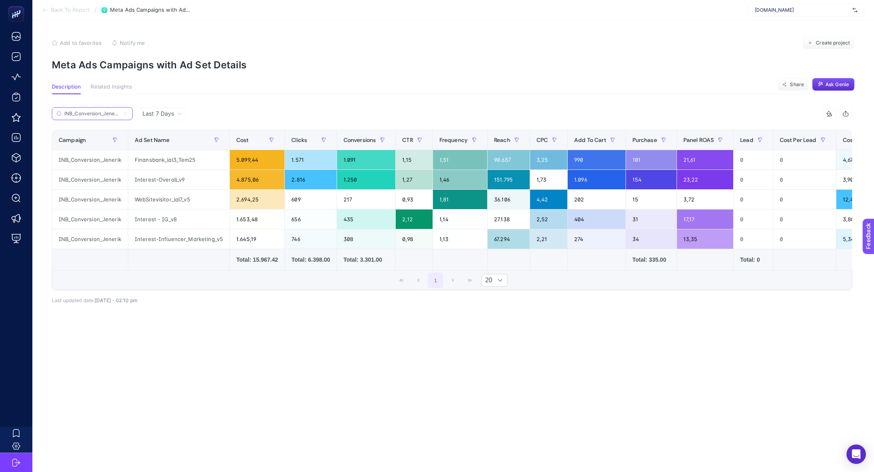
type input "INB_Conversion_Jenerik"
click at [508, 180] on div "151.795" at bounding box center [509, 179] width 42 height 19
click at [104, 185] on div "INB_Conversion_Jenerik" at bounding box center [90, 179] width 76 height 19
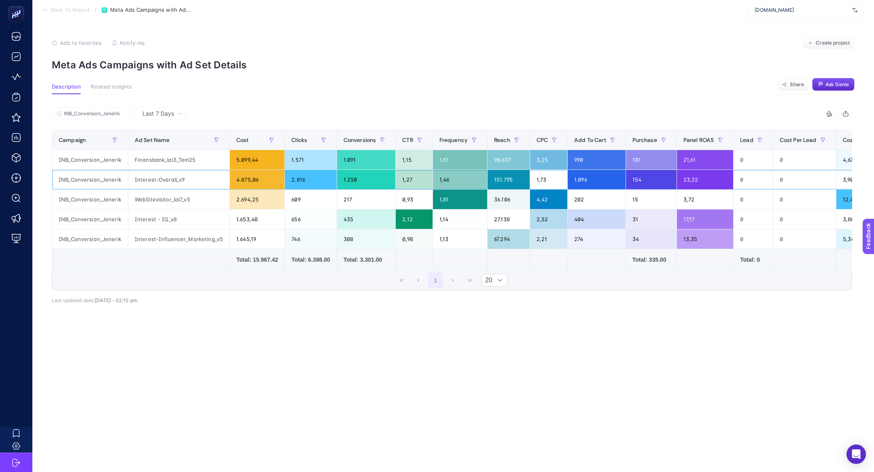
click at [104, 185] on div "INB_Conversion_Jenerik" at bounding box center [90, 179] width 76 height 19
click at [538, 380] on article "Add to favorites false Notify me Create project Meta Ads Campaigns with Ad Set …" at bounding box center [453, 246] width 842 height 452
click at [91, 158] on div "INB_Conversion_Jenerik" at bounding box center [90, 159] width 76 height 19
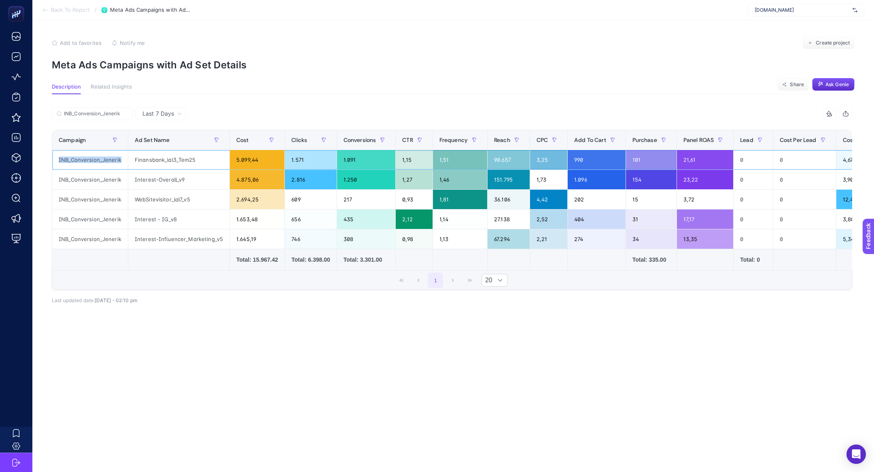
click at [91, 158] on div "INB_Conversion_Jenerik" at bounding box center [90, 159] width 76 height 19
copy tr "INB_Conversion_Jenerik"
click at [831, 38] on button "Create project" at bounding box center [829, 42] width 52 height 13
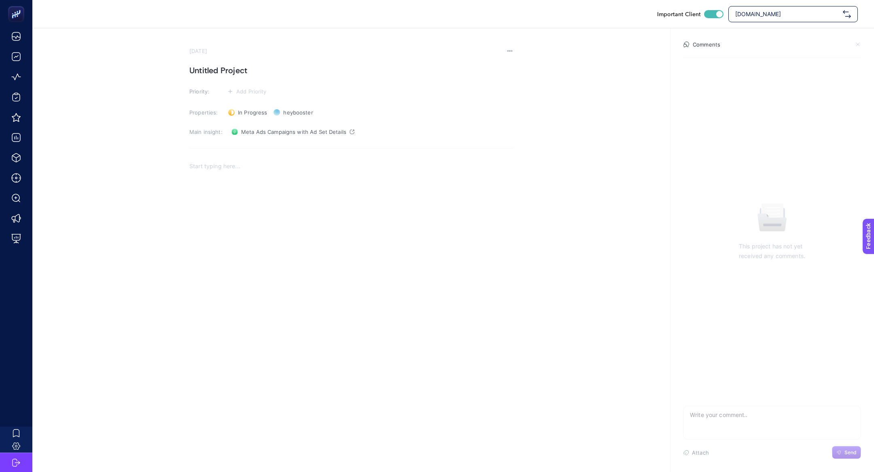
click at [201, 60] on section "September 17, 2025 Untitled Project Priority: Add Priority Properties: In Progr…" at bounding box center [351, 183] width 324 height 270
click at [204, 68] on h1 "Untitled Project" at bounding box center [351, 70] width 324 height 13
paste h1
click at [245, 94] on span "Add Priority" at bounding box center [251, 91] width 30 height 6
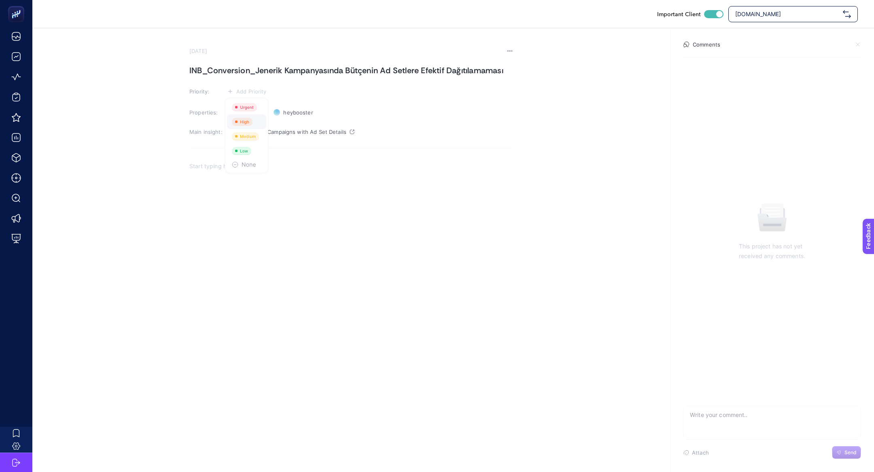
click at [250, 125] on rect at bounding box center [242, 122] width 21 height 8
click at [282, 204] on div "Rich Text Editor. Editing area: main" at bounding box center [351, 240] width 324 height 162
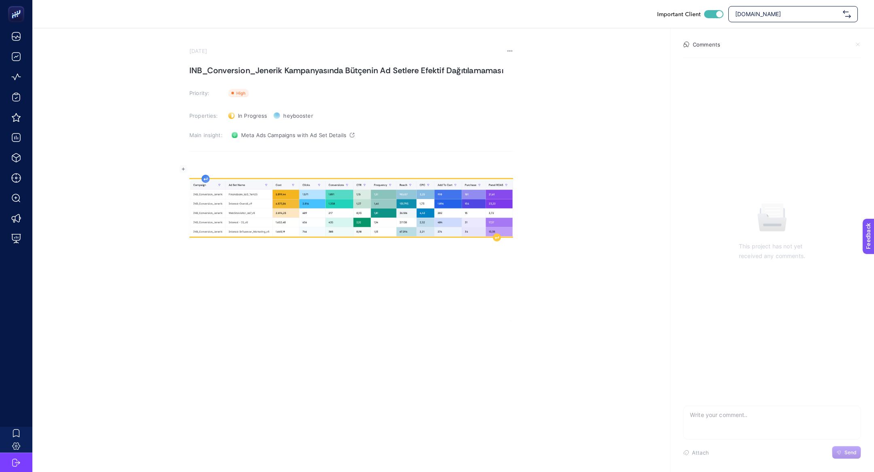
click at [204, 164] on div "Rich Text Editor. Editing area: main" at bounding box center [351, 240] width 324 height 162
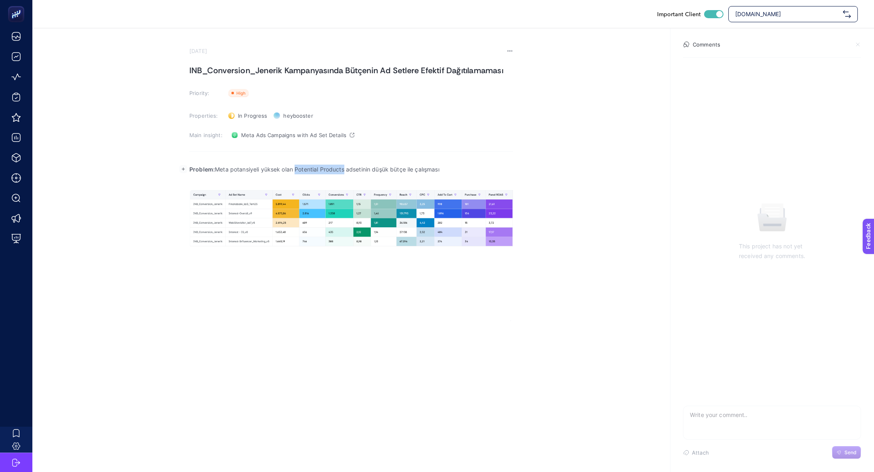
drag, startPoint x: 296, startPoint y: 168, endPoint x: 346, endPoint y: 172, distance: 49.5
click at [346, 172] on p "Problem: Meta potansiyeli yüksek olan Potential Products adsetinin düşük bütçe …" at bounding box center [351, 170] width 324 height 10
click at [444, 171] on p "Problem: Meta potansiyeli yüksek olan Interest adsetinin düşük bütçe ile çalışm…" at bounding box center [351, 170] width 324 height 10
click at [232, 173] on p "Problem: Meta potansiyeli yüksek olan Interest adsetinin düşük bütçe ile çalışm…" at bounding box center [351, 170] width 324 height 10
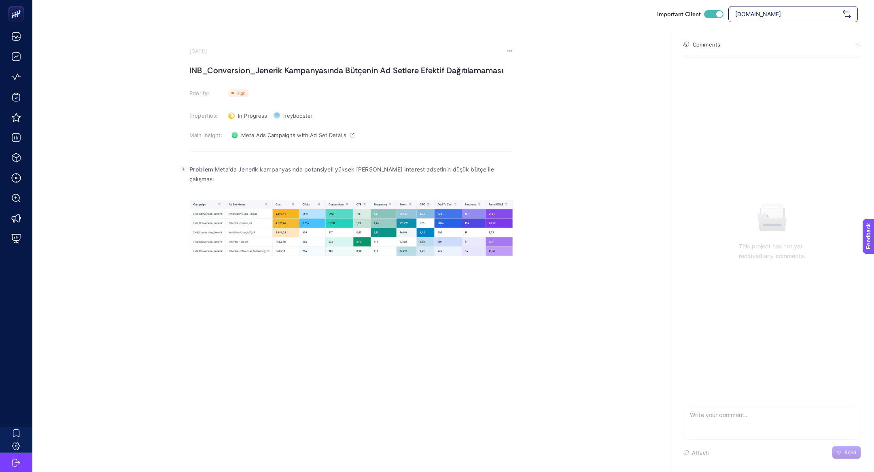
click at [271, 184] on div "Problem: Meta'da Jenerik kampanyasında potansiyeli yüksek olan Interest adsetin…" at bounding box center [351, 240] width 324 height 162
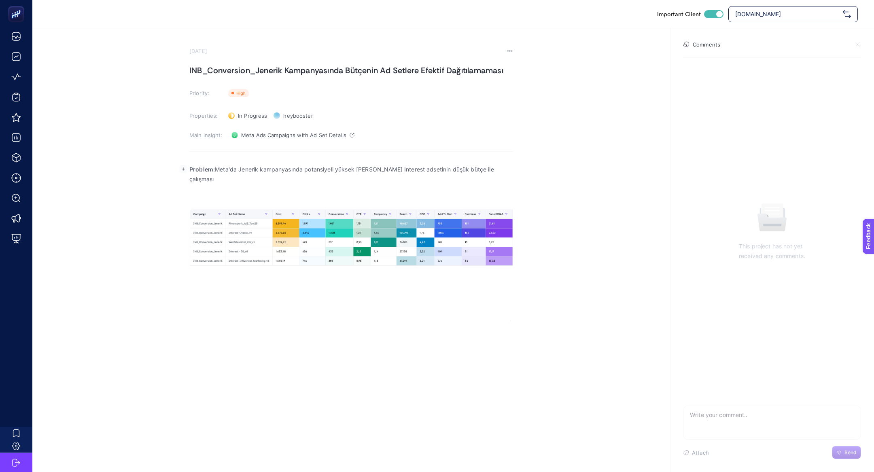
click at [425, 169] on p "Problem: Meta'da Jenerik kampanyasında potansiyeli yüksek olan Interest adsetin…" at bounding box center [351, 174] width 324 height 19
drag, startPoint x: 209, startPoint y: 182, endPoint x: 270, endPoint y: 181, distance: 60.7
click at [271, 182] on p "Problem: Meta'da Jenerik kampanyasında potansiyeli yüksek olan Interest adsetin…" at bounding box center [351, 174] width 324 height 19
click at [220, 193] on p "Rich Text Editor. Editing area: main" at bounding box center [351, 189] width 324 height 10
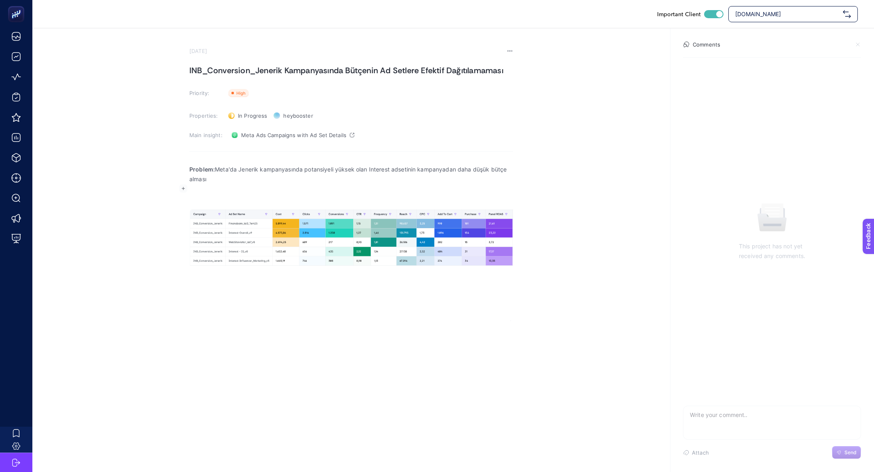
click at [221, 199] on p "Rich Text Editor. Editing area: main" at bounding box center [351, 199] width 324 height 10
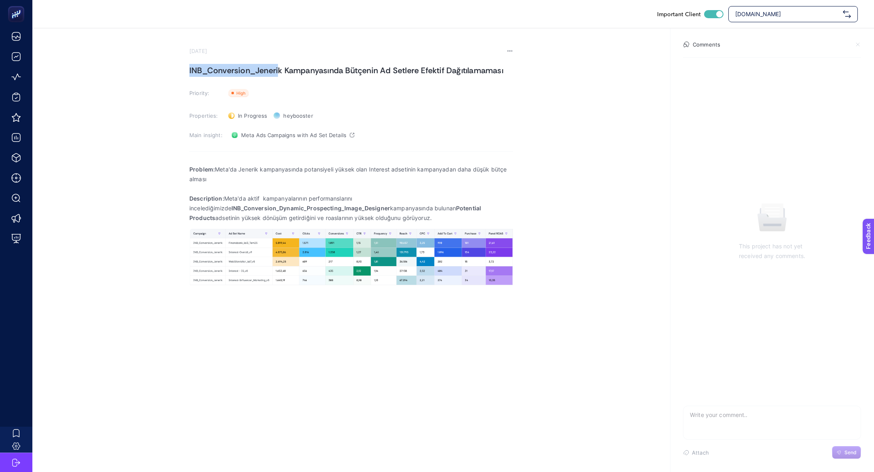
drag, startPoint x: 281, startPoint y: 70, endPoint x: 185, endPoint y: 68, distance: 95.5
click at [185, 68] on section "September 17, 2025 INB_Conversion_Jenerik Kampanyasında Bütçenin Ad Setlere Efe…" at bounding box center [453, 174] width 842 height 293
drag, startPoint x: 344, startPoint y: 210, endPoint x: 184, endPoint y: 210, distance: 160.3
click at [184, 210] on section "September 17, 2025 INB_Conversion_Jenerik Kampanyasında Bütçenin Ad Setlere Efe…" at bounding box center [453, 174] width 842 height 293
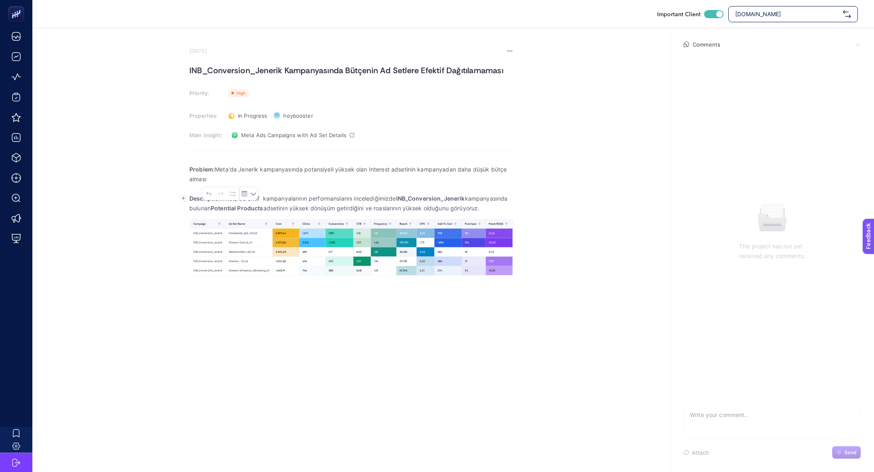
drag, startPoint x: 265, startPoint y: 210, endPoint x: 213, endPoint y: 207, distance: 51.9
click at [213, 207] on strong "Potential Products" at bounding box center [237, 208] width 53 height 7
click at [259, 211] on strong "Potential Products" at bounding box center [237, 208] width 53 height 7
click at [266, 211] on p "Description: Meta'da aktif kampanyalarının performanslarını incelediğimizde INB…" at bounding box center [351, 203] width 324 height 19
click at [264, 210] on strong "Potential Products" at bounding box center [237, 208] width 53 height 7
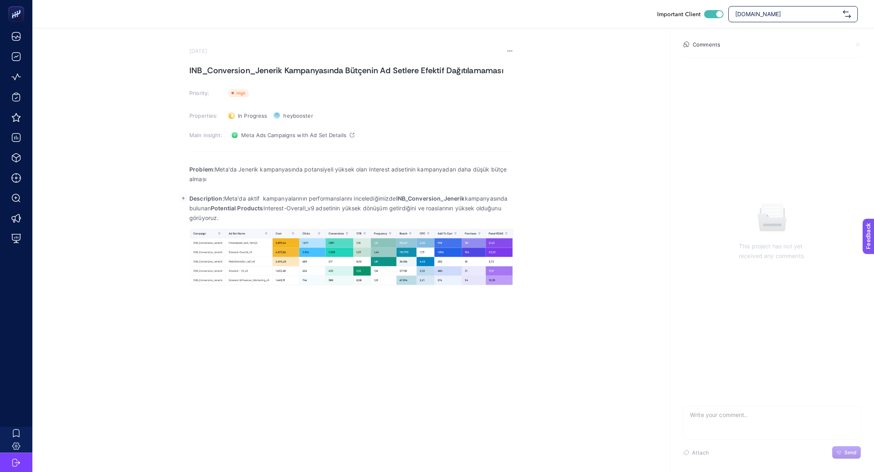
drag, startPoint x: 266, startPoint y: 207, endPoint x: 214, endPoint y: 207, distance: 52.2
click at [213, 207] on p "Description: Meta'da aktif kampanyalarının performanslarını incelediğimizde INB…" at bounding box center [351, 208] width 324 height 29
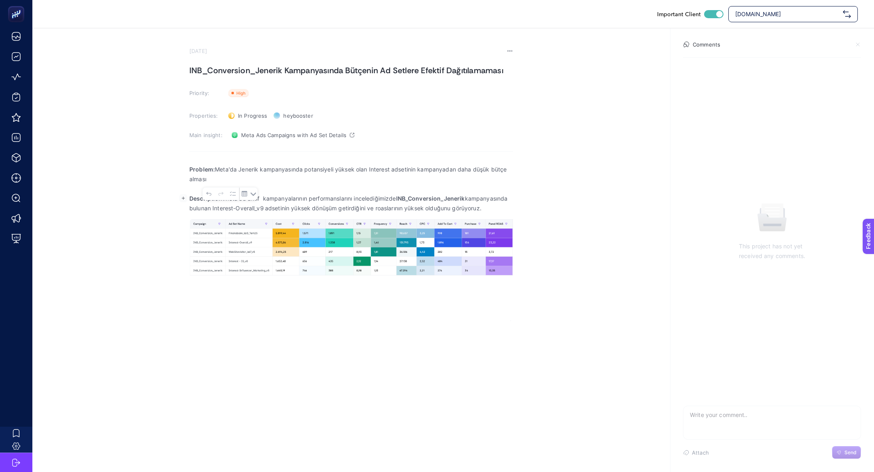
drag, startPoint x: 264, startPoint y: 210, endPoint x: 213, endPoint y: 210, distance: 51.0
click at [213, 210] on p "Description: Meta'da aktif kampanyalarının performanslarını incelediğimizde INB…" at bounding box center [351, 203] width 324 height 19
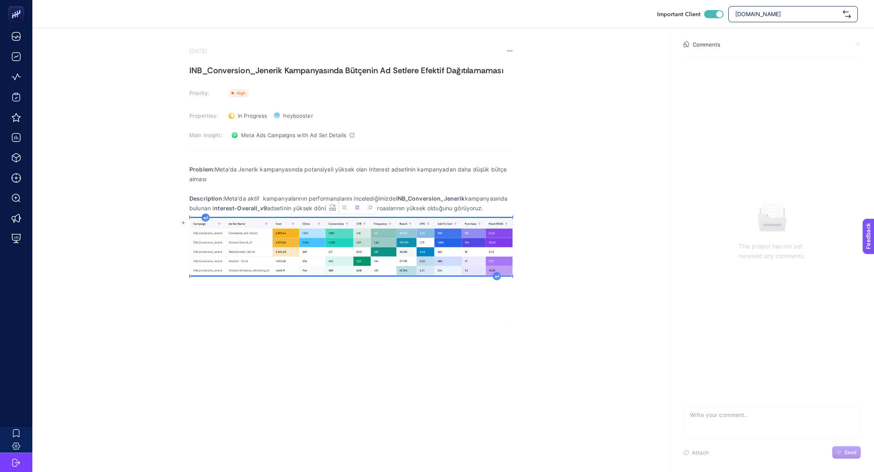
click at [351, 251] on img "Rich Text Editor. Editing area: main" at bounding box center [351, 246] width 324 height 57
click at [342, 213] on button "Left aligned image" at bounding box center [345, 208] width 12 height 12
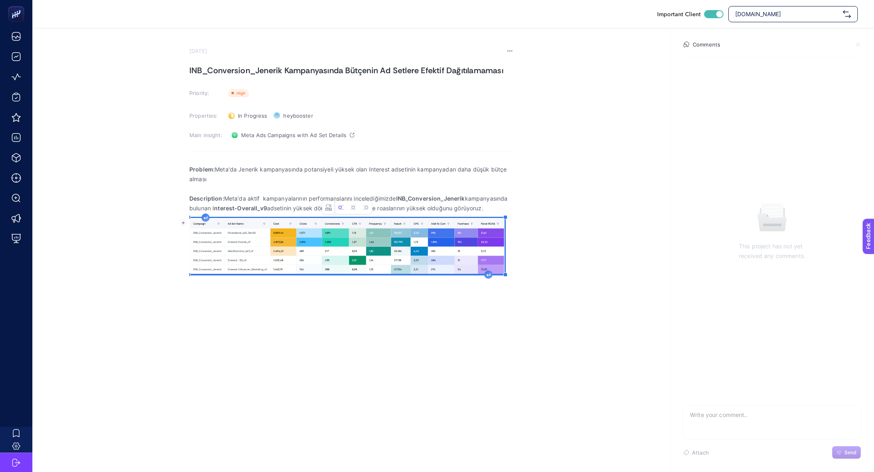
click at [487, 276] on icon "Rich Text Editor. Editing area: main" at bounding box center [489, 275] width 4 height 3
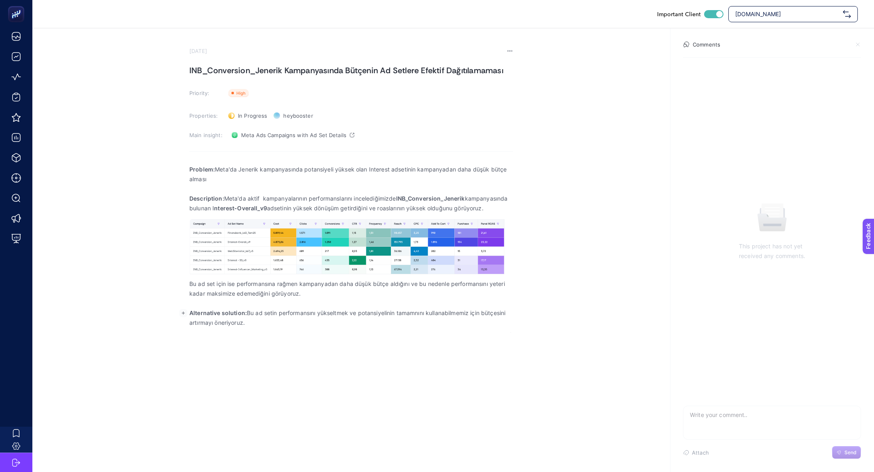
click at [372, 304] on p "Rich Text Editor. Editing area: main" at bounding box center [351, 304] width 324 height 10
click at [376, 329] on div "Problem: Meta'da Jenerik kampanyasında potansiyeli yüksek olan Interest adsetin…" at bounding box center [351, 246] width 324 height 174
click at [799, 17] on span "[DOMAIN_NAME]" at bounding box center [787, 14] width 104 height 8
type input "nevza"
click at [799, 49] on div "Nevzat Onay" at bounding box center [793, 50] width 129 height 16
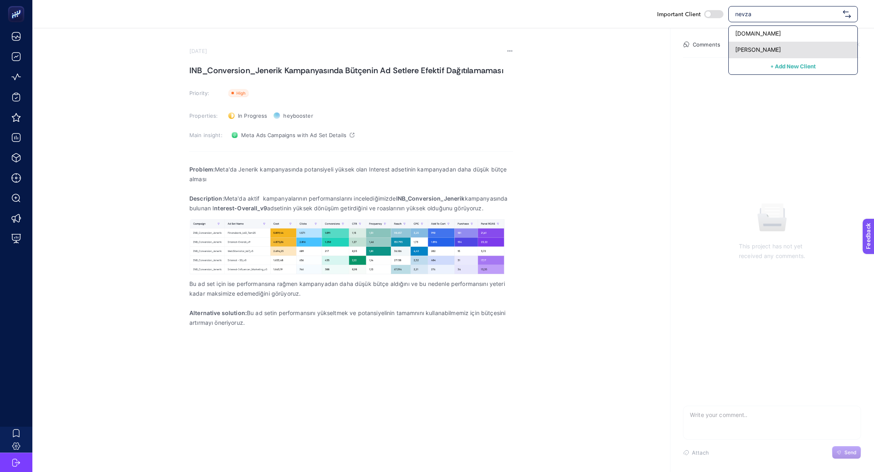
checkbox input "false"
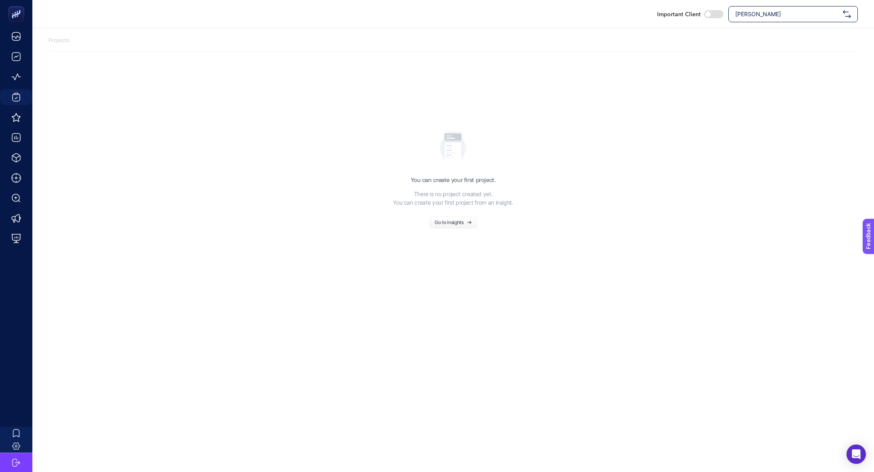
click at [748, 11] on span "Nevzat Onay" at bounding box center [787, 14] width 104 height 8
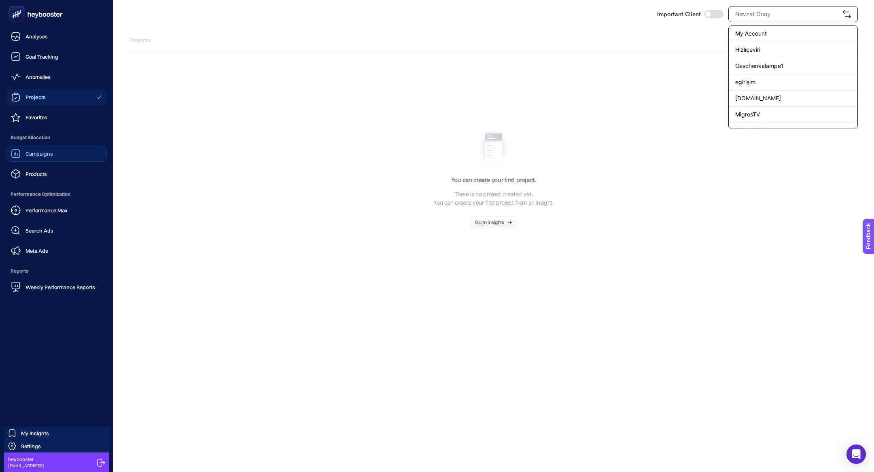
click at [28, 151] on span "Campaigns" at bounding box center [40, 154] width 28 height 6
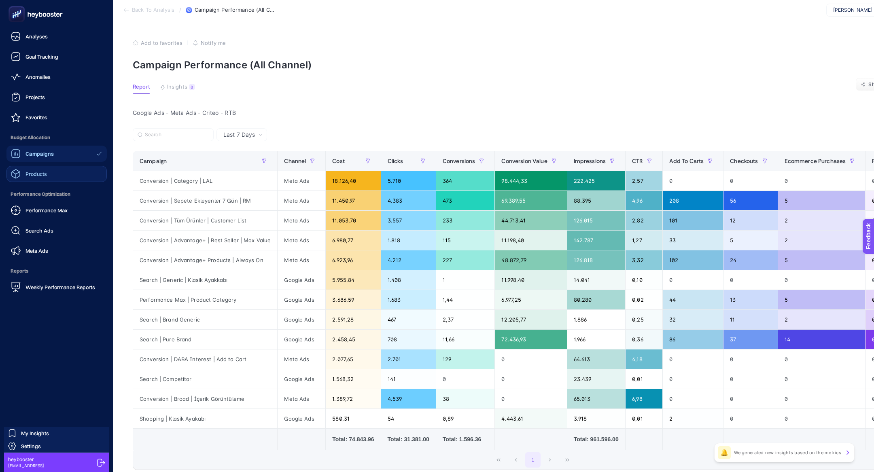
click at [60, 176] on link "Products" at bounding box center [56, 174] width 100 height 16
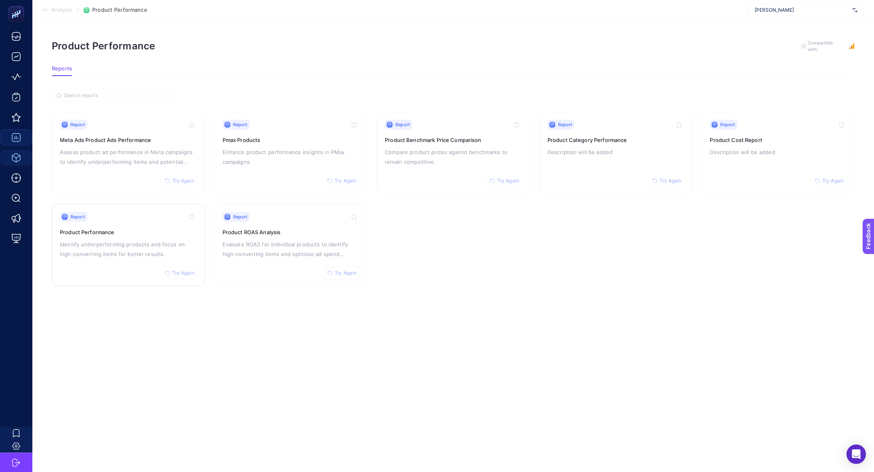
click at [88, 244] on p "Identify underperforming products and focus on high-converting items for better…" at bounding box center [128, 249] width 137 height 19
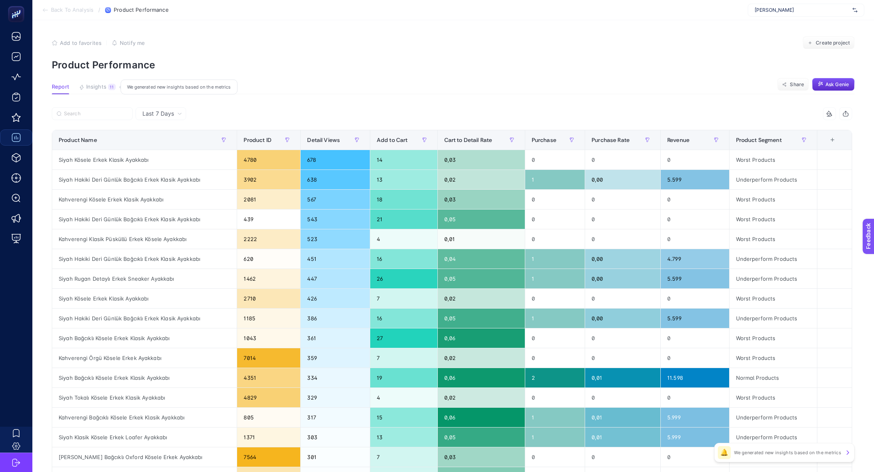
click at [106, 89] on button "Insights 11 We generated new insights based on the metrics" at bounding box center [97, 89] width 37 height 11
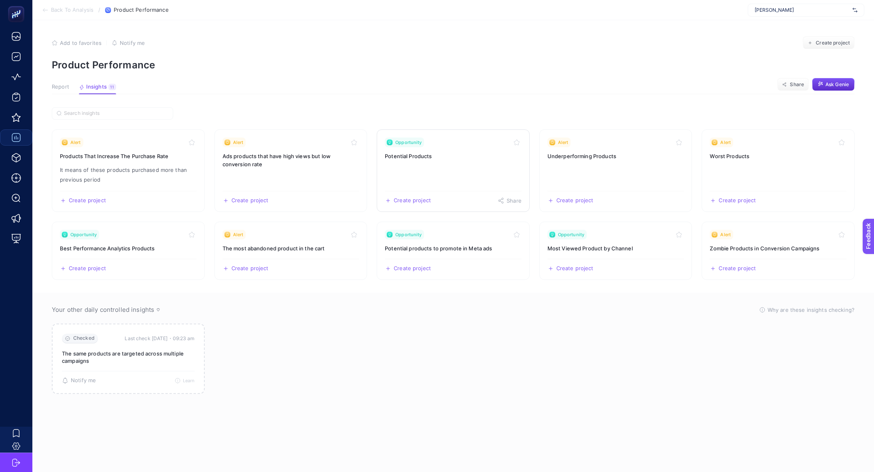
click at [441, 167] on link "Opportunity Potential Products Create project Share" at bounding box center [453, 171] width 153 height 83
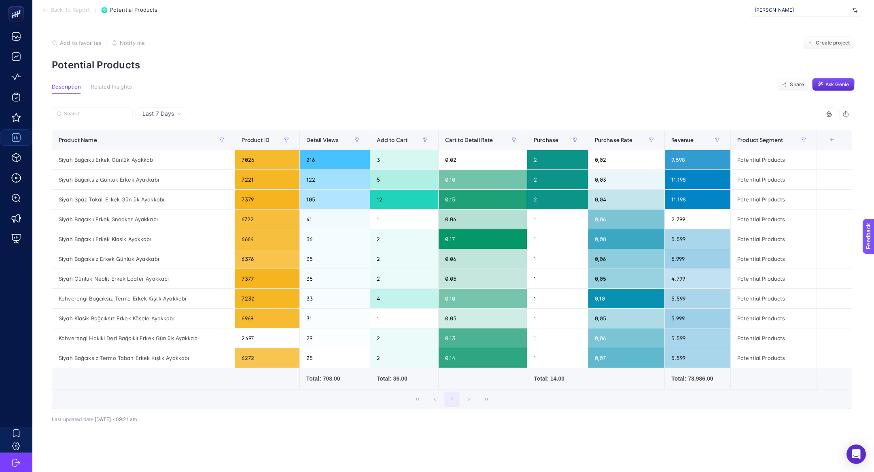
click at [159, 117] on span "Last 7 Days" at bounding box center [158, 114] width 32 height 8
click at [170, 146] on li "Last 30 Days" at bounding box center [161, 145] width 46 height 15
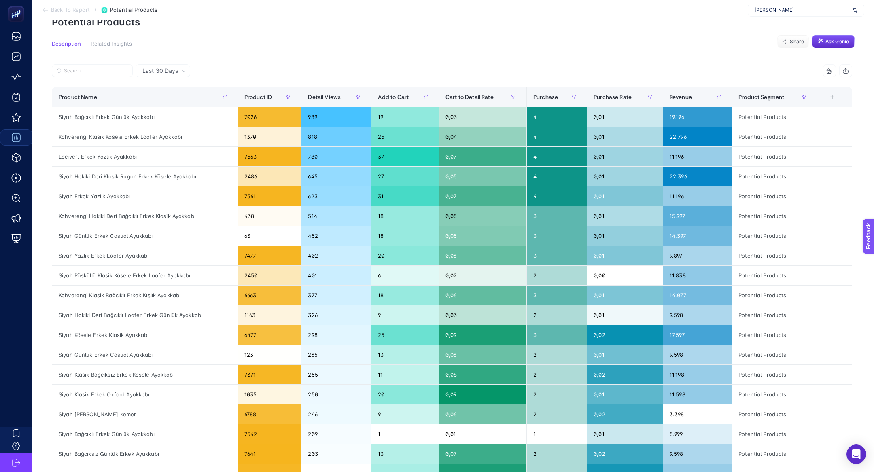
scroll to position [44, 0]
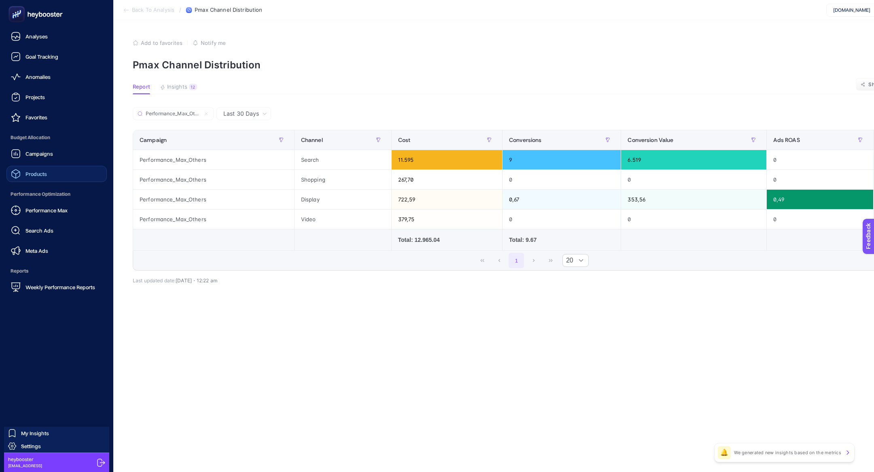
click at [49, 177] on link "Products" at bounding box center [56, 174] width 100 height 16
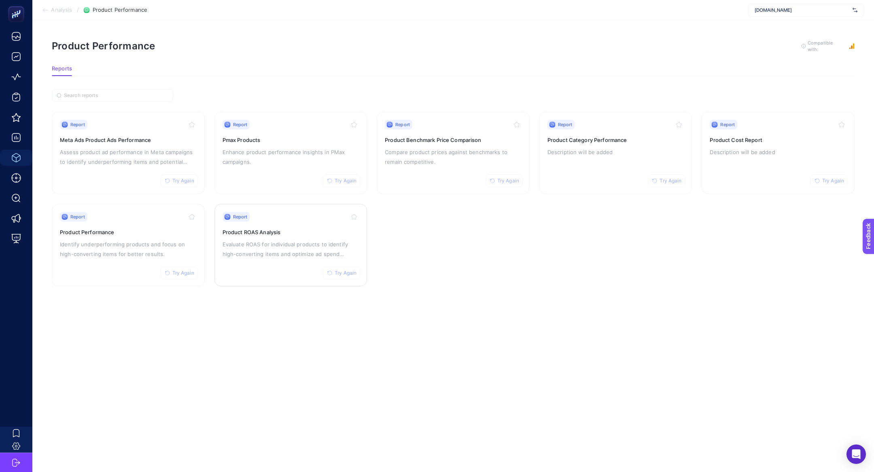
click at [333, 275] on button "Try Again" at bounding box center [341, 273] width 37 height 13
click at [123, 147] on p "Assess product ad performance in Meta campaigns to identify underperforming ite…" at bounding box center [128, 156] width 137 height 19
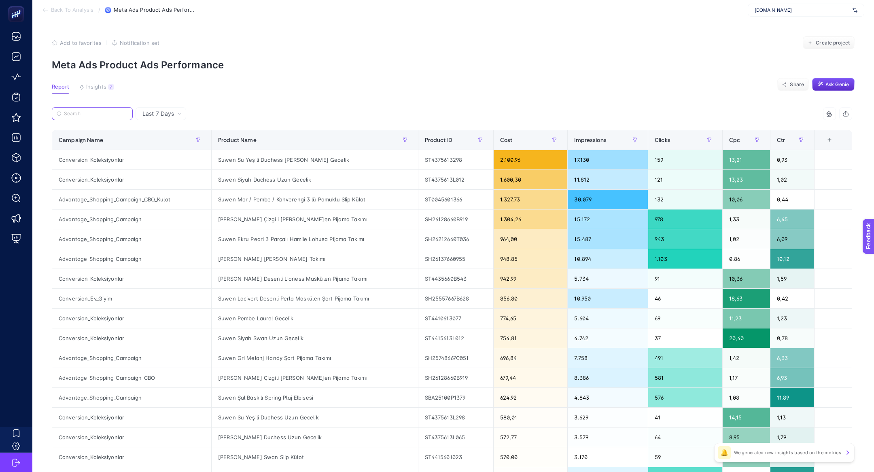
click at [75, 113] on input "Search" at bounding box center [96, 114] width 64 height 6
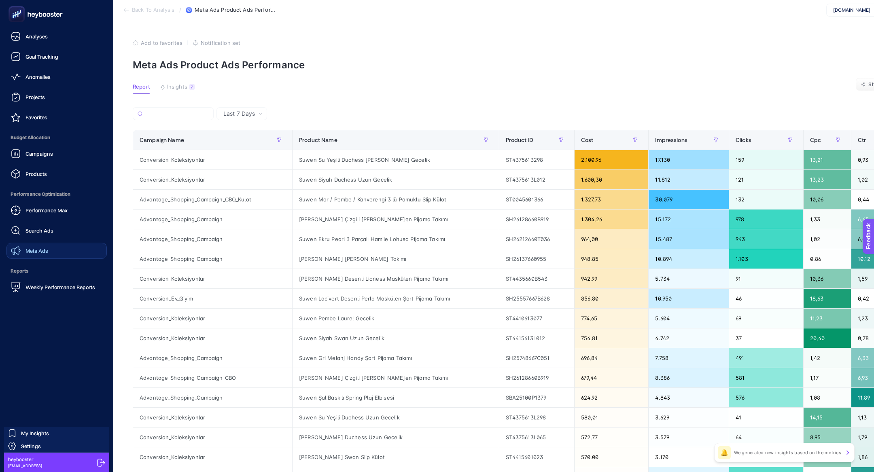
click at [48, 245] on link "Meta Ads" at bounding box center [56, 251] width 100 height 16
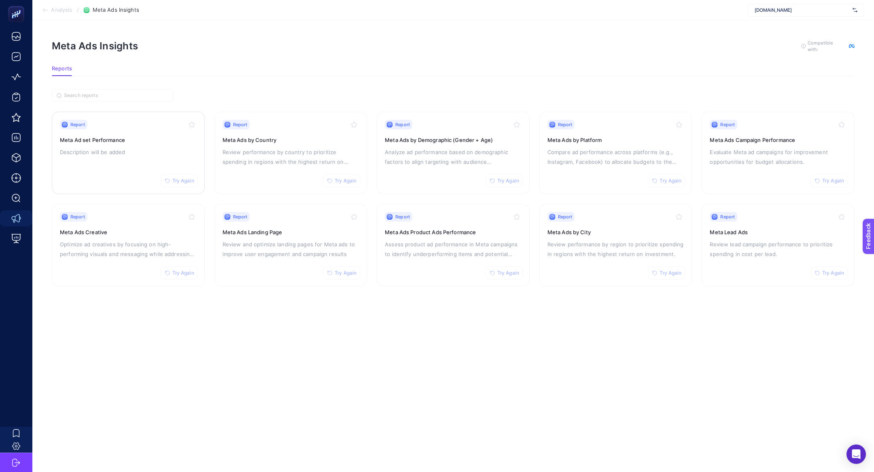
click at [139, 144] on div "Report Try Again Meta Ad set Performance Description will be added" at bounding box center [128, 153] width 137 height 66
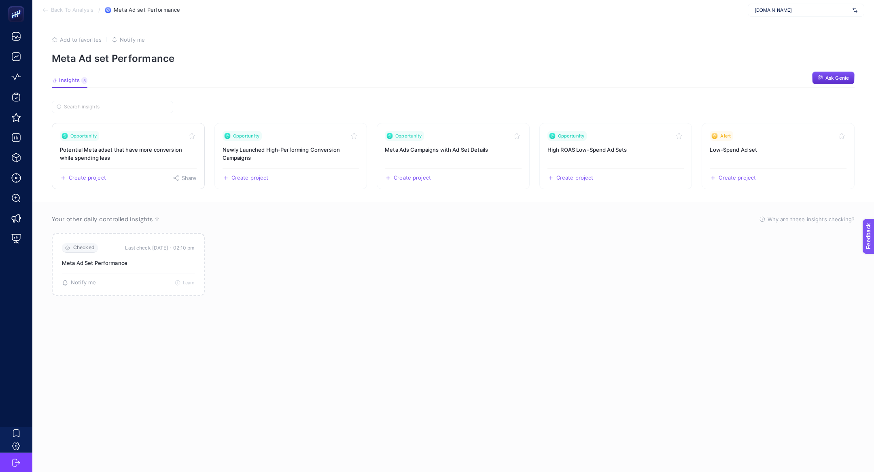
click at [157, 139] on div "Opportunity" at bounding box center [128, 136] width 137 height 10
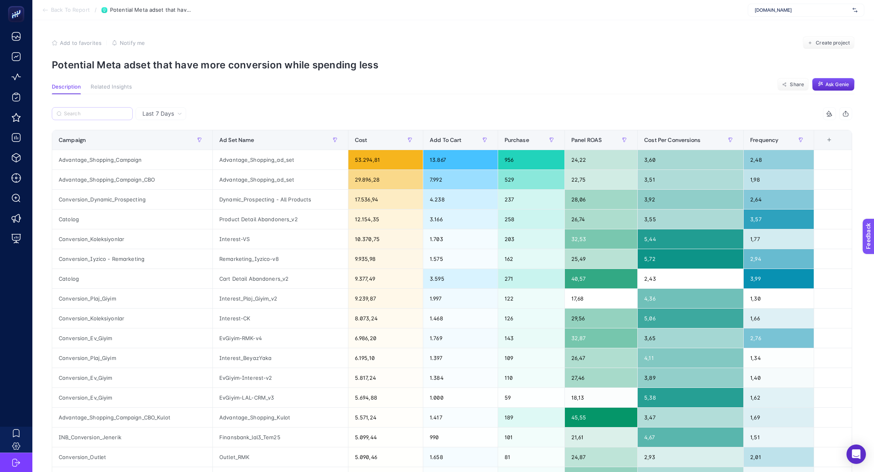
click at [108, 117] on label at bounding box center [92, 113] width 81 height 13
click at [108, 117] on input "Search" at bounding box center [96, 114] width 64 height 6
paste input "INB_Conversion_[PERSON_NAME]"
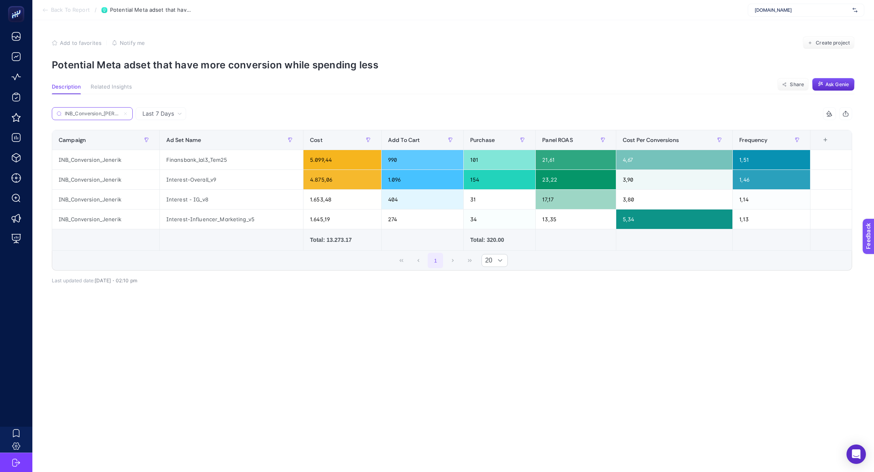
type input "INB_Conversion_[PERSON_NAME]"
click at [207, 176] on div "Interest-Overall_v9" at bounding box center [231, 179] width 143 height 19
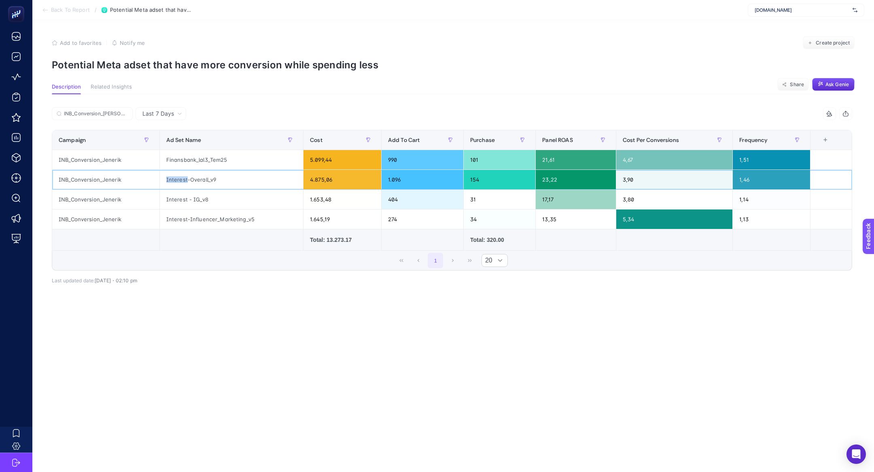
click at [207, 176] on div "Interest-Overall_v9" at bounding box center [231, 179] width 143 height 19
click at [187, 185] on div "Interest-Overall_v9" at bounding box center [231, 179] width 143 height 19
click at [179, 177] on div "Interest-Overall_v9" at bounding box center [231, 179] width 143 height 19
drag, startPoint x: 216, startPoint y: 179, endPoint x: 165, endPoint y: 179, distance: 50.6
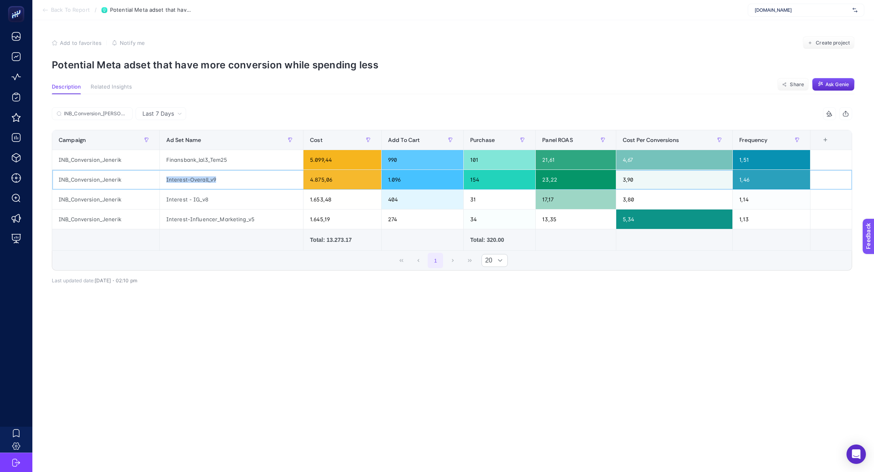
click at [165, 179] on div "Interest-Overall_v9" at bounding box center [231, 179] width 143 height 19
copy div "Interest-Overall_v9"
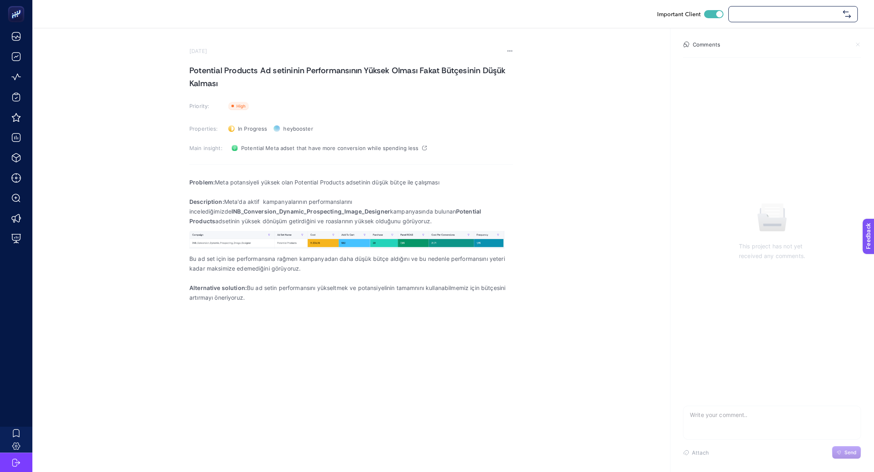
checkbox input "true"
click at [222, 186] on p "Problem: Meta potansiyeli yüksek olan Potential Products adsetinin düşük bütçe …" at bounding box center [351, 183] width 324 height 10
copy p "Meta"
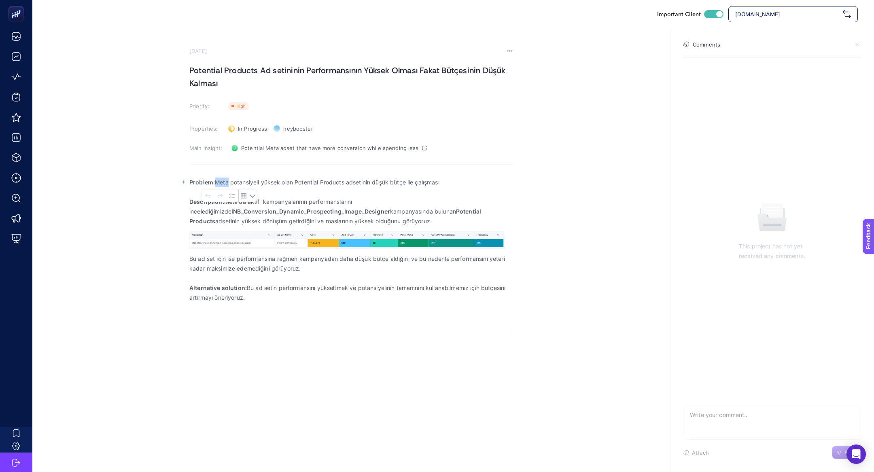
click at [222, 186] on p "Problem: Meta potansiyeli yüksek olan Potential Products adsetinin düşük bütçe …" at bounding box center [351, 183] width 324 height 10
copy p "Problem: Meta potansiyeli yüksek olan Potential Products adsetinin düşük bütçe …"
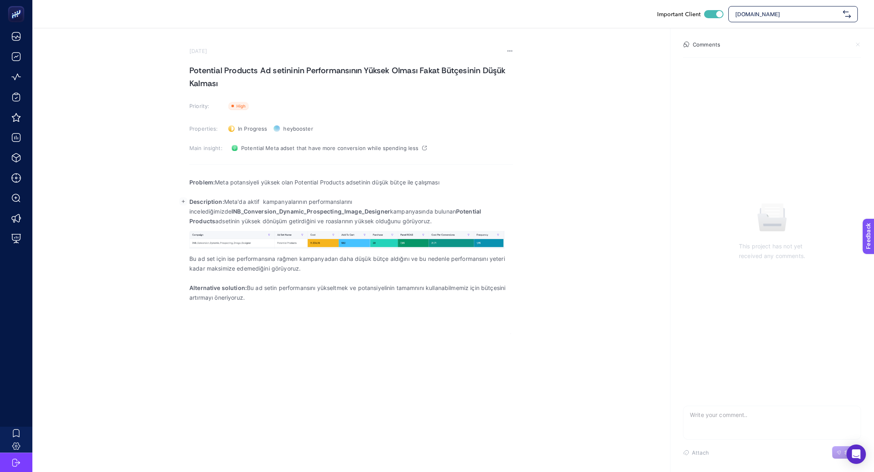
click at [241, 205] on p "Description: Meta'da aktif kampanyalarının performanslarını incelediğimizde INB…" at bounding box center [351, 211] width 324 height 29
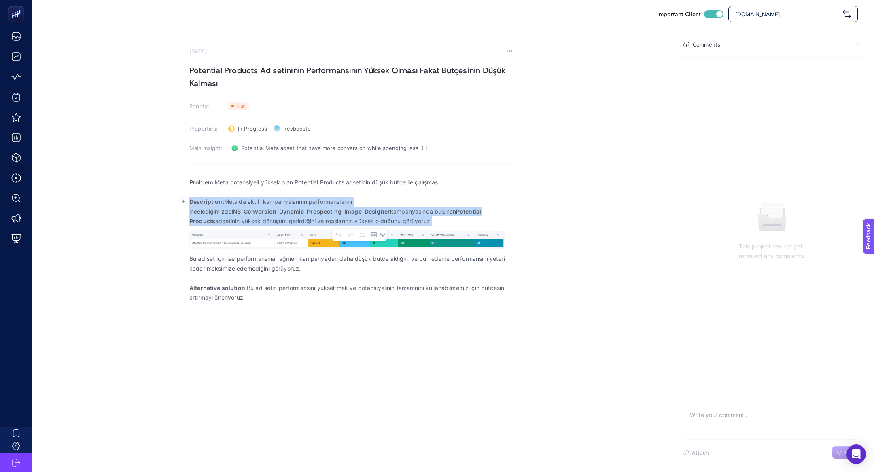
copy p "Description: Meta'da aktif kampanyalarının performanslarını incelediğimizde INB…"
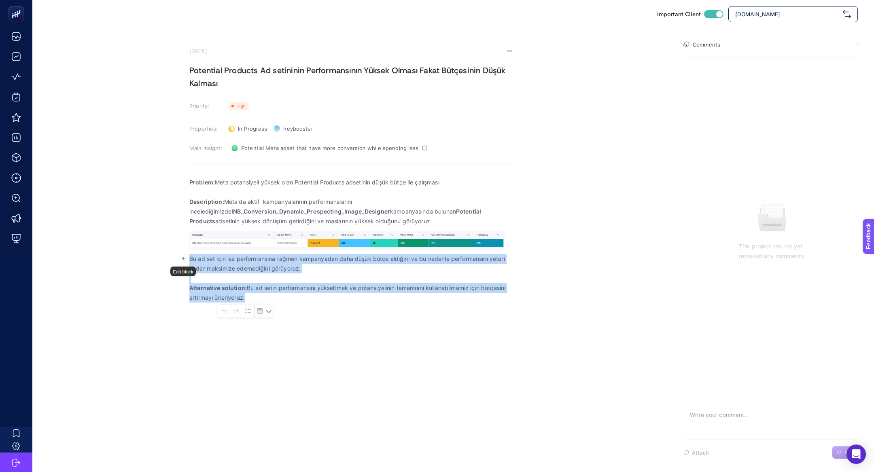
drag, startPoint x: 189, startPoint y: 259, endPoint x: 296, endPoint y: 307, distance: 117.6
click at [297, 308] on div "Problem: Meta potansiyeli yüksek olan Potential Products adsetinin düşük bütçe …" at bounding box center [351, 253] width 324 height 162
copy div "Bu ad set için ise performansına rağmen kampanyadan daha düşük bütçe aldığını v…"
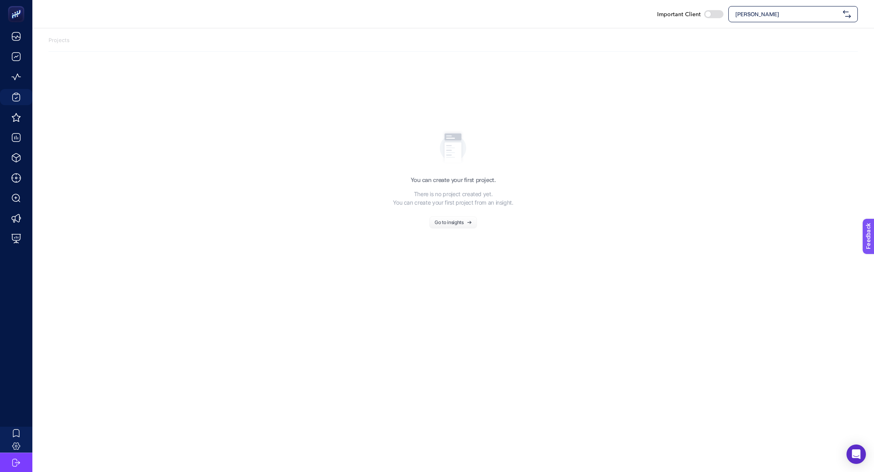
click at [793, 11] on span "[PERSON_NAME]" at bounding box center [787, 14] width 104 height 8
type input "suwe"
click at [737, 46] on span "[DOMAIN_NAME]" at bounding box center [757, 50] width 45 height 8
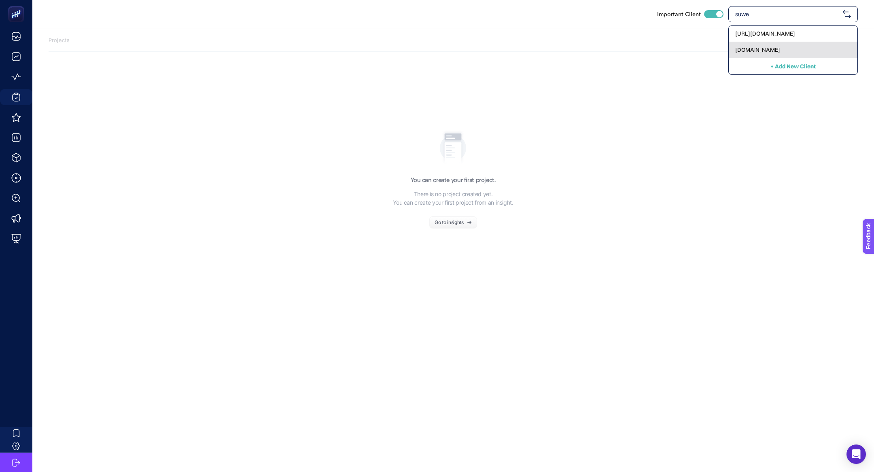
checkbox input "true"
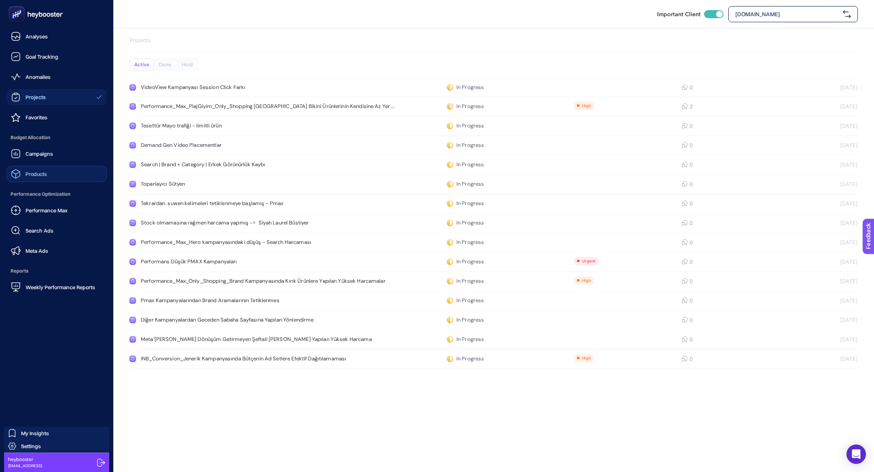
click at [45, 176] on span "Products" at bounding box center [36, 174] width 21 height 6
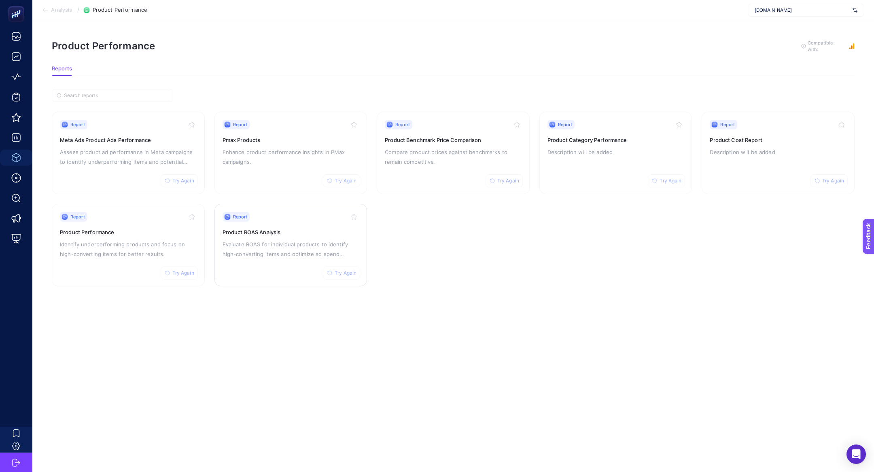
click at [281, 255] on p "Evaluate ROAS for individual products to identify high-converting items and opt…" at bounding box center [291, 249] width 137 height 19
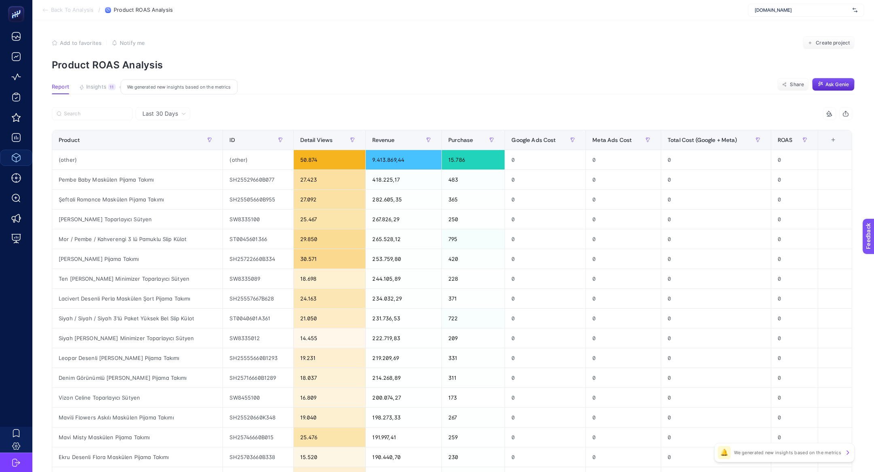
click at [105, 85] on span "Insights" at bounding box center [96, 87] width 20 height 6
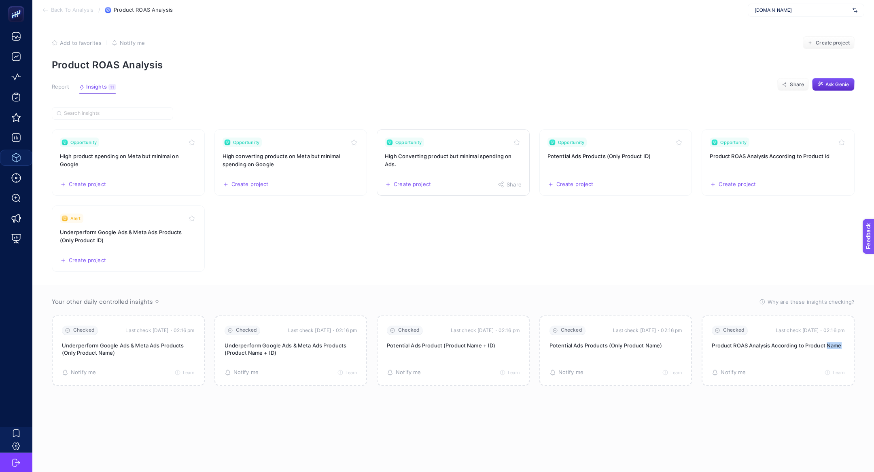
click at [458, 161] on h3 "High Converting product but minimal spending on Ads." at bounding box center [453, 160] width 137 height 16
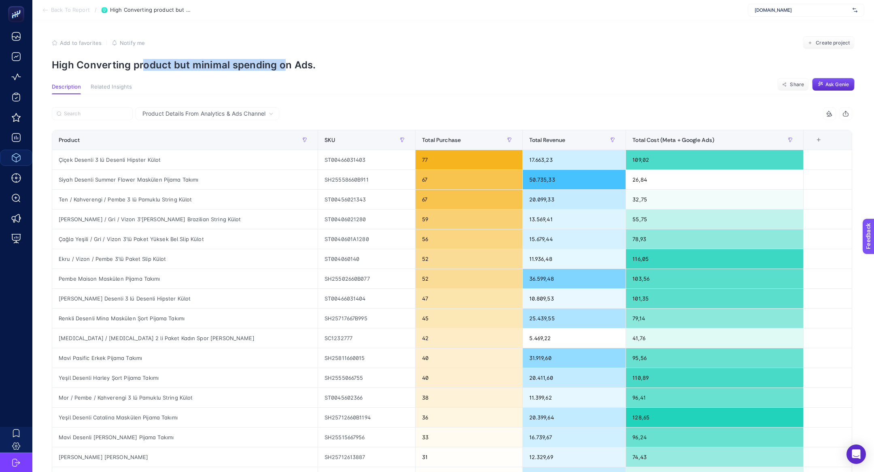
drag, startPoint x: 144, startPoint y: 69, endPoint x: 283, endPoint y: 70, distance: 139.2
click at [283, 70] on p "High Converting product but minimal spending on Ads." at bounding box center [453, 65] width 803 height 12
drag, startPoint x: 70, startPoint y: 160, endPoint x: 146, endPoint y: 163, distance: 75.8
click at [146, 163] on div "Çiçek Desenli 3 lü Desenli Hipster Külot" at bounding box center [185, 159] width 266 height 19
drag, startPoint x: 672, startPoint y: 163, endPoint x: 638, endPoint y: 160, distance: 34.2
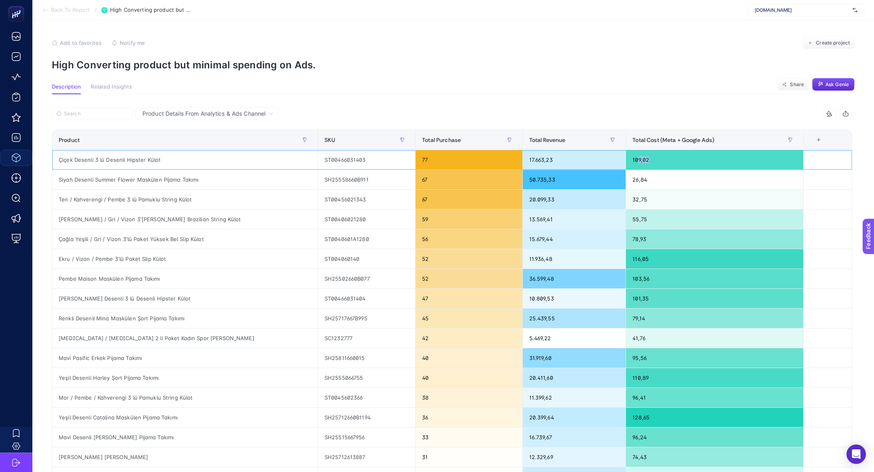
click at [638, 160] on div "109,02" at bounding box center [714, 159] width 177 height 19
click at [120, 158] on div "Çiçek Desenli 3 lü Desenli Hipster Külot" at bounding box center [185, 159] width 266 height 19
copy tr "Çiçek Desenli 3 lü Desenli Hipster Külot"
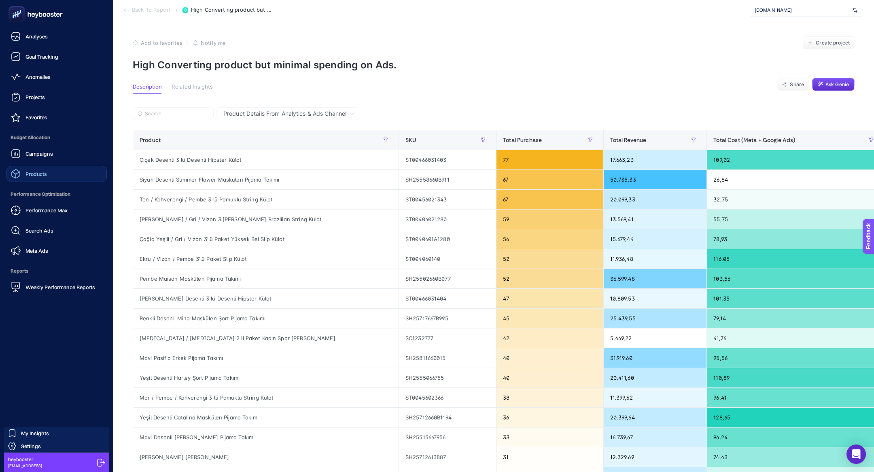
click at [28, 105] on ul "Analyses Goal Tracking Anomalies Projects Favorites Budget Allocation Campaigns…" at bounding box center [56, 161] width 100 height 267
click at [31, 103] on link "Projects" at bounding box center [56, 97] width 100 height 16
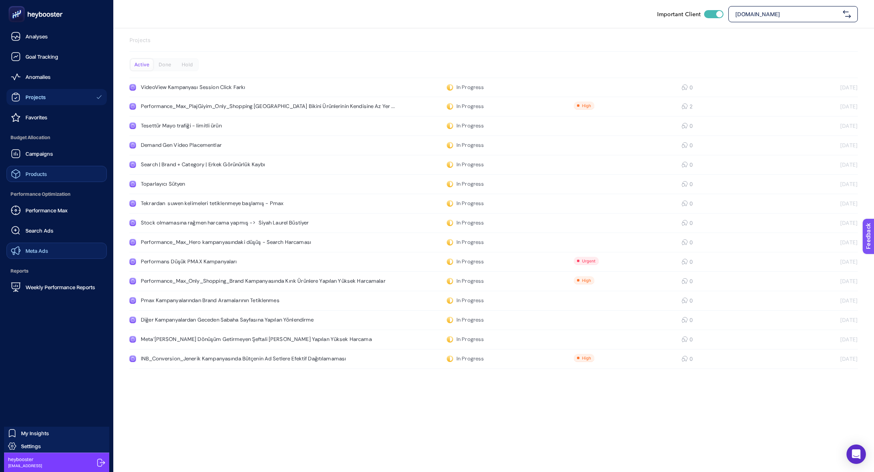
click at [51, 243] on link "Meta Ads" at bounding box center [56, 251] width 100 height 16
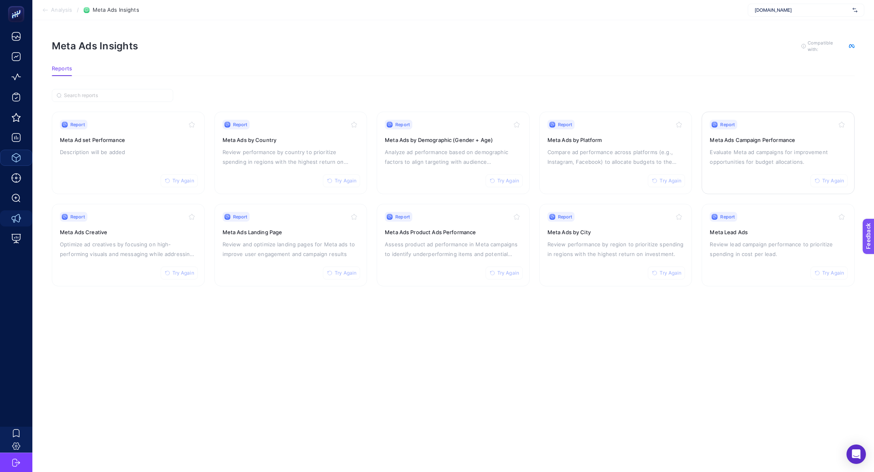
click at [761, 152] on p "Evaluate Meta ad campaigns for improvement opportunities for budget allocations." at bounding box center [778, 156] width 137 height 19
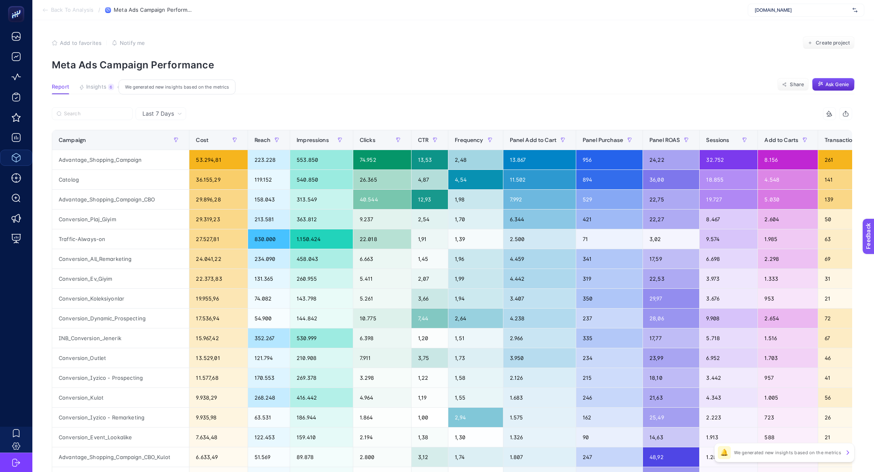
click at [94, 89] on span "Insights" at bounding box center [96, 87] width 20 height 6
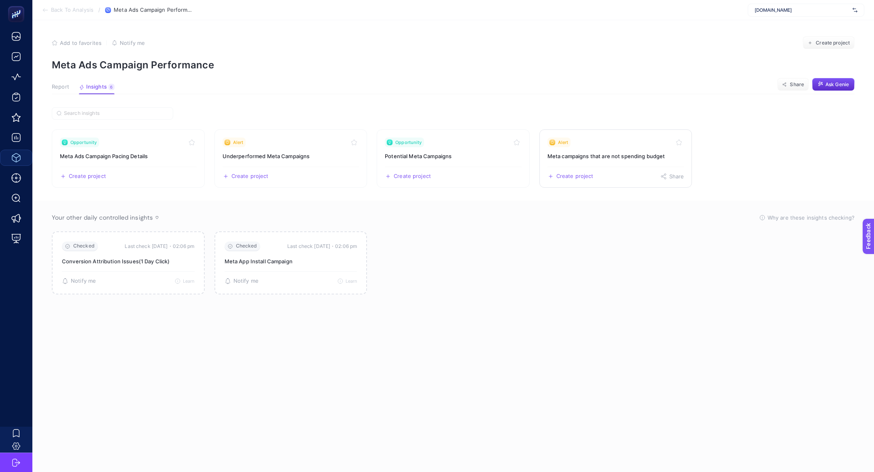
click at [629, 161] on link "Alert Meta campaigns that are not spending budget Create project Share" at bounding box center [616, 159] width 153 height 58
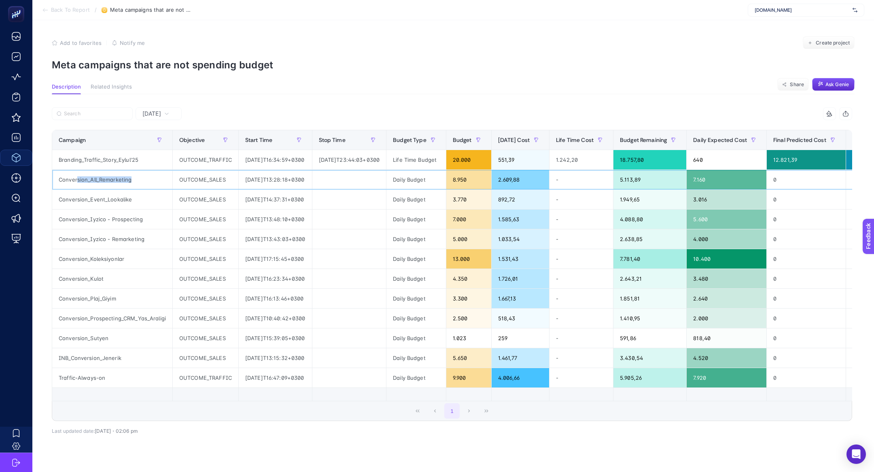
drag, startPoint x: 77, startPoint y: 179, endPoint x: 156, endPoint y: 183, distance: 79.0
click at [156, 183] on div "Conversion_All_Remarketing" at bounding box center [112, 179] width 120 height 19
click at [76, 182] on div "Conversion_All_Remarketing" at bounding box center [112, 179] width 120 height 19
drag, startPoint x: 71, startPoint y: 180, endPoint x: 220, endPoint y: 177, distance: 149.4
click at [224, 179] on tr "Conversion_All_Remarketing OUTCOME_SALES [DATE]T13:28:18+0300 Daily Budget 8.95…" at bounding box center [592, 180] width 1081 height 20
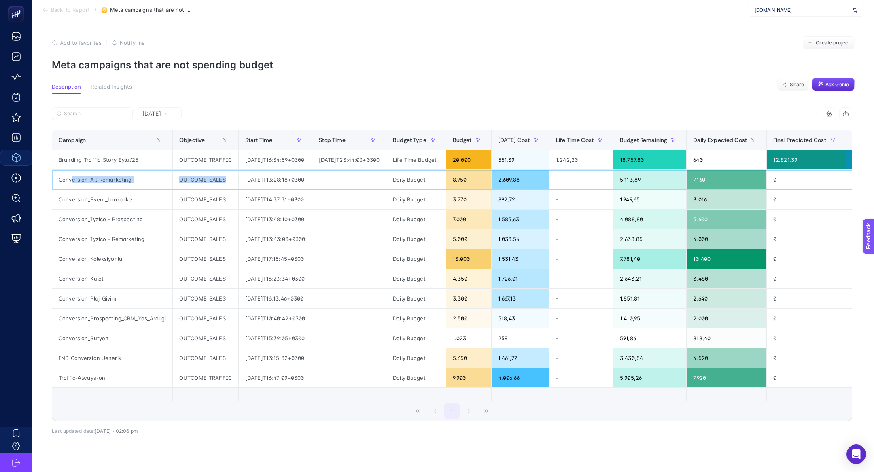
click at [74, 183] on div "Conversion_All_Remarketing" at bounding box center [112, 179] width 120 height 19
click at [490, 182] on div "8.950" at bounding box center [468, 179] width 45 height 19
click at [489, 179] on div "8.950" at bounding box center [468, 179] width 45 height 19
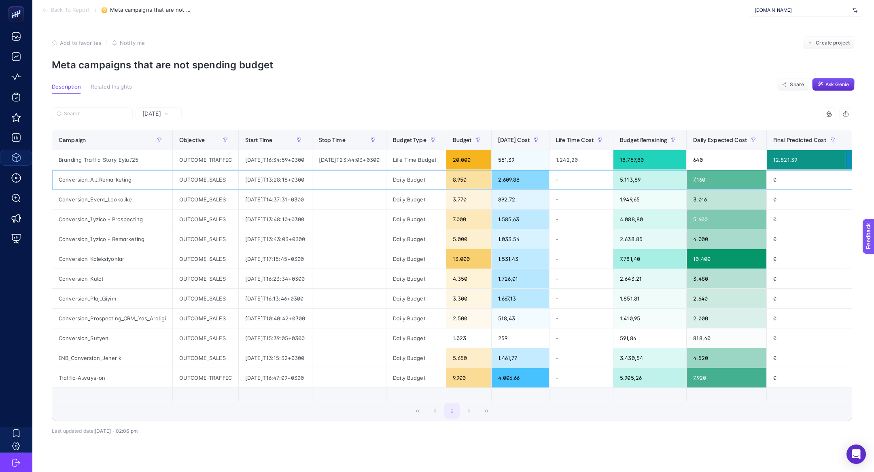
click at [489, 179] on div "8.950" at bounding box center [468, 179] width 45 height 19
drag, startPoint x: 492, startPoint y: 181, endPoint x: 472, endPoint y: 181, distance: 20.6
click at [472, 181] on div "8.950" at bounding box center [468, 179] width 45 height 19
drag, startPoint x: 522, startPoint y: 178, endPoint x: 561, endPoint y: 180, distance: 38.5
click at [550, 180] on div "2.609,88" at bounding box center [521, 179] width 58 height 19
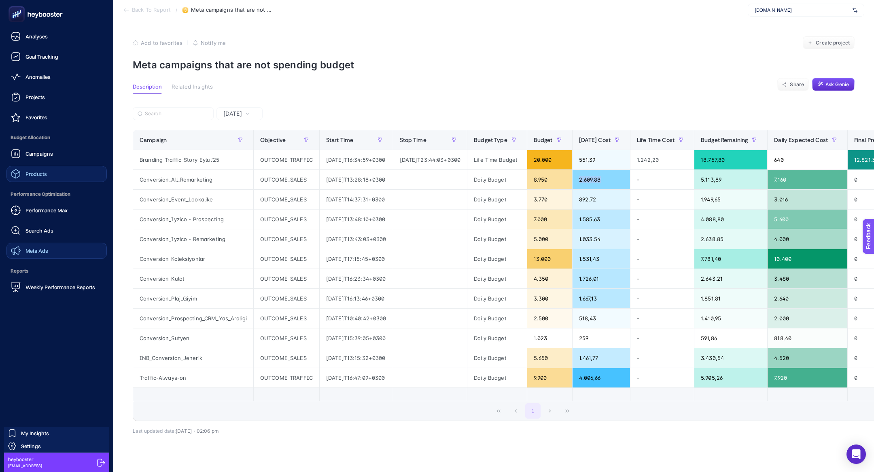
click at [51, 255] on link "Meta Ads" at bounding box center [56, 251] width 100 height 16
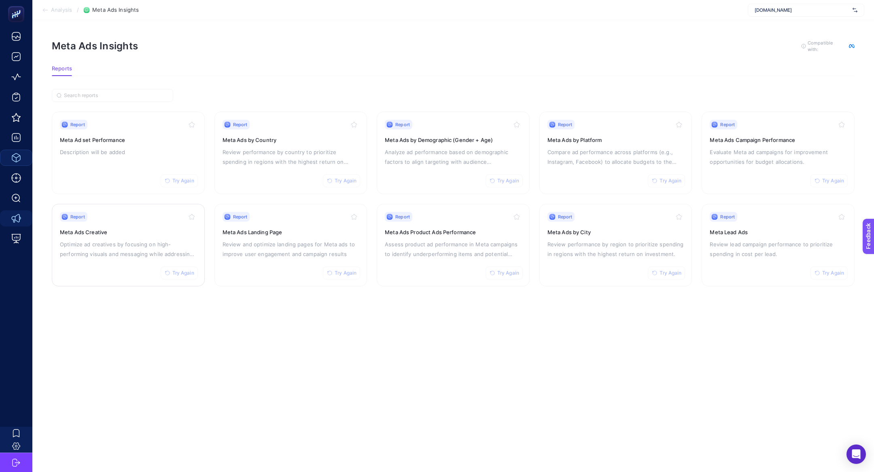
click at [104, 249] on p "Optimize ad creatives by focusing on high-performing visuals and messaging whil…" at bounding box center [128, 249] width 137 height 19
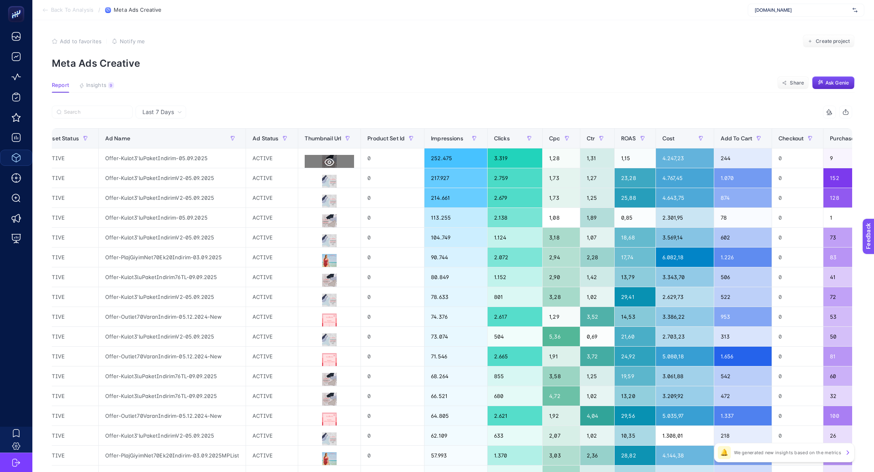
scroll to position [0, 214]
click at [333, 165] on button at bounding box center [330, 162] width 49 height 15
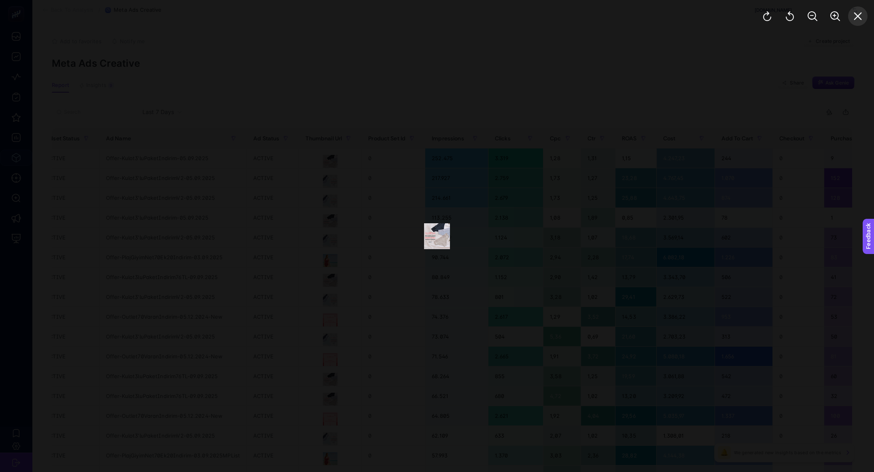
click at [852, 21] on button "Close" at bounding box center [857, 15] width 19 height 19
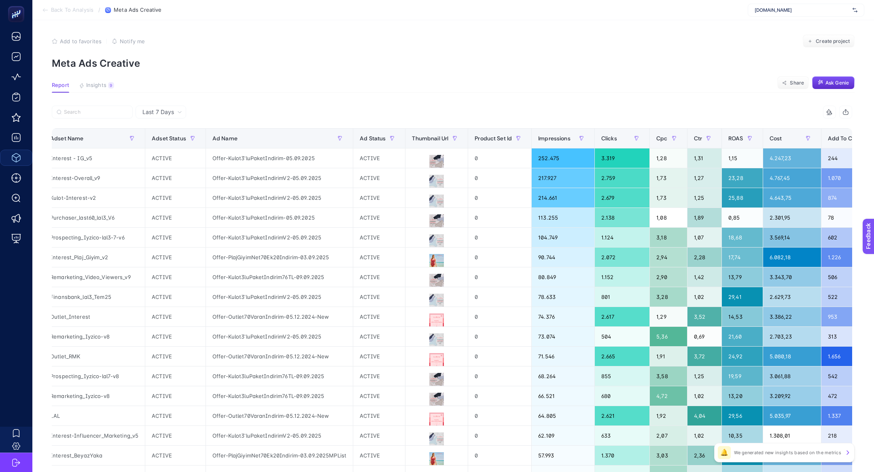
scroll to position [0, 102]
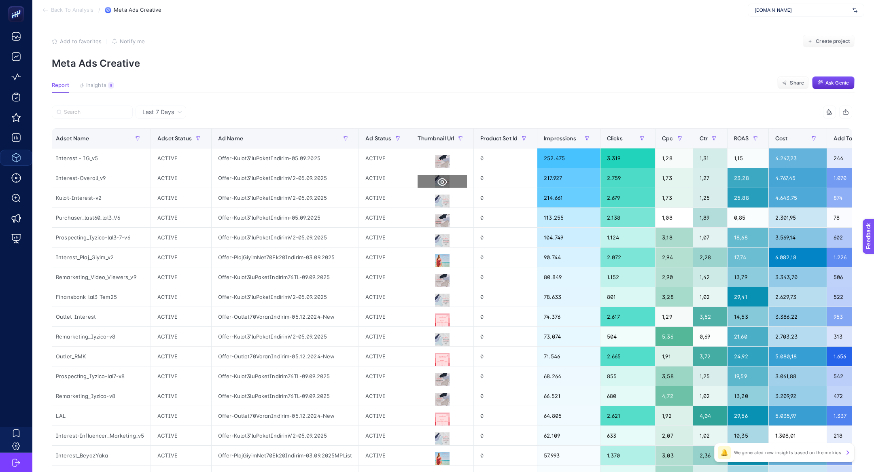
click at [441, 178] on button at bounding box center [442, 182] width 49 height 15
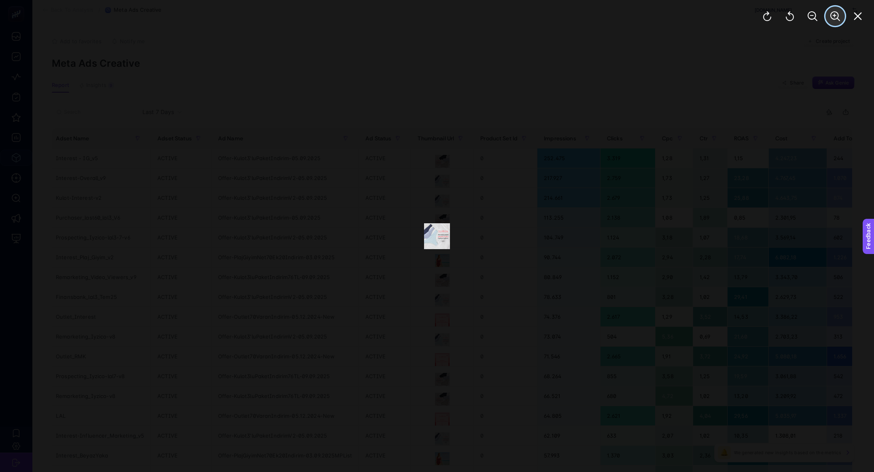
click at [832, 20] on icon "Zoom In" at bounding box center [836, 16] width 10 height 10
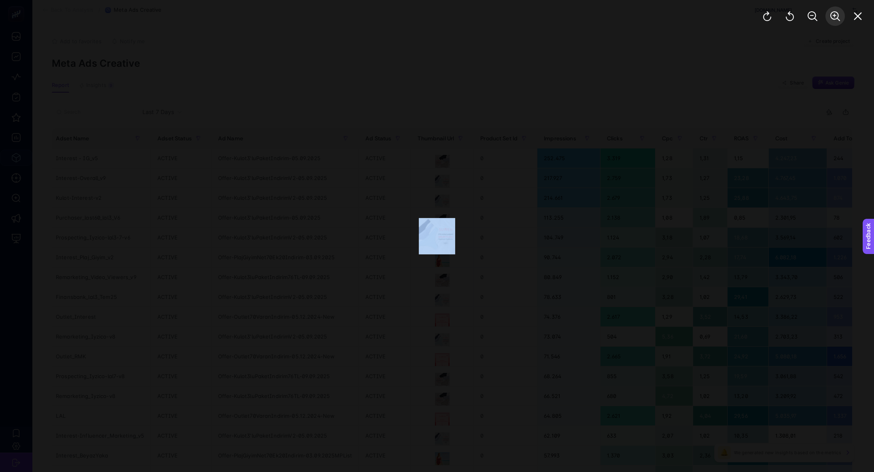
click at [832, 20] on div at bounding box center [812, 16] width 123 height 32
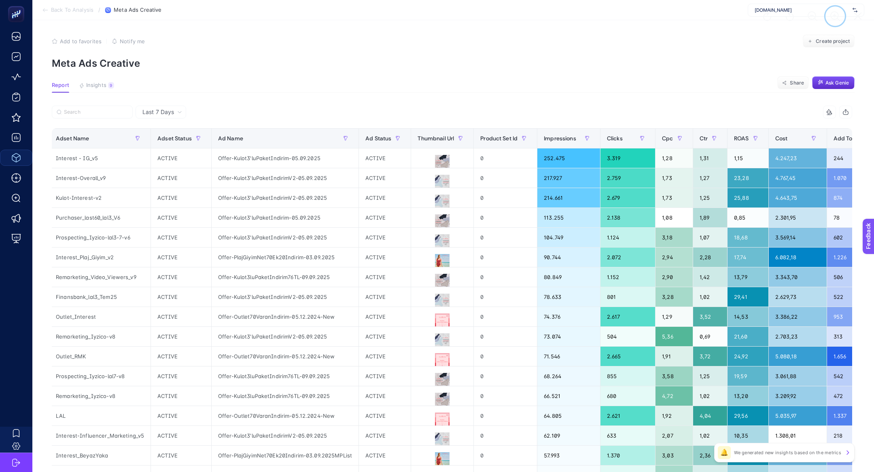
click at [832, 20] on icon "Zoom In" at bounding box center [836, 16] width 10 height 10
click at [438, 183] on icon at bounding box center [443, 182] width 10 height 10
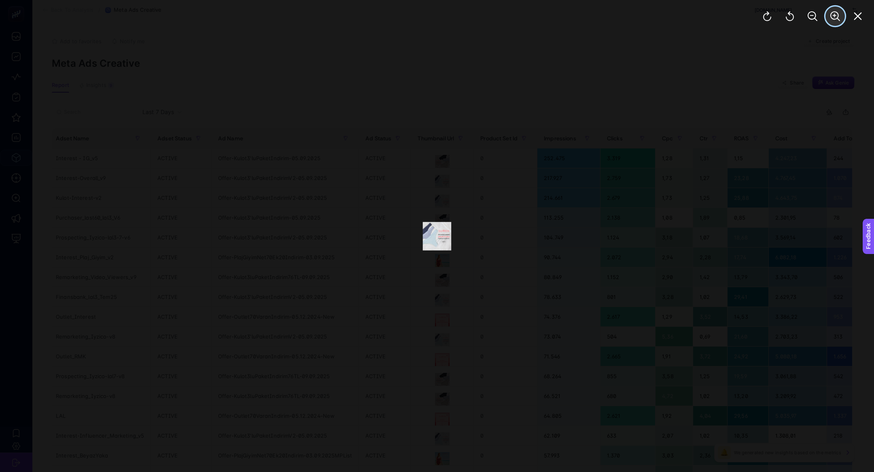
click at [832, 21] on button "Zoom In" at bounding box center [835, 15] width 19 height 19
click at [862, 21] on button "Close" at bounding box center [857, 15] width 19 height 19
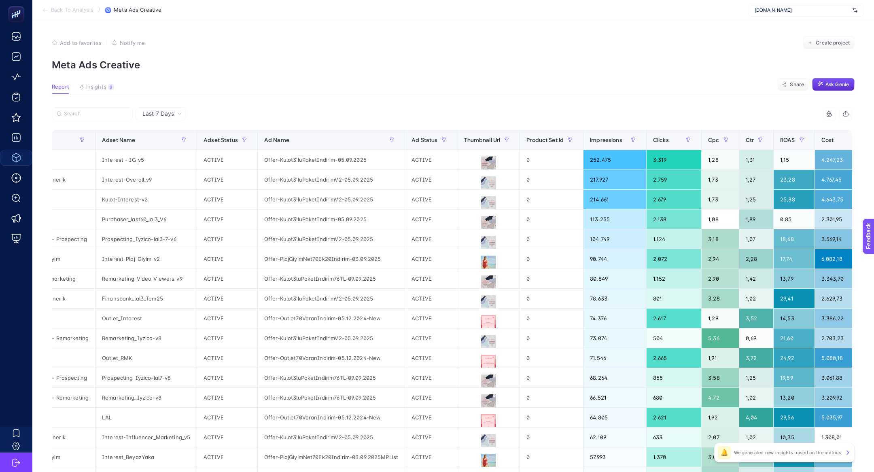
scroll to position [0, 0]
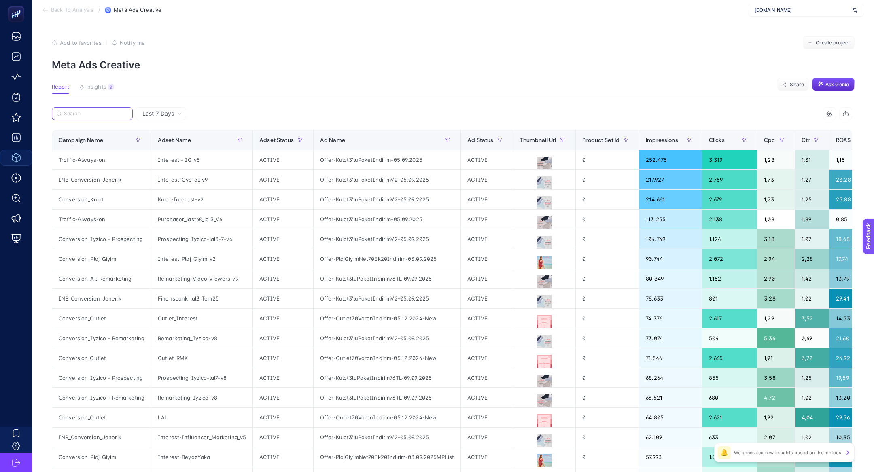
click at [90, 114] on input "Search" at bounding box center [96, 114] width 64 height 6
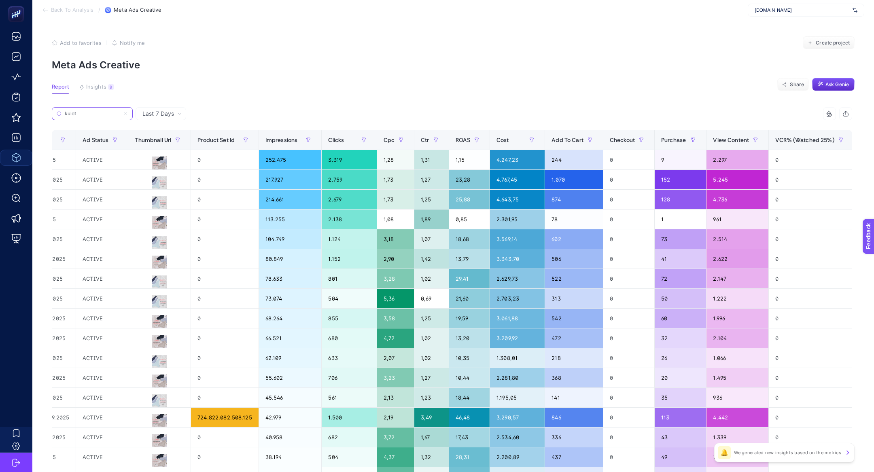
scroll to position [0, 410]
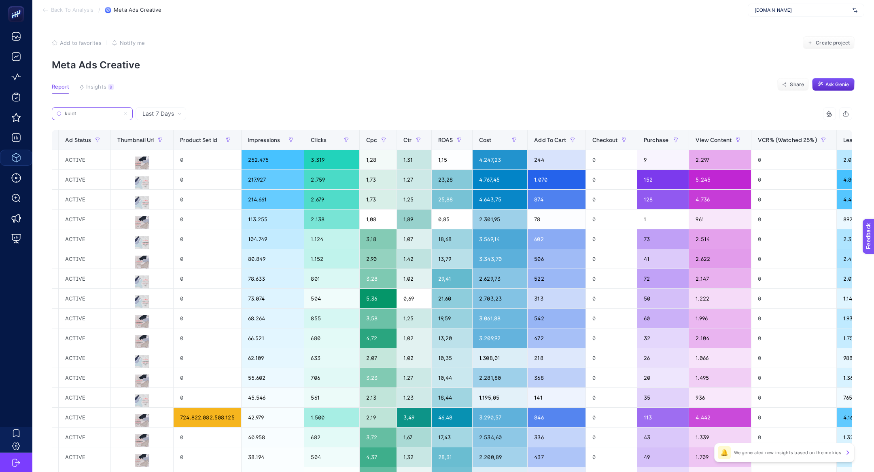
type input "kulot"
click at [293, 175] on div "217.927" at bounding box center [273, 179] width 63 height 19
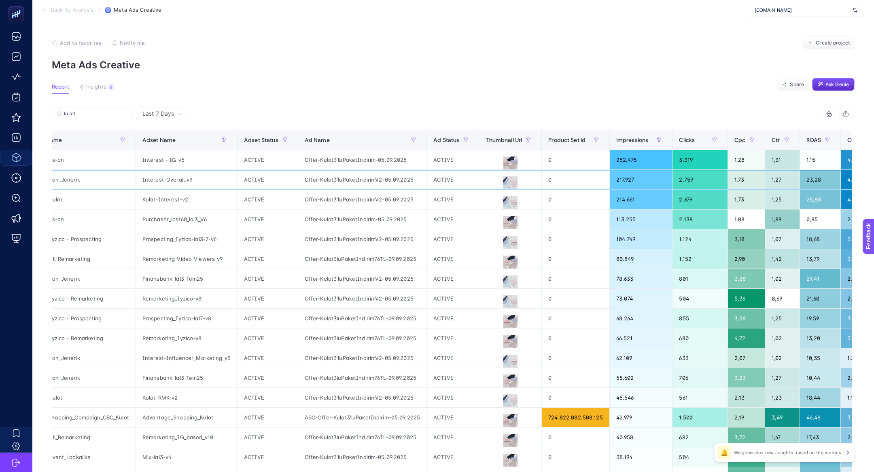
scroll to position [0, 43]
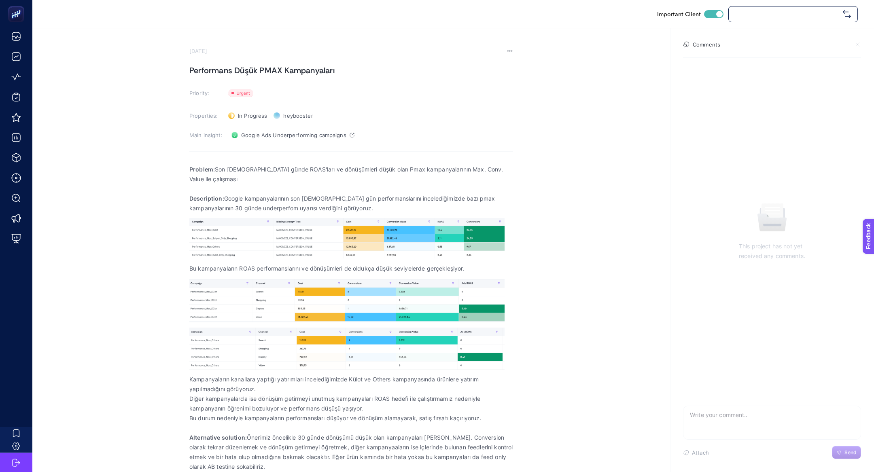
checkbox input "true"
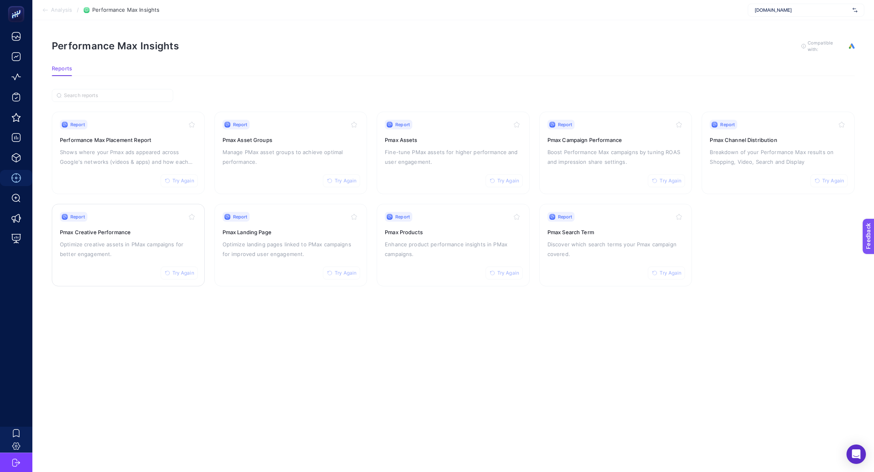
click at [121, 219] on div "Report Try Again" at bounding box center [128, 217] width 137 height 10
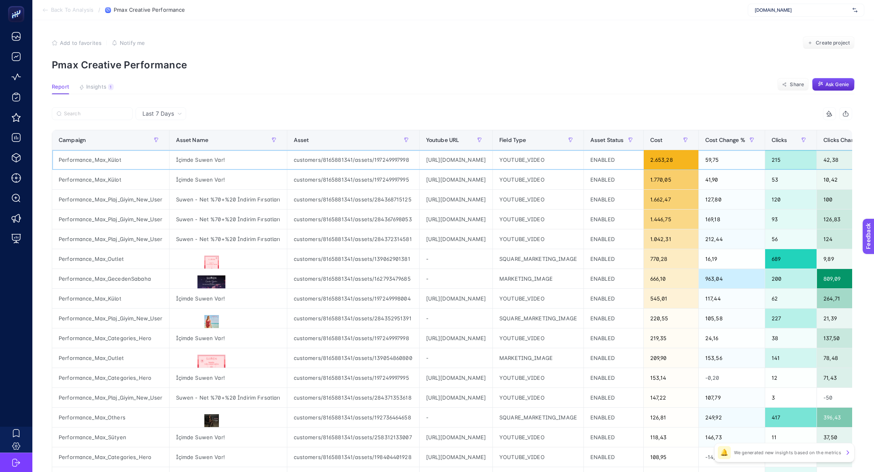
click at [104, 160] on div "Performance_Max_Külot" at bounding box center [110, 159] width 117 height 19
copy tr "Performance_Max_Külot"
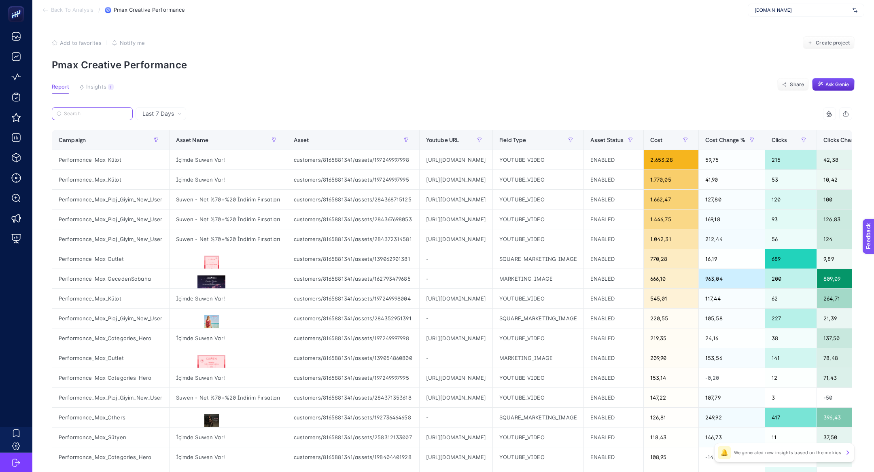
click at [98, 115] on input "Search" at bounding box center [96, 114] width 64 height 6
paste input "Performance_Max_Külot"
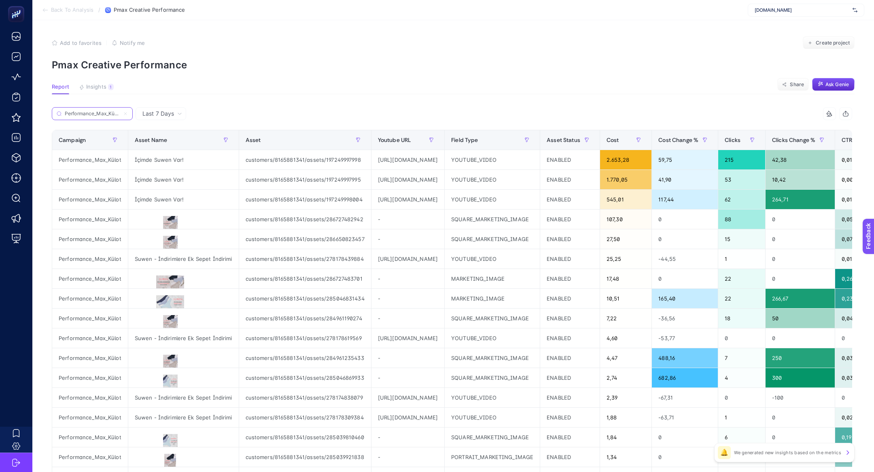
scroll to position [0, 0]
type input "Performance_Max_Külot"
click at [529, 138] on icon "button" at bounding box center [527, 140] width 5 height 5
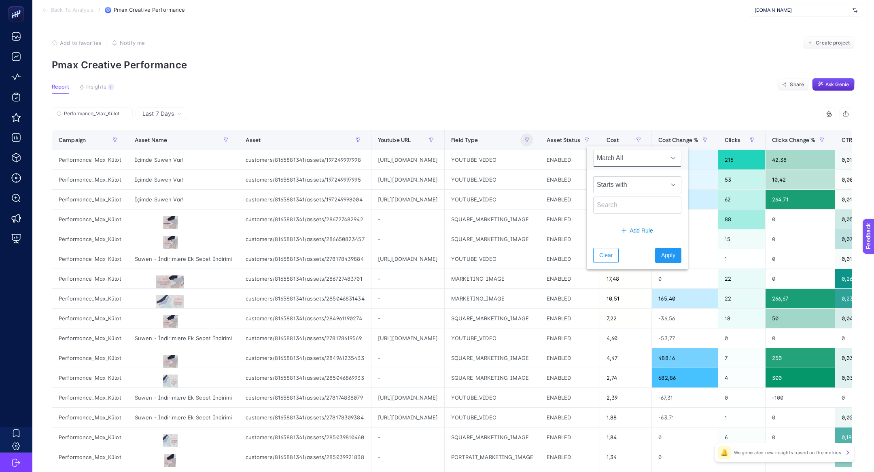
scroll to position [0, 0]
click at [610, 189] on span "Starts with" at bounding box center [630, 185] width 72 height 16
click at [617, 220] on li "Contains" at bounding box center [632, 220] width 78 height 16
click at [614, 206] on input "text" at bounding box center [637, 205] width 88 height 17
type input "vıdeo"
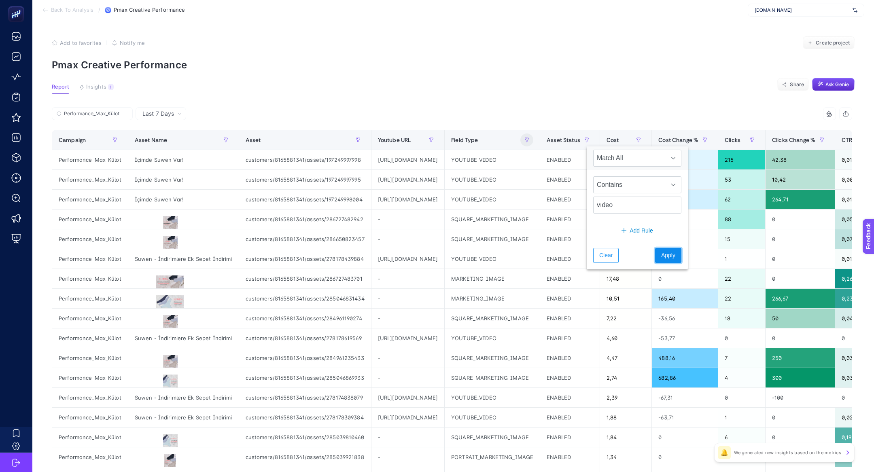
click at [661, 255] on span "Apply" at bounding box center [668, 255] width 14 height 9
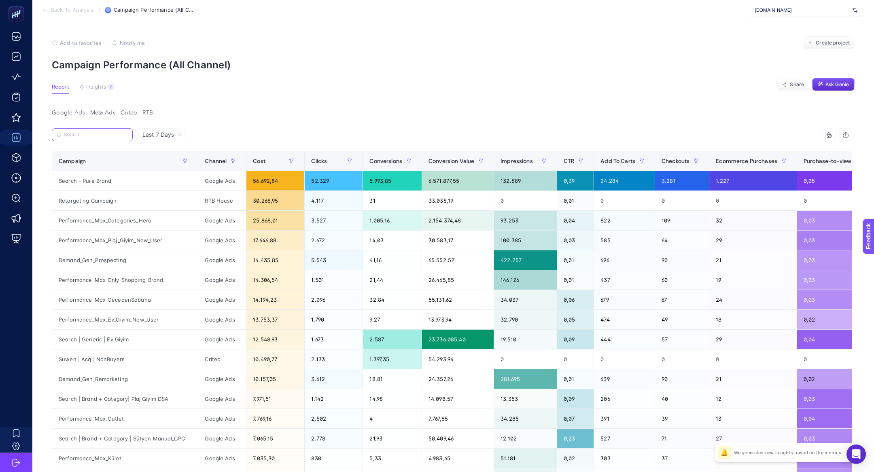
click at [92, 132] on input "Search" at bounding box center [96, 135] width 64 height 6
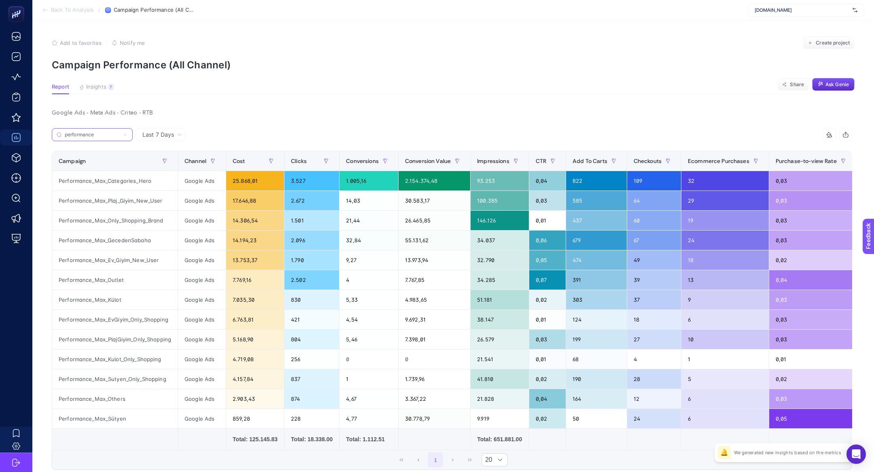
type input "performance"
click at [169, 361] on div "Performance_Max_Kulot_Only_Shopping" at bounding box center [114, 359] width 125 height 19
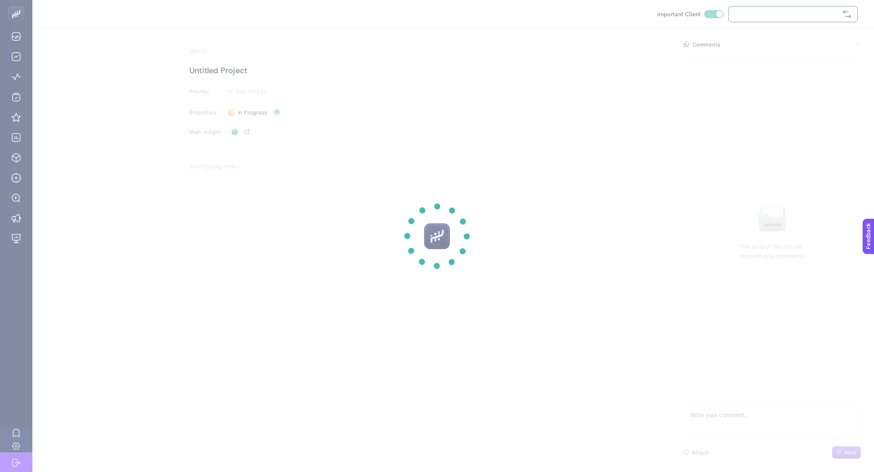
checkbox input "true"
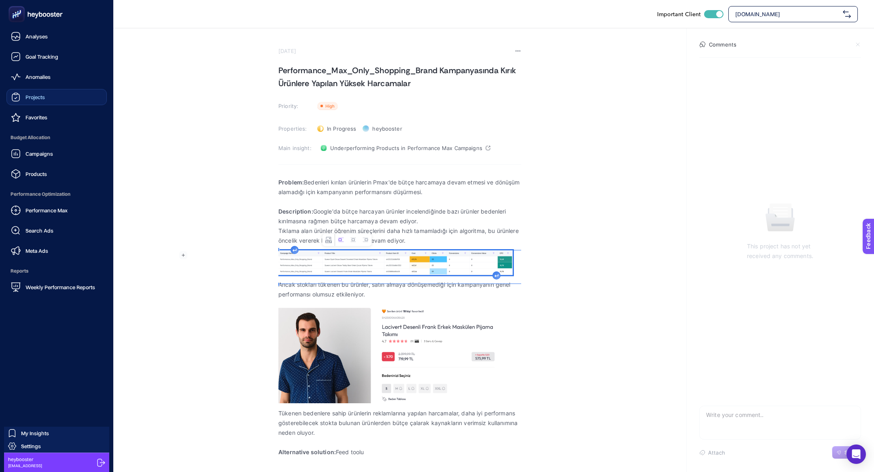
click at [30, 104] on link "Projects" at bounding box center [56, 97] width 100 height 16
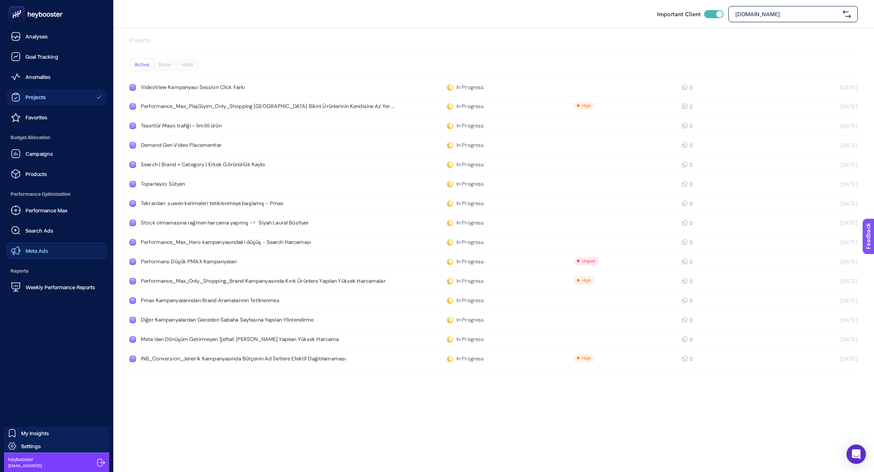
click at [61, 247] on link "Meta Ads" at bounding box center [56, 251] width 100 height 16
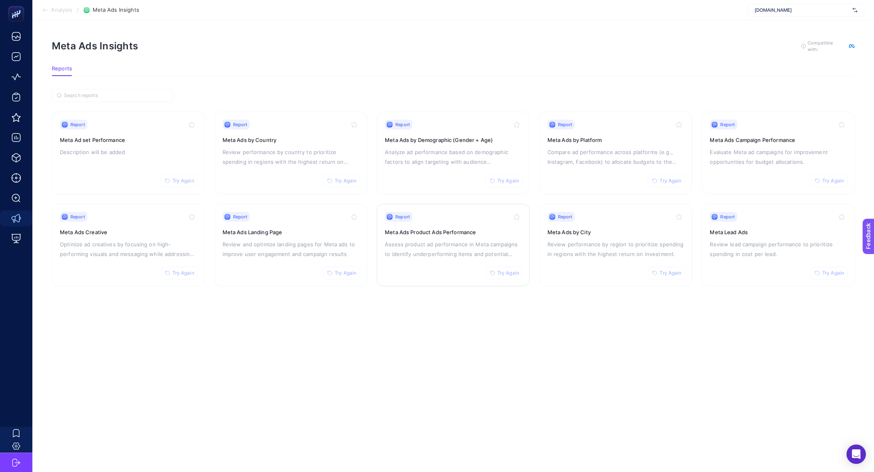
click at [448, 245] on p "Assess product ad performance in Meta campaigns to identify underperforming ite…" at bounding box center [453, 249] width 137 height 19
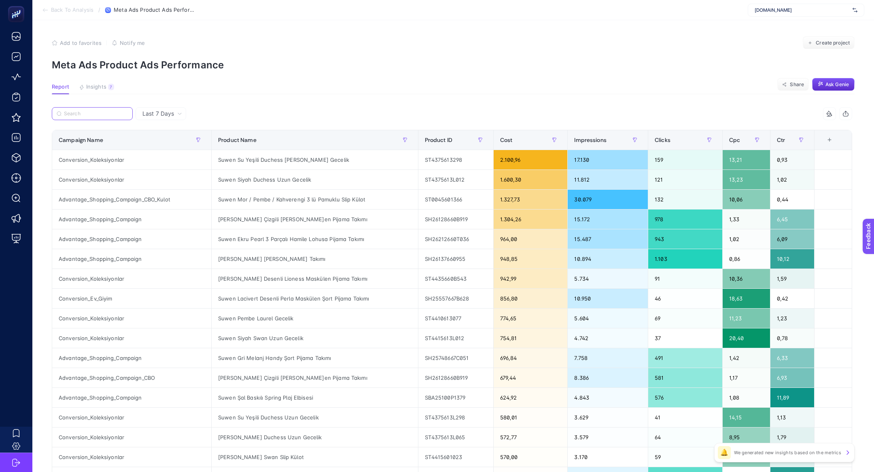
click at [77, 113] on input "Search" at bounding box center [96, 114] width 64 height 6
paste input "Çiçek Desenli 3 lü Desenli Hipster Külot"
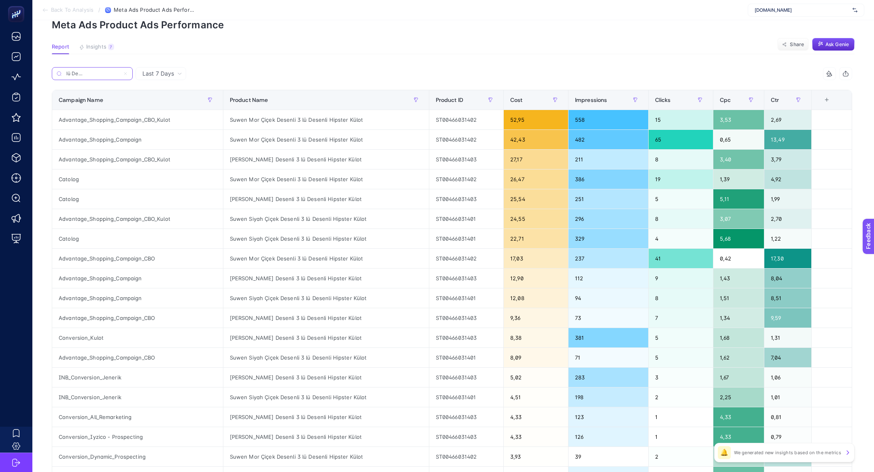
scroll to position [41, 0]
type input "Çiçek Desenli 3 lü Desenli Hipster Külot"
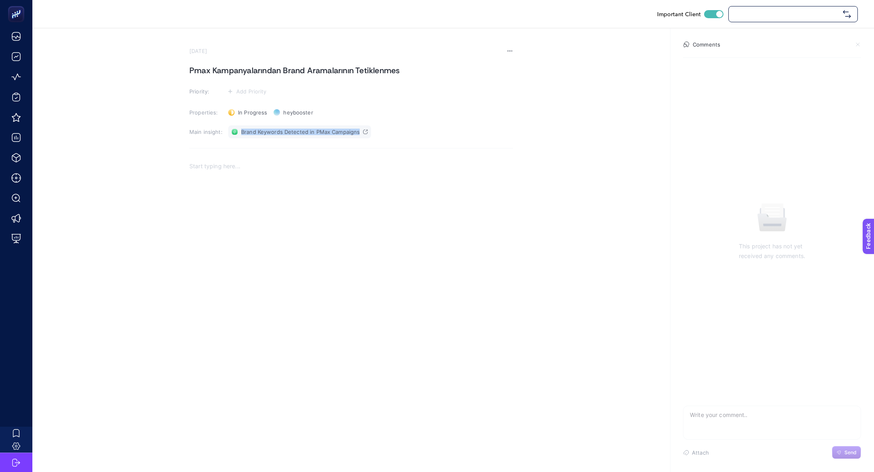
checkbox input "true"
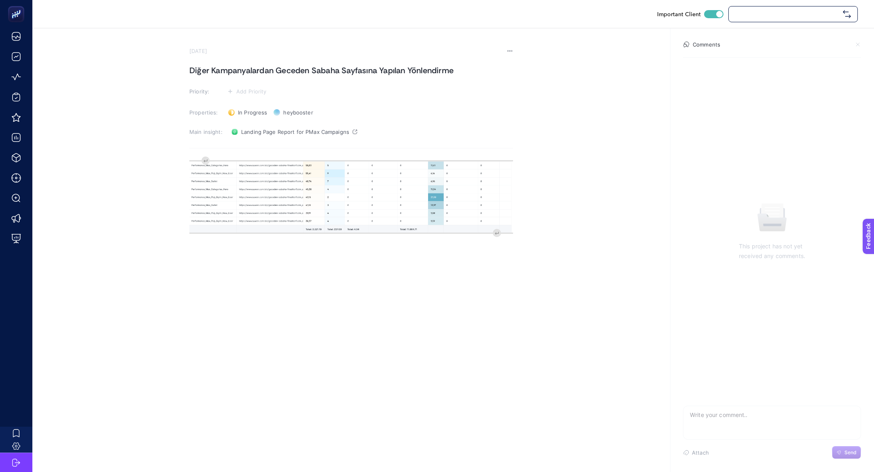
checkbox input "true"
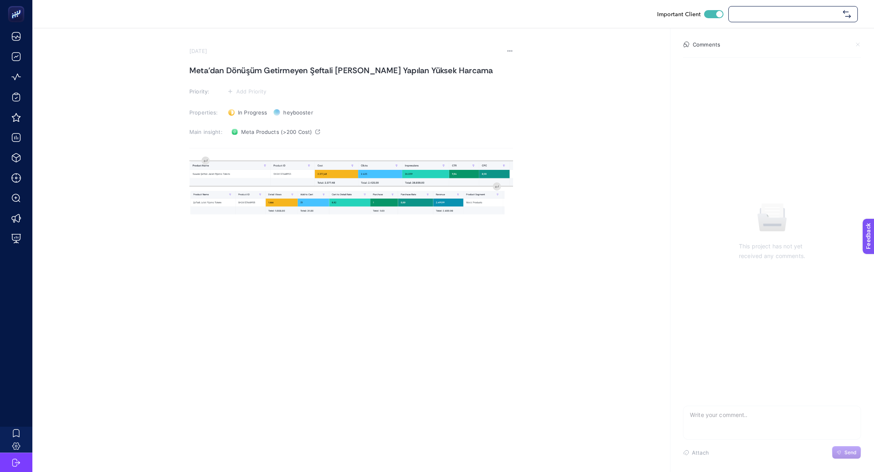
checkbox input "true"
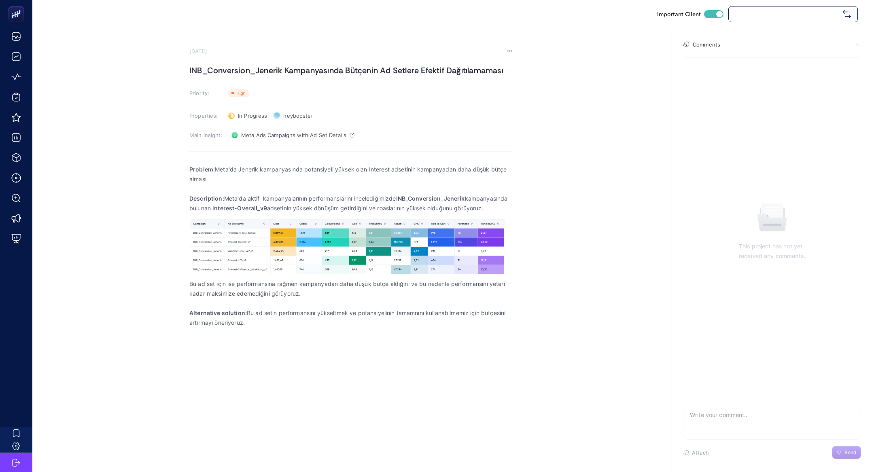
checkbox input "true"
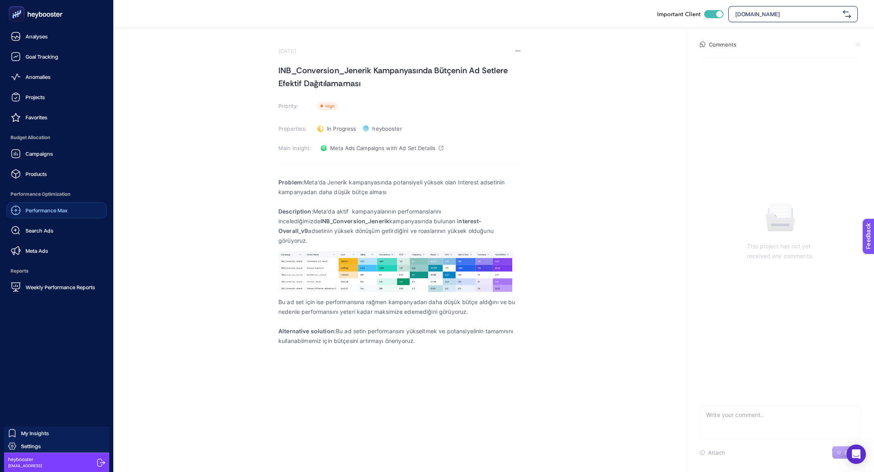
click at [65, 208] on span "Performance Max" at bounding box center [47, 210] width 42 height 6
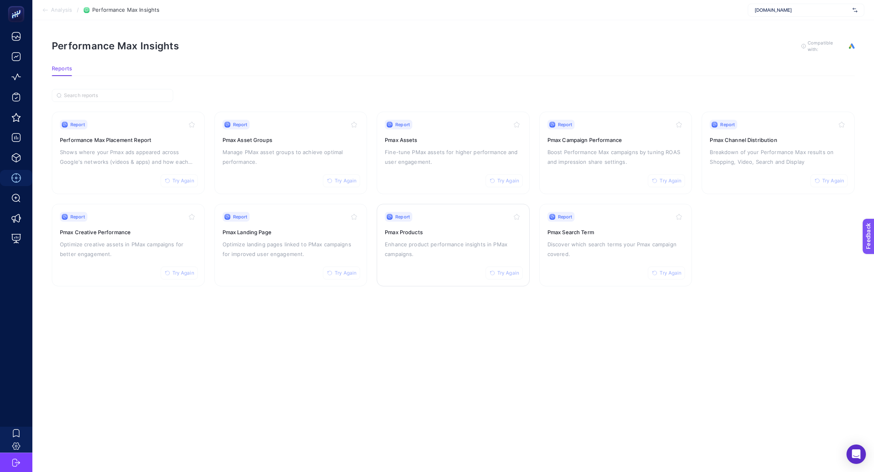
click at [456, 262] on div "Report Try Again Pmax Products Enhance product performance insights in PMax cam…" at bounding box center [453, 245] width 137 height 66
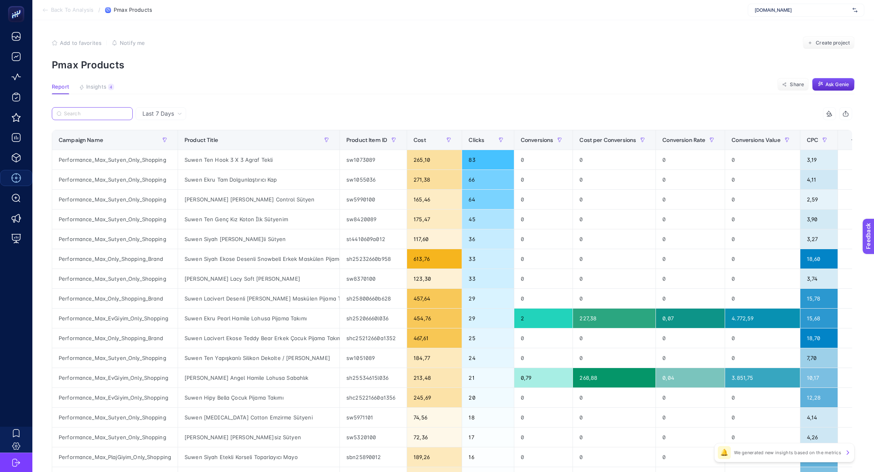
click at [83, 117] on input "Search" at bounding box center [96, 114] width 64 height 6
paste input "Çiçek Desenli 3 lü Desenli Hipster Külot"
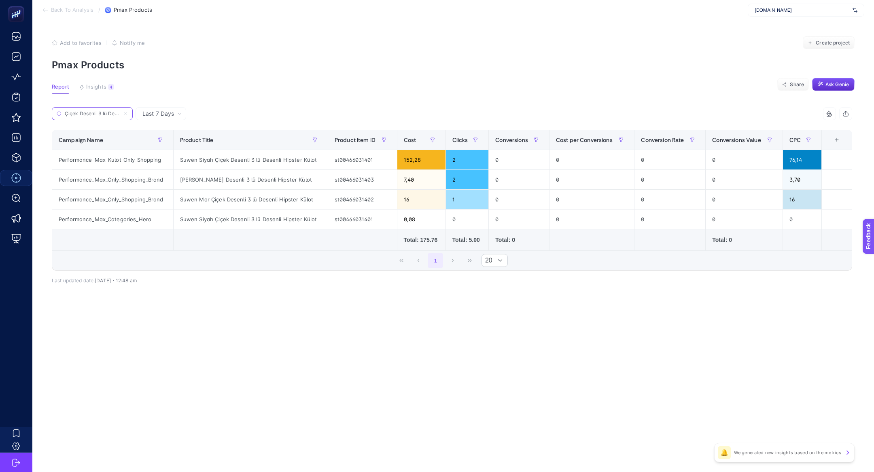
scroll to position [0, 36]
type input "Çiçek Desenli 3 lü Desenli Hipster Külot"
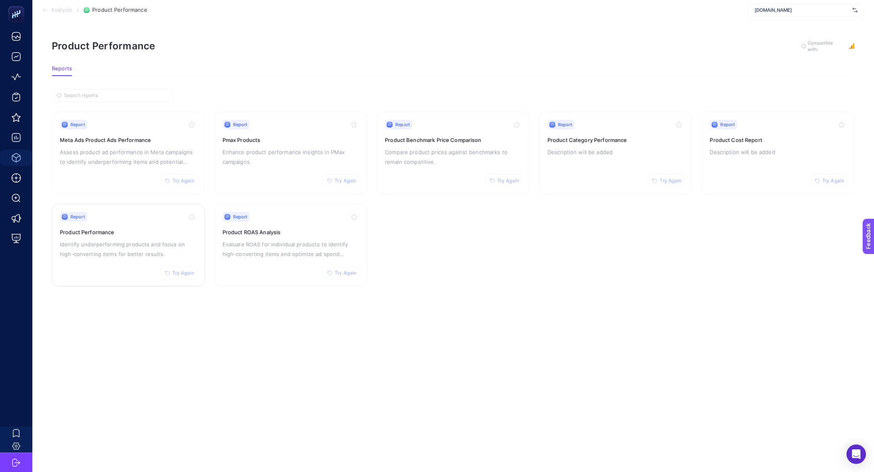
click at [124, 233] on h3 "Product Performance" at bounding box center [128, 232] width 137 height 8
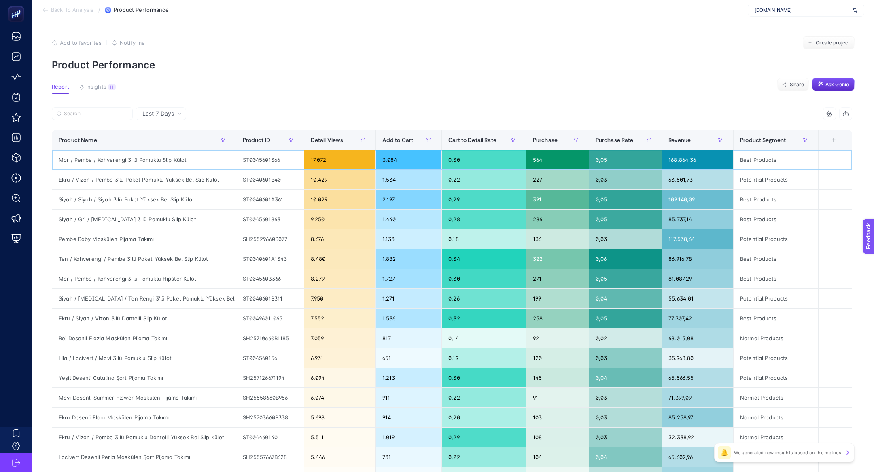
drag, startPoint x: 87, startPoint y: 163, endPoint x: 278, endPoint y: 155, distance: 191.6
click at [278, 155] on tr "Mor / Pembe / Kahverengi 3 lü Pamuklu Slip Külot ST0045601366 17.072 3.084 0,30…" at bounding box center [452, 160] width 800 height 20
click at [96, 90] on span "Insights" at bounding box center [96, 87] width 20 height 6
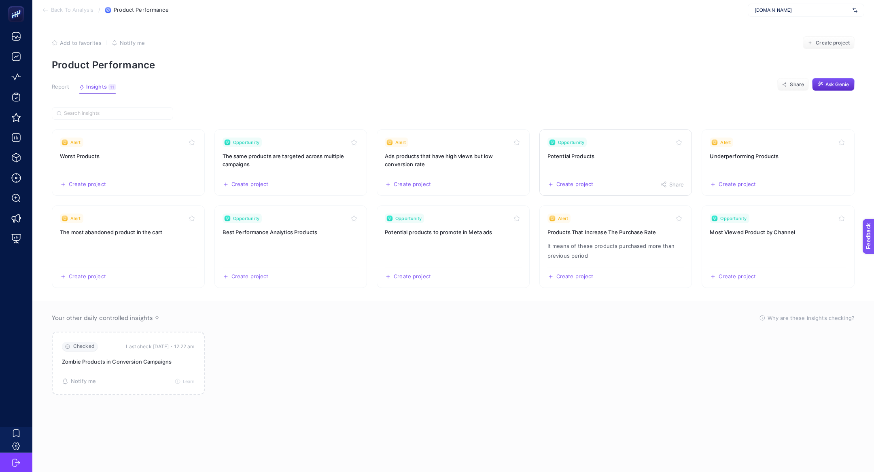
click at [620, 157] on h3 "Potential Products" at bounding box center [616, 156] width 137 height 8
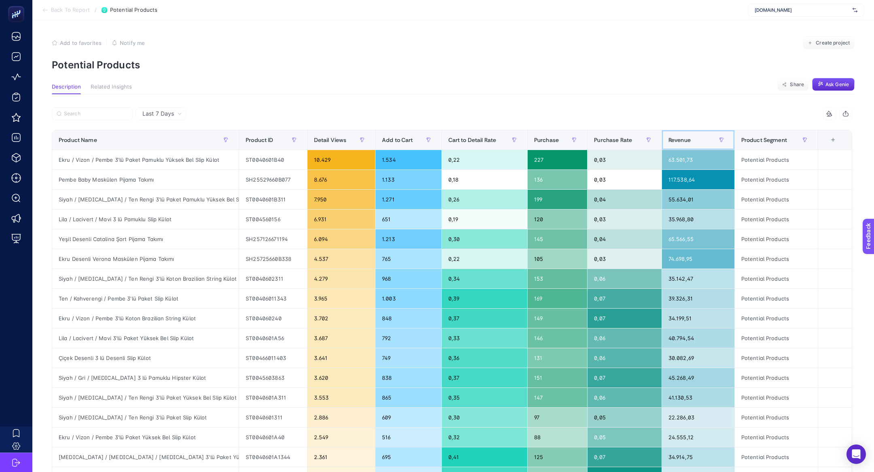
click at [679, 137] on span "Revenue" at bounding box center [680, 140] width 22 height 6
click at [679, 136] on div "Revenue" at bounding box center [699, 140] width 60 height 13
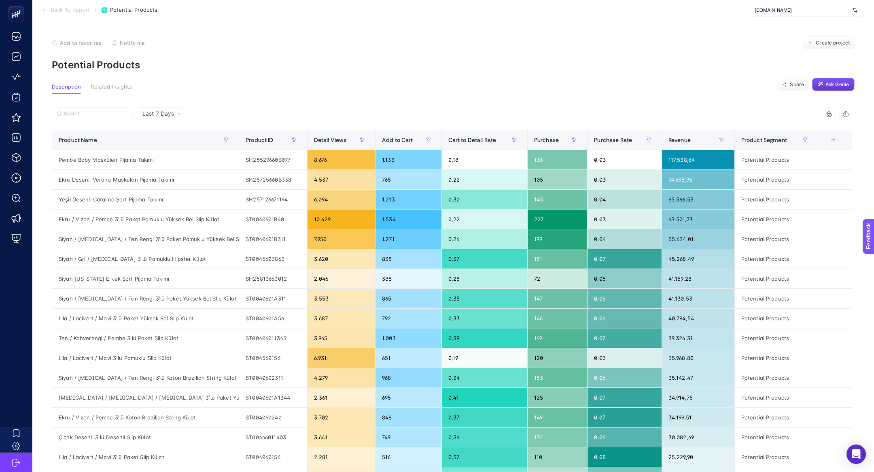
click at [846, 87] on span "Ask Genie" at bounding box center [837, 84] width 23 height 6
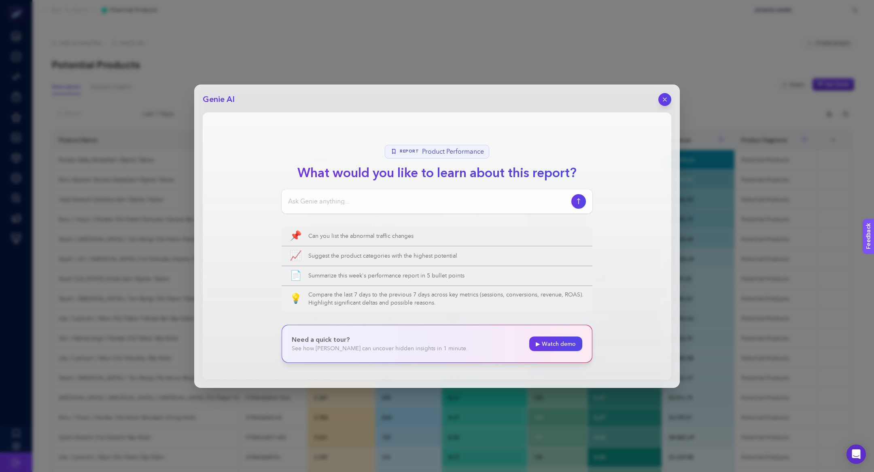
click at [409, 204] on input at bounding box center [428, 202] width 280 height 10
type input "burada performansı en yüksek ürünler hangileridir"
click at [582, 198] on icon "button" at bounding box center [579, 201] width 9 height 6
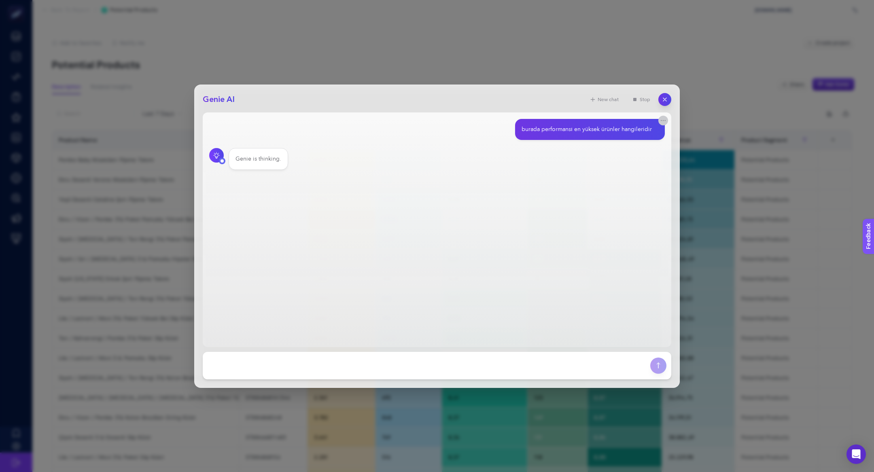
click at [662, 117] on icon "button" at bounding box center [663, 120] width 6 height 6
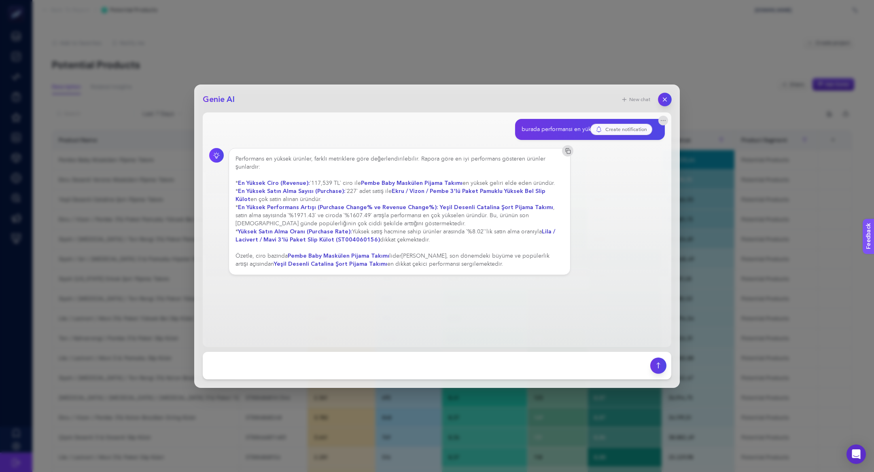
click at [663, 100] on icon "button" at bounding box center [665, 99] width 7 height 7
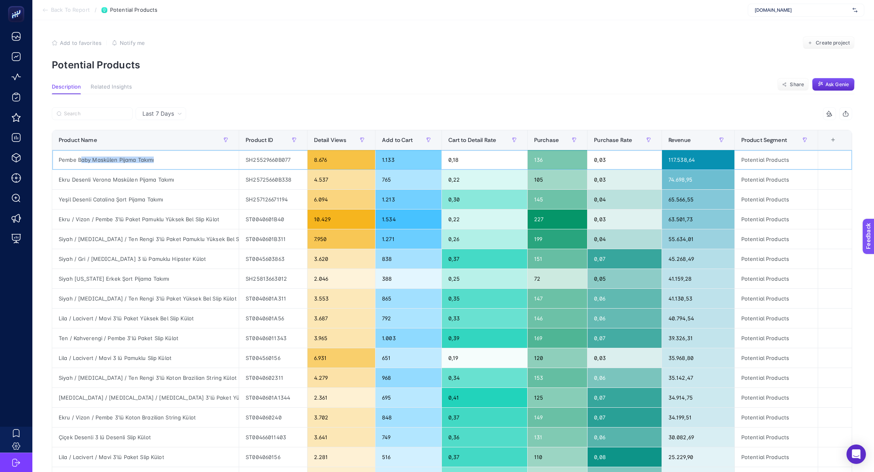
drag, startPoint x: 81, startPoint y: 162, endPoint x: 160, endPoint y: 166, distance: 79.8
click at [160, 166] on div "Pembe Baby Maskülen Pijama Takımı" at bounding box center [145, 159] width 187 height 19
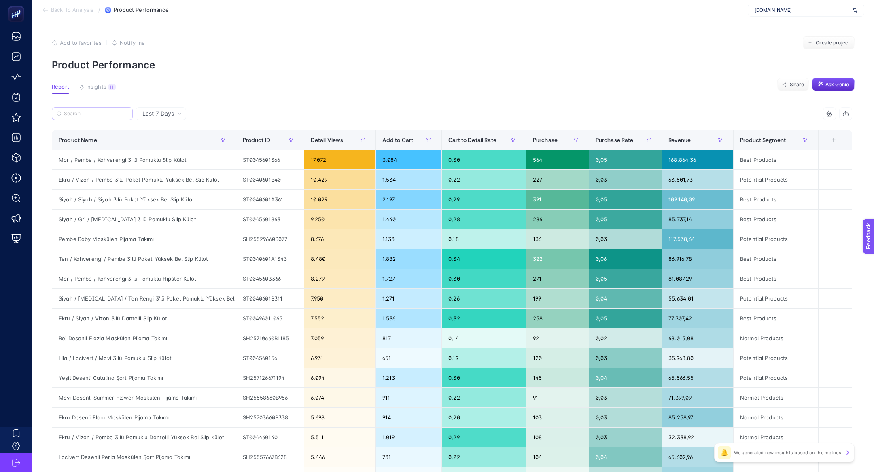
click at [92, 117] on label at bounding box center [92, 113] width 81 height 13
click at [92, 117] on input "Search" at bounding box center [96, 114] width 64 height 6
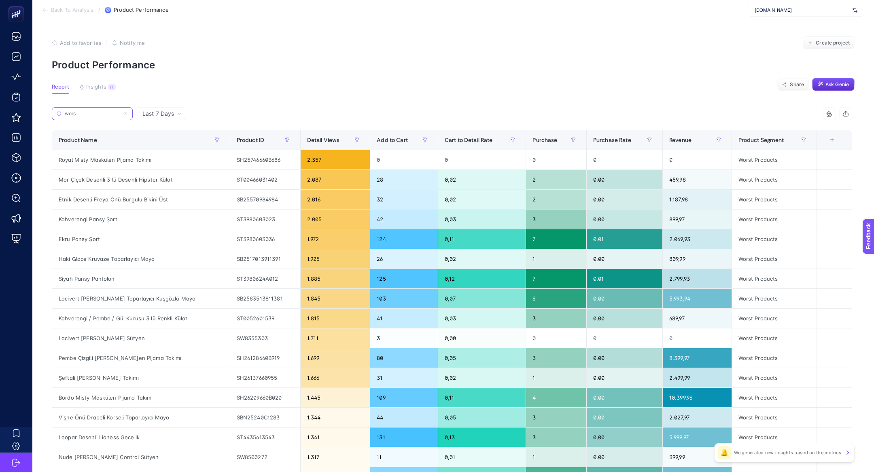
type input "wors"
click at [127, 113] on icon at bounding box center [125, 113] width 5 height 5
click at [120, 113] on input "wors" at bounding box center [92, 114] width 55 height 6
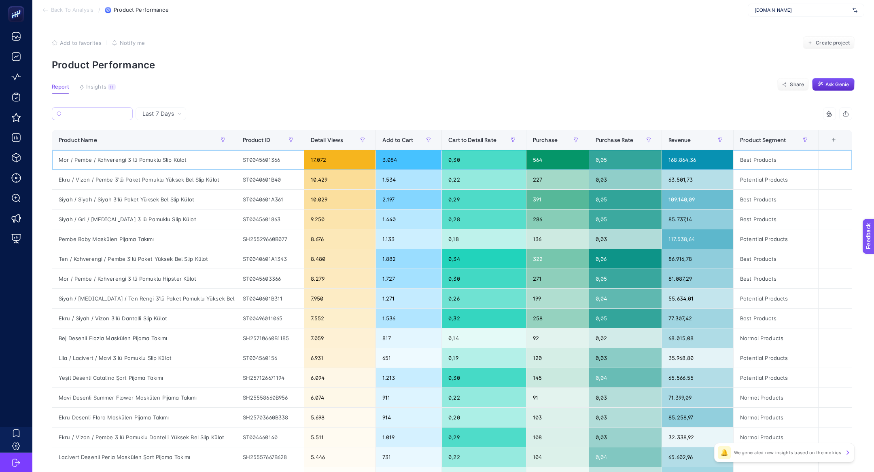
click at [162, 158] on div "Mor / Pembe / Kahverengi 3 lü Pamuklu Slip Külot" at bounding box center [144, 159] width 184 height 19
copy tr "Mor / Pembe / Kahverengi 3 lü Pamuklu Slip Külot"
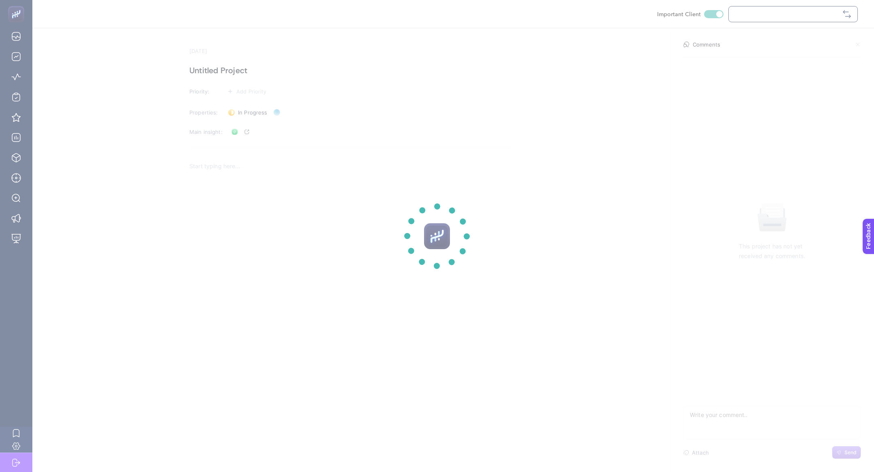
checkbox input "true"
